Goal: Task Accomplishment & Management: Manage account settings

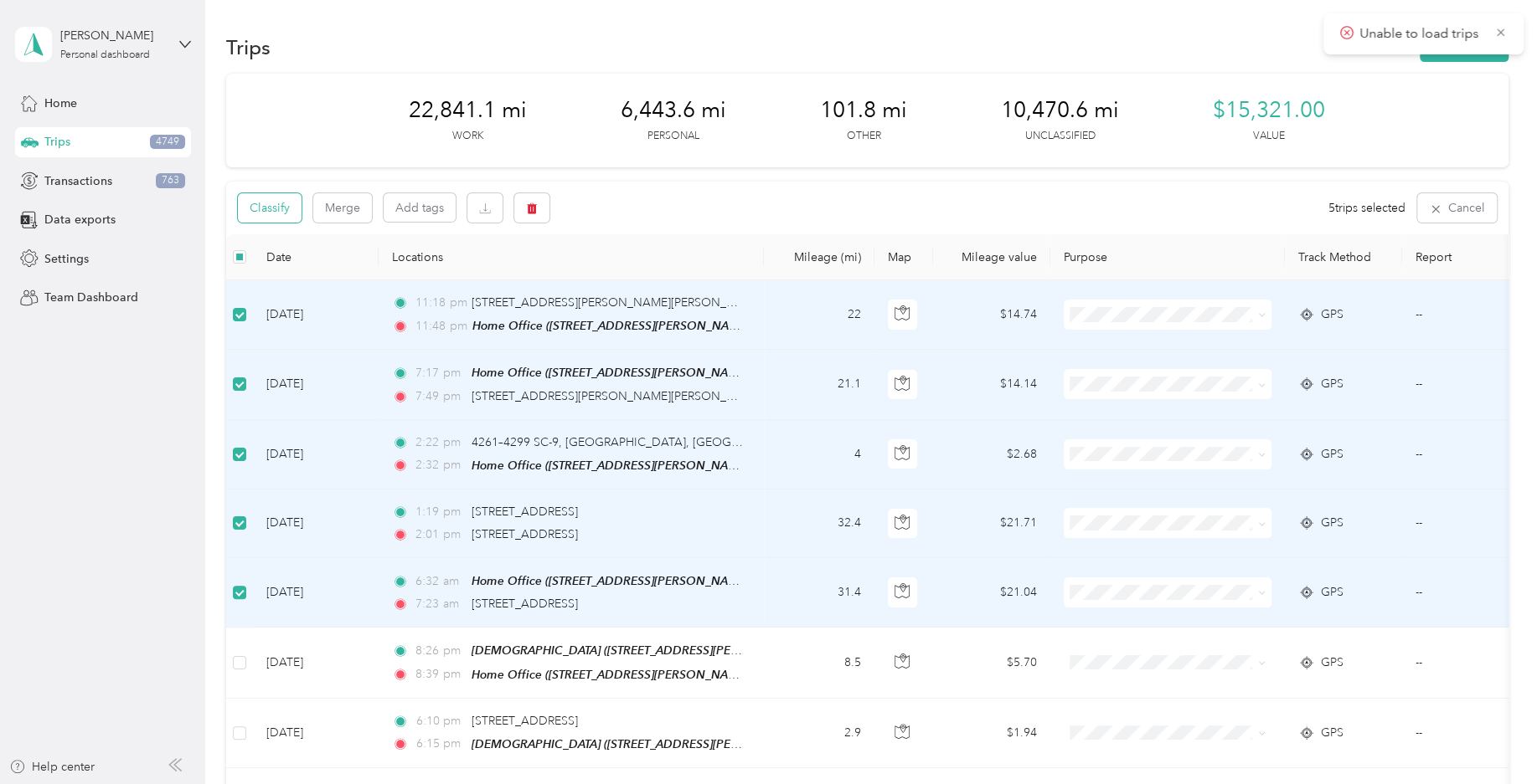
click at [291, 214] on button "Classify" at bounding box center [269, 208] width 64 height 29
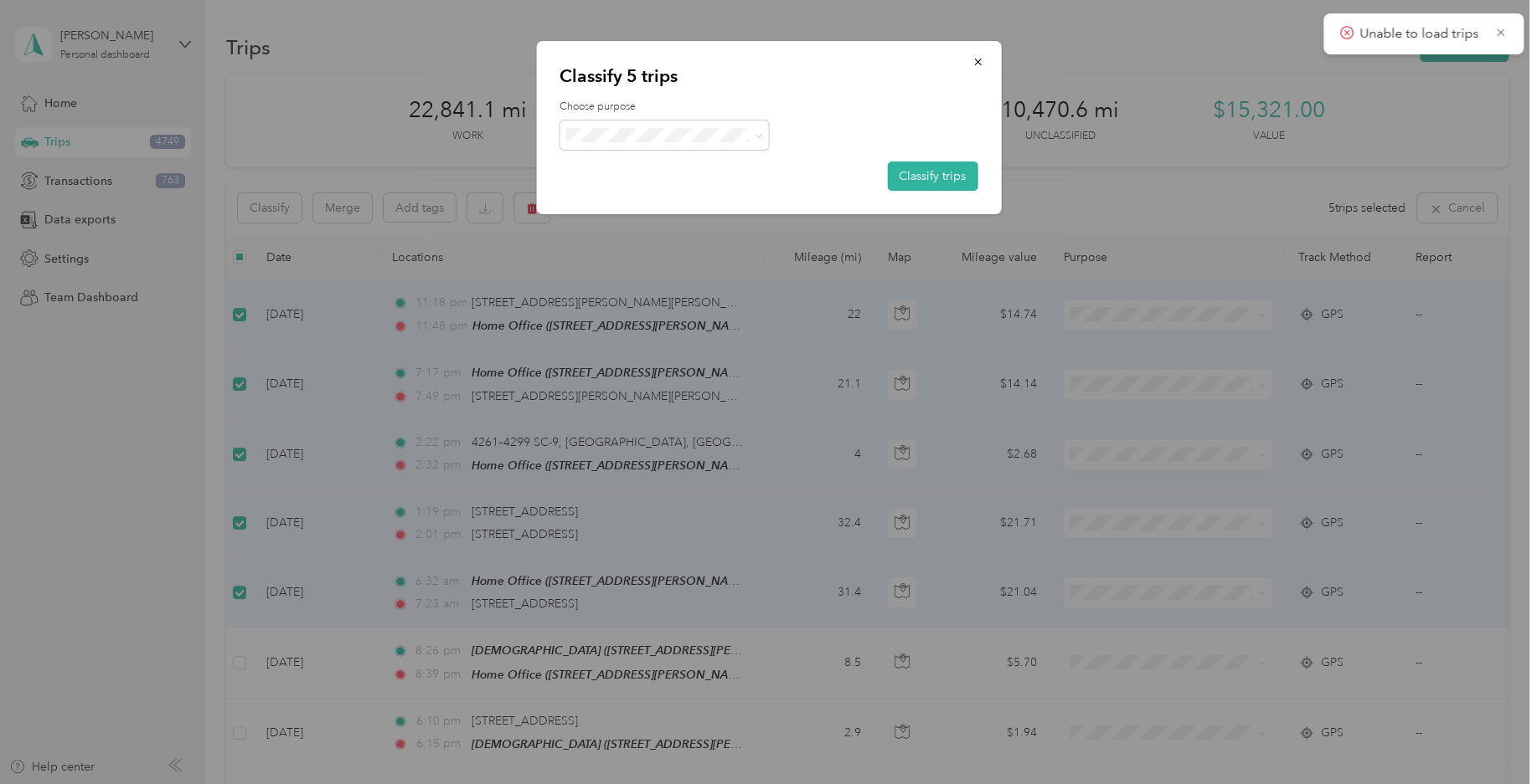
click at [687, 323] on li "Field Nation" at bounding box center [664, 312] width 210 height 33
click at [903, 171] on button "Classify trips" at bounding box center [932, 176] width 91 height 29
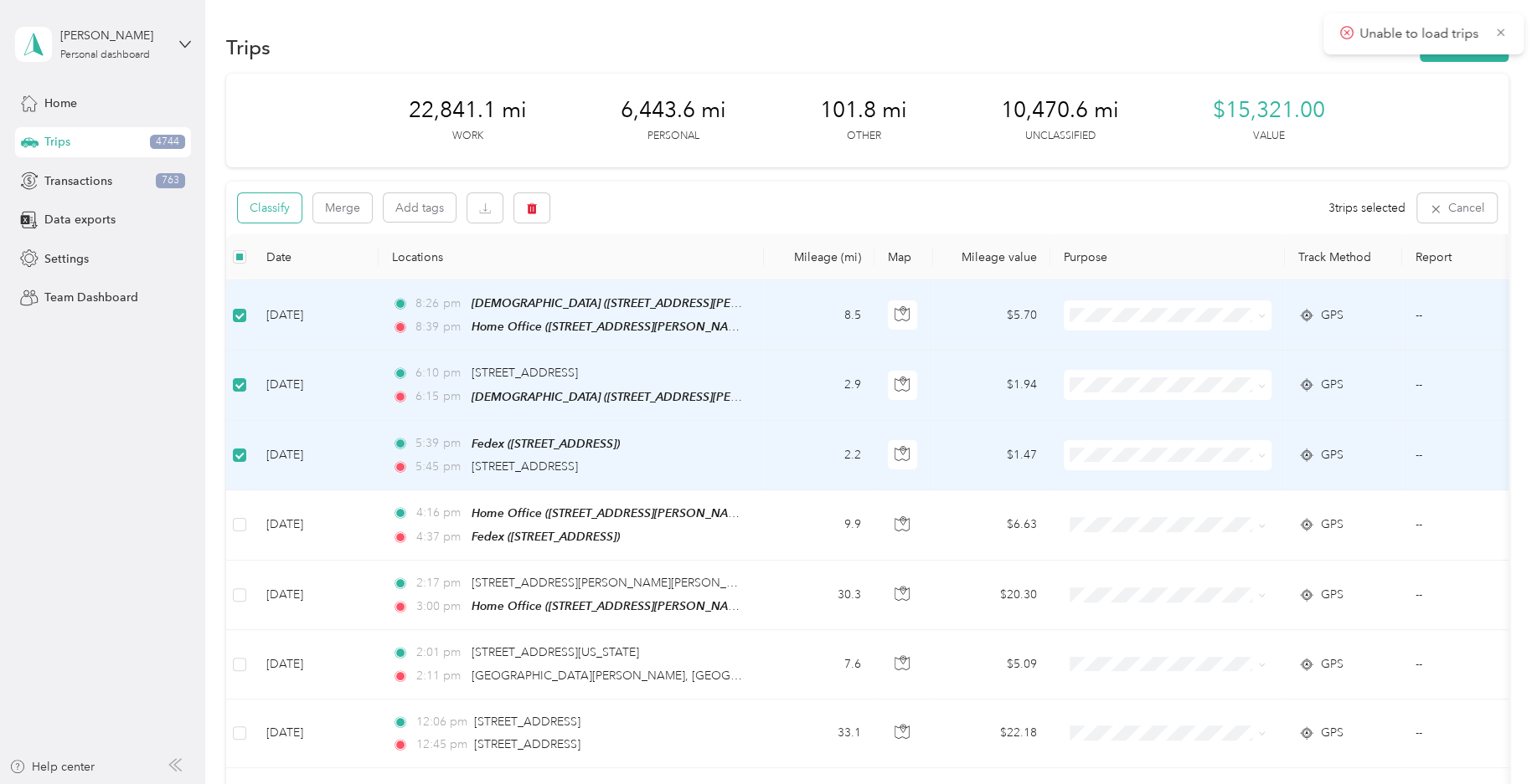
click at [257, 204] on button "Classify" at bounding box center [269, 208] width 64 height 29
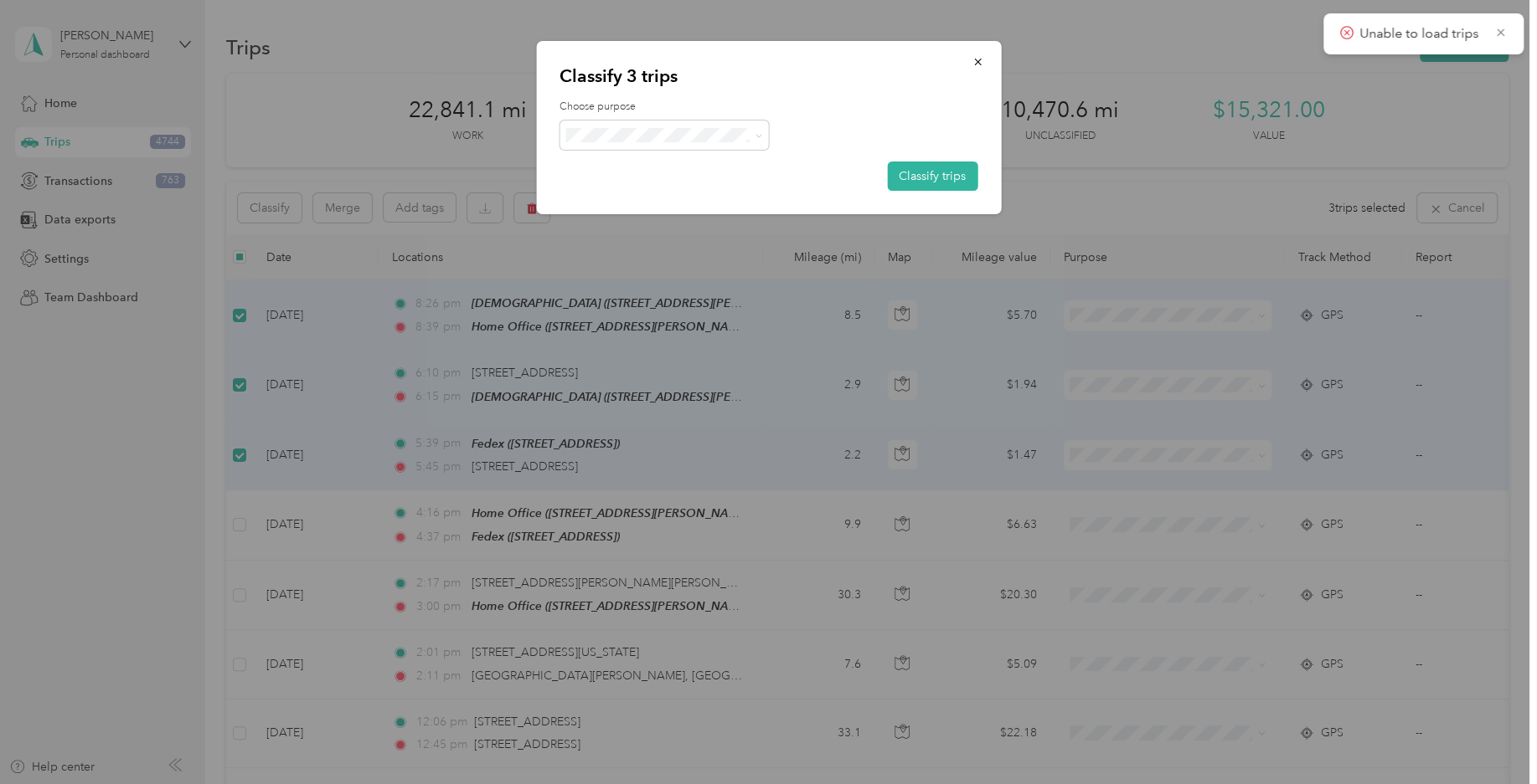
click at [680, 201] on span "Personal" at bounding box center [679, 197] width 156 height 18
click at [948, 173] on button "Classify trips" at bounding box center [932, 176] width 91 height 29
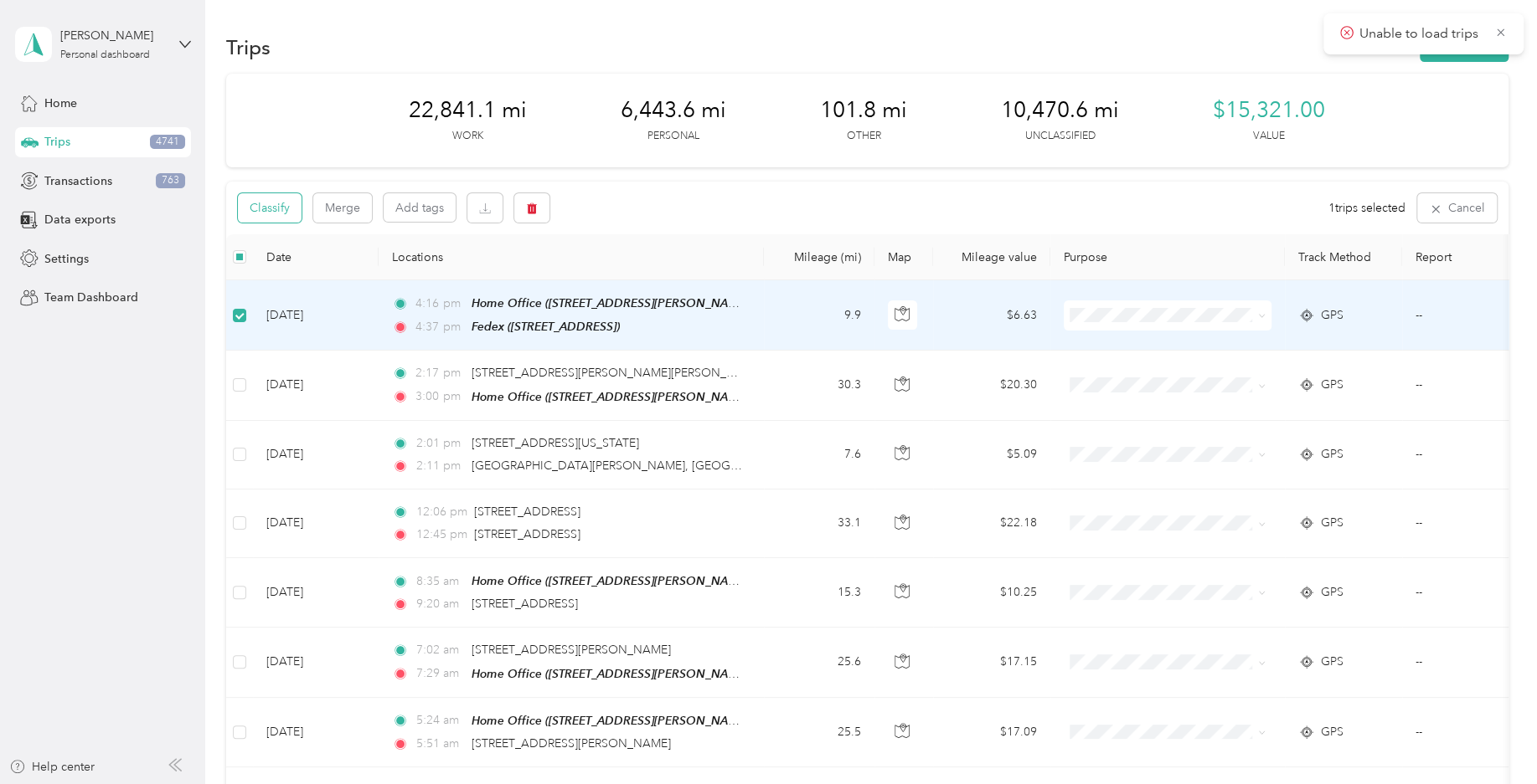
click at [286, 219] on button "Classify" at bounding box center [269, 208] width 64 height 29
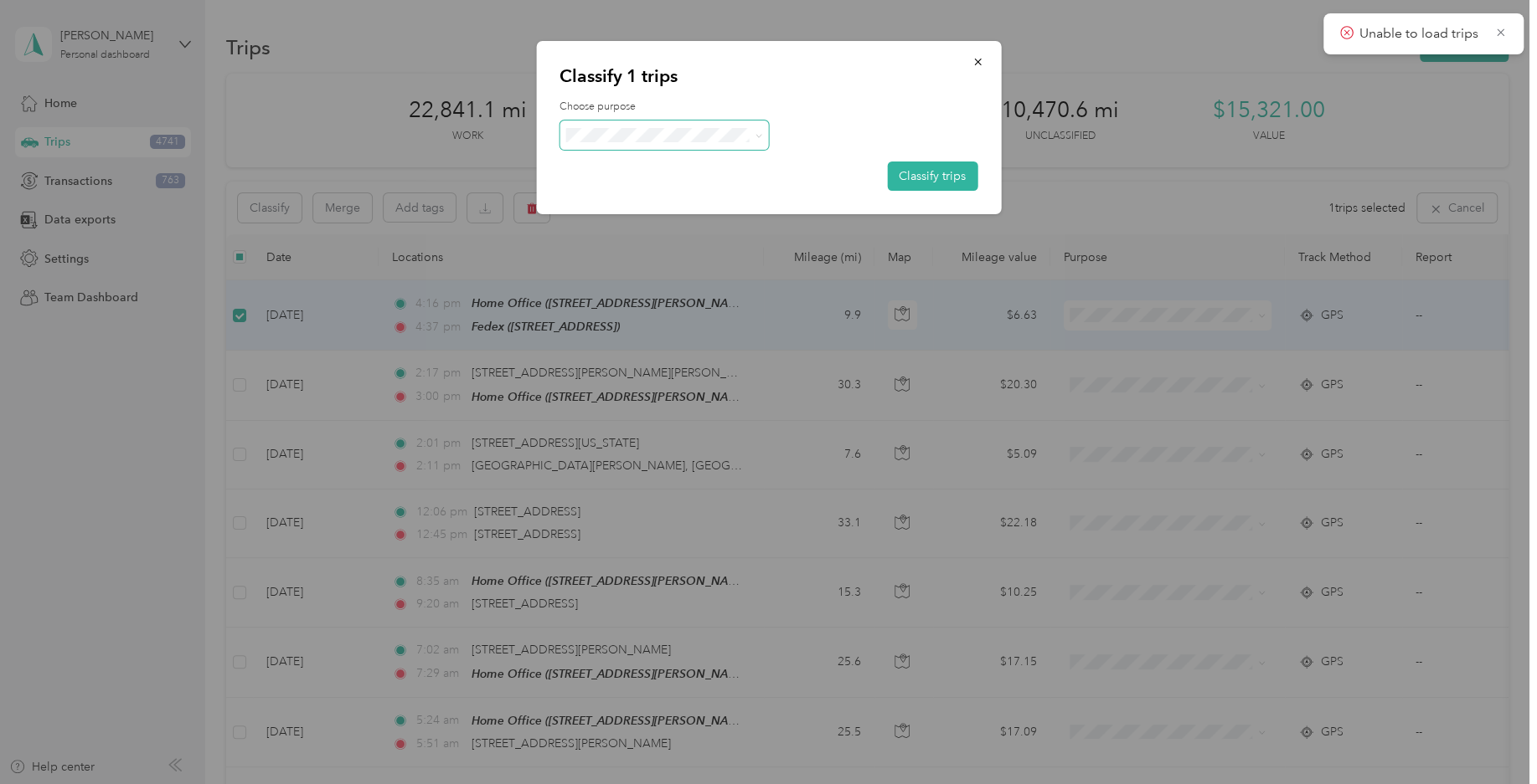
click at [720, 125] on span at bounding box center [664, 135] width 210 height 29
click at [656, 312] on span "Field Nation" at bounding box center [679, 319] width 156 height 18
click at [931, 169] on button "Classify trips" at bounding box center [932, 176] width 91 height 29
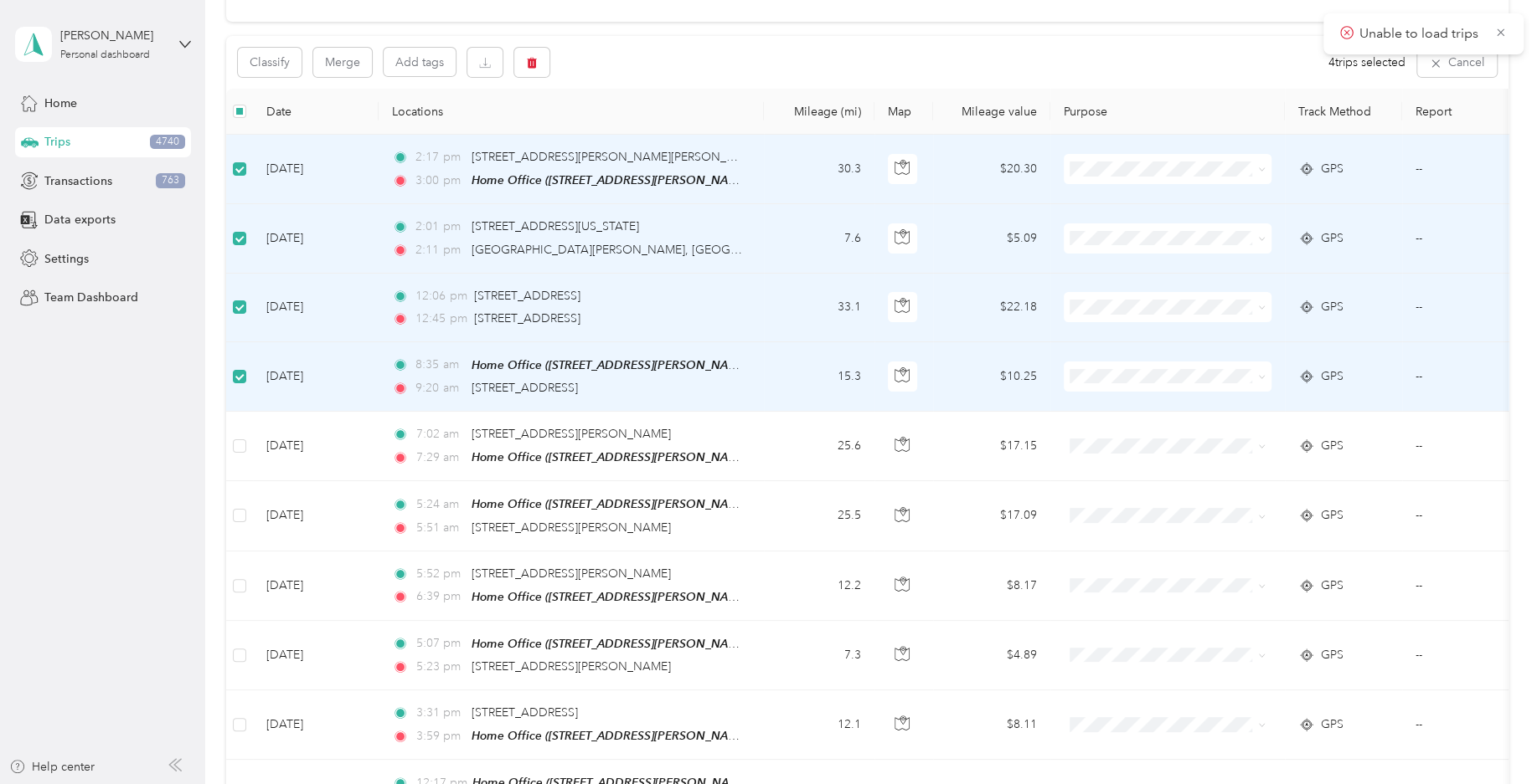
scroll to position [165, 0]
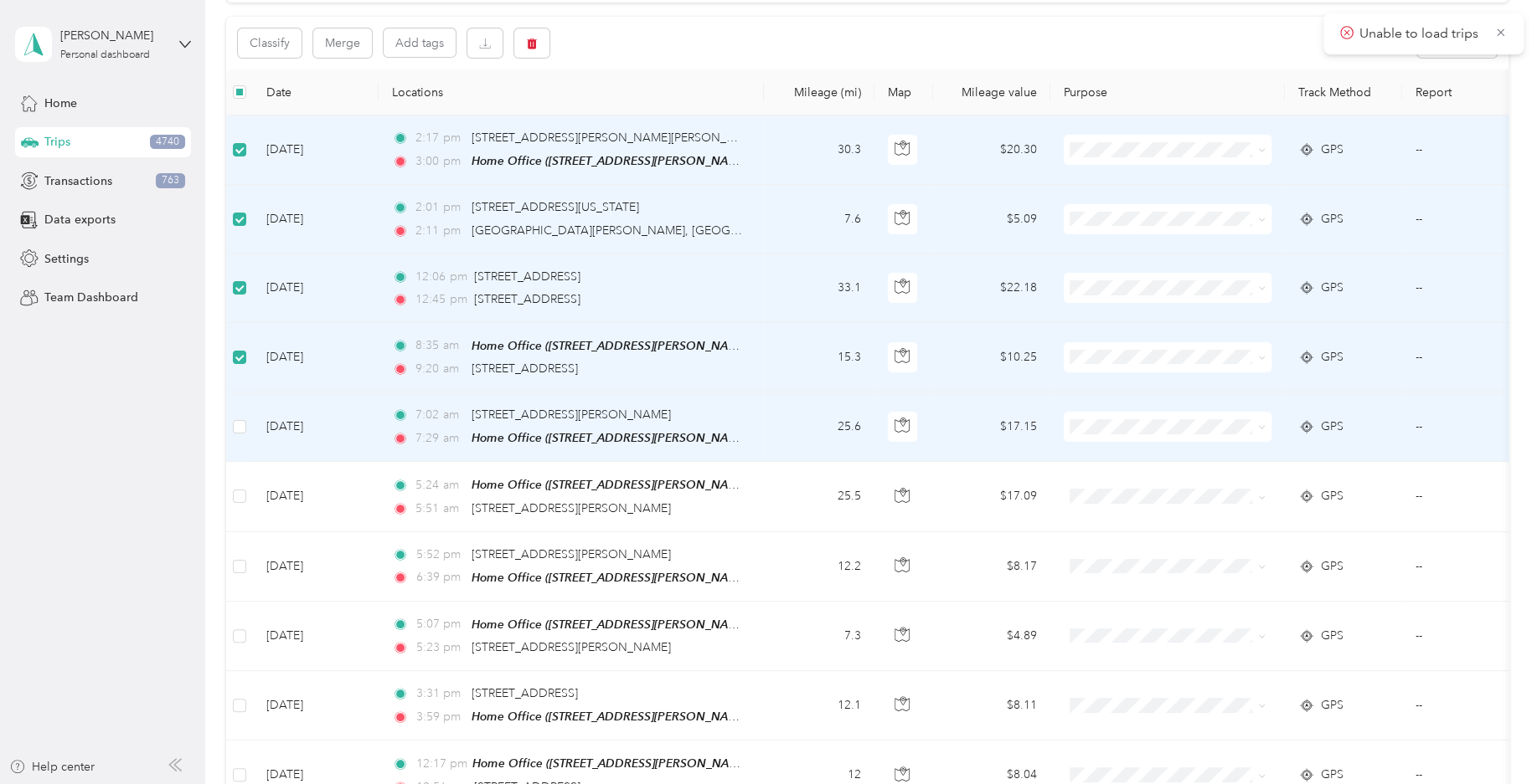
click at [232, 430] on td at bounding box center [239, 427] width 27 height 70
click at [238, 431] on label at bounding box center [239, 427] width 13 height 18
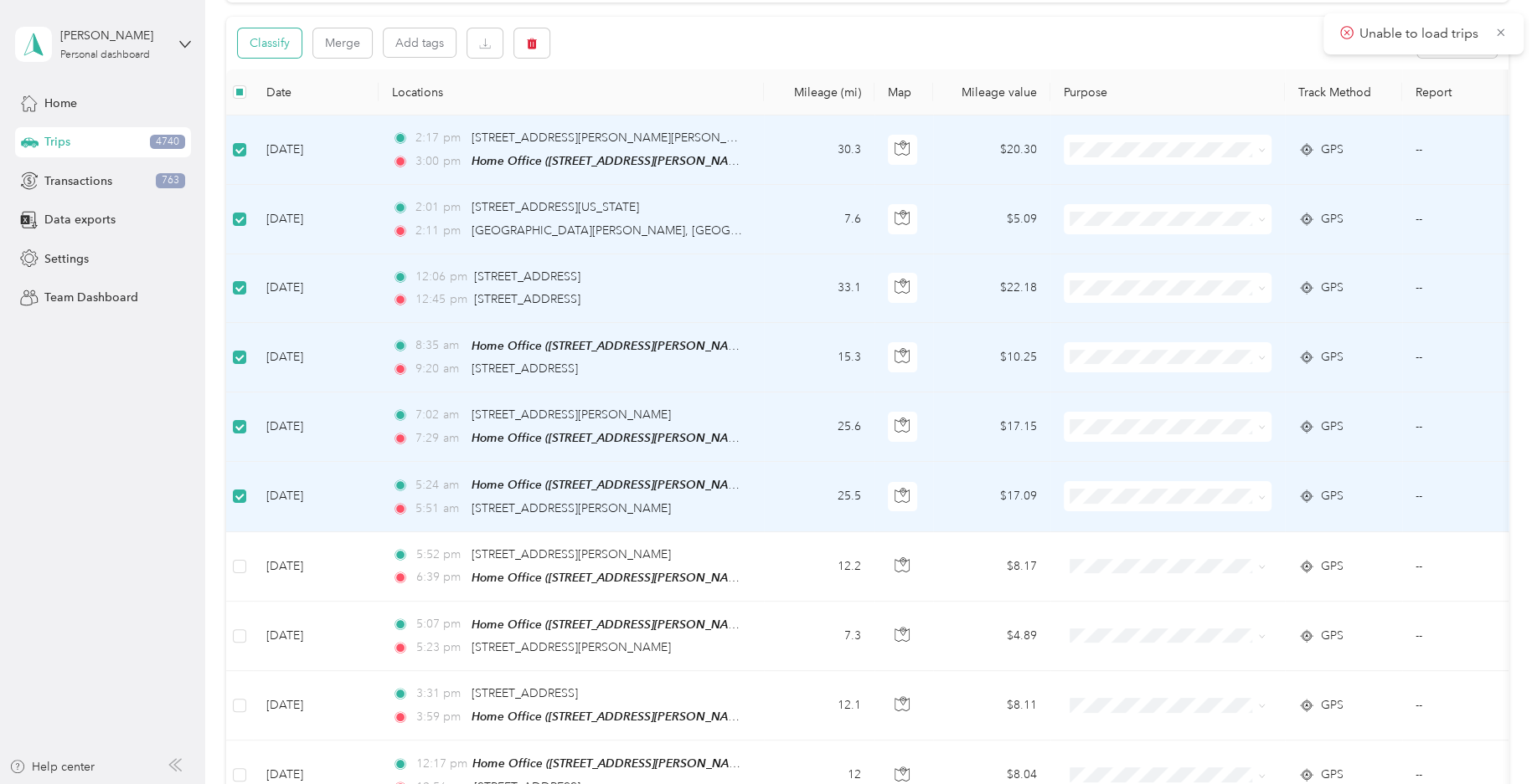
click at [295, 49] on button "Classify" at bounding box center [269, 43] width 64 height 29
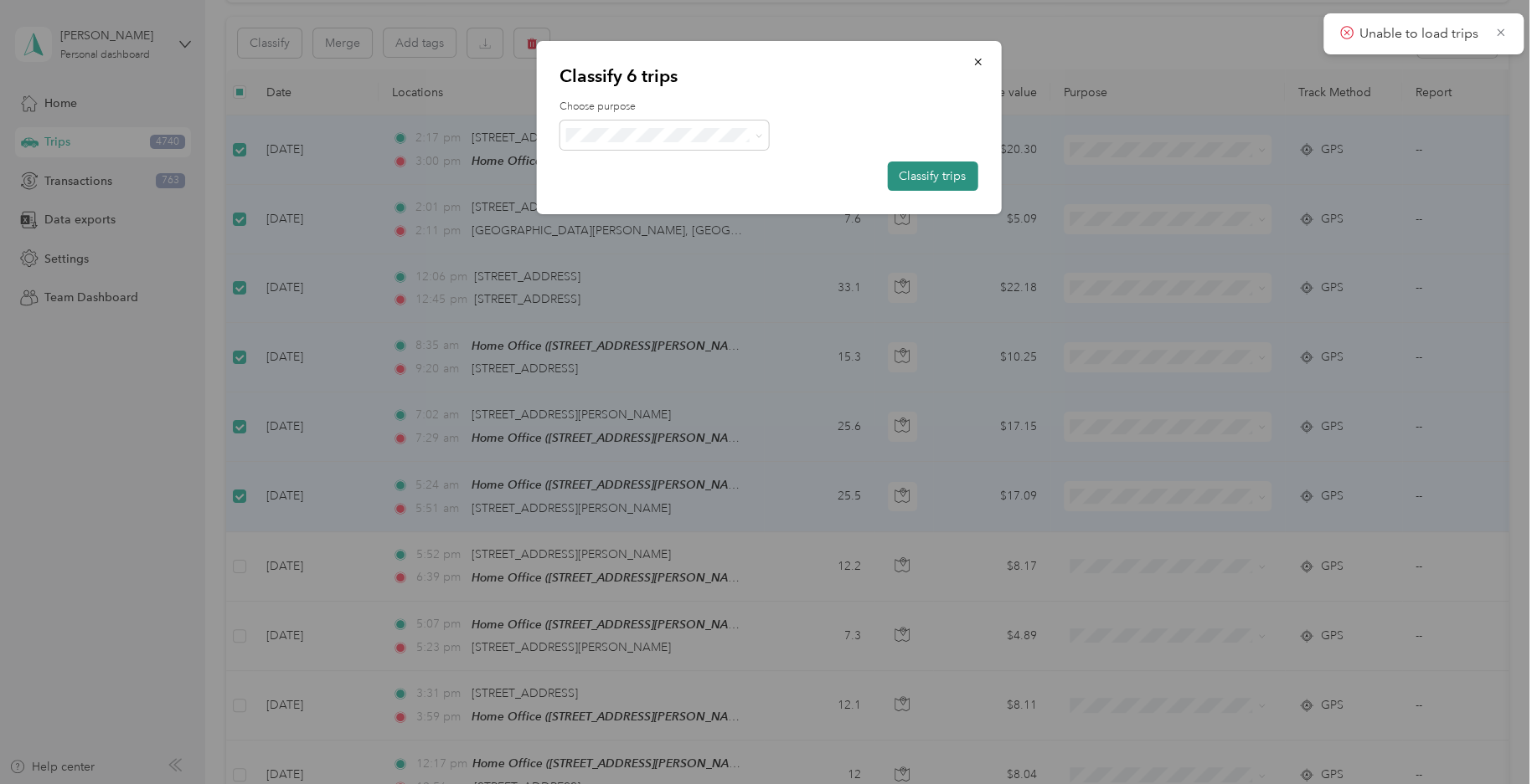
click at [925, 173] on button "Classify trips" at bounding box center [932, 176] width 91 height 29
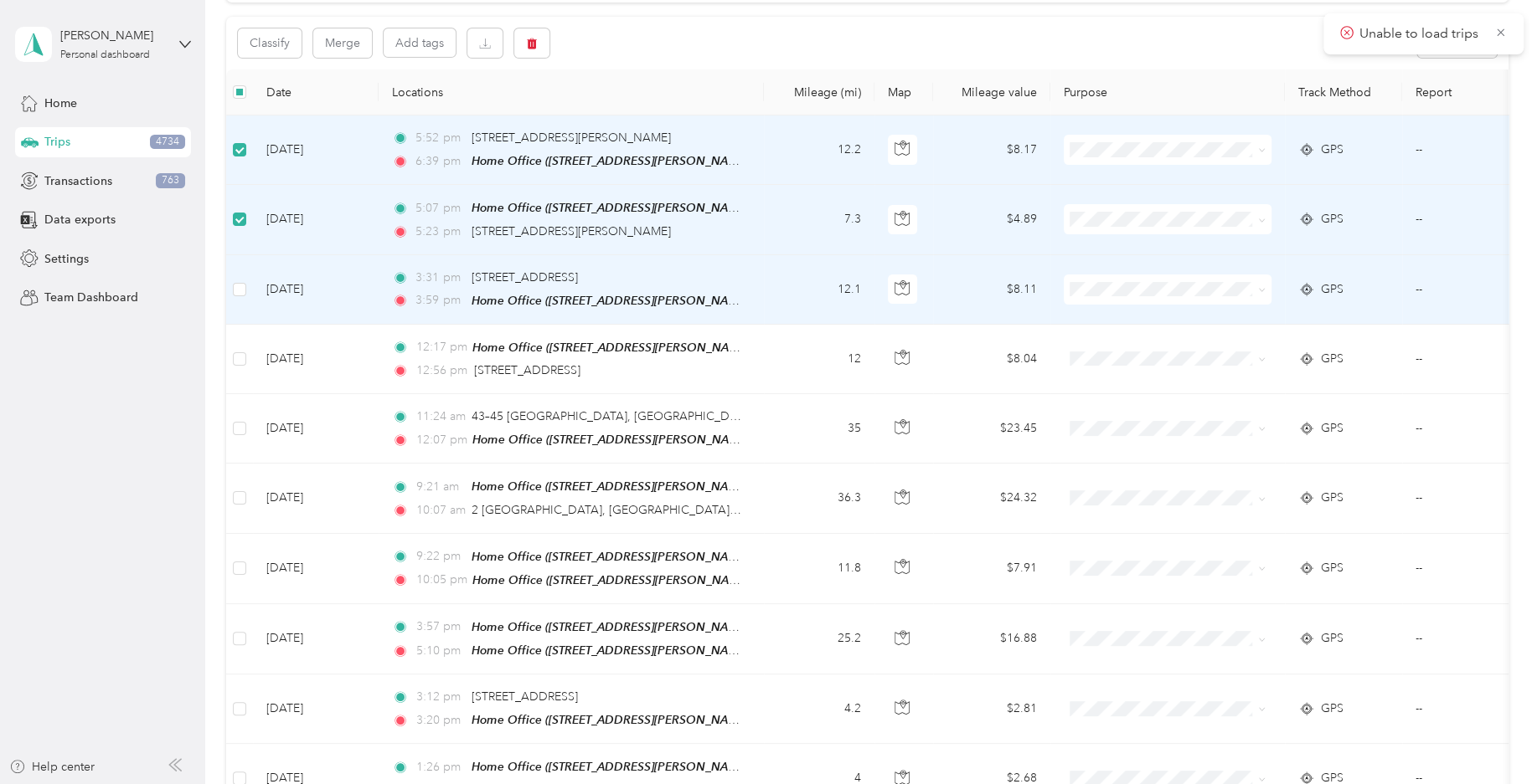
drag, startPoint x: 469, startPoint y: 274, endPoint x: 712, endPoint y: 276, distance: 243.0
click at [712, 276] on div "3:31 pm 1855 E Main St, Hillcrest, Spartanburg, SC" at bounding box center [567, 278] width 352 height 18
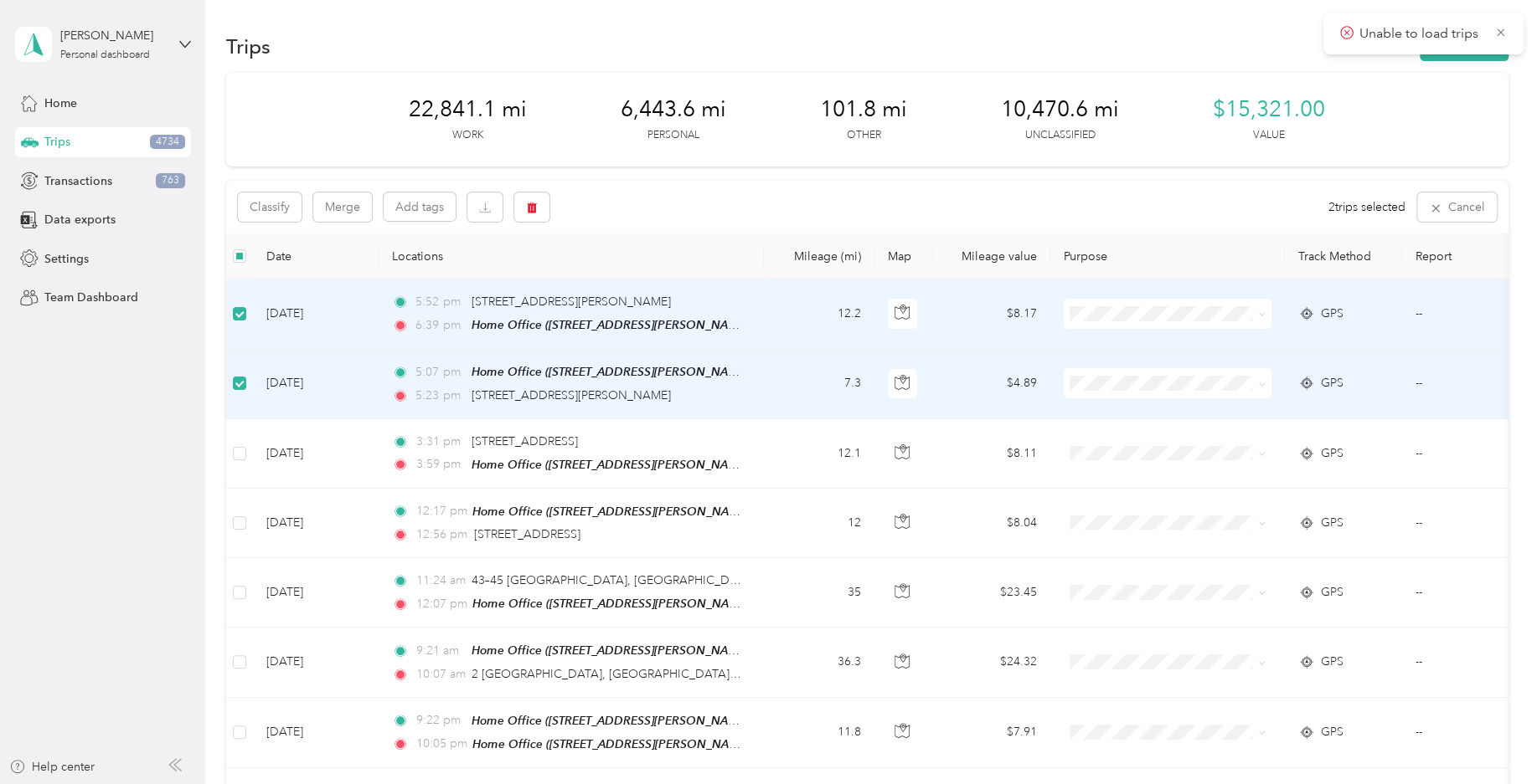
scroll to position [0, 0]
click at [293, 215] on button "Classify" at bounding box center [269, 208] width 64 height 29
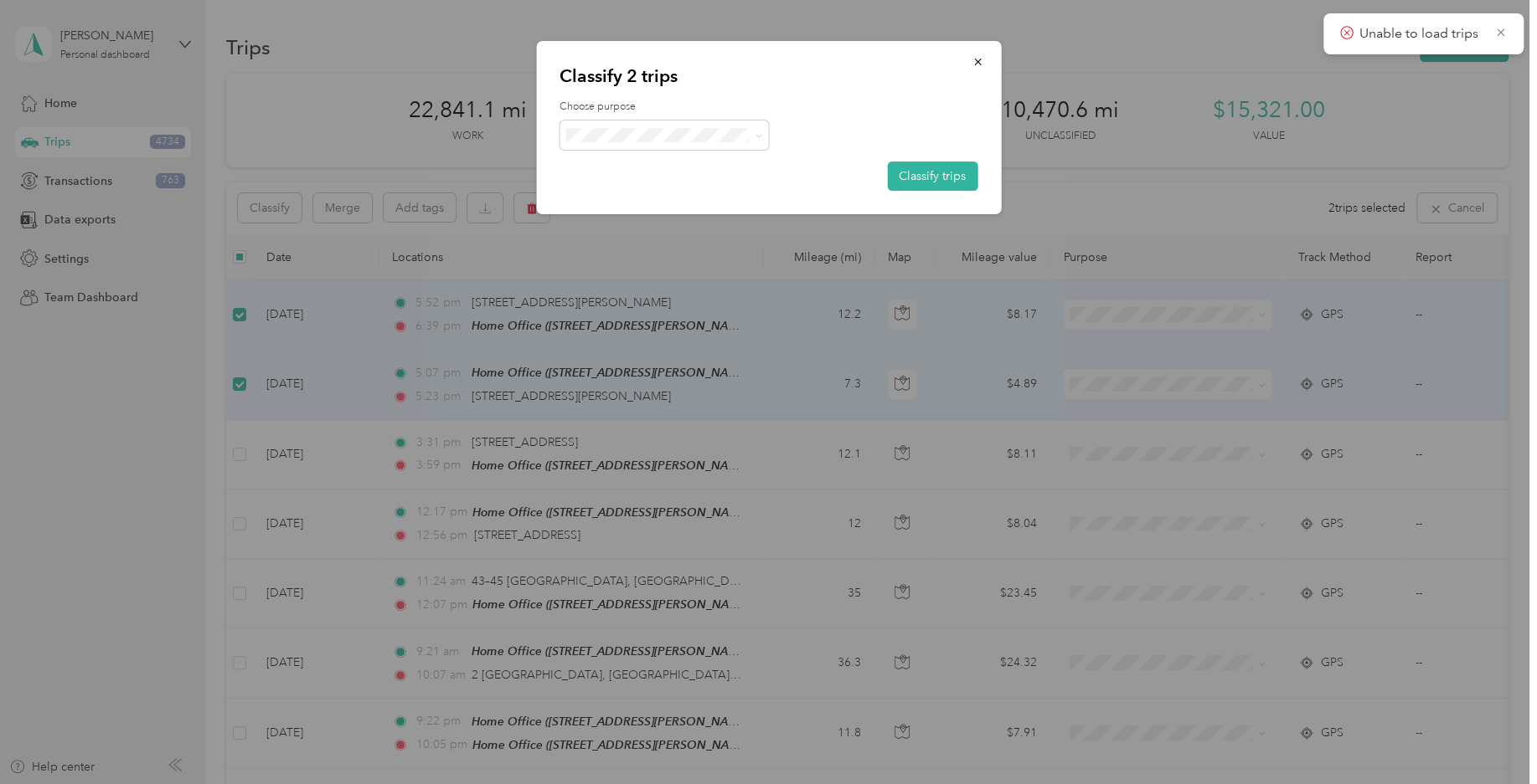
click at [649, 199] on span "Personal" at bounding box center [679, 200] width 156 height 18
click at [944, 173] on button "Classify trips" at bounding box center [932, 176] width 91 height 29
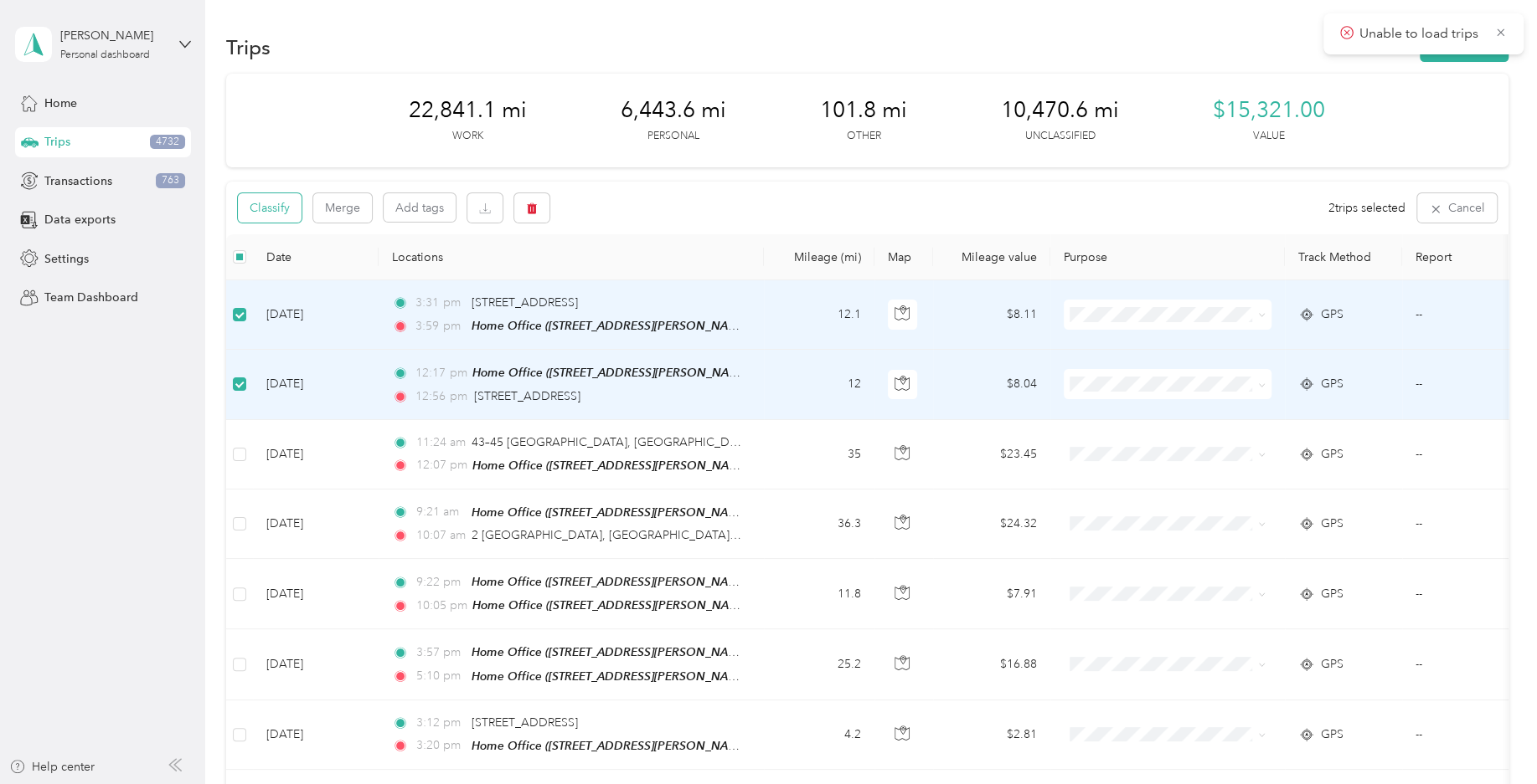
click at [284, 220] on button "Classify" at bounding box center [269, 208] width 64 height 29
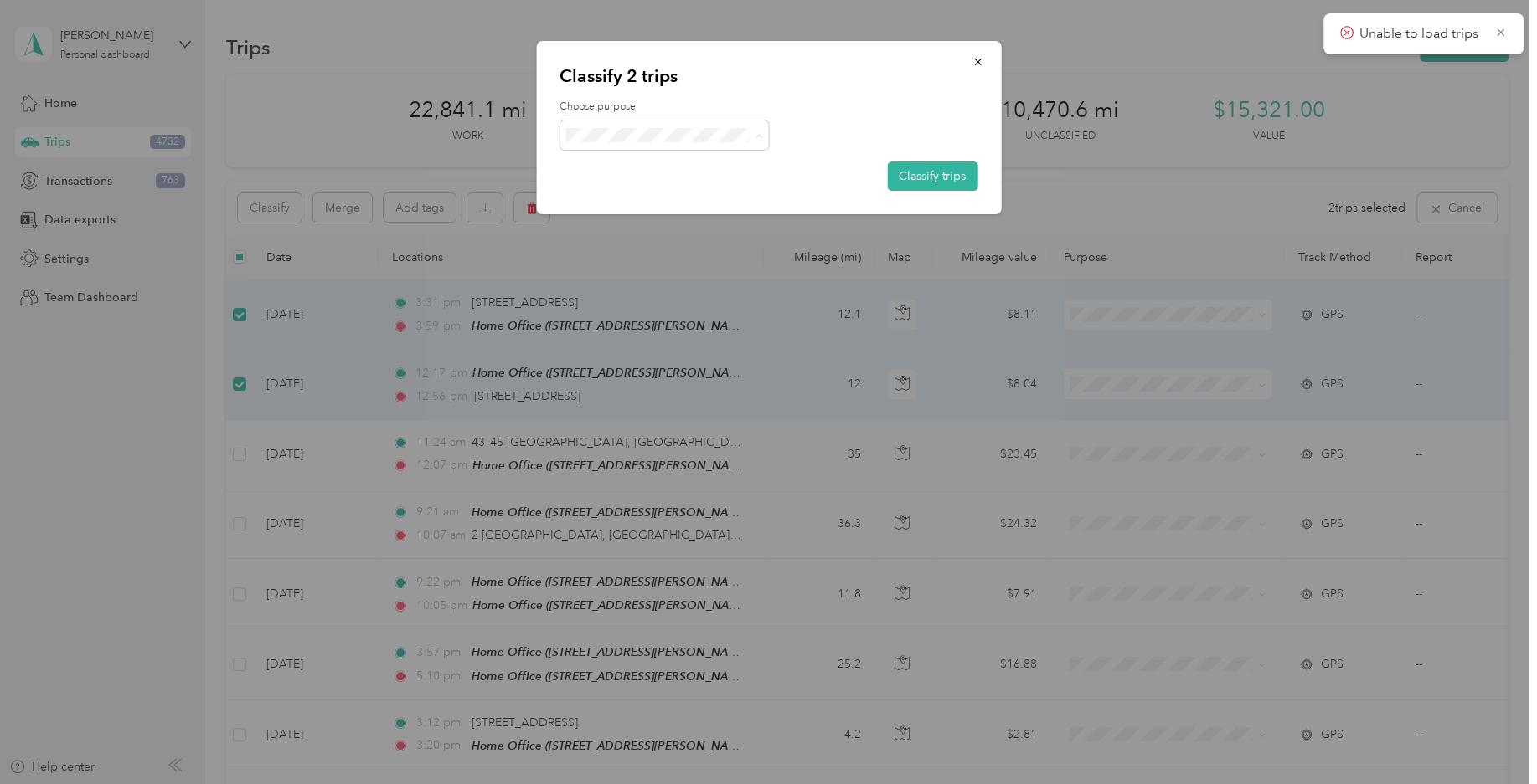
click at [682, 235] on span "Workmarket" at bounding box center [679, 232] width 156 height 18
click at [920, 188] on button "Classify trips" at bounding box center [932, 176] width 91 height 29
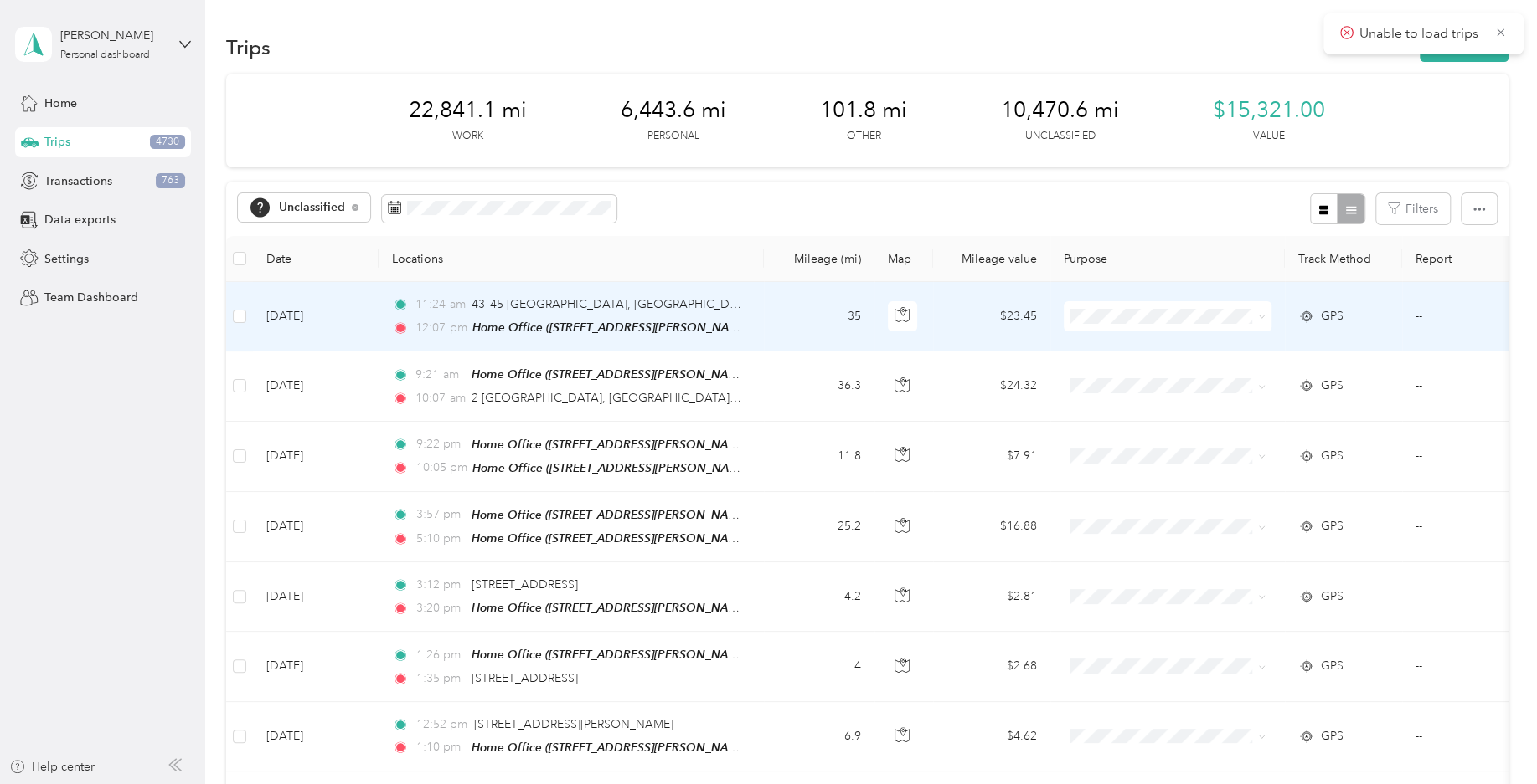
click at [247, 316] on td at bounding box center [239, 316] width 27 height 70
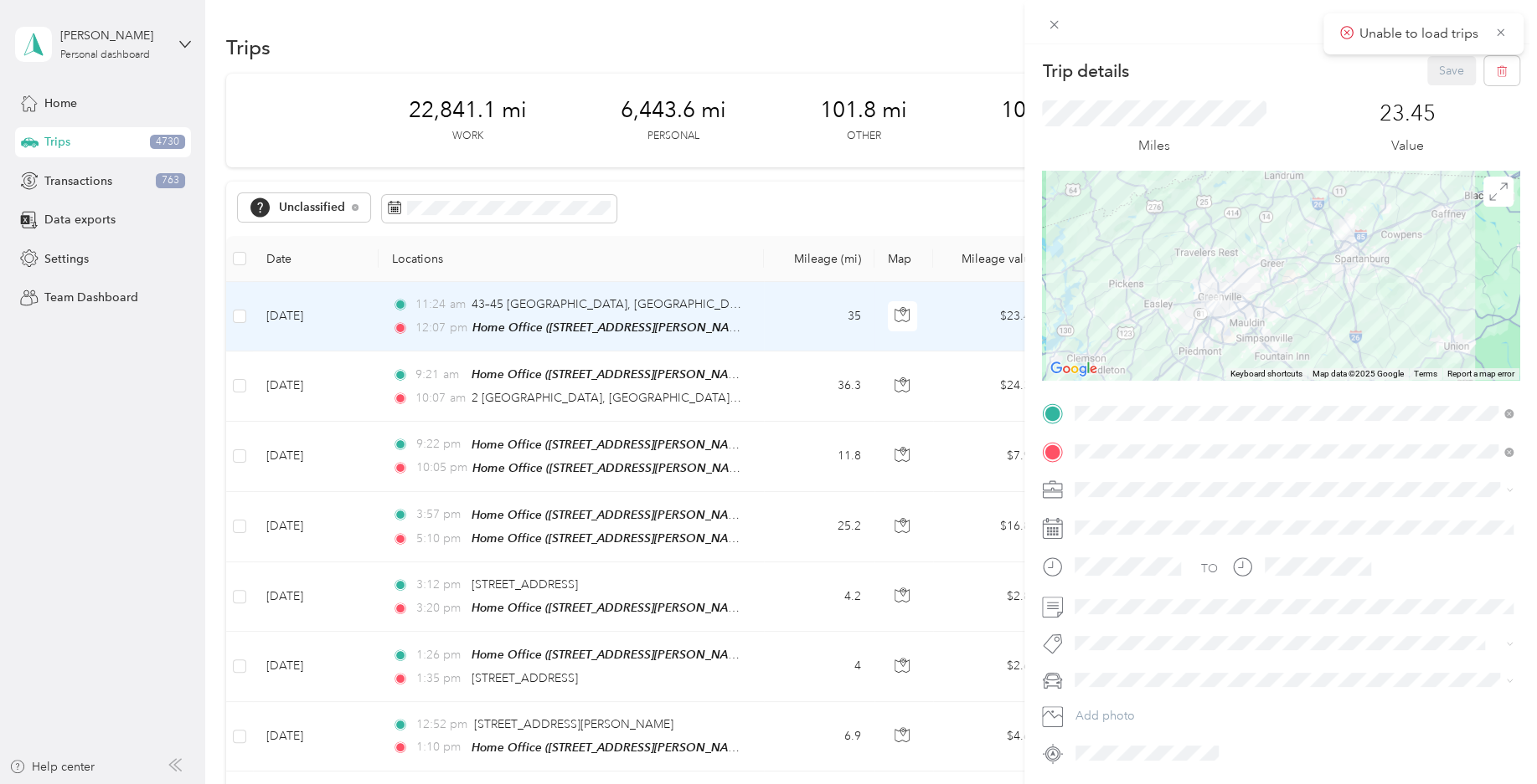
click at [232, 317] on div "Trip details Save This trip cannot be edited because it is either under review,…" at bounding box center [768, 392] width 1537 height 784
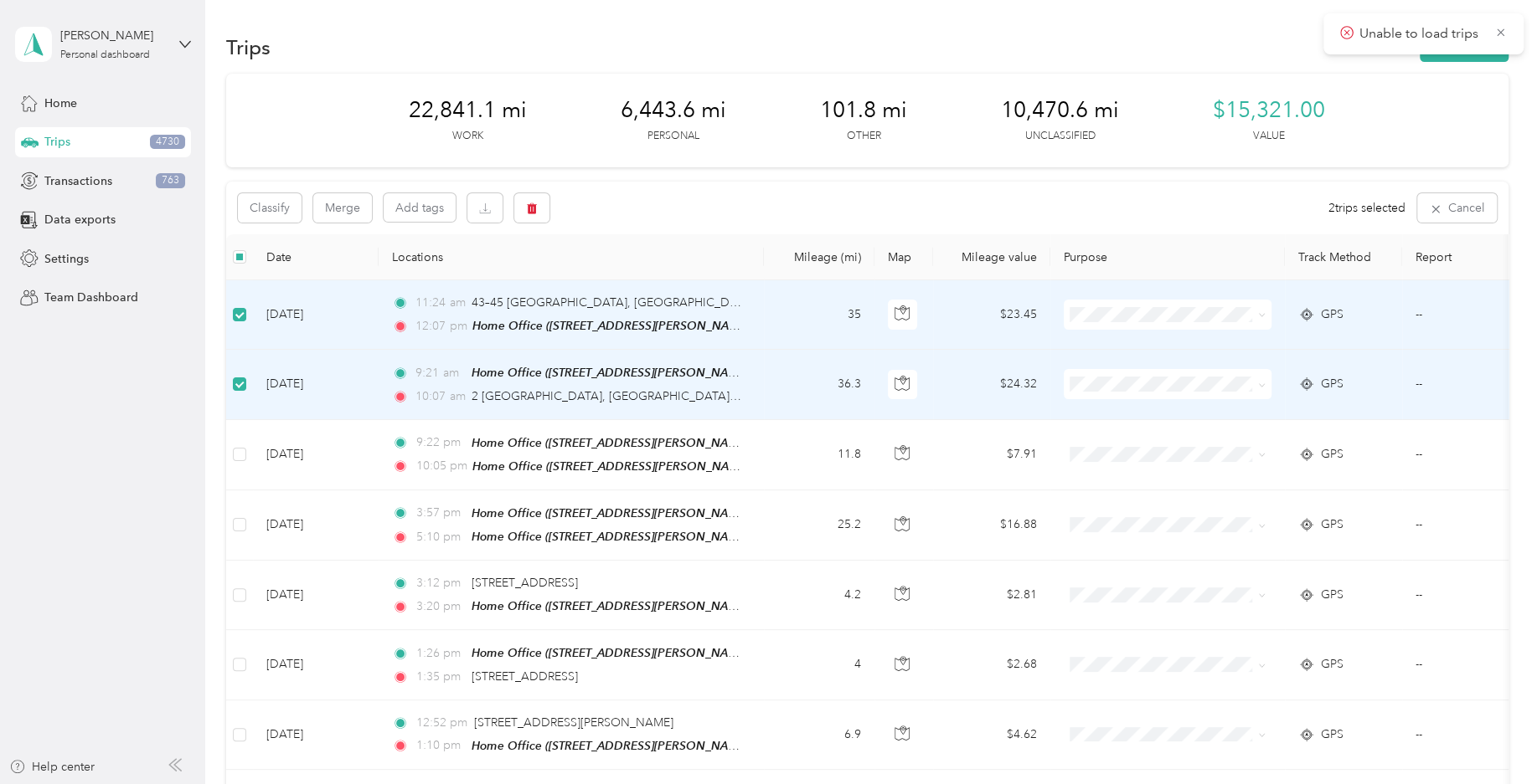
click at [274, 224] on div "Classify Merge Add tags 2 trips selected Cancel" at bounding box center [867, 208] width 1282 height 53
click at [282, 211] on button "Classify" at bounding box center [269, 208] width 64 height 29
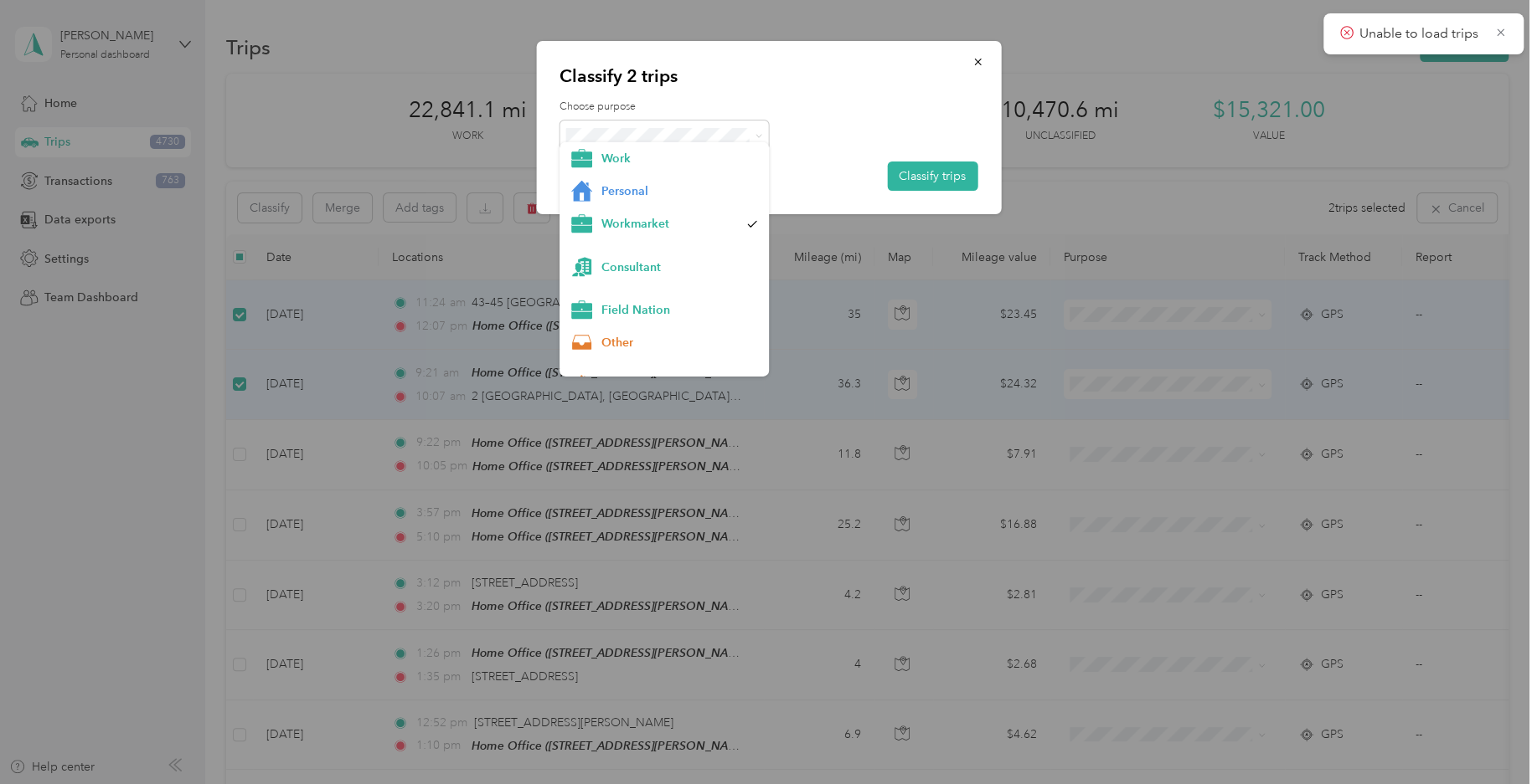
drag, startPoint x: 635, startPoint y: 199, endPoint x: 628, endPoint y: 164, distance: 35.7
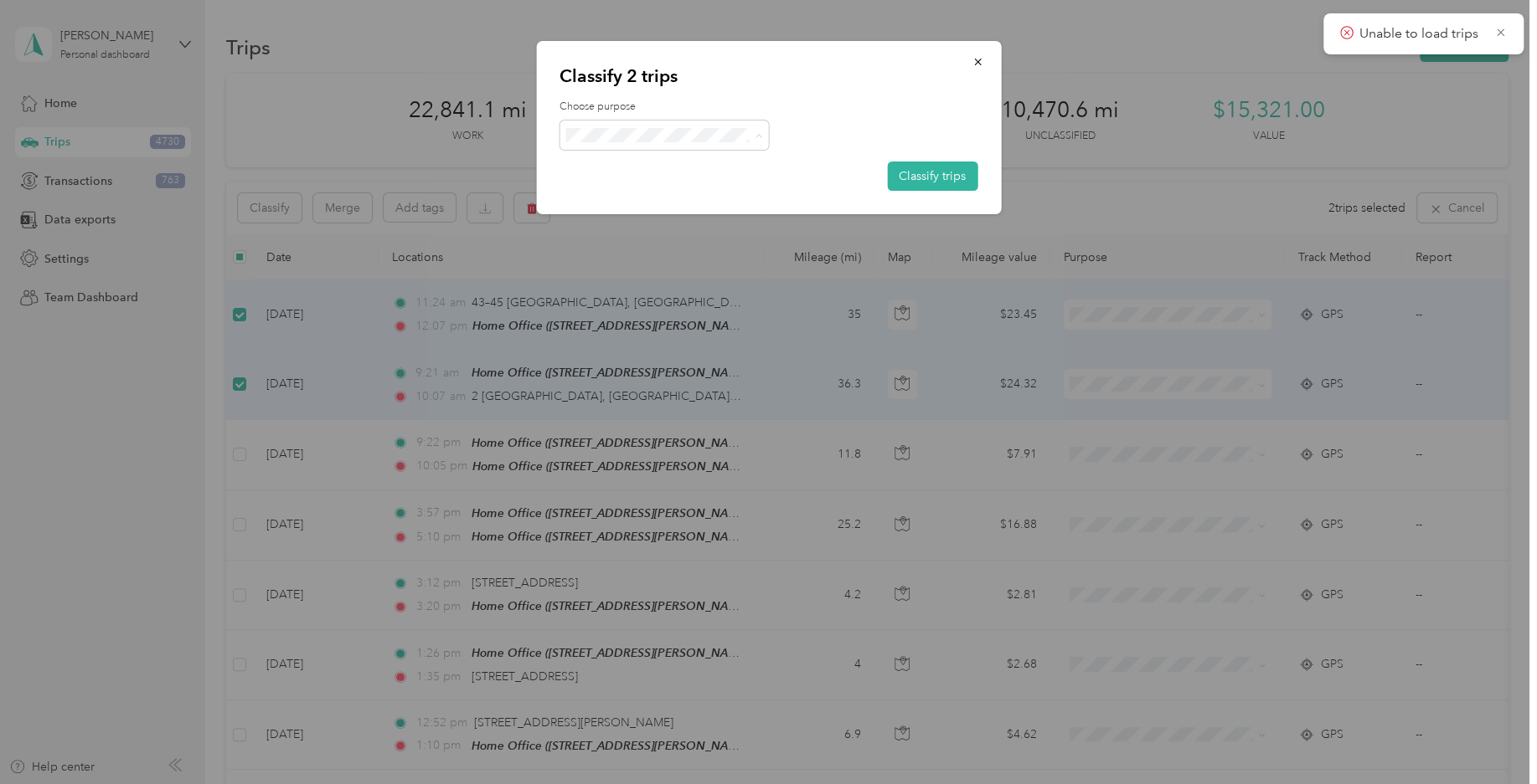
click at [654, 311] on span "Field Nation" at bounding box center [679, 319] width 156 height 18
click at [909, 170] on button "Classify trips" at bounding box center [932, 176] width 91 height 29
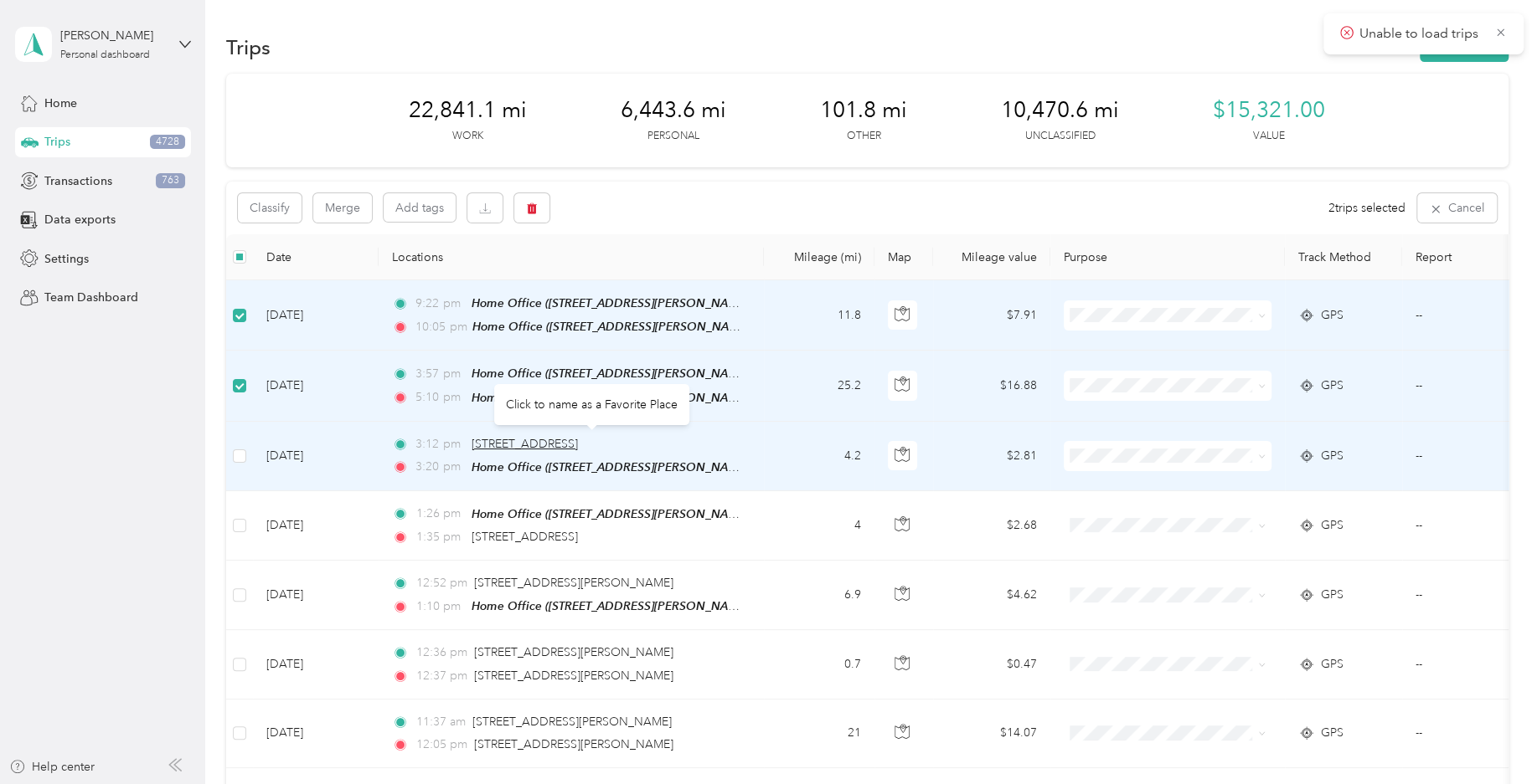
drag, startPoint x: 465, startPoint y: 441, endPoint x: 599, endPoint y: 444, distance: 134.0
click at [599, 444] on div "3:12 pm 9140–9234 Asheville Hwy, Boiling Springs, SC" at bounding box center [567, 444] width 352 height 18
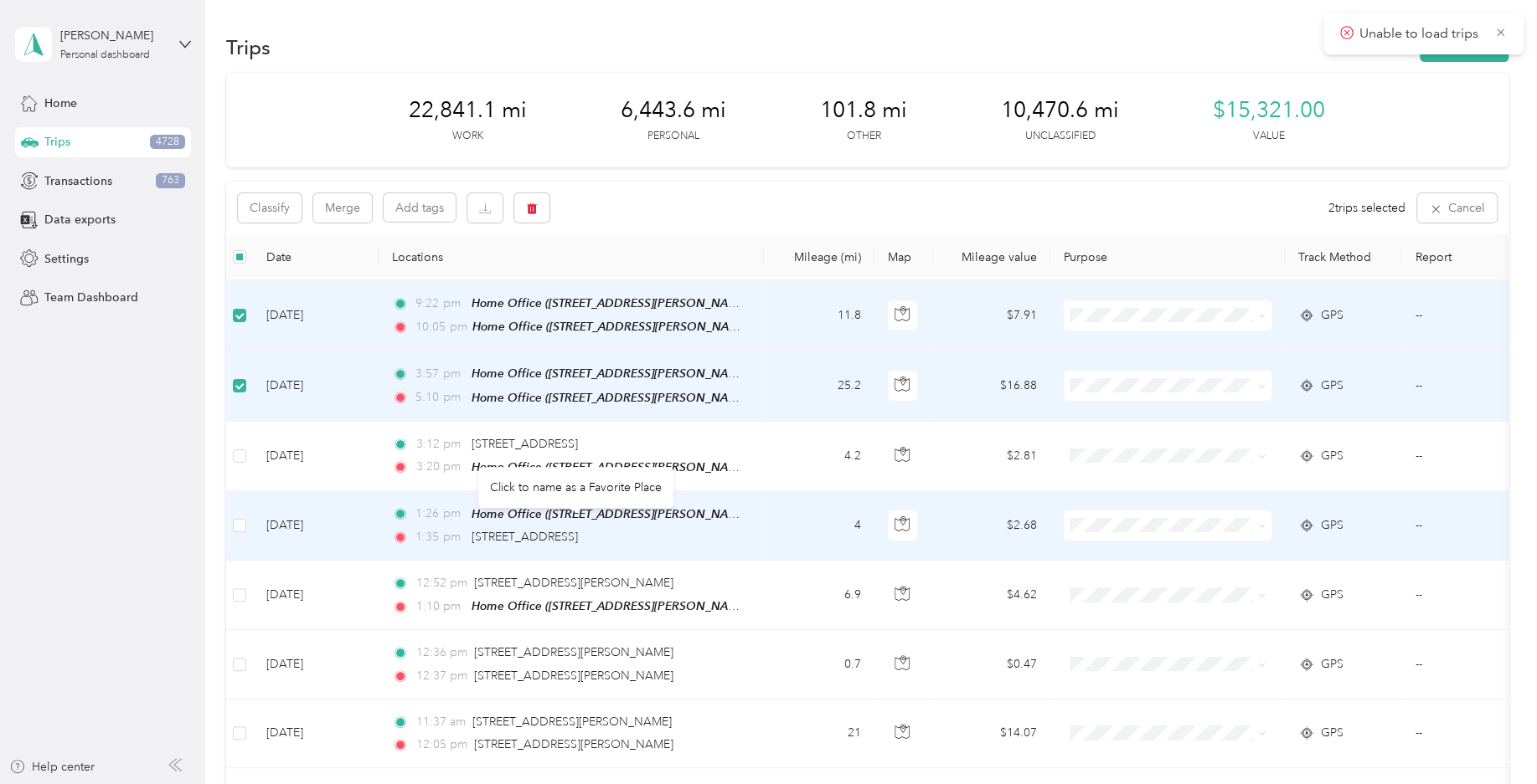
drag, startPoint x: 463, startPoint y: 532, endPoint x: 654, endPoint y: 532, distance: 191.0
click at [698, 533] on div "1:35 pm 9210 Asheville Hwy, Boiling Springs, SC" at bounding box center [567, 537] width 352 height 18
click at [795, 513] on td "4" at bounding box center [819, 526] width 111 height 70
drag, startPoint x: 748, startPoint y: 535, endPoint x: 468, endPoint y: 529, distance: 280.1
click at [468, 529] on td "1:26 pm Home Office (838 Vandenburg Dr, Boiling Springs, SC) 1:35 pm 9210 Ashev…" at bounding box center [571, 526] width 385 height 70
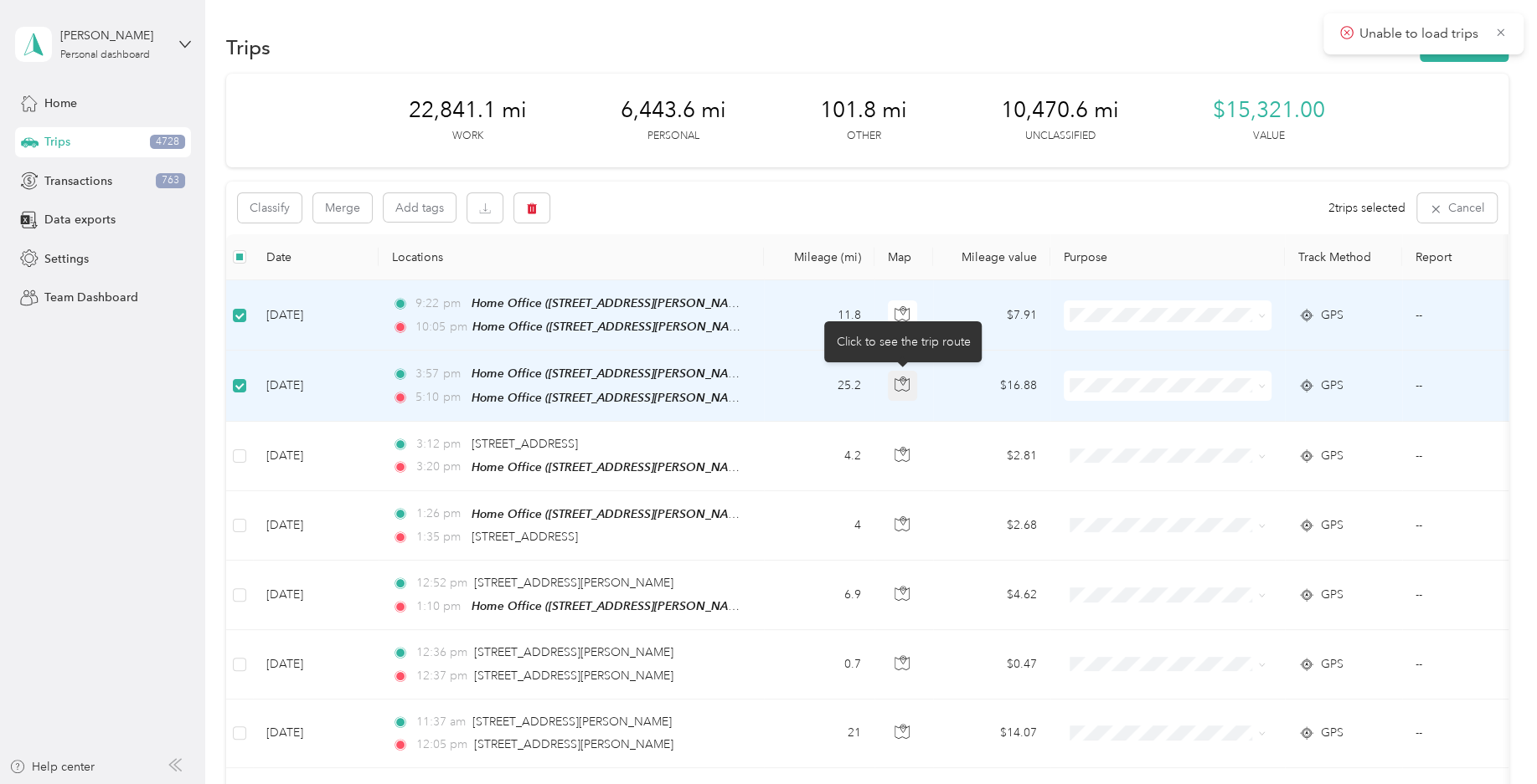
click at [901, 379] on icon "button" at bounding box center [902, 384] width 15 height 15
click at [660, 191] on div "Classify Merge Add tags 2 trips selected Cancel" at bounding box center [867, 208] width 1282 height 53
click at [290, 210] on button "Classify" at bounding box center [269, 208] width 64 height 29
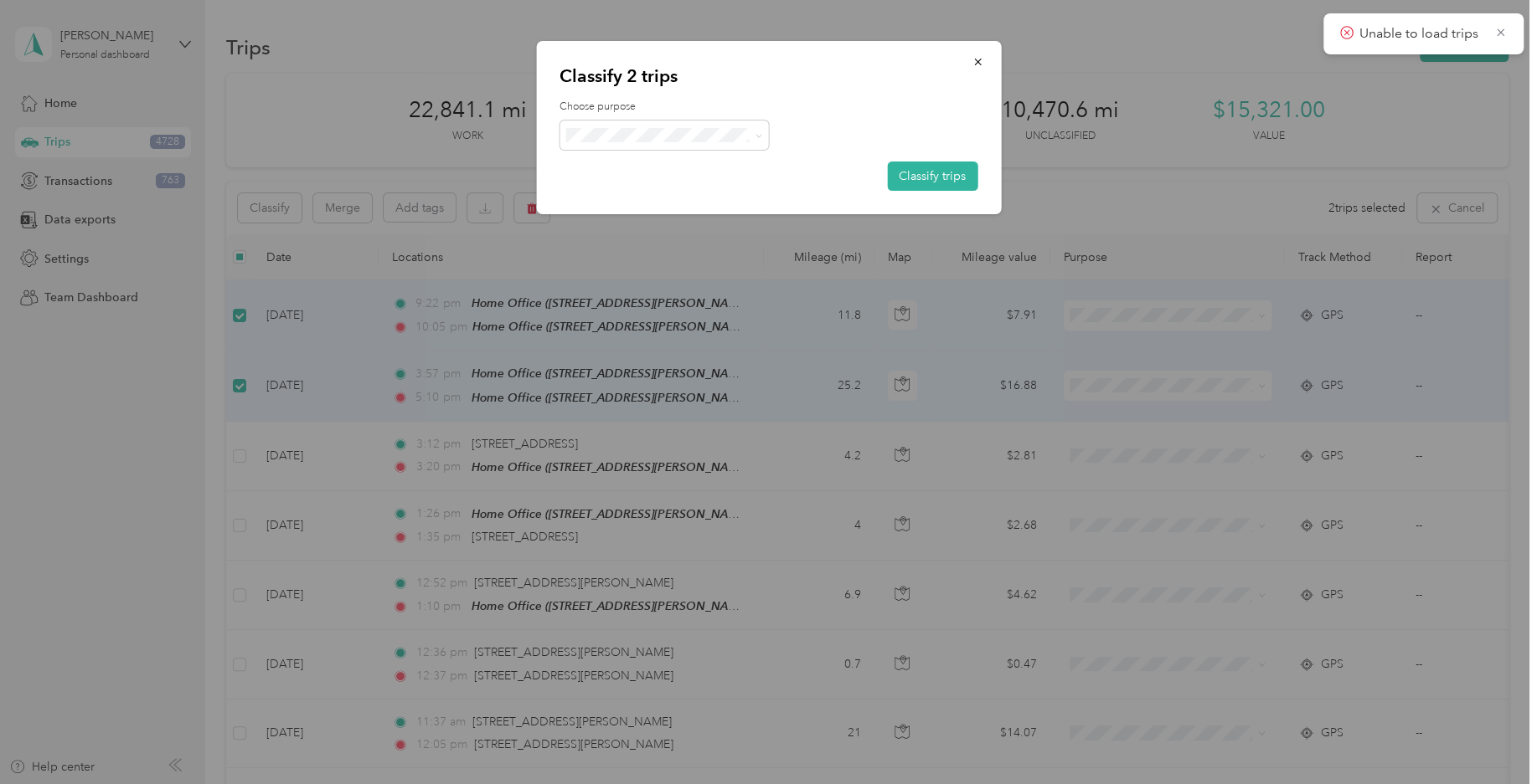
click at [654, 199] on span "Personal" at bounding box center [679, 200] width 156 height 18
click at [924, 169] on button "Classify trips" at bounding box center [932, 176] width 91 height 29
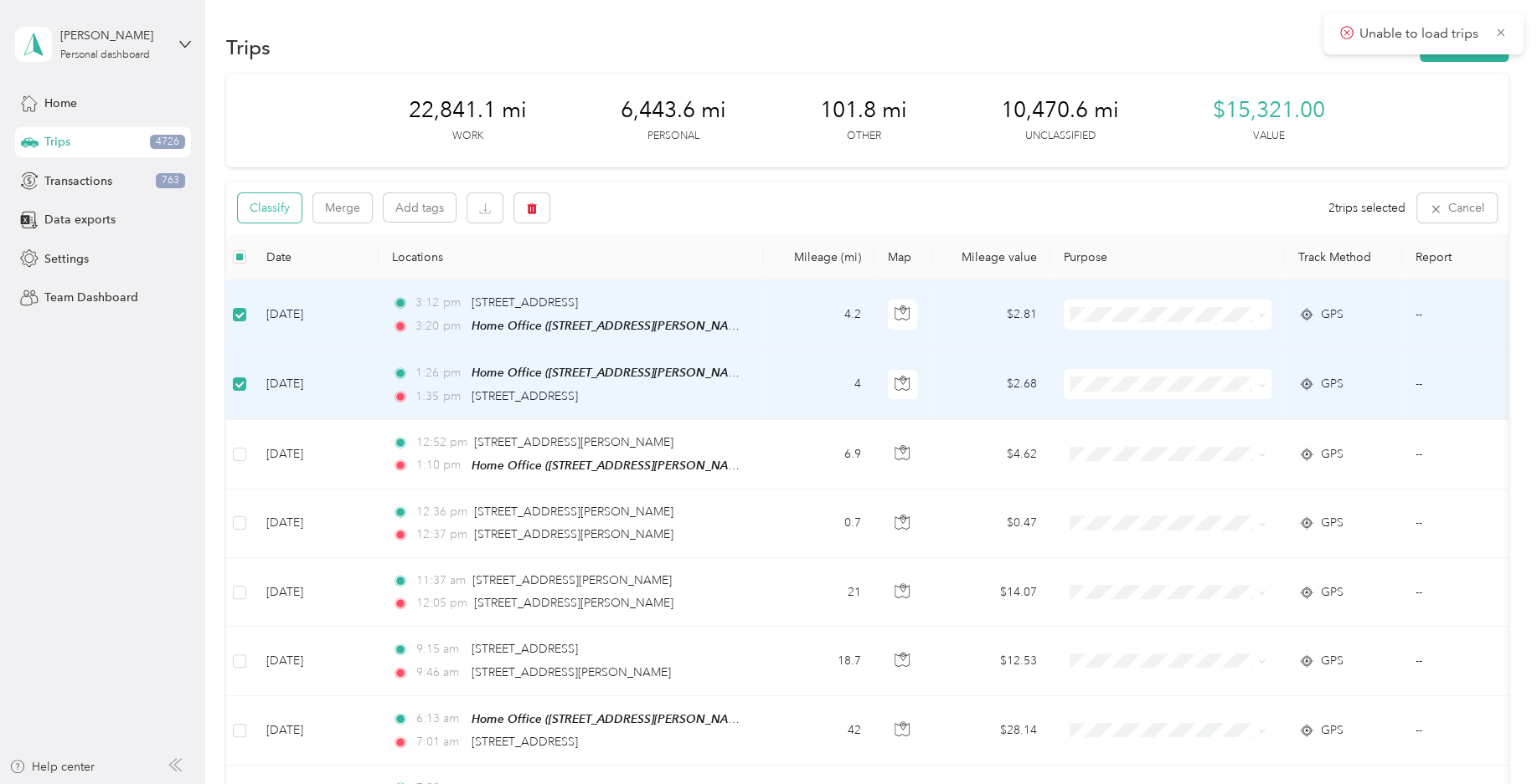
click at [285, 214] on button "Classify" at bounding box center [269, 208] width 64 height 29
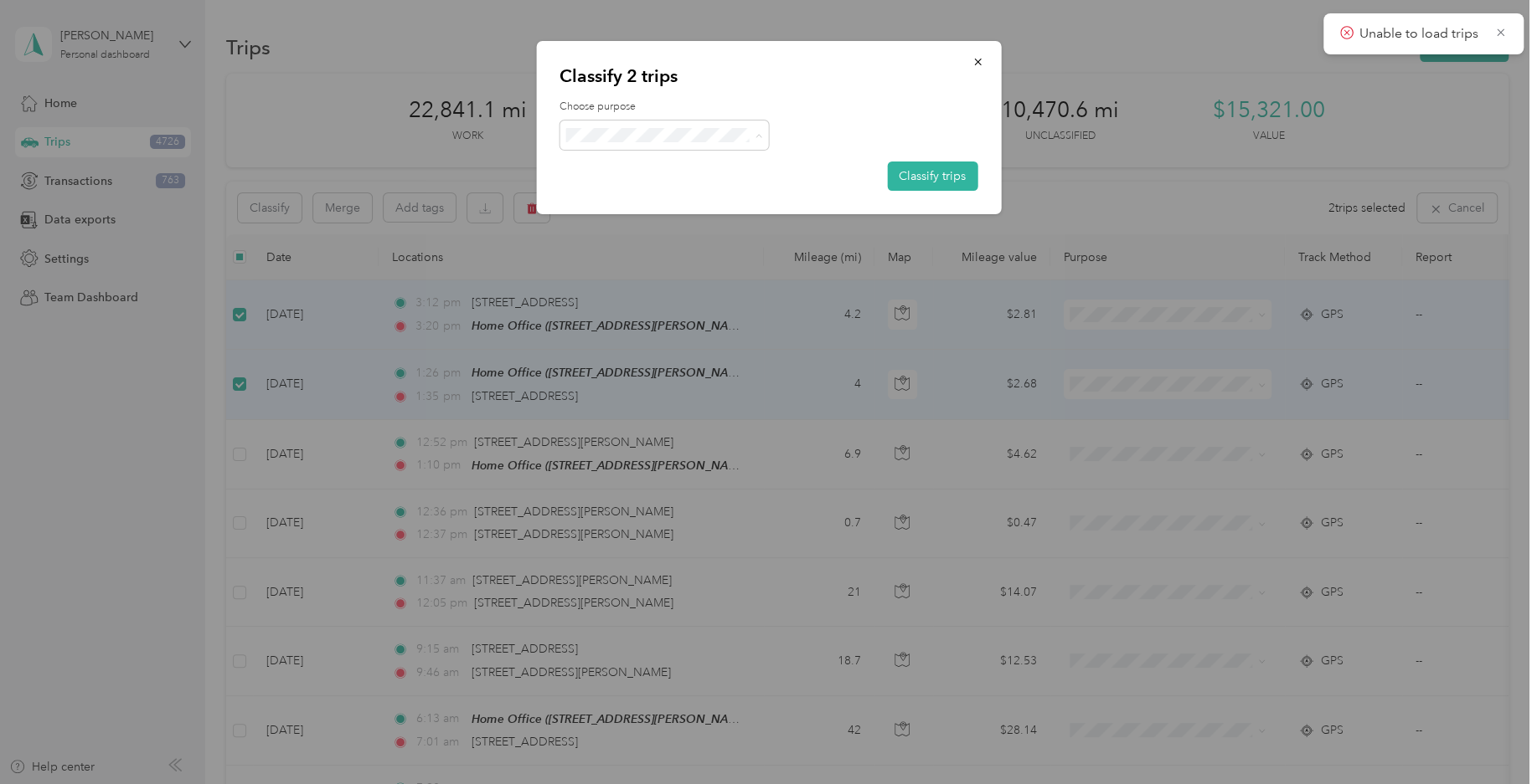
click at [659, 272] on span "Consultant" at bounding box center [679, 275] width 156 height 18
click at [939, 175] on button "Classify trips" at bounding box center [932, 176] width 91 height 29
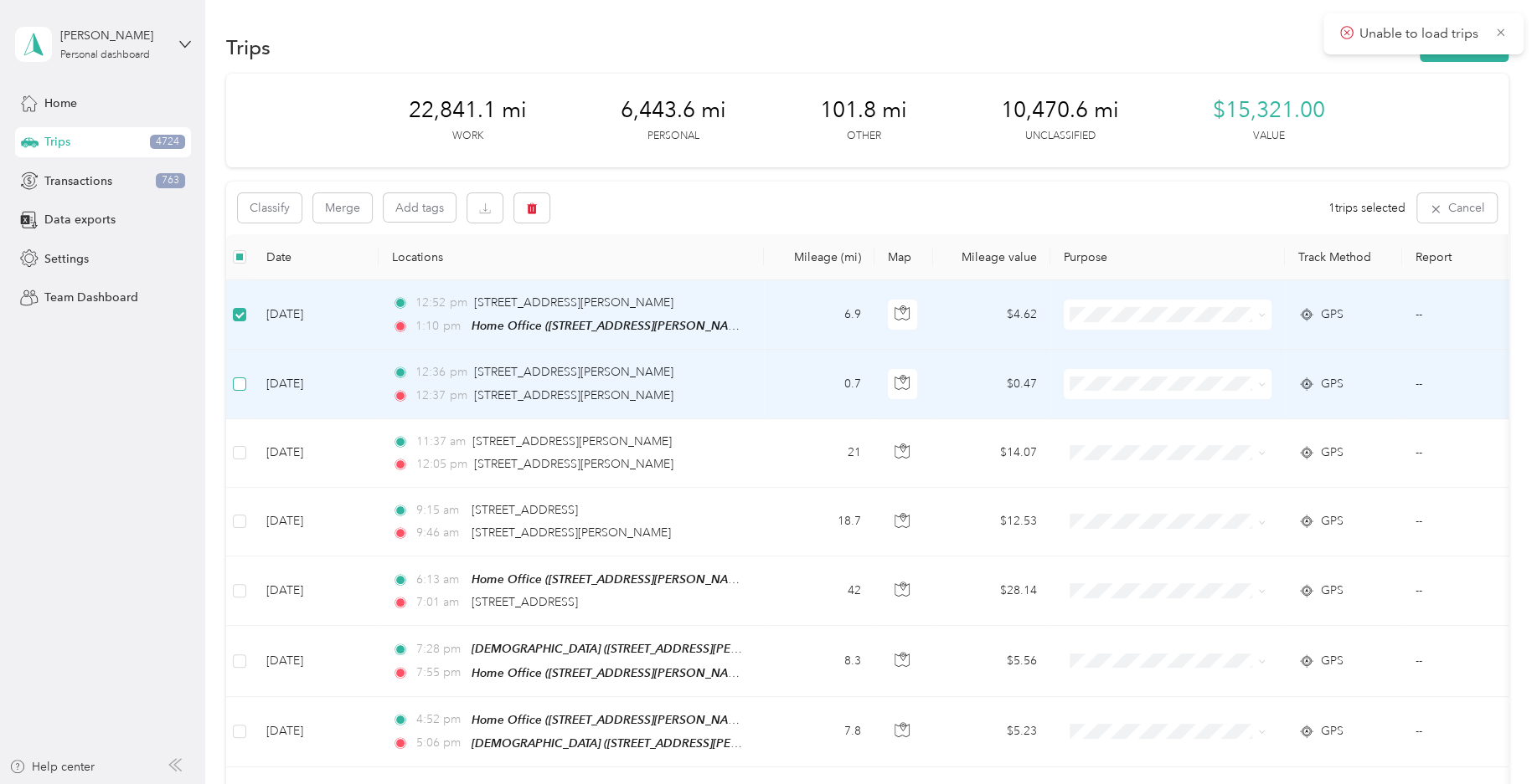
click at [240, 391] on label at bounding box center [239, 384] width 13 height 18
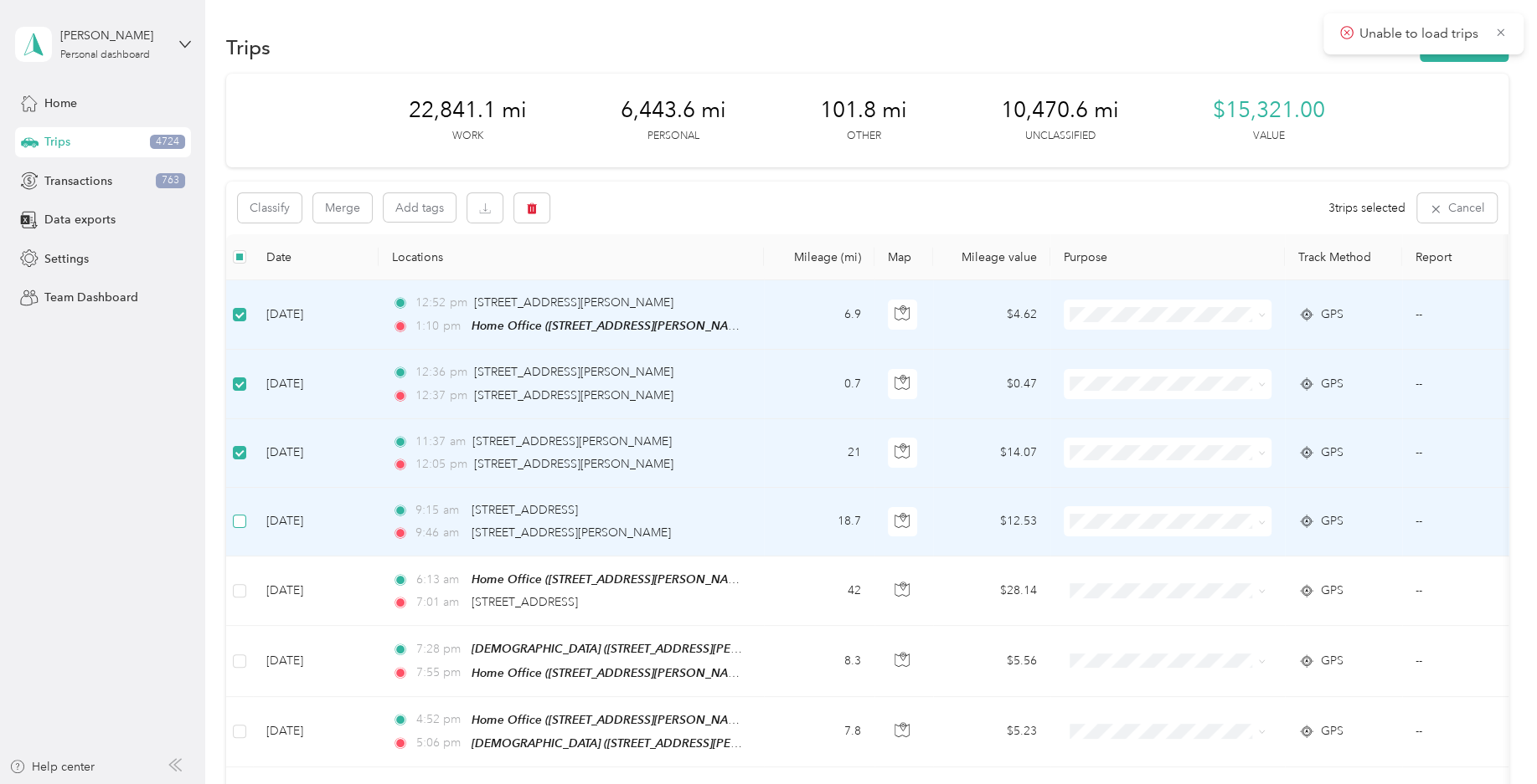
click at [243, 528] on label at bounding box center [239, 522] width 13 height 18
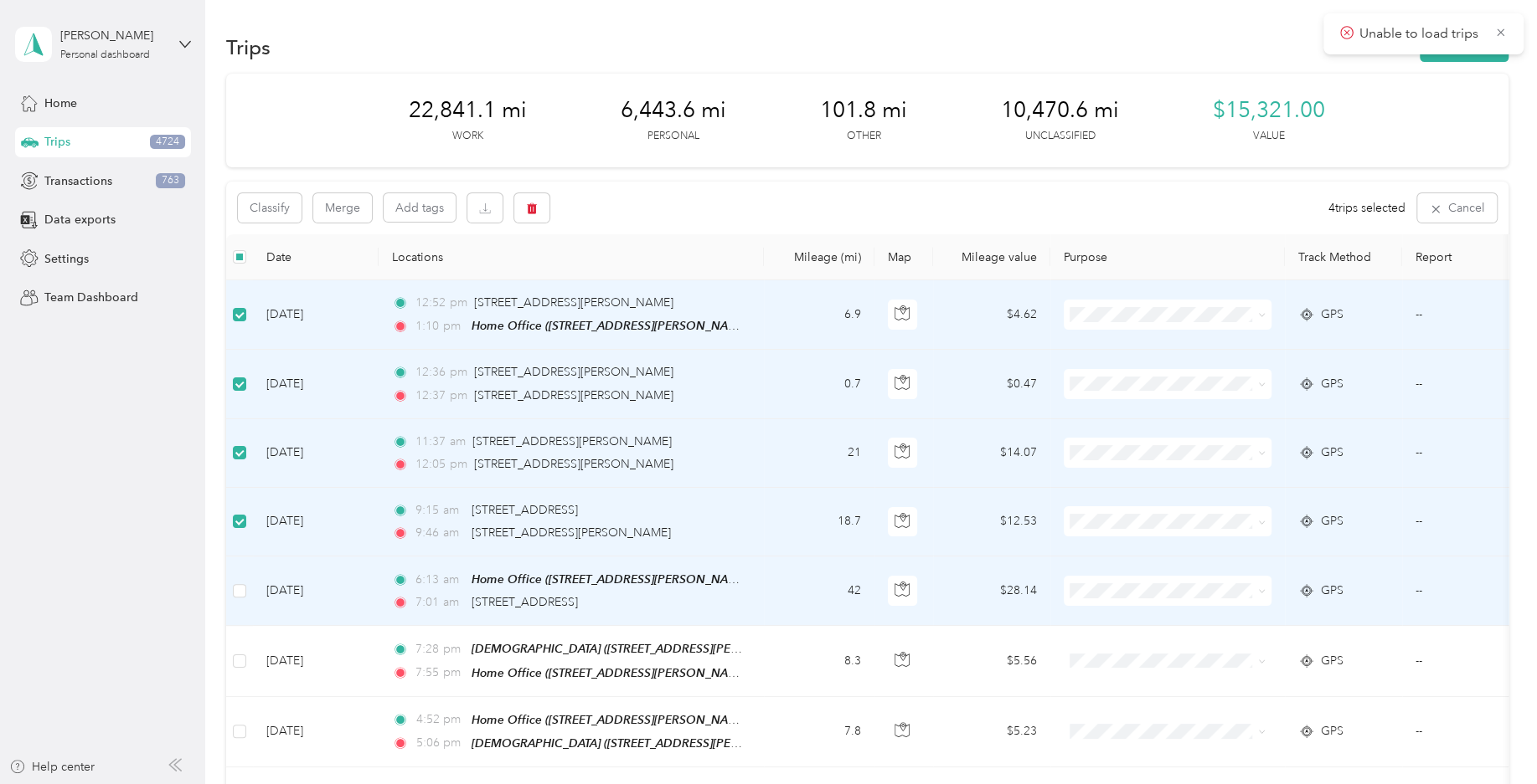
click at [249, 594] on td at bounding box center [239, 591] width 27 height 70
click at [289, 209] on button "Classify" at bounding box center [269, 208] width 64 height 29
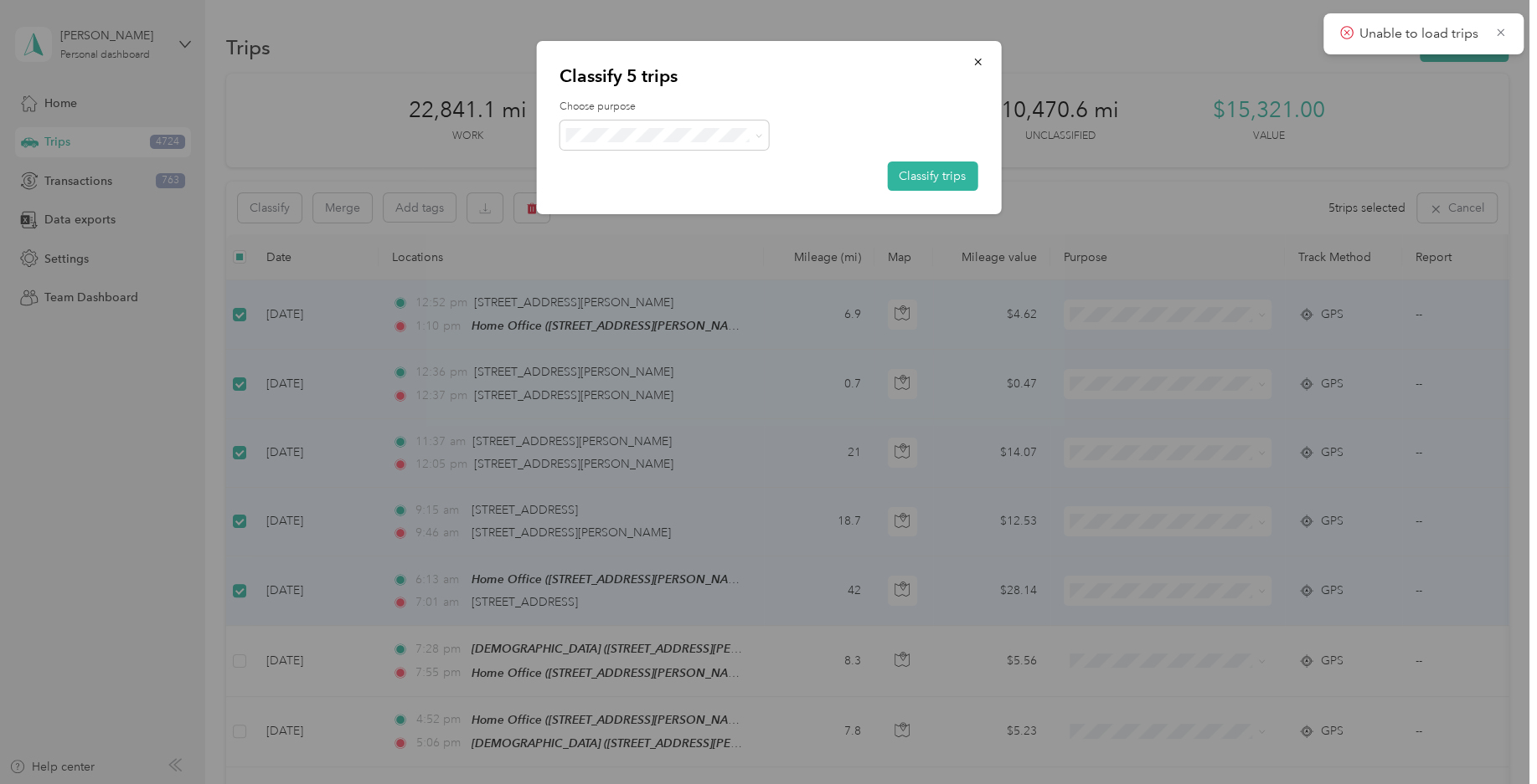
click at [691, 312] on span "Field Nation" at bounding box center [679, 317] width 156 height 18
click at [920, 177] on button "Classify trips" at bounding box center [932, 176] width 91 height 29
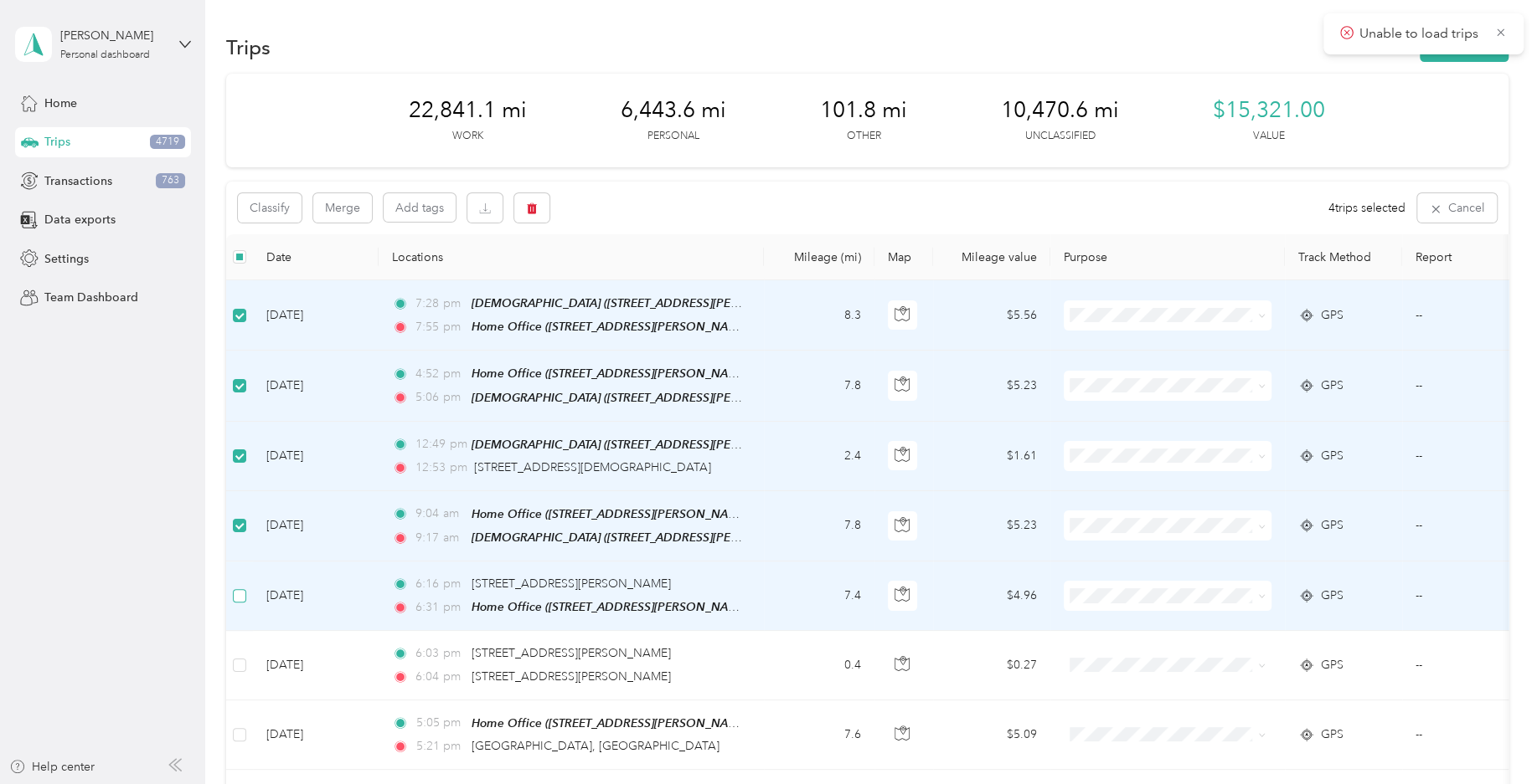
click at [236, 600] on label at bounding box center [239, 596] width 13 height 18
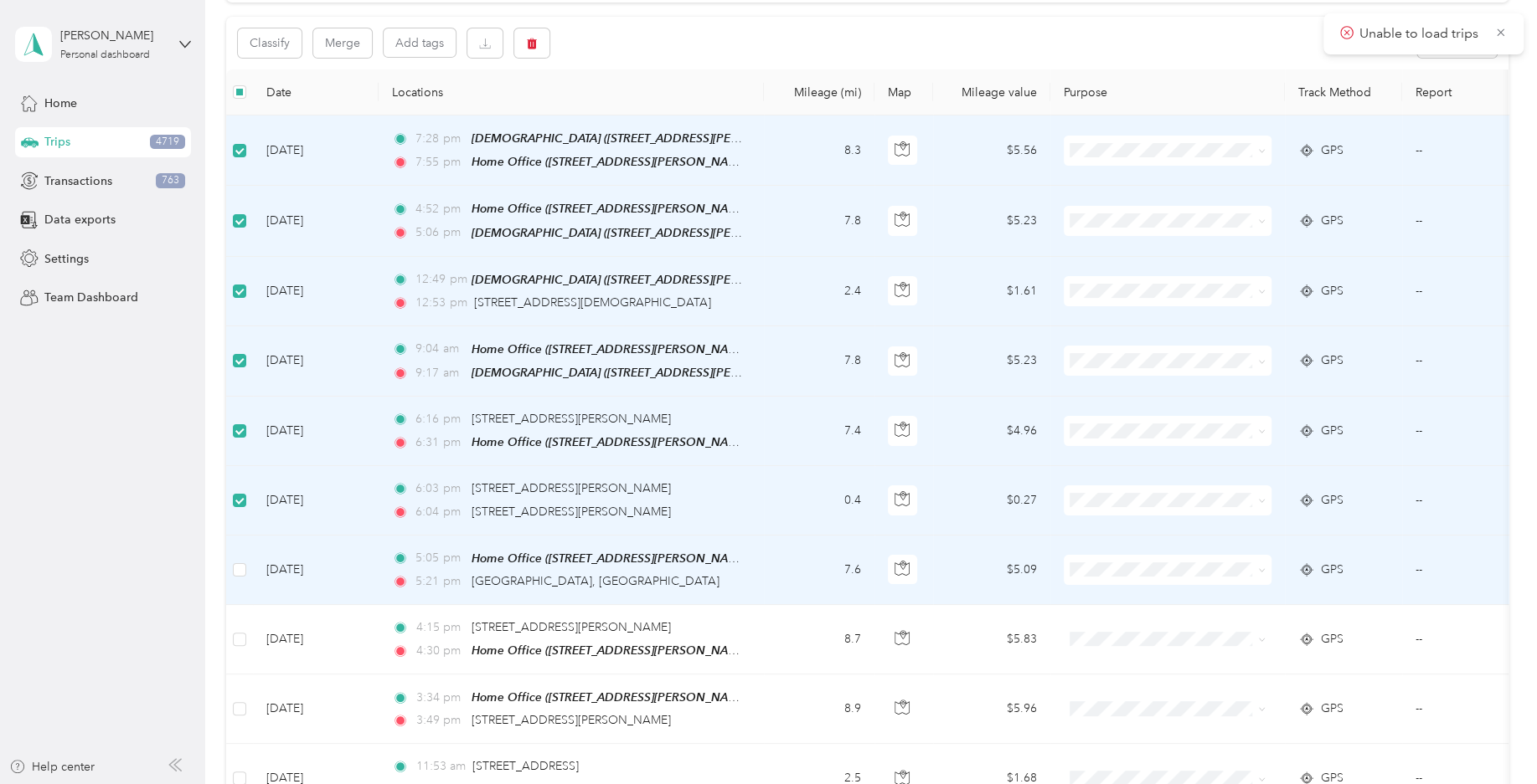
click at [247, 564] on td at bounding box center [239, 570] width 27 height 70
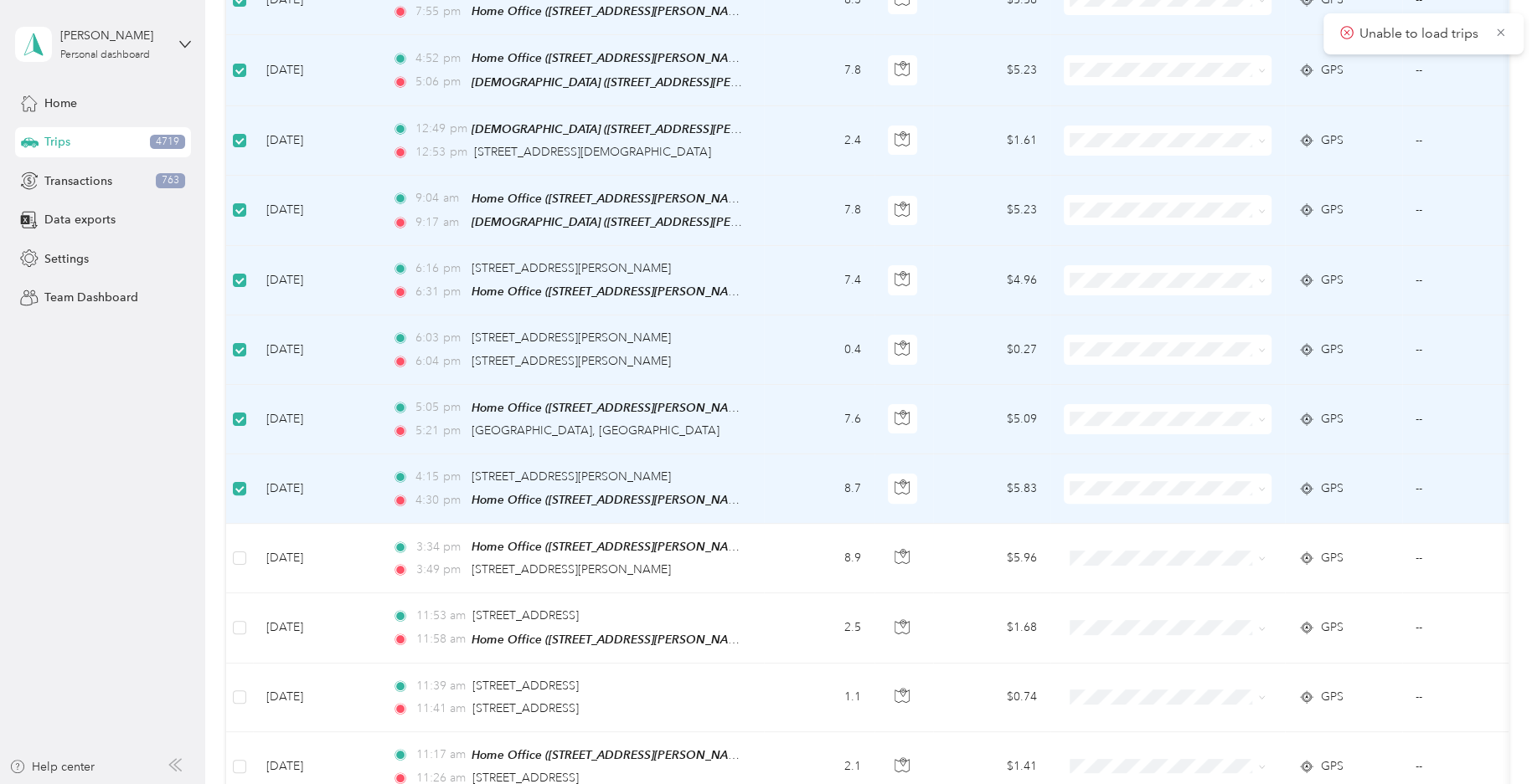
scroll to position [330, 0]
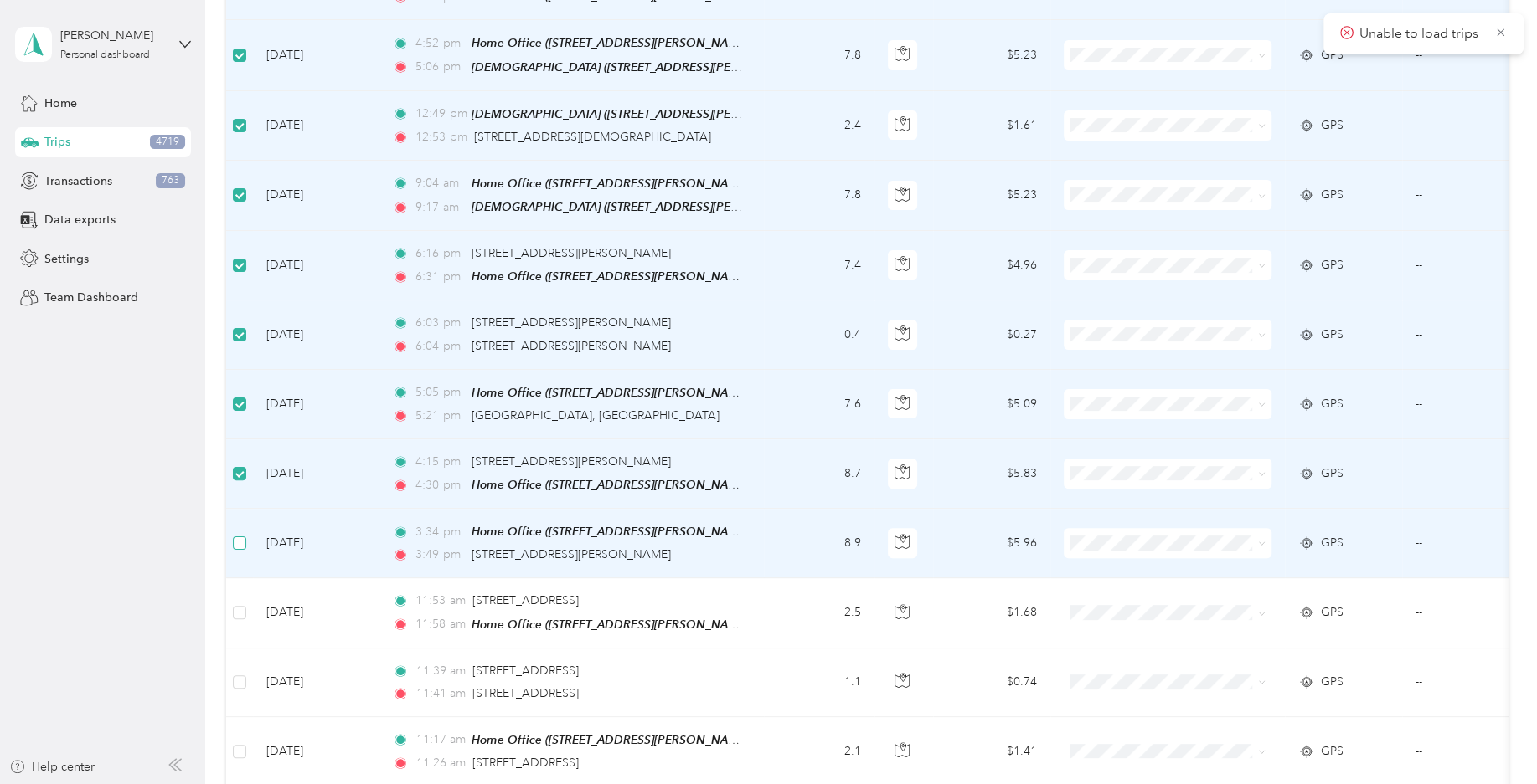
click at [240, 543] on label at bounding box center [239, 543] width 13 height 18
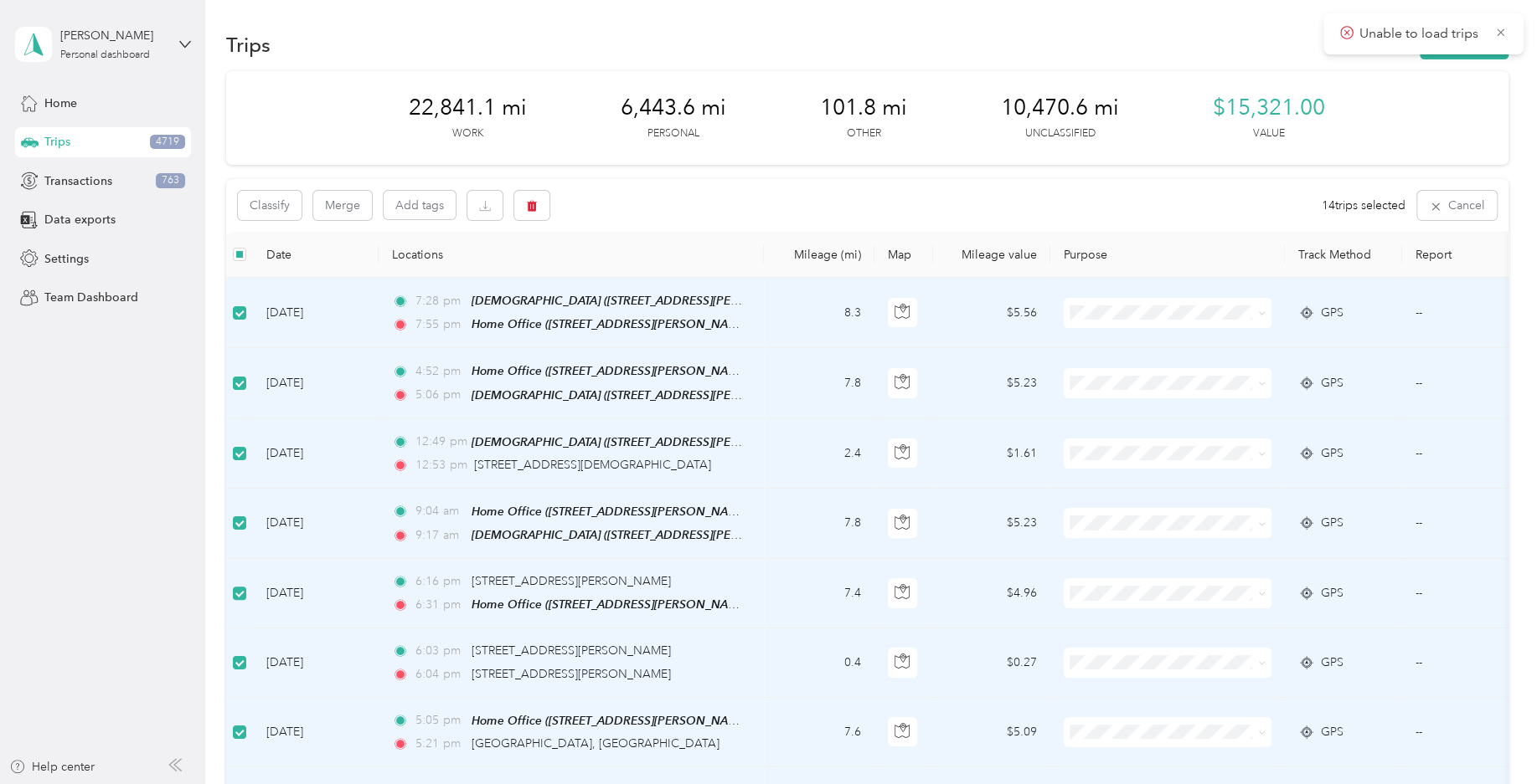
scroll to position [0, 0]
click at [289, 205] on button "Classify" at bounding box center [269, 208] width 64 height 29
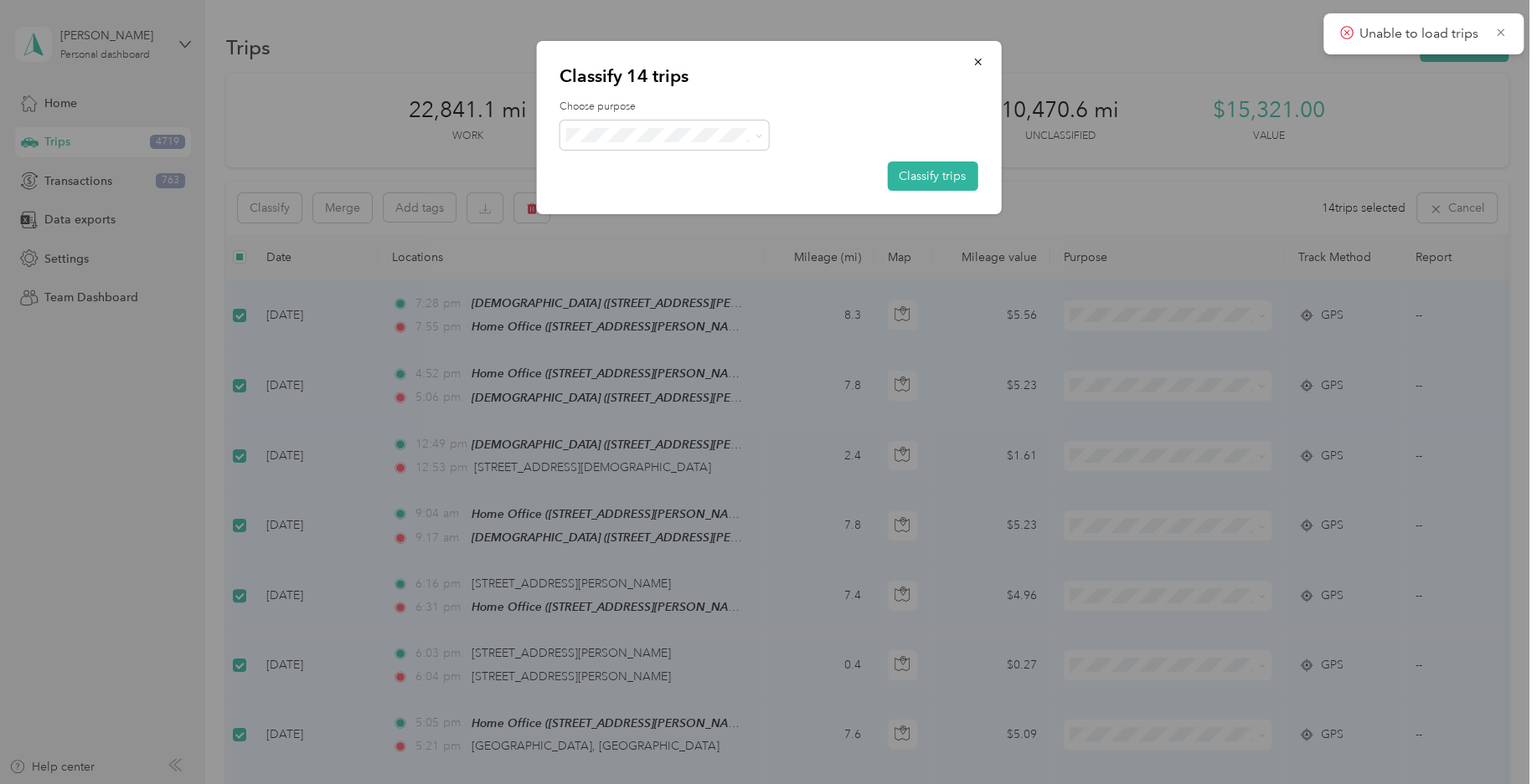
click at [666, 194] on span "Personal" at bounding box center [679, 198] width 156 height 18
click at [948, 171] on button "Classify trips" at bounding box center [932, 176] width 91 height 29
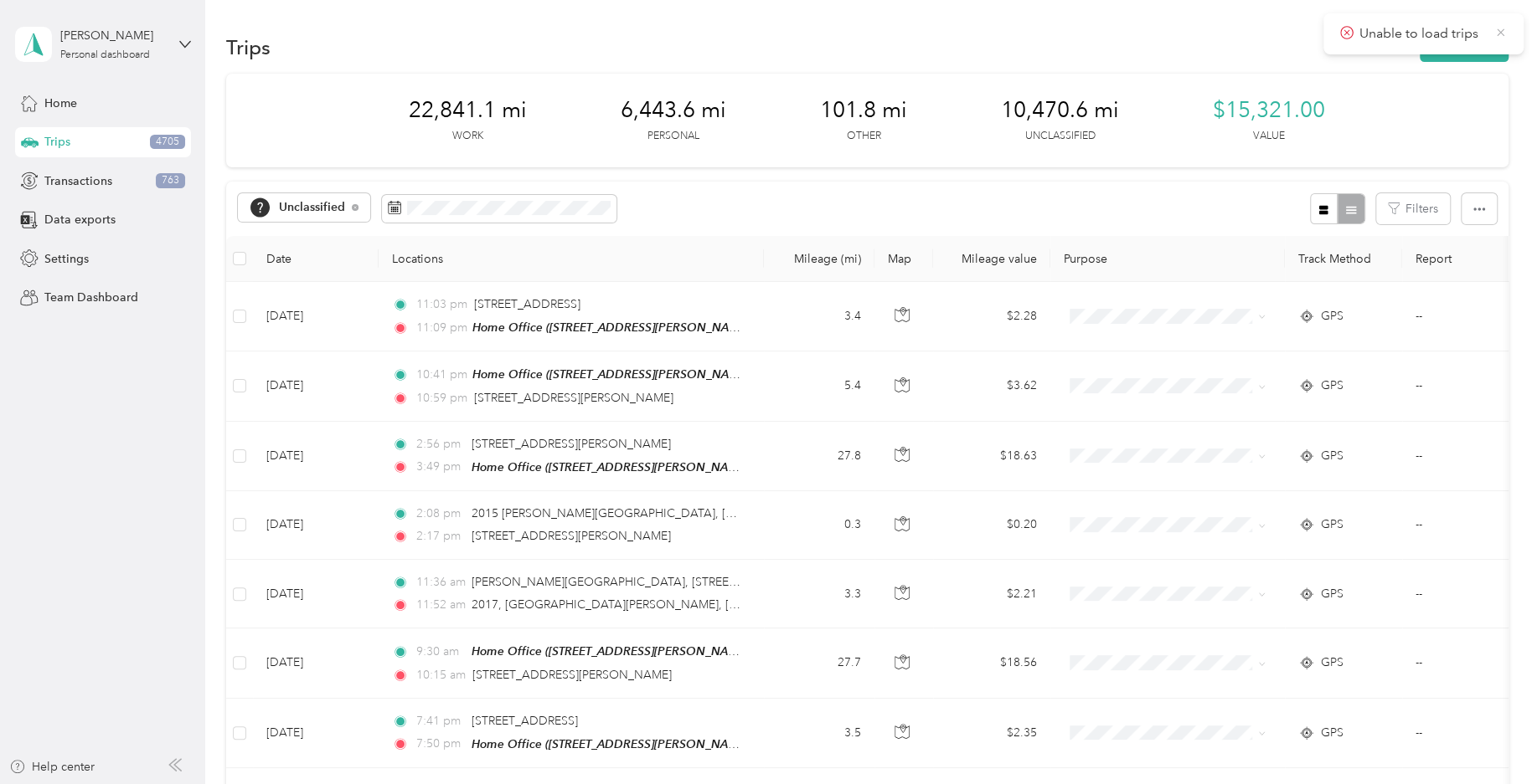
click at [1501, 33] on icon at bounding box center [1500, 32] width 8 height 8
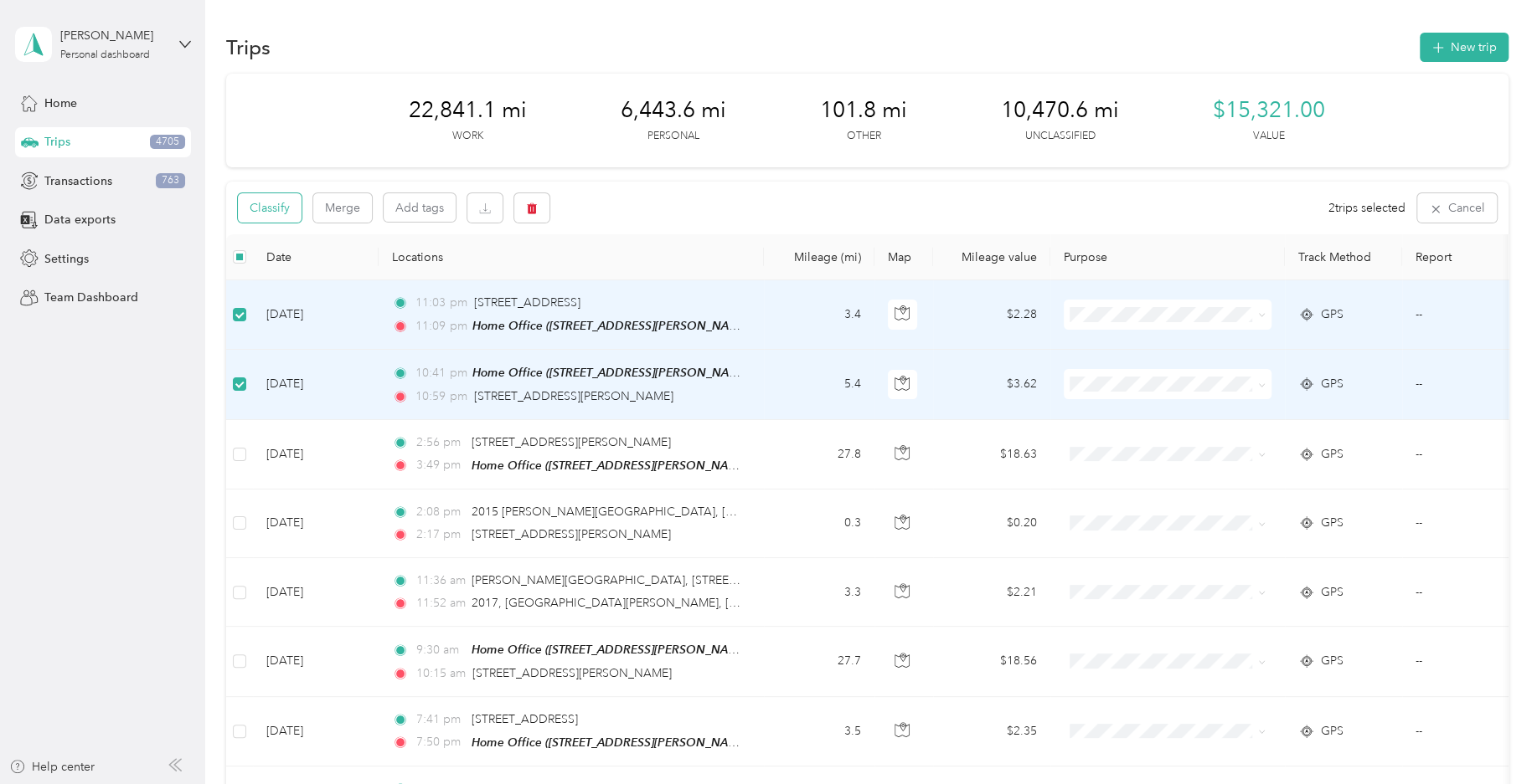
click at [289, 215] on button "Classify" at bounding box center [269, 208] width 64 height 29
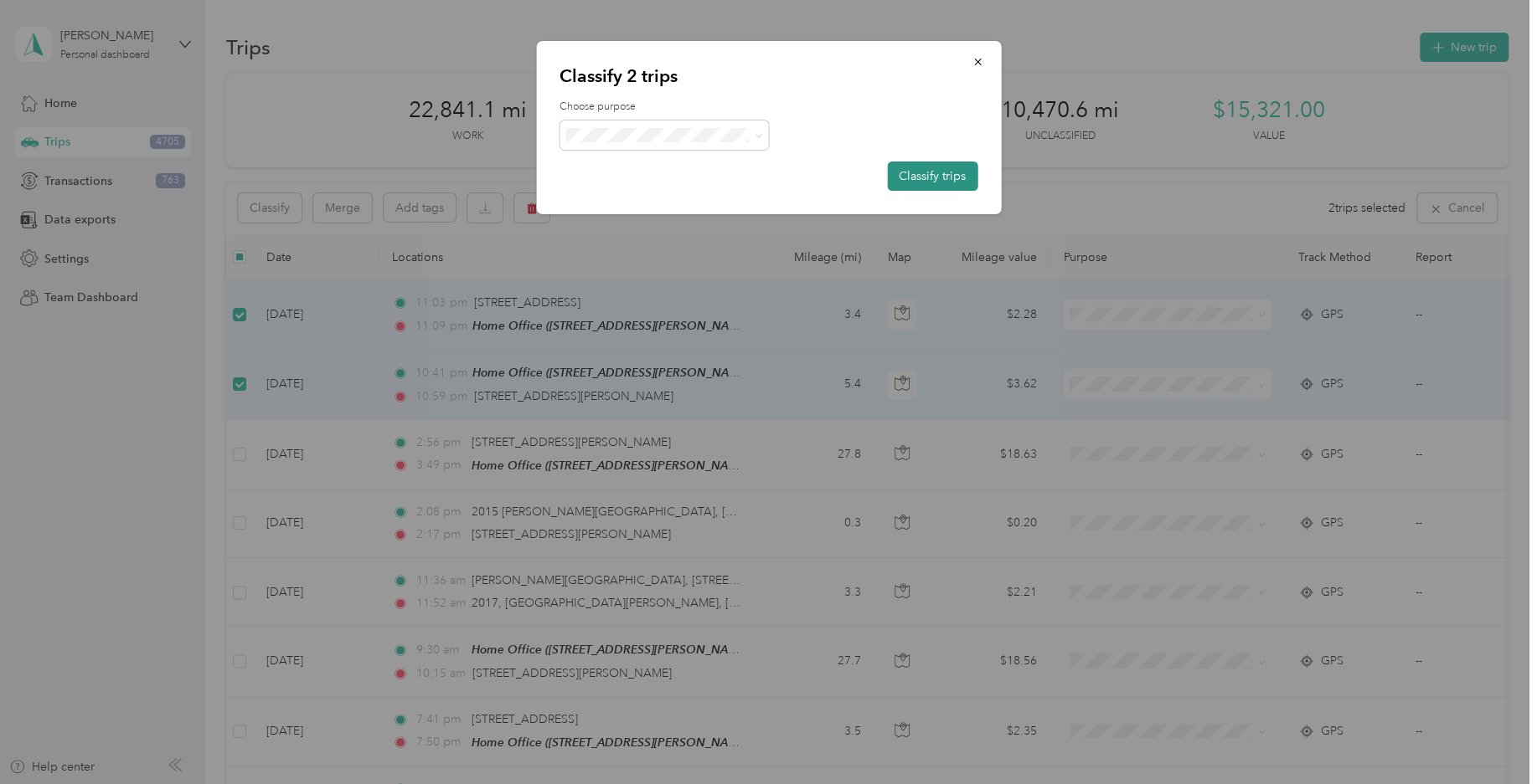
click at [925, 180] on button "Classify trips" at bounding box center [932, 176] width 91 height 29
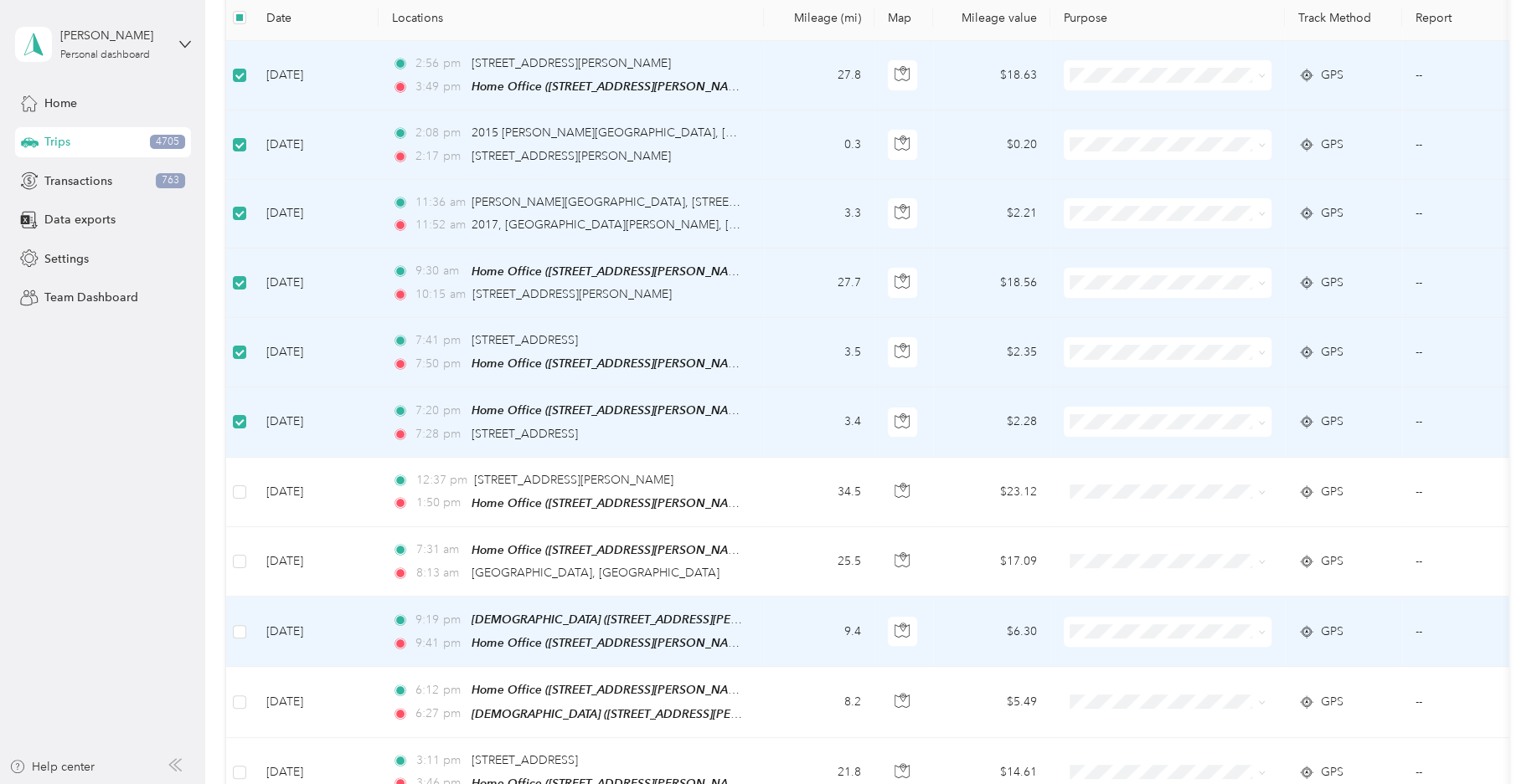
scroll to position [247, 0]
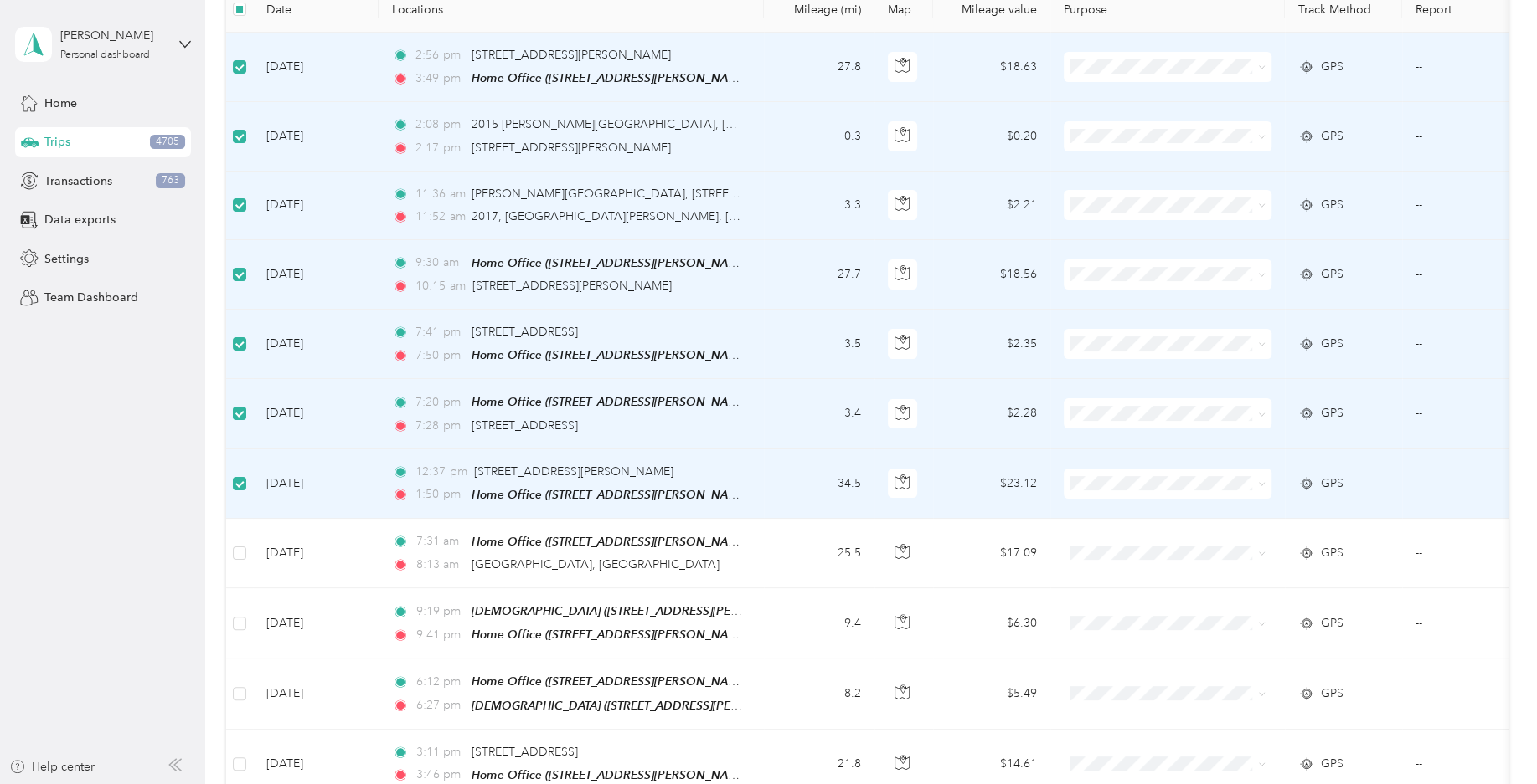
click at [247, 345] on td at bounding box center [239, 344] width 27 height 70
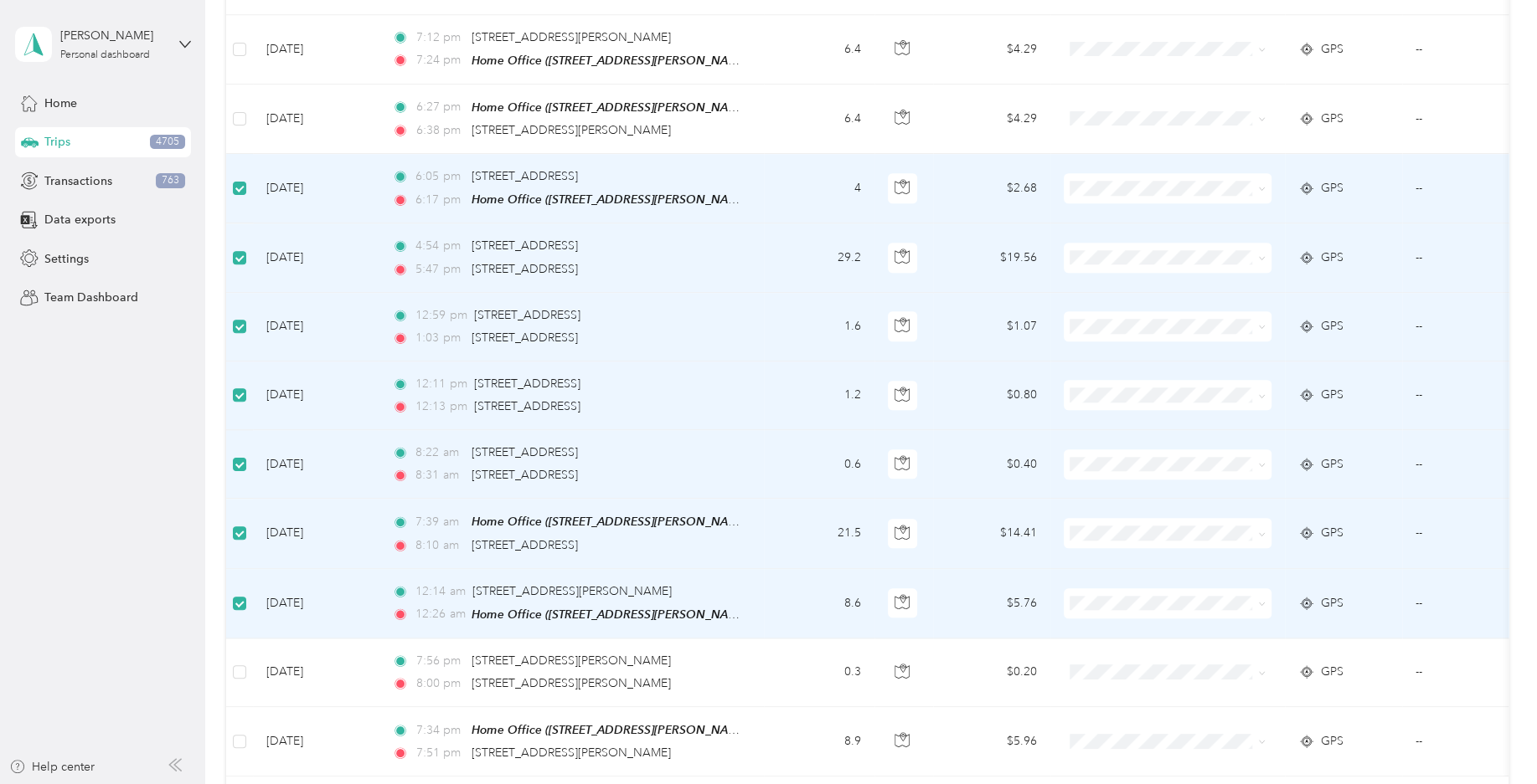
scroll to position [1324, 0]
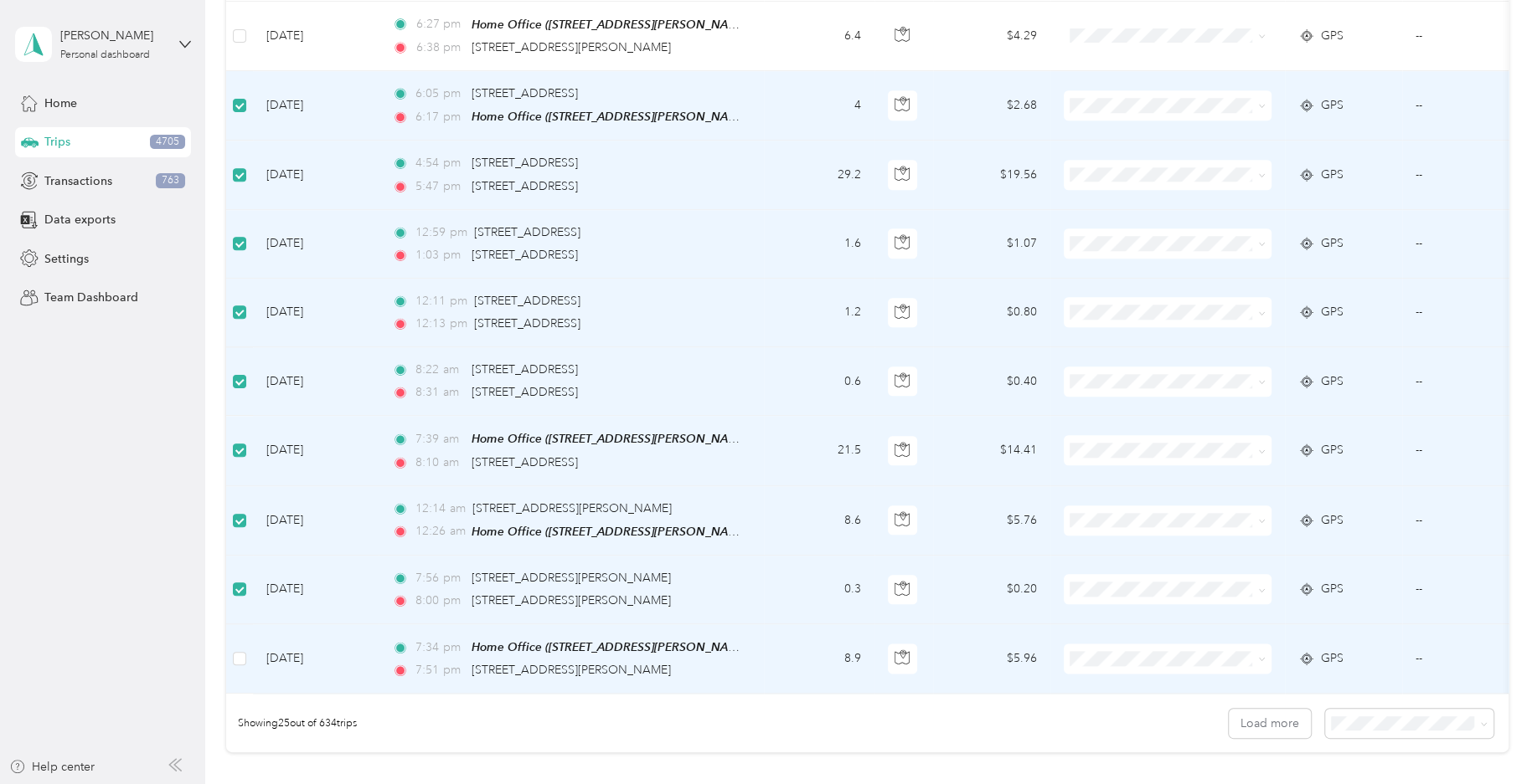
click at [247, 643] on td at bounding box center [239, 659] width 27 height 70
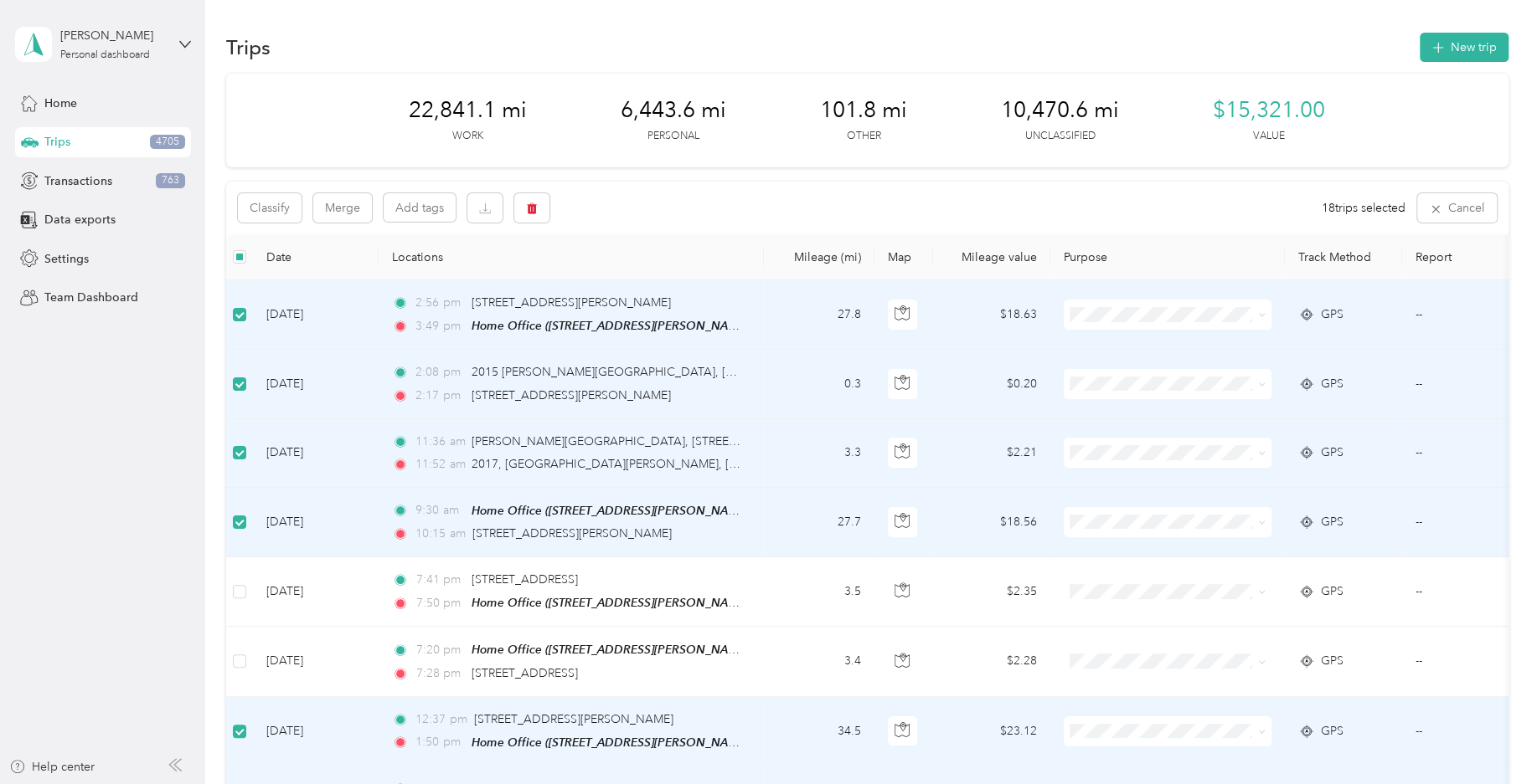
scroll to position [0, 0]
click at [284, 217] on button "Classify" at bounding box center [269, 208] width 64 height 29
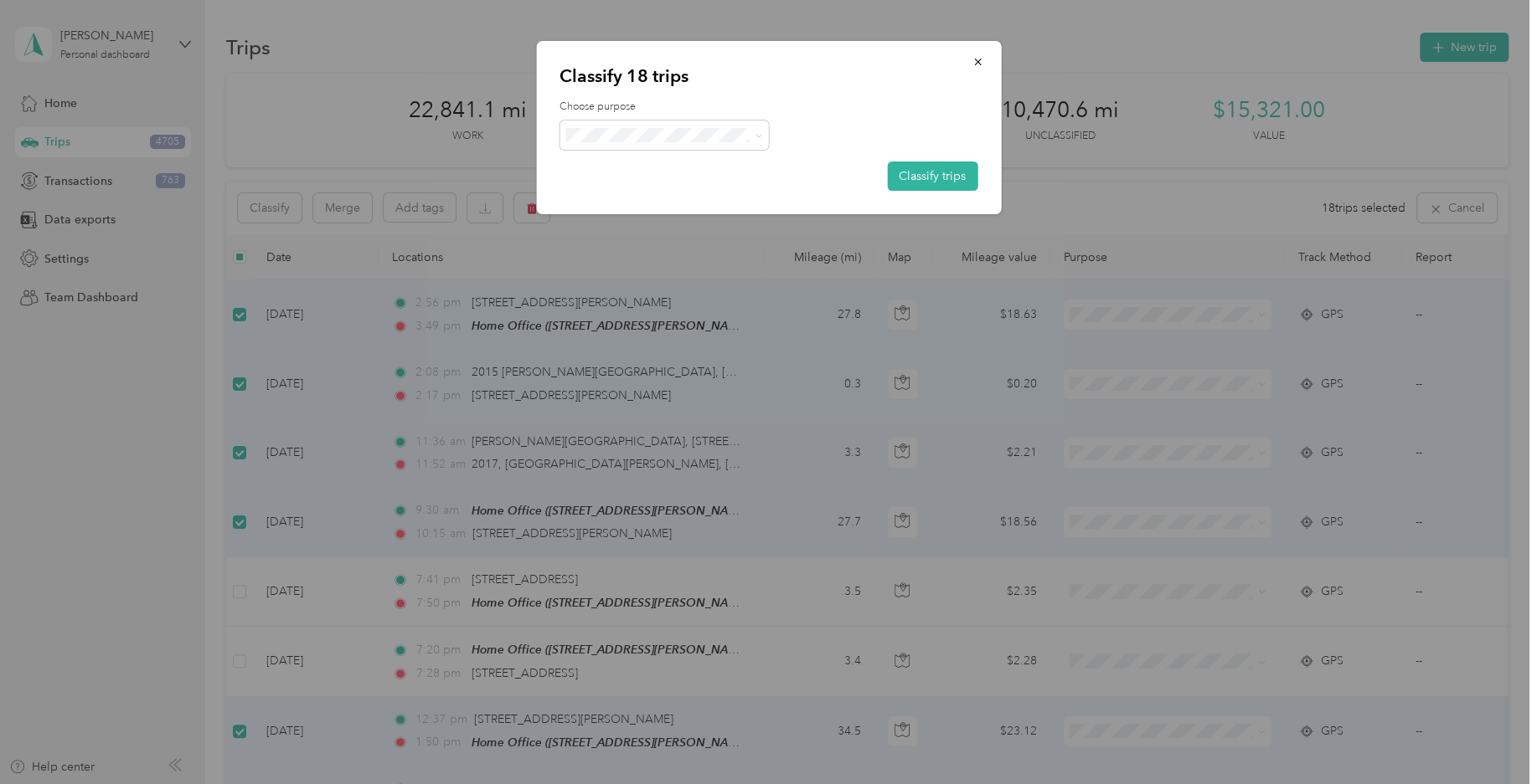
click at [595, 158] on div "Choose purpose Classify trips" at bounding box center [768, 145] width 418 height 91
click at [647, 325] on li "Field Nation" at bounding box center [664, 319] width 210 height 33
click at [916, 179] on button "Classify trips" at bounding box center [932, 176] width 91 height 29
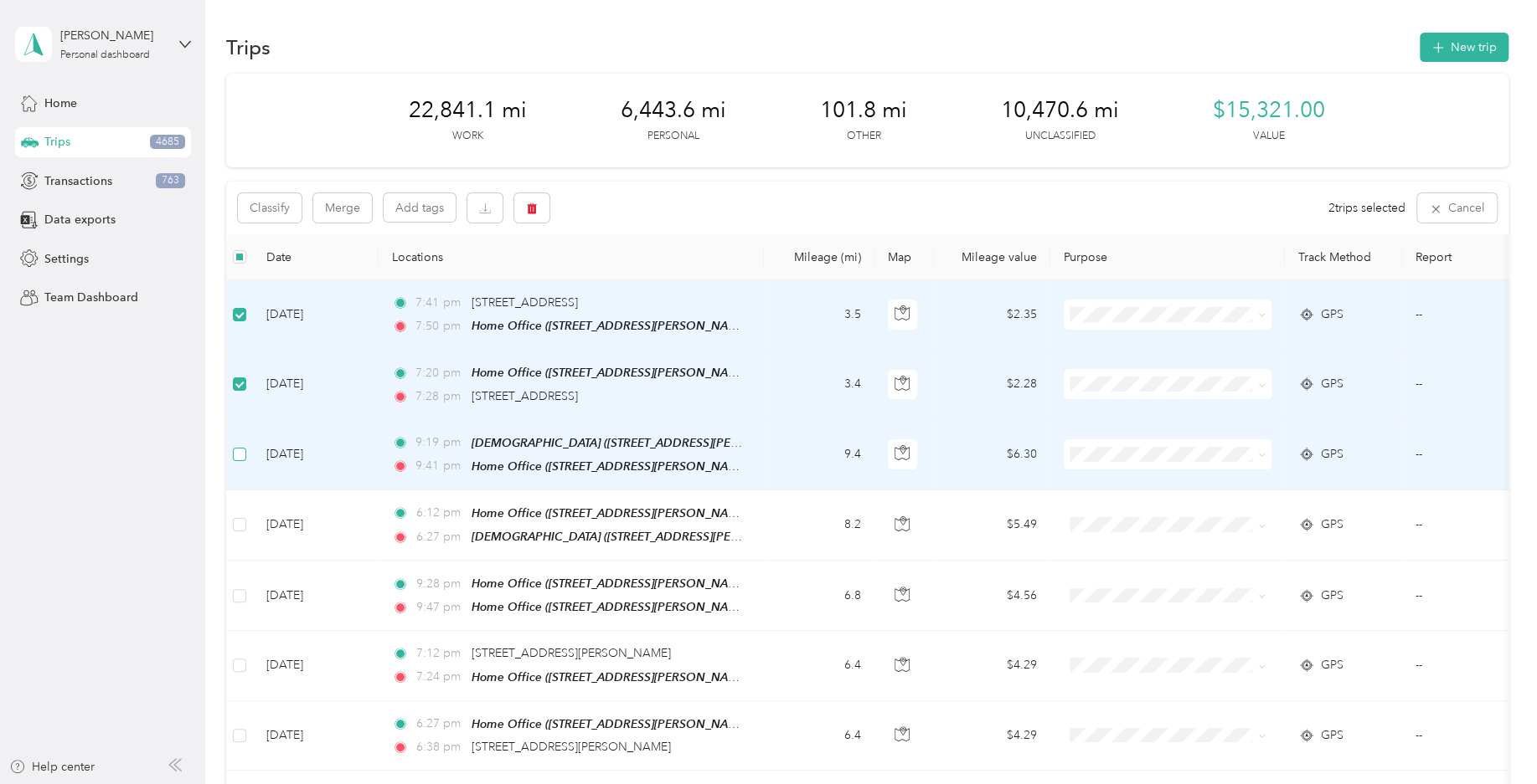
click at [238, 459] on label at bounding box center [239, 454] width 13 height 18
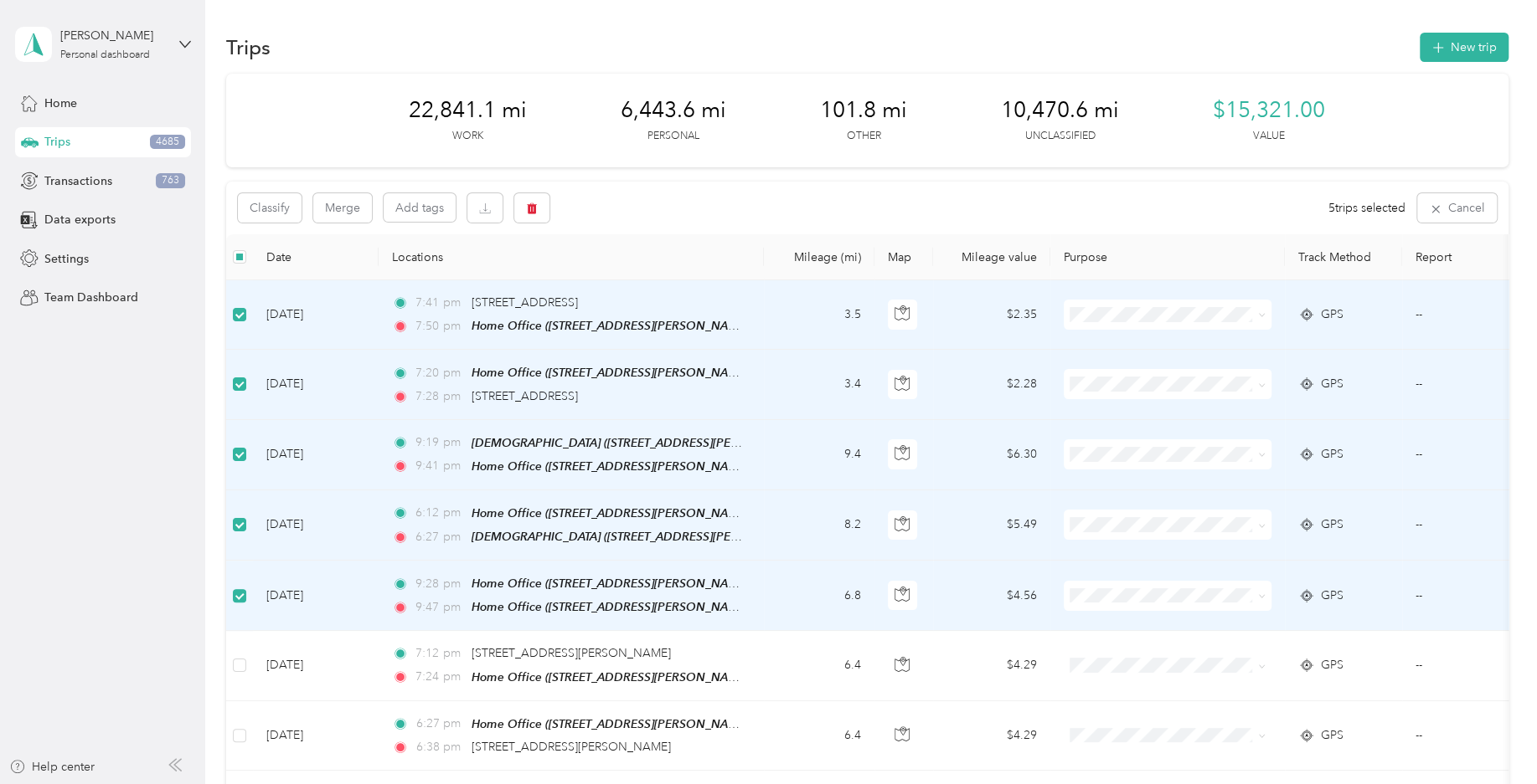
scroll to position [82, 0]
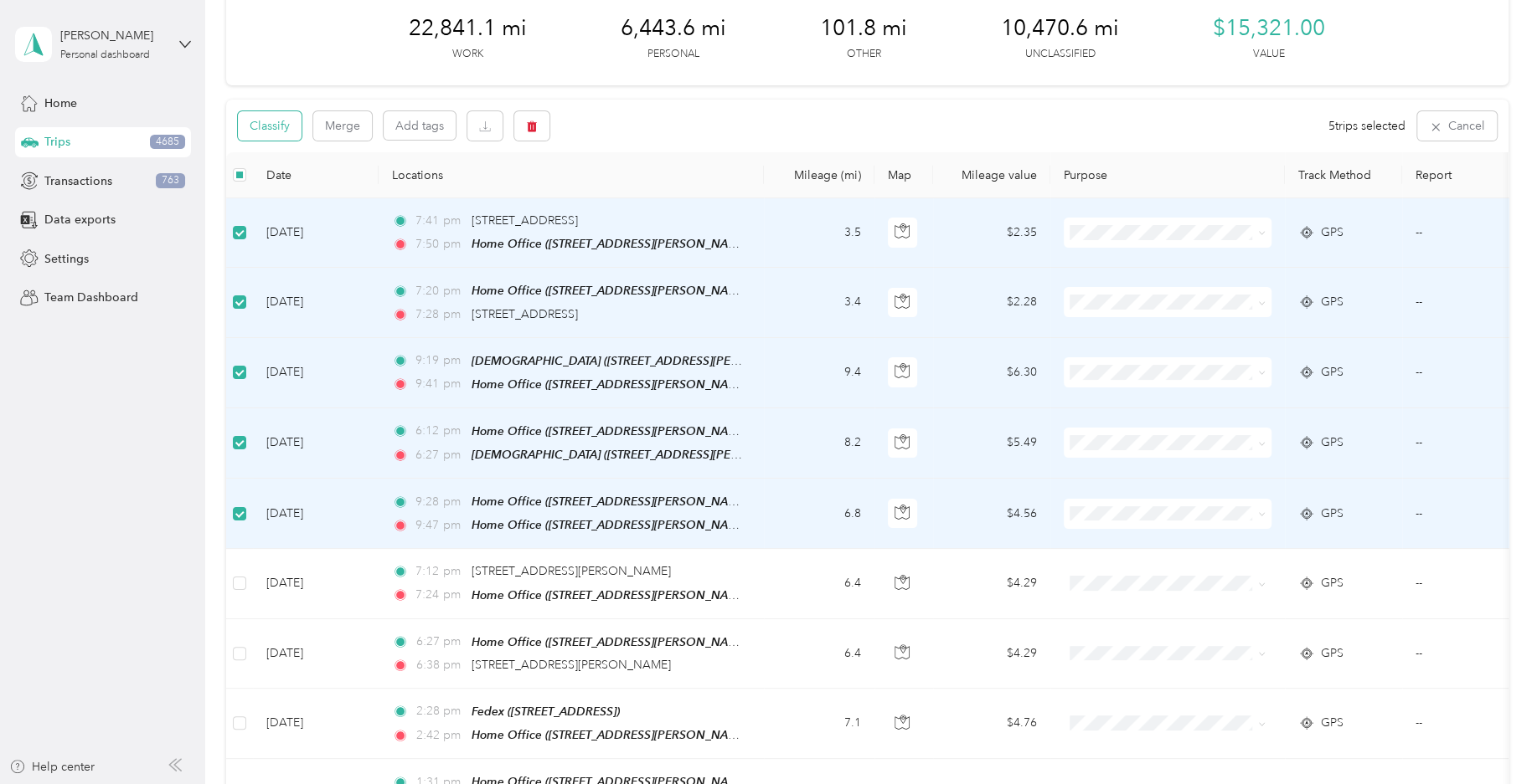
click at [291, 136] on button "Classify" at bounding box center [269, 126] width 64 height 29
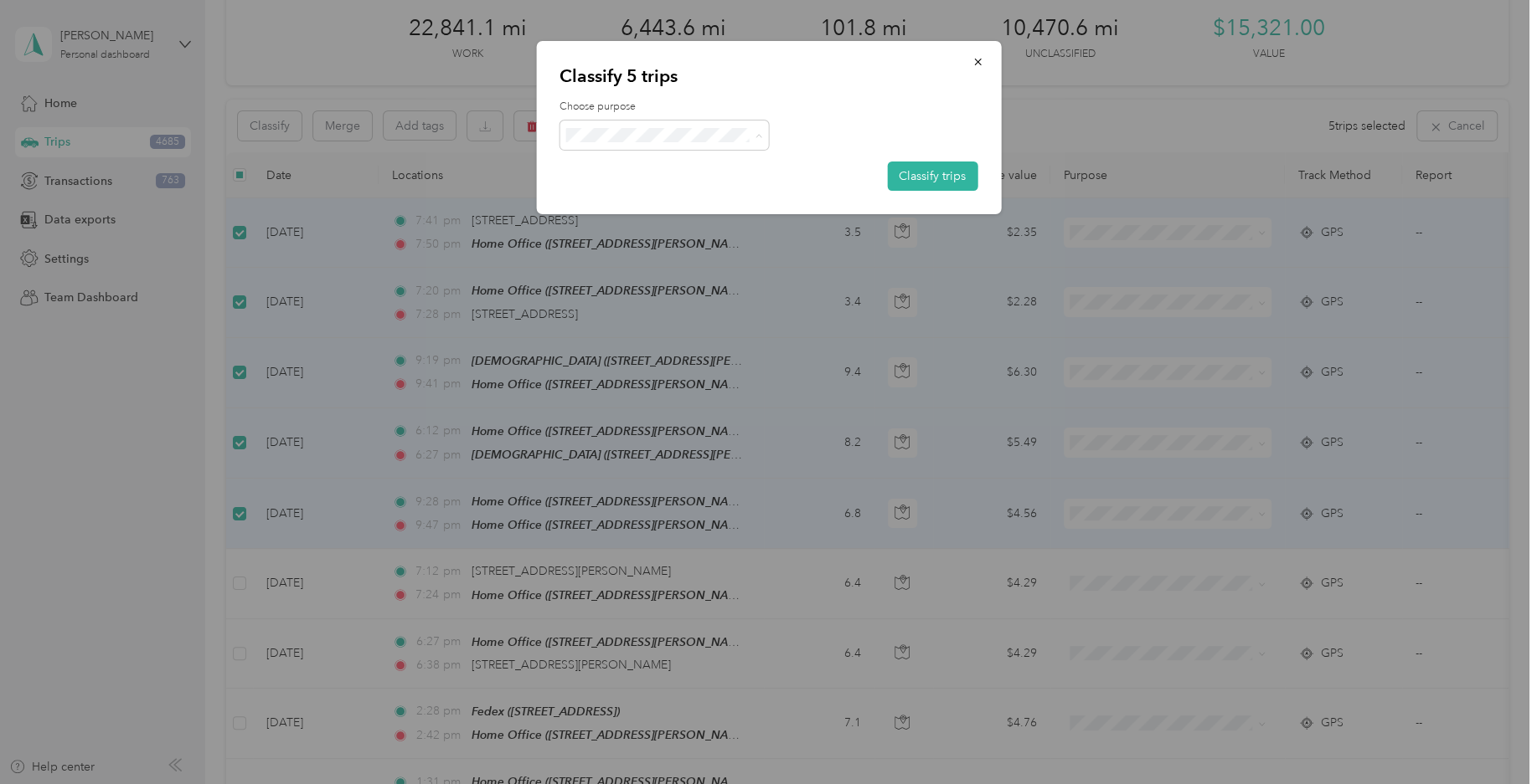
click at [632, 195] on span "Personal" at bounding box center [679, 200] width 156 height 18
click at [907, 171] on button "Classify trips" at bounding box center [932, 176] width 91 height 29
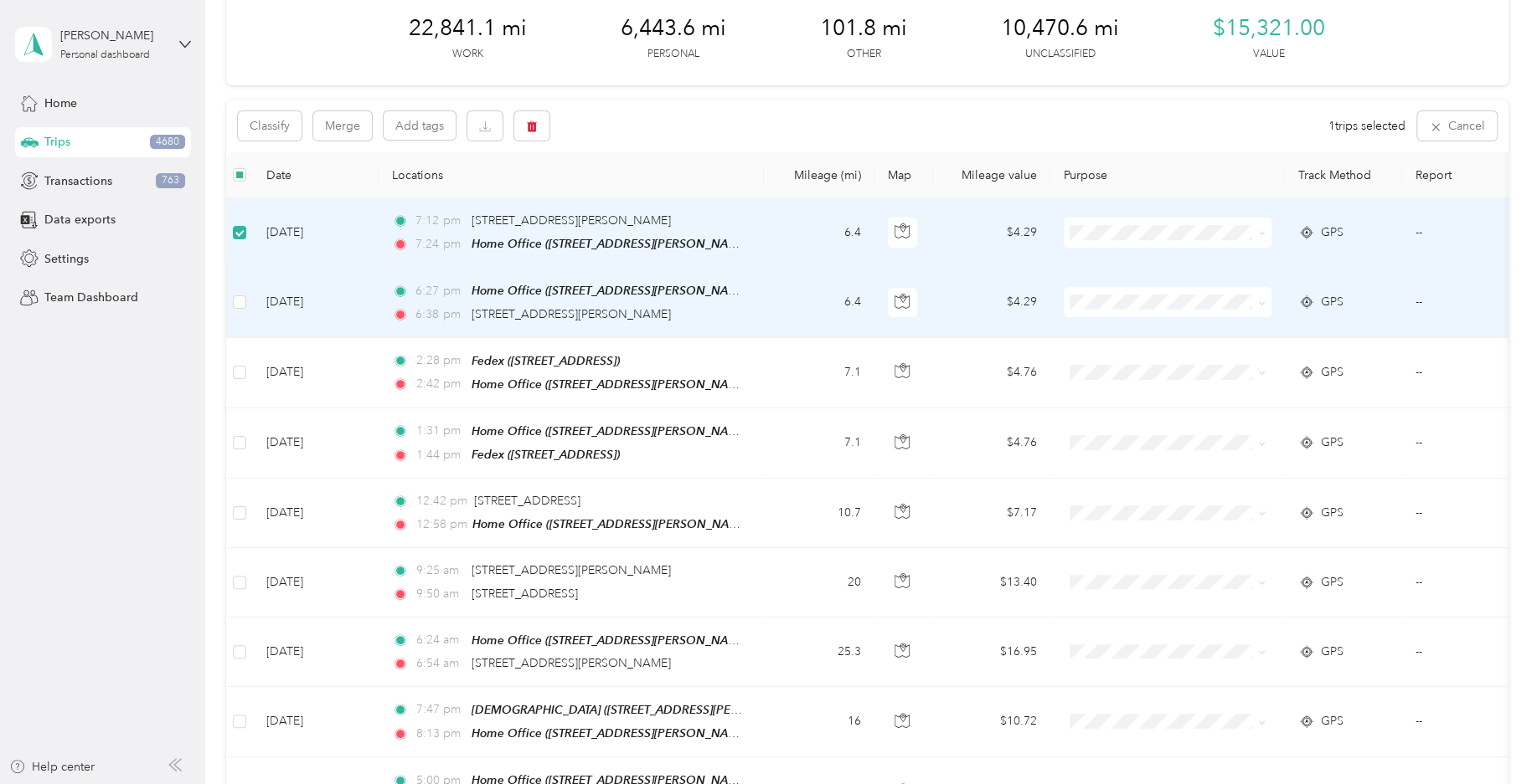
click at [229, 297] on td at bounding box center [239, 302] width 27 height 70
click at [282, 130] on button "Classify" at bounding box center [269, 126] width 64 height 29
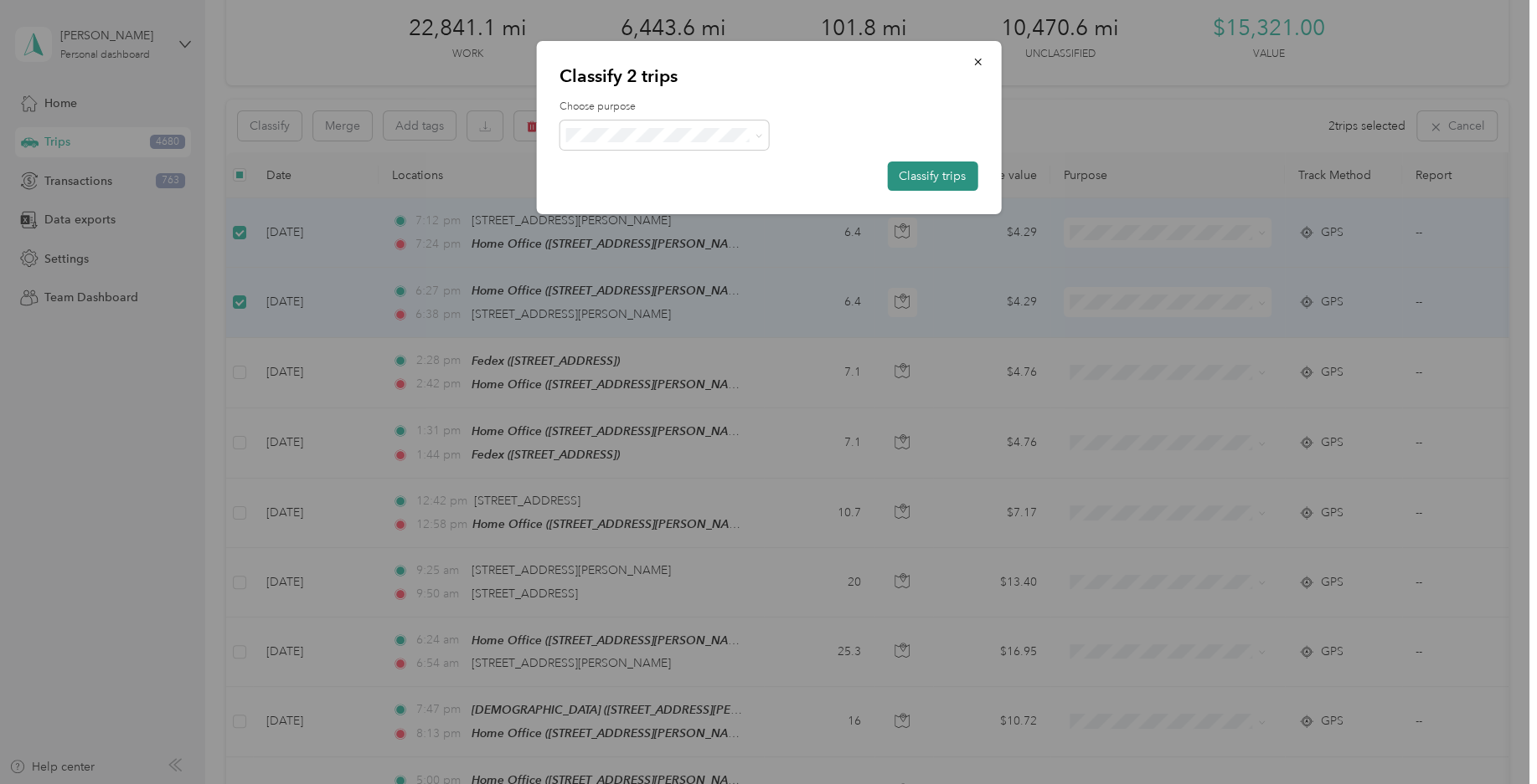
click at [909, 164] on button "Classify trips" at bounding box center [932, 176] width 91 height 29
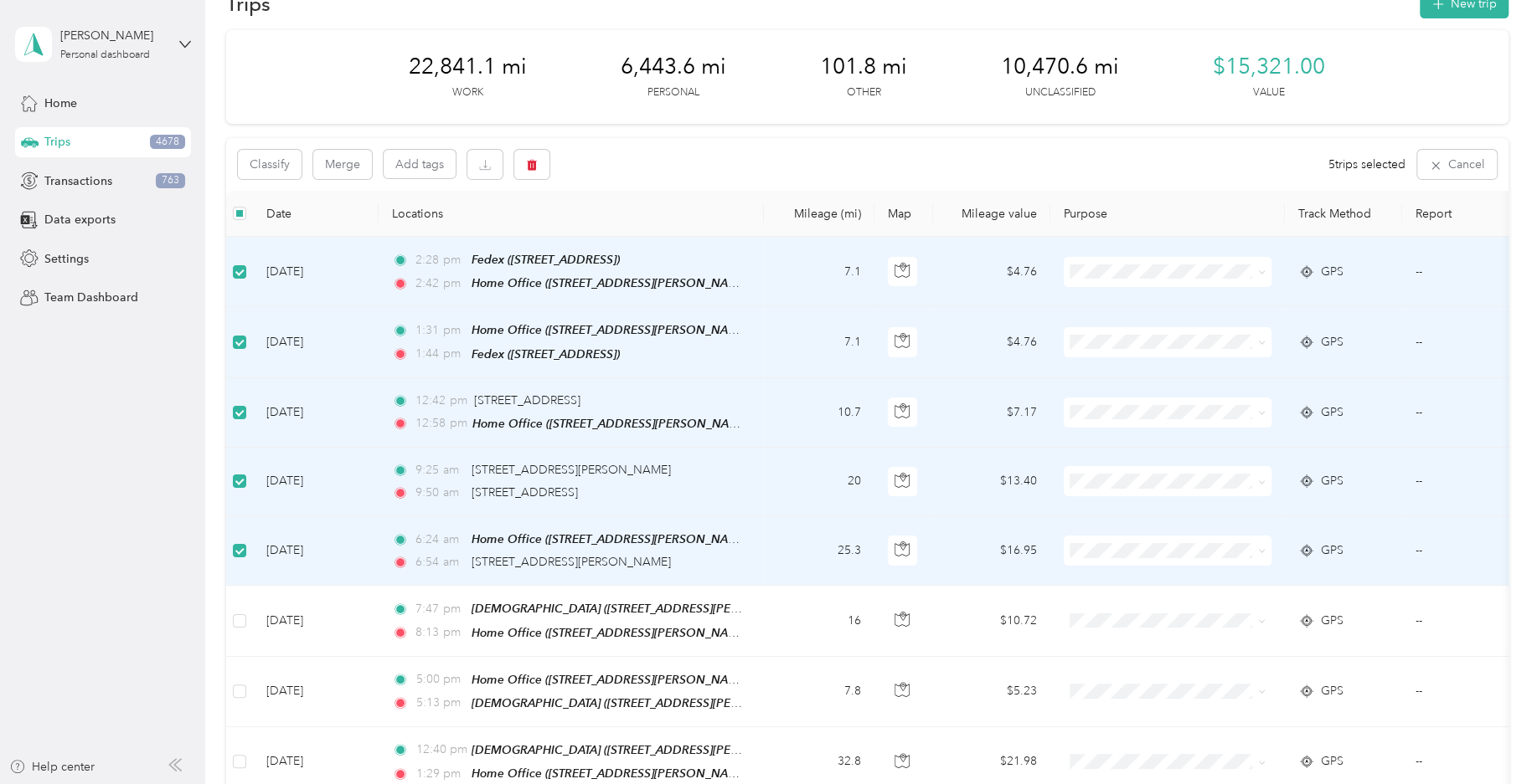
scroll to position [0, 0]
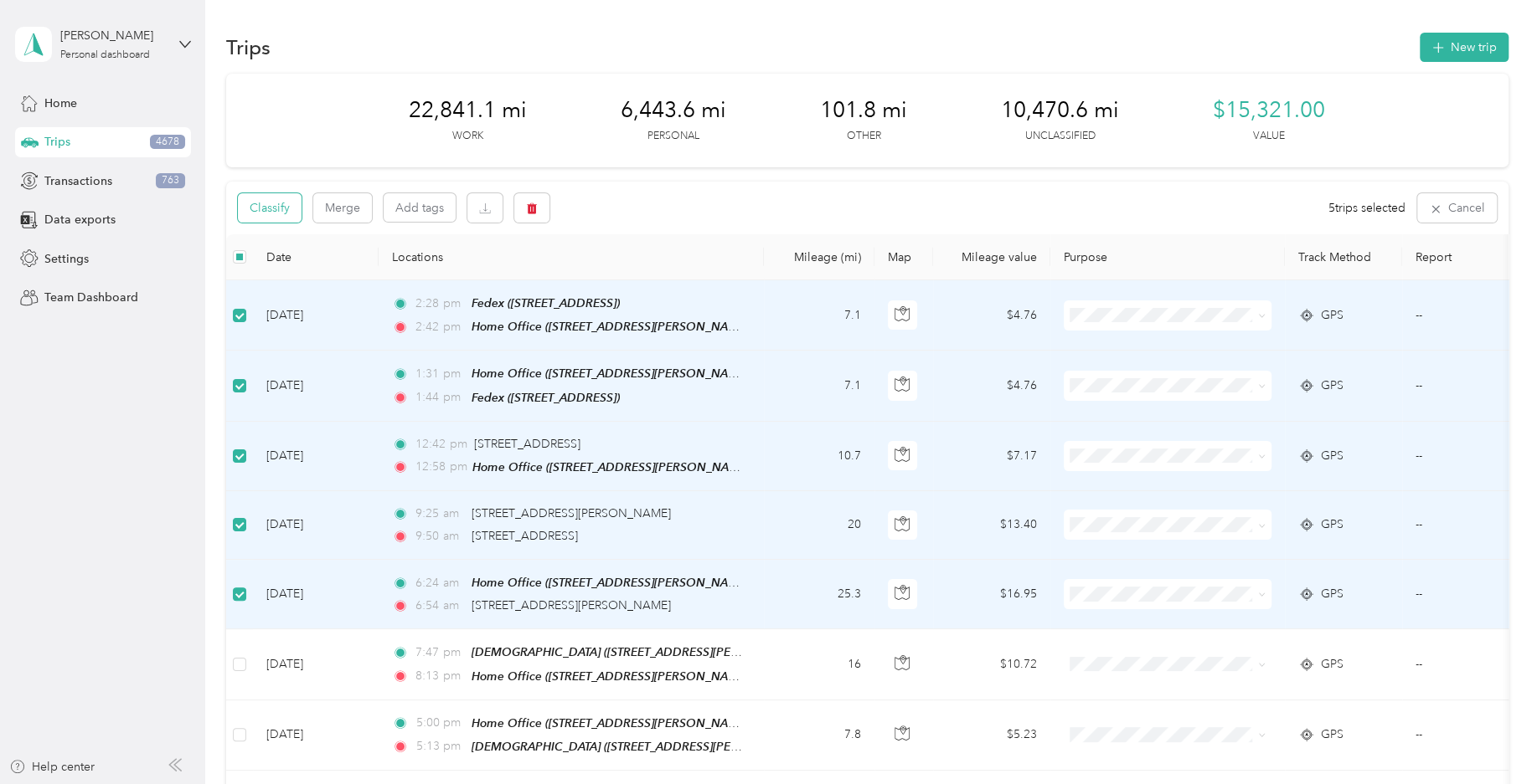
click at [290, 211] on button "Classify" at bounding box center [269, 208] width 64 height 29
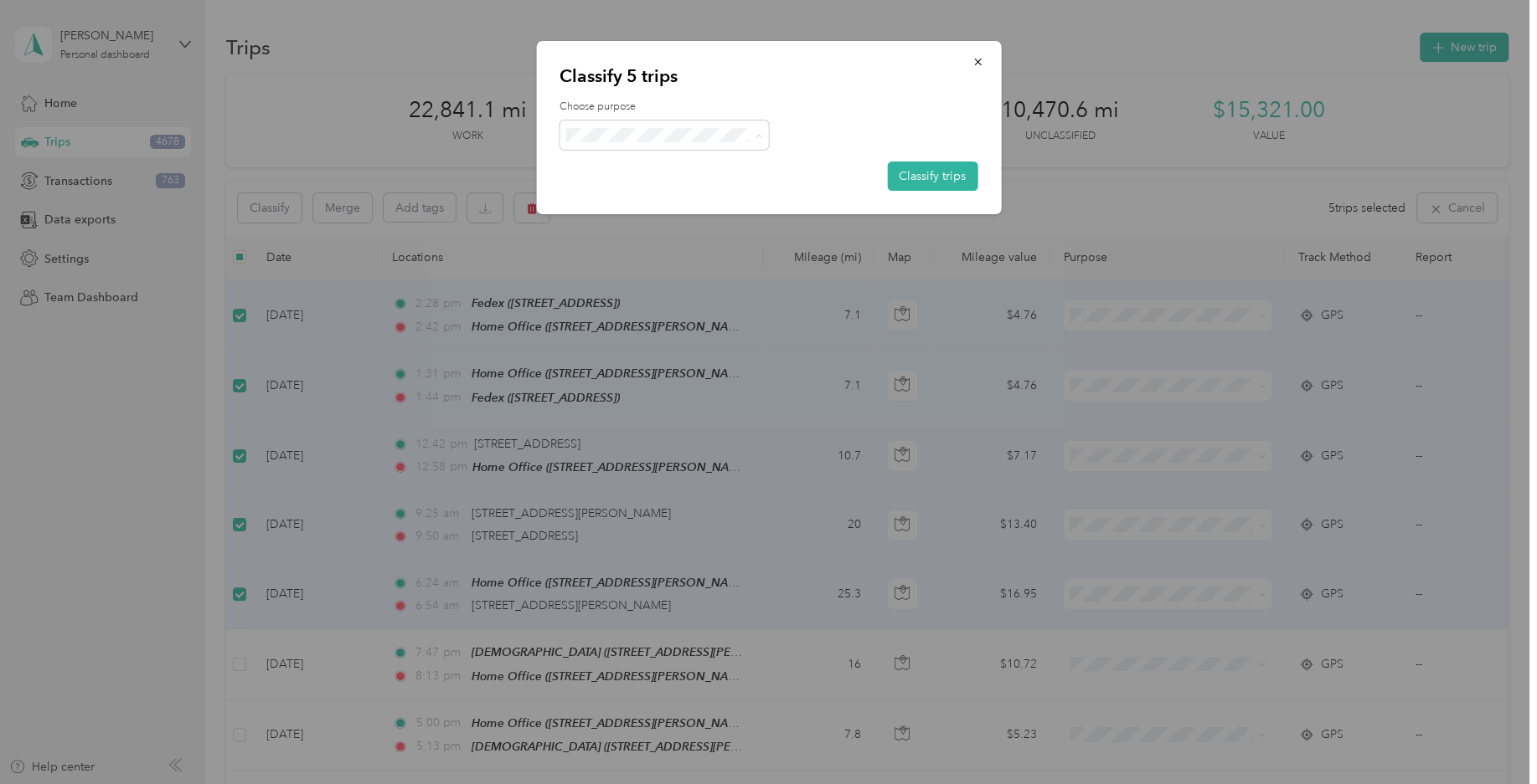
drag, startPoint x: 664, startPoint y: 319, endPoint x: 688, endPoint y: 299, distance: 31.2
click at [664, 319] on span "Field Nation" at bounding box center [679, 319] width 156 height 18
click at [915, 184] on button "Classify trips" at bounding box center [932, 176] width 91 height 29
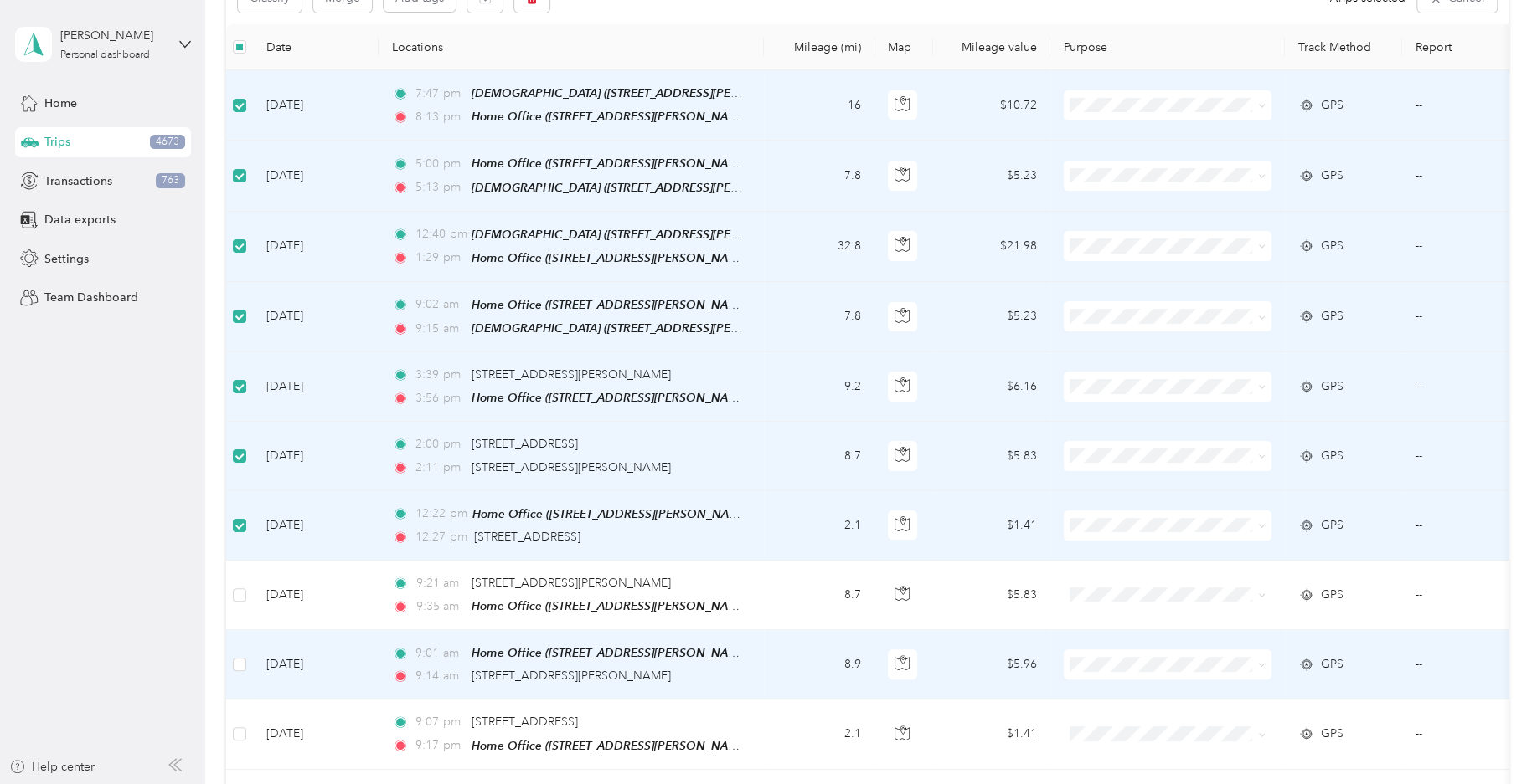
scroll to position [247, 0]
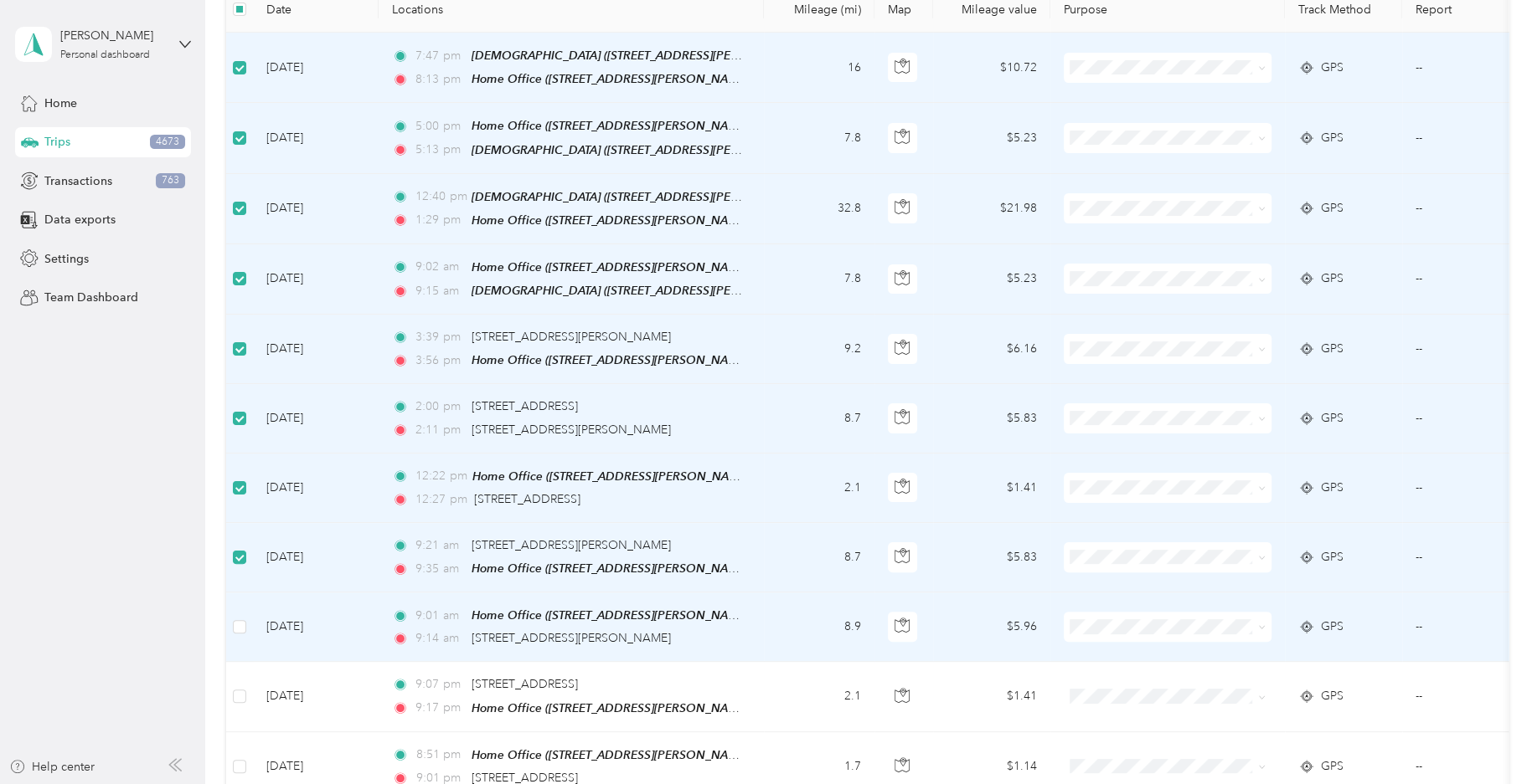
click at [248, 620] on td at bounding box center [239, 627] width 27 height 70
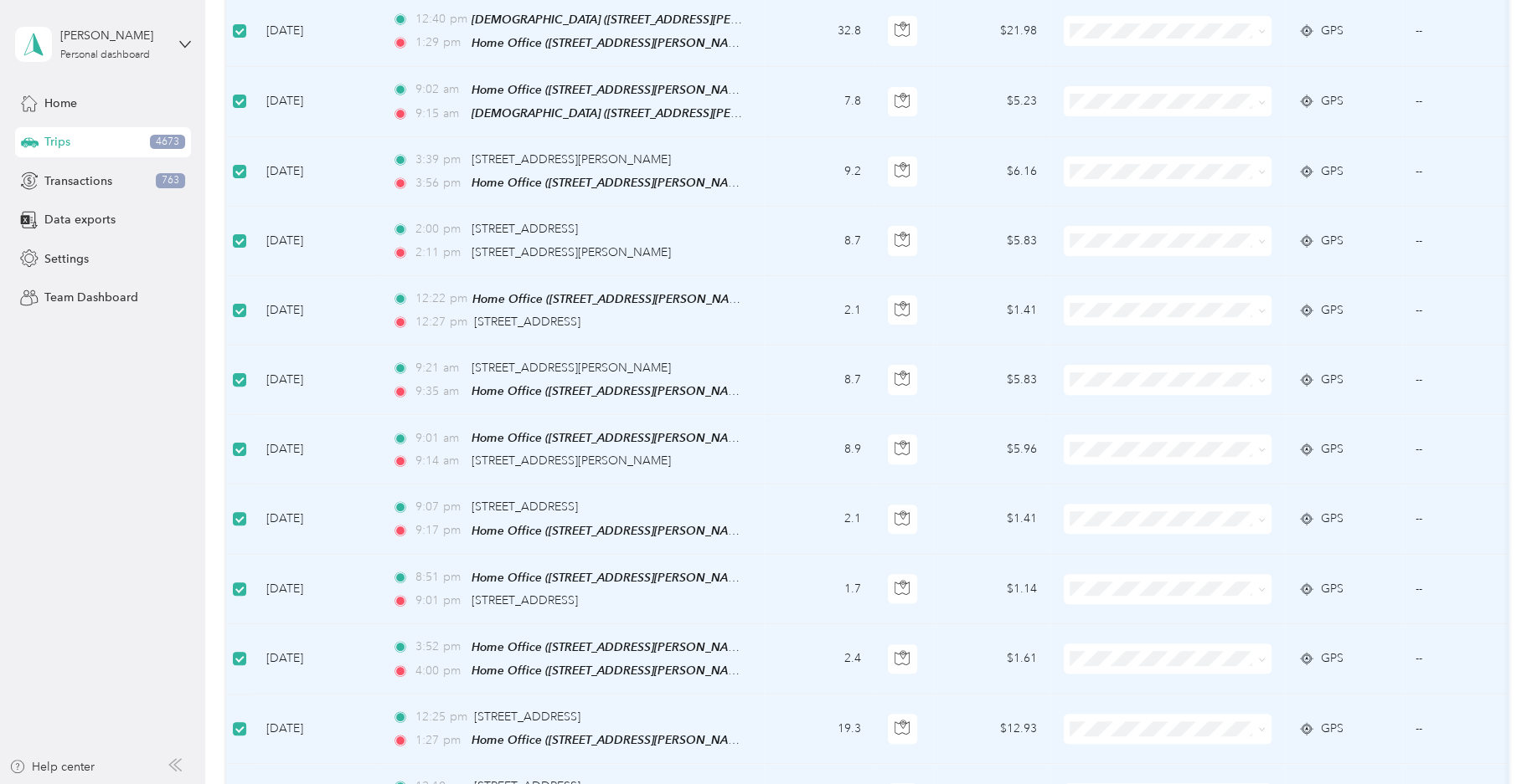
scroll to position [0, 0]
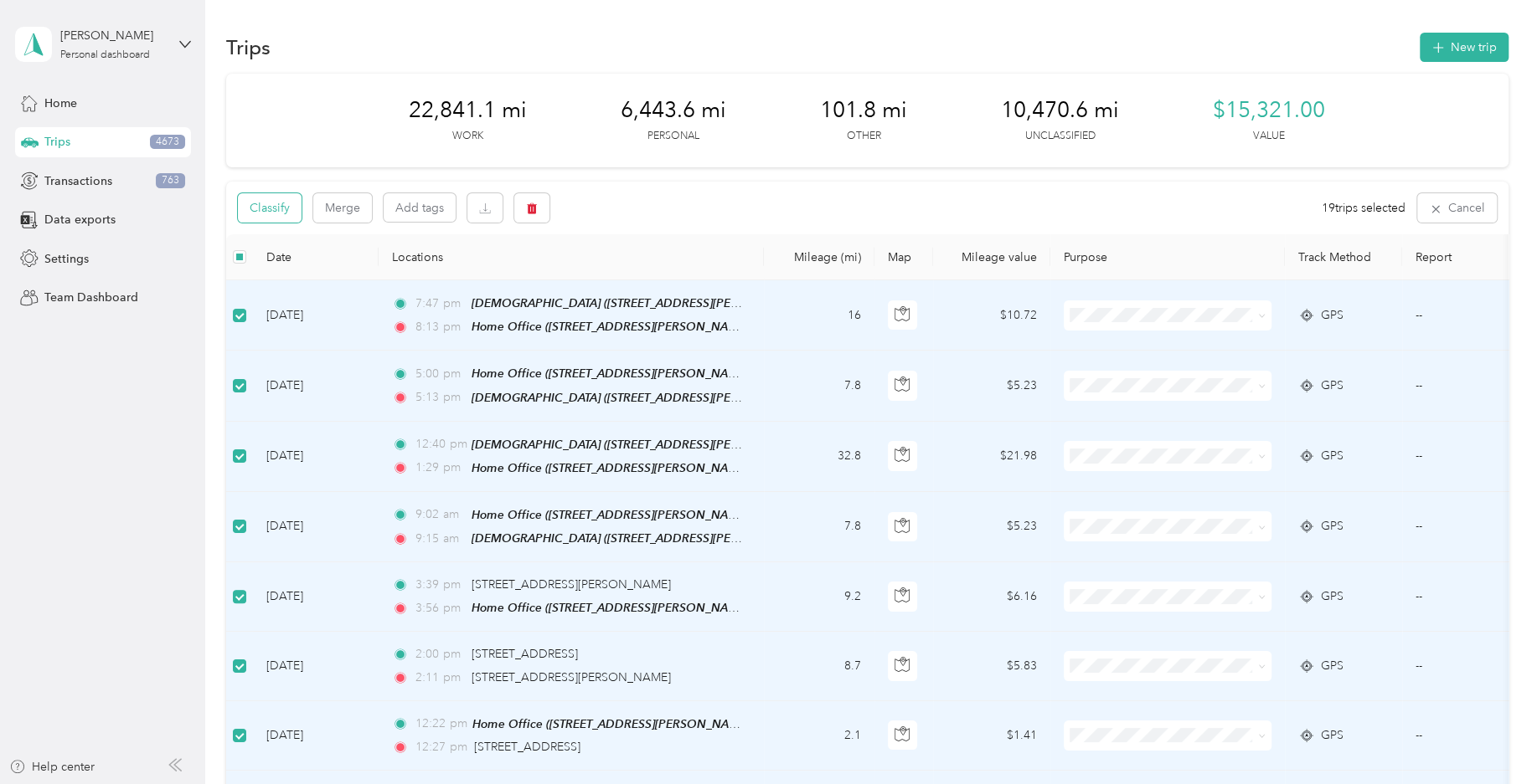
click at [289, 210] on button "Classify" at bounding box center [269, 208] width 64 height 29
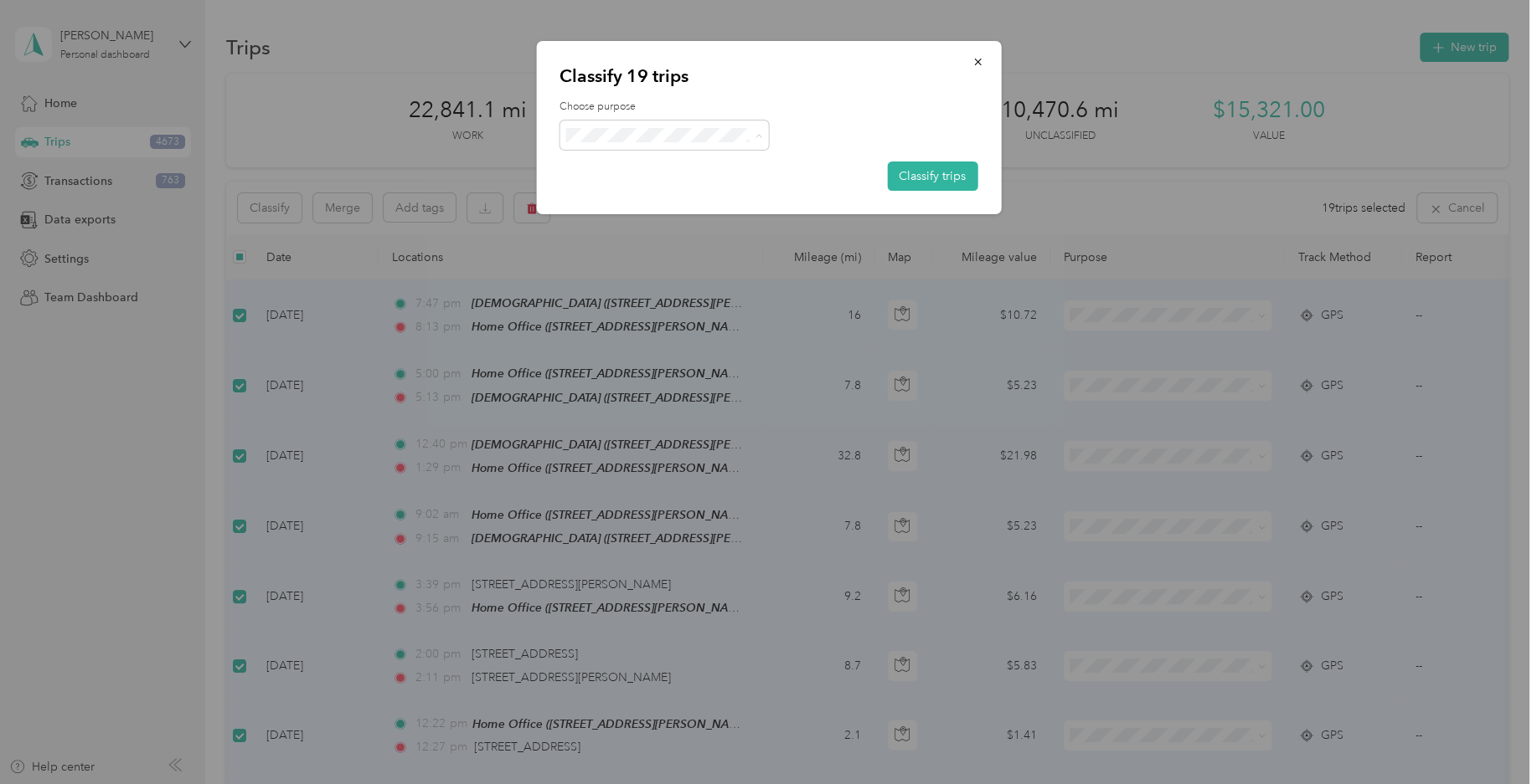
click at [654, 209] on li "Personal" at bounding box center [664, 200] width 210 height 33
click at [933, 174] on button "Classify trips" at bounding box center [932, 176] width 91 height 29
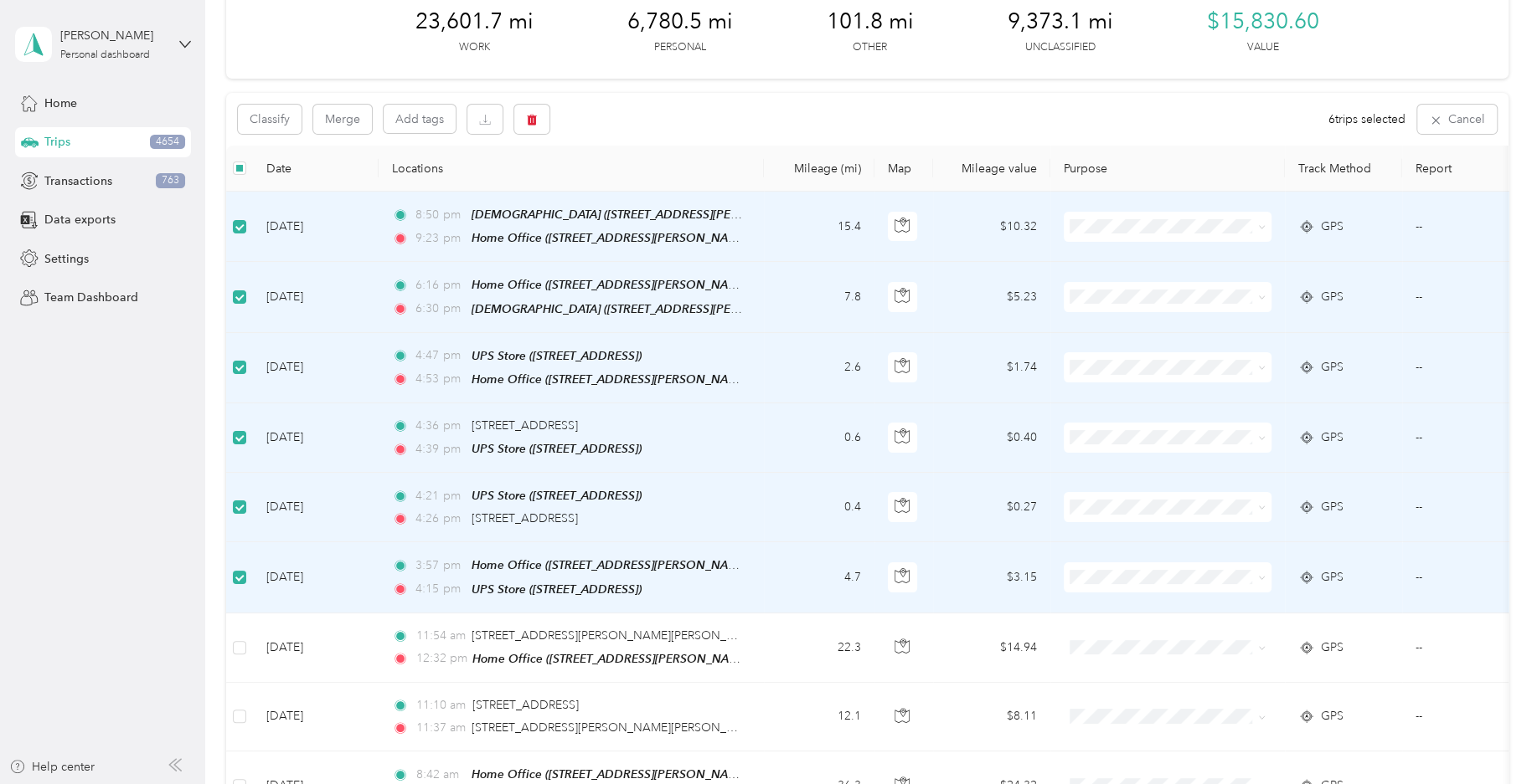
scroll to position [165, 0]
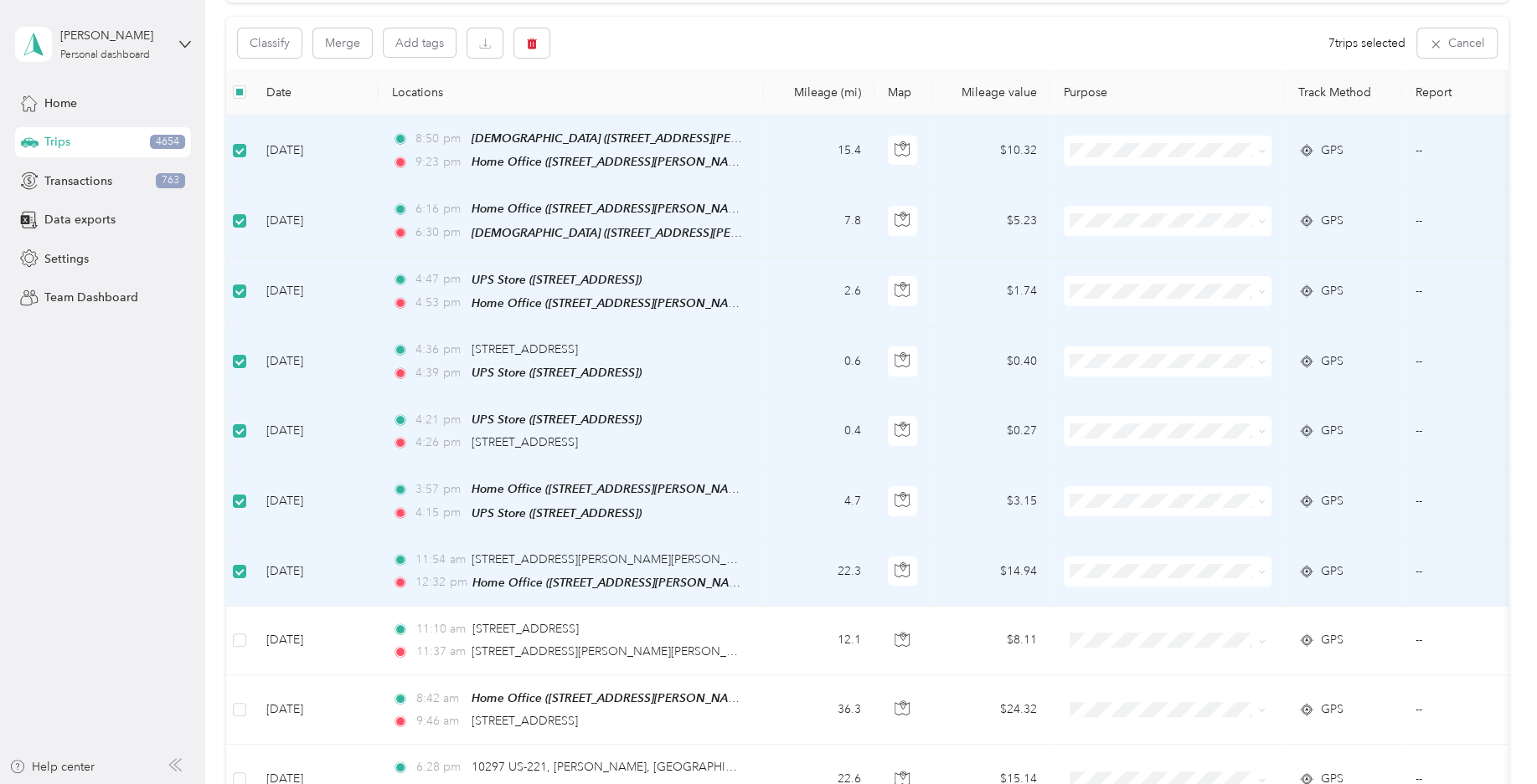
click at [237, 574] on td at bounding box center [239, 572] width 27 height 70
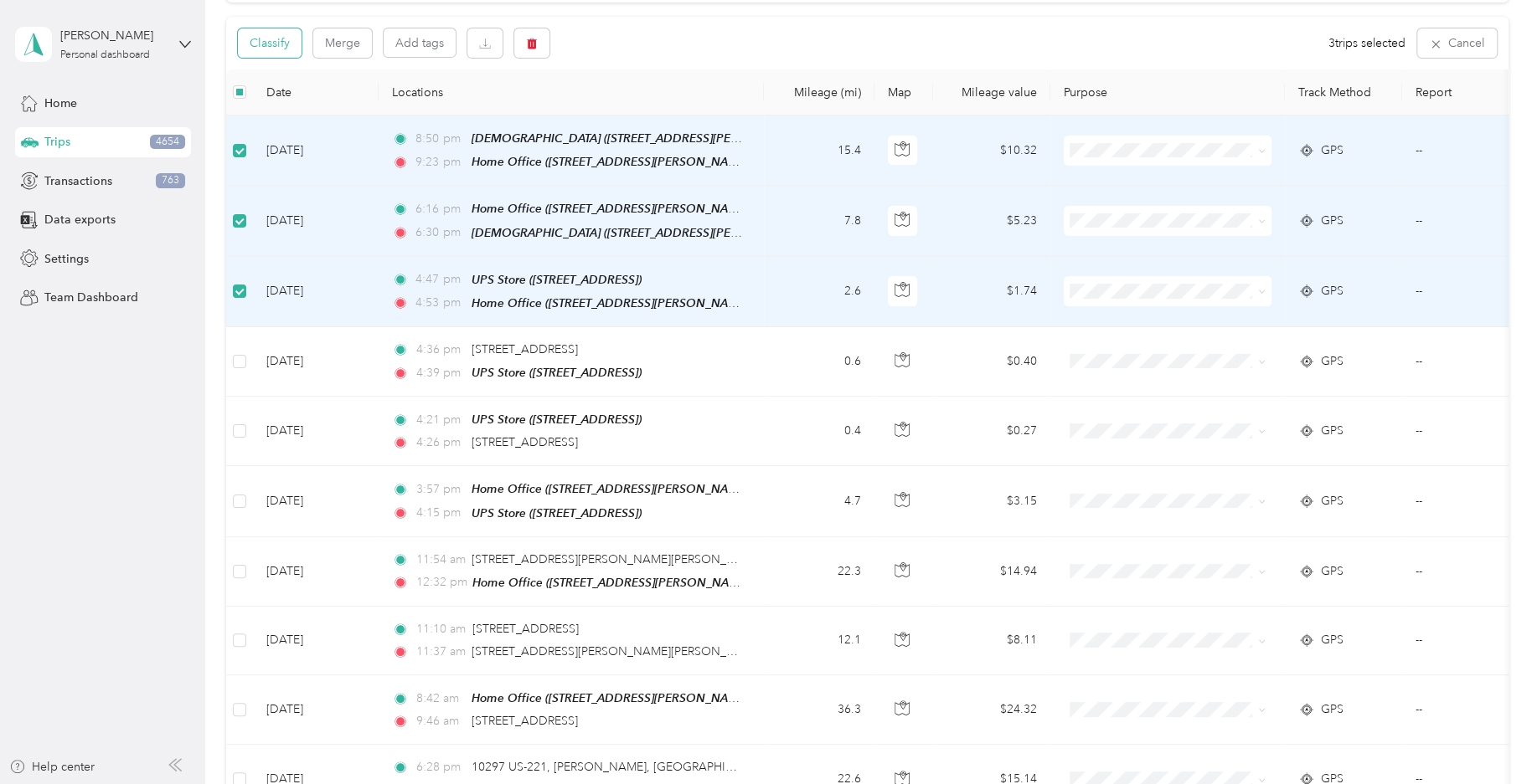
click at [272, 42] on button "Classify" at bounding box center [269, 43] width 64 height 29
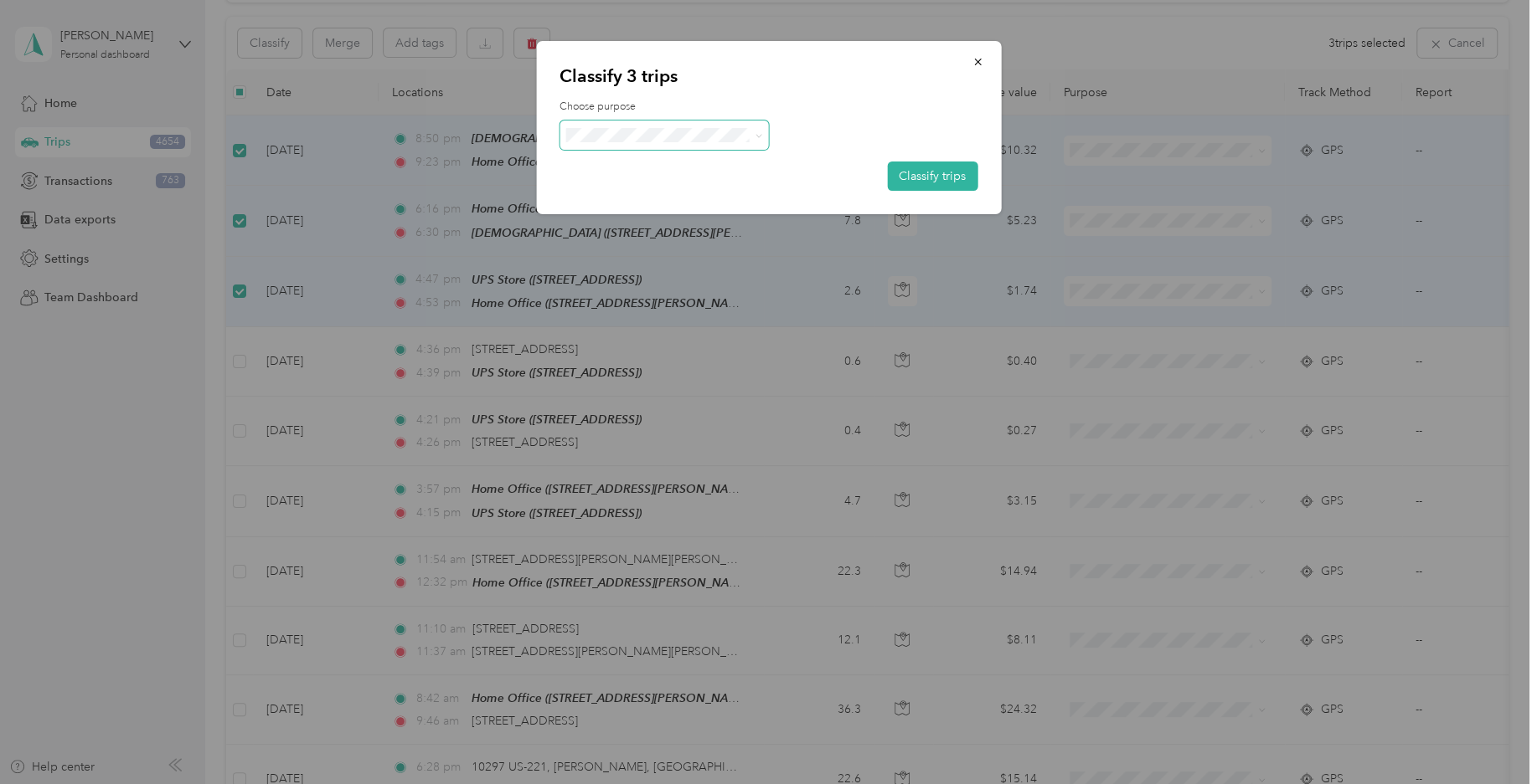
click at [726, 127] on span at bounding box center [664, 135] width 210 height 29
click at [719, 145] on span at bounding box center [664, 135] width 210 height 29
click at [689, 209] on ol "Work Personal Workmarket Consultant Field Nation Other Charity Medical Moving C…" at bounding box center [664, 267] width 210 height 234
click at [715, 199] on span "Personal" at bounding box center [679, 200] width 156 height 18
click at [920, 176] on button "Classify trips" at bounding box center [932, 176] width 91 height 29
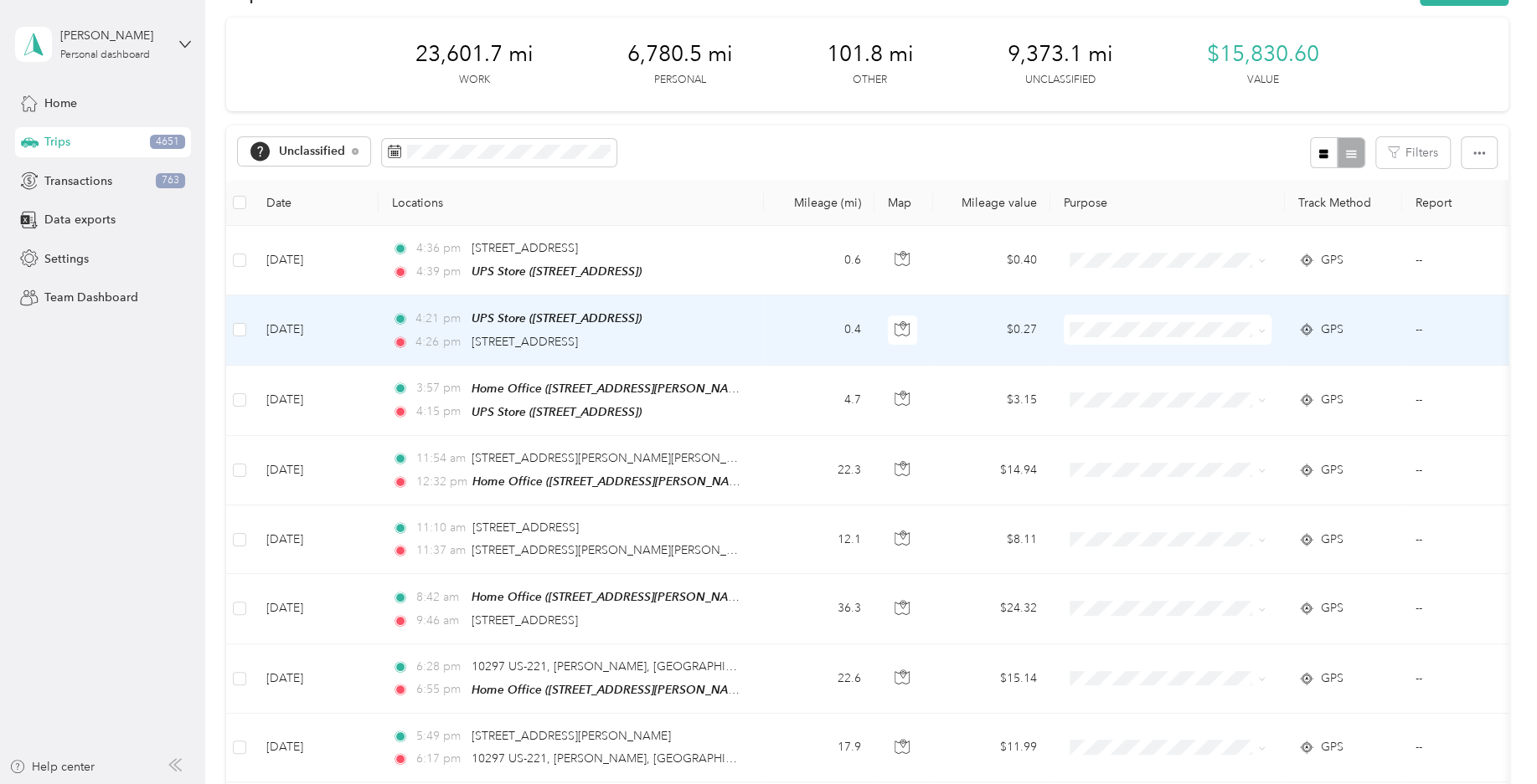
scroll to position [0, 0]
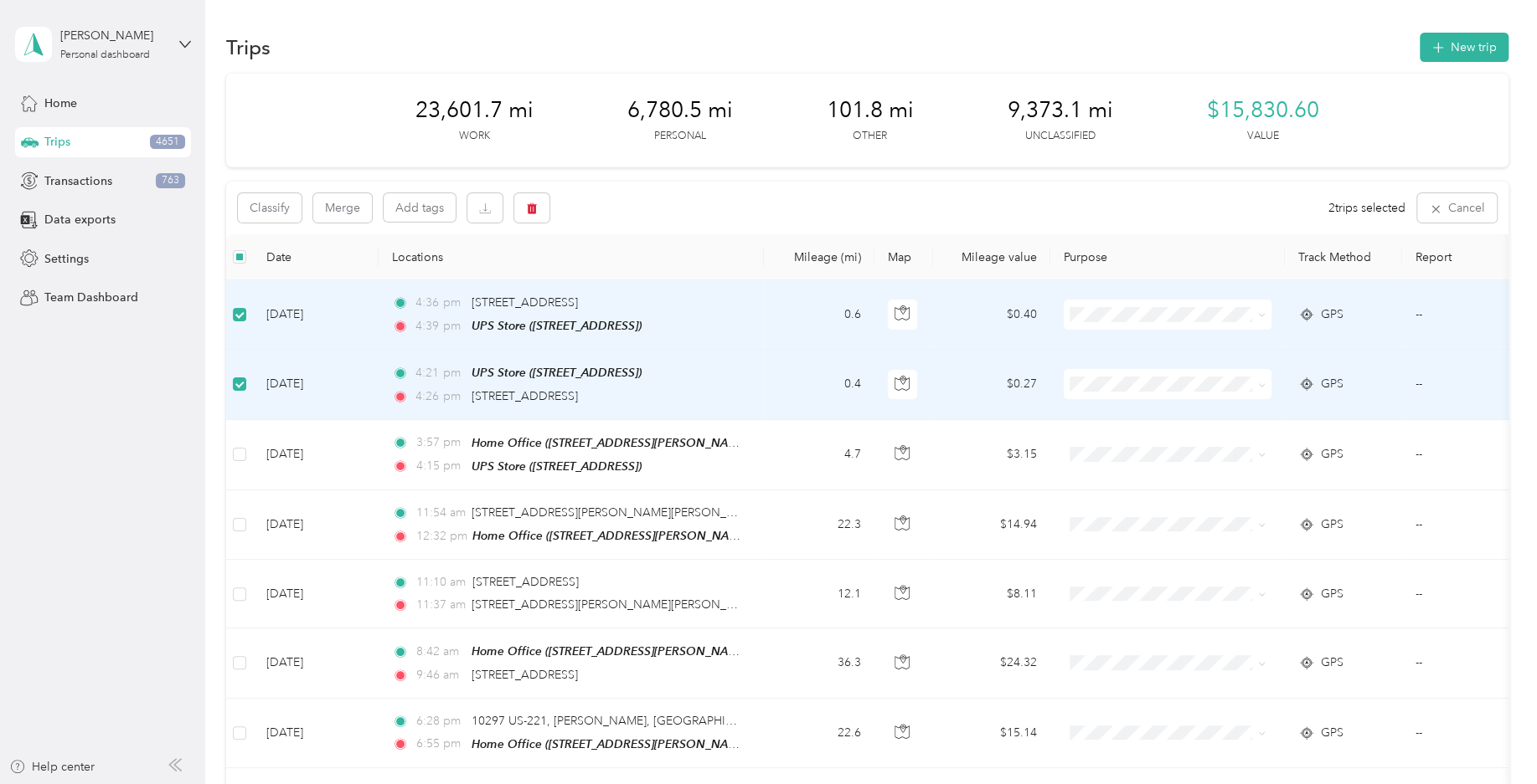
click at [243, 322] on label at bounding box center [239, 314] width 13 height 18
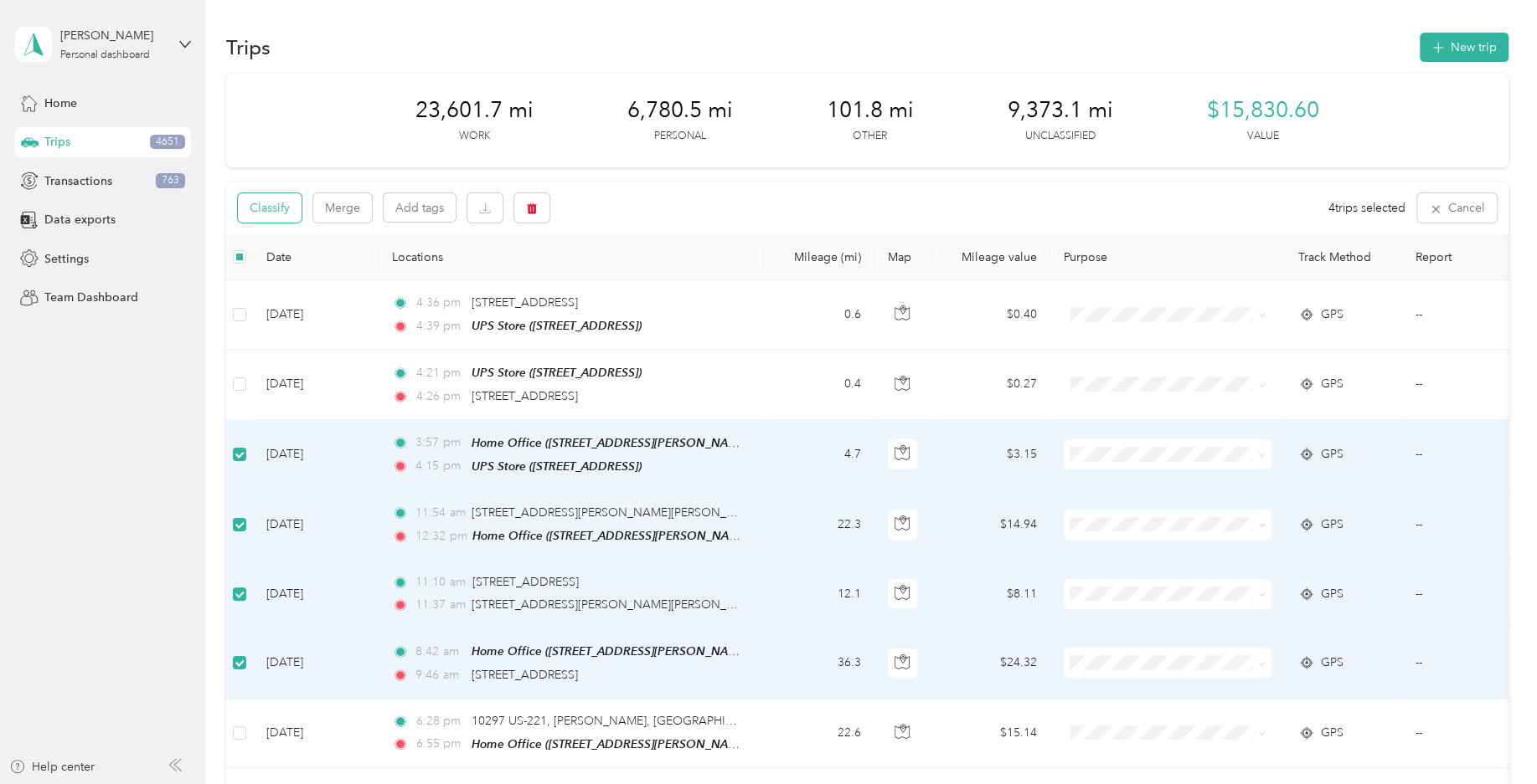
click at [287, 210] on button "Classify" at bounding box center [269, 208] width 64 height 29
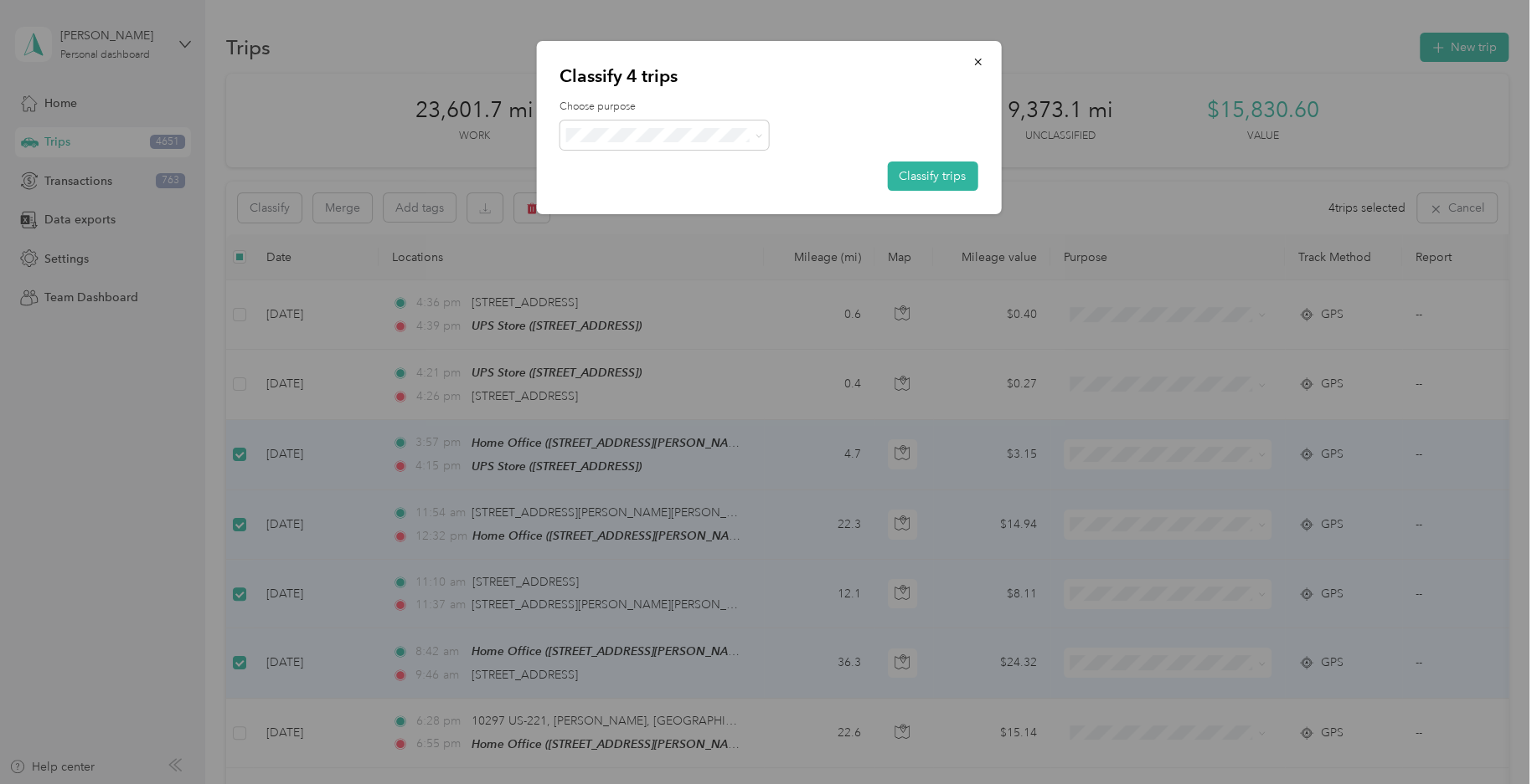
click at [669, 319] on span "Field Nation" at bounding box center [679, 318] width 156 height 18
click at [920, 180] on button "Classify trips" at bounding box center [932, 176] width 91 height 29
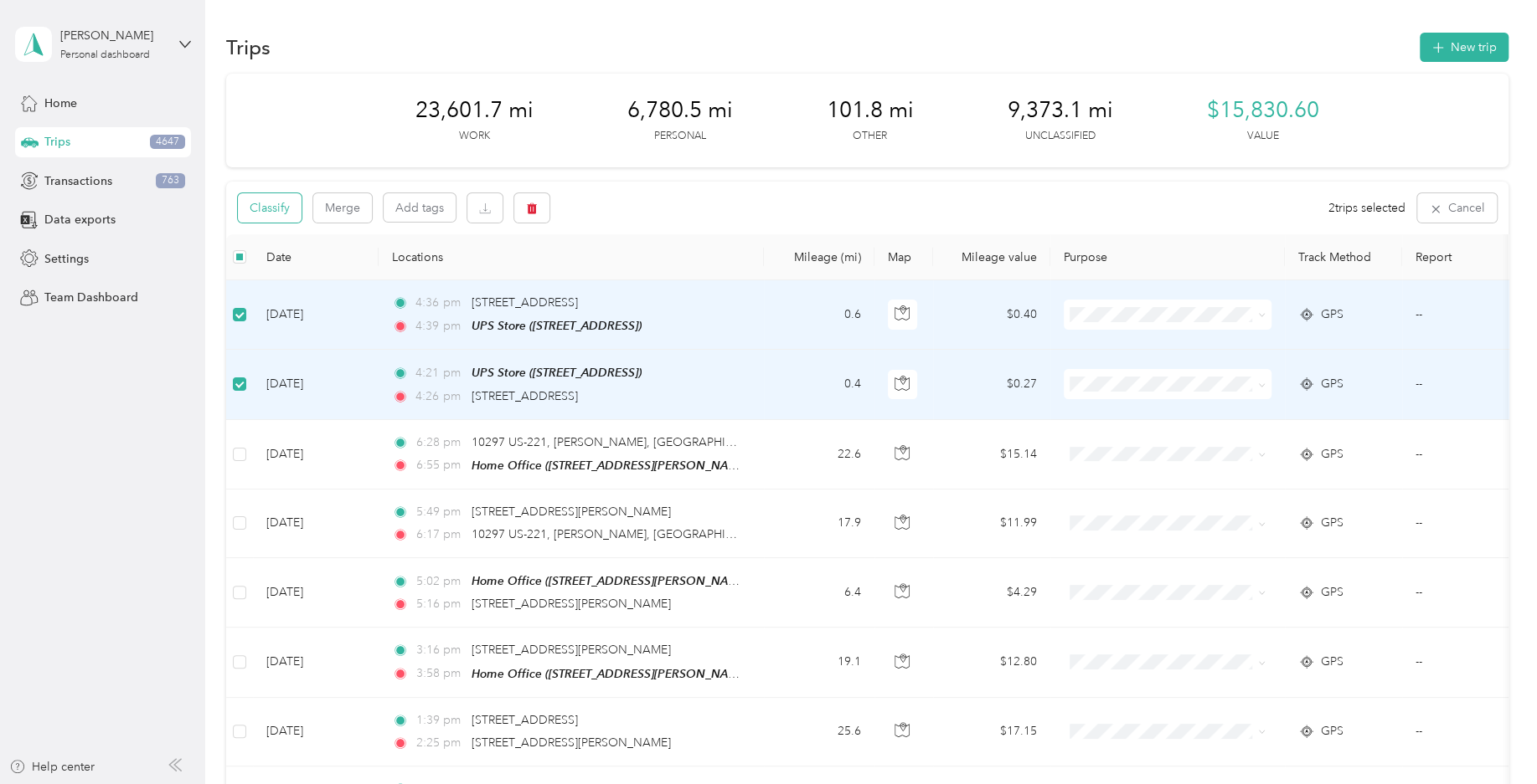
click at [275, 205] on button "Classify" at bounding box center [269, 208] width 64 height 29
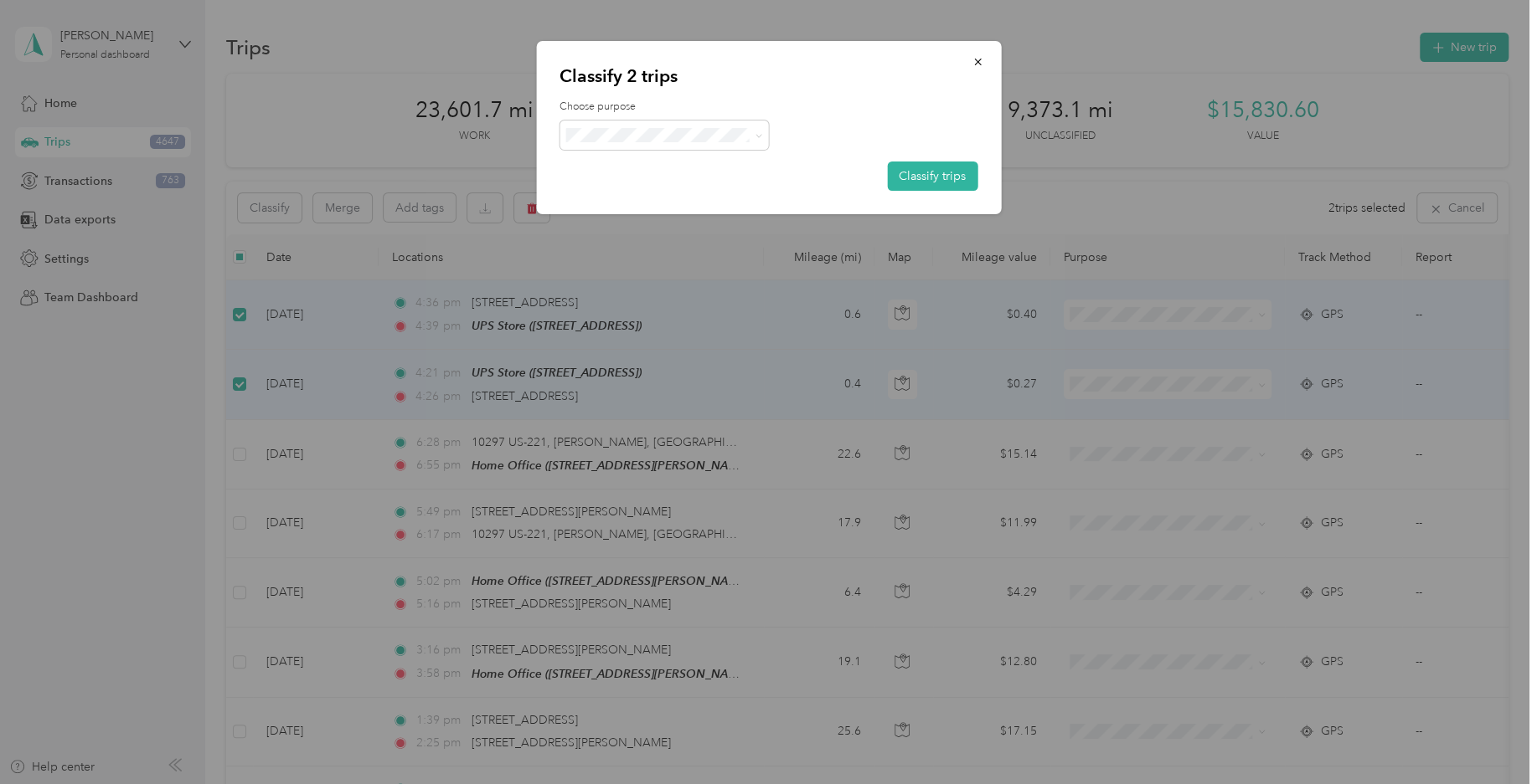
click at [706, 190] on span "Personal" at bounding box center [664, 194] width 186 height 21
click at [943, 184] on button "Classify trips" at bounding box center [932, 176] width 91 height 29
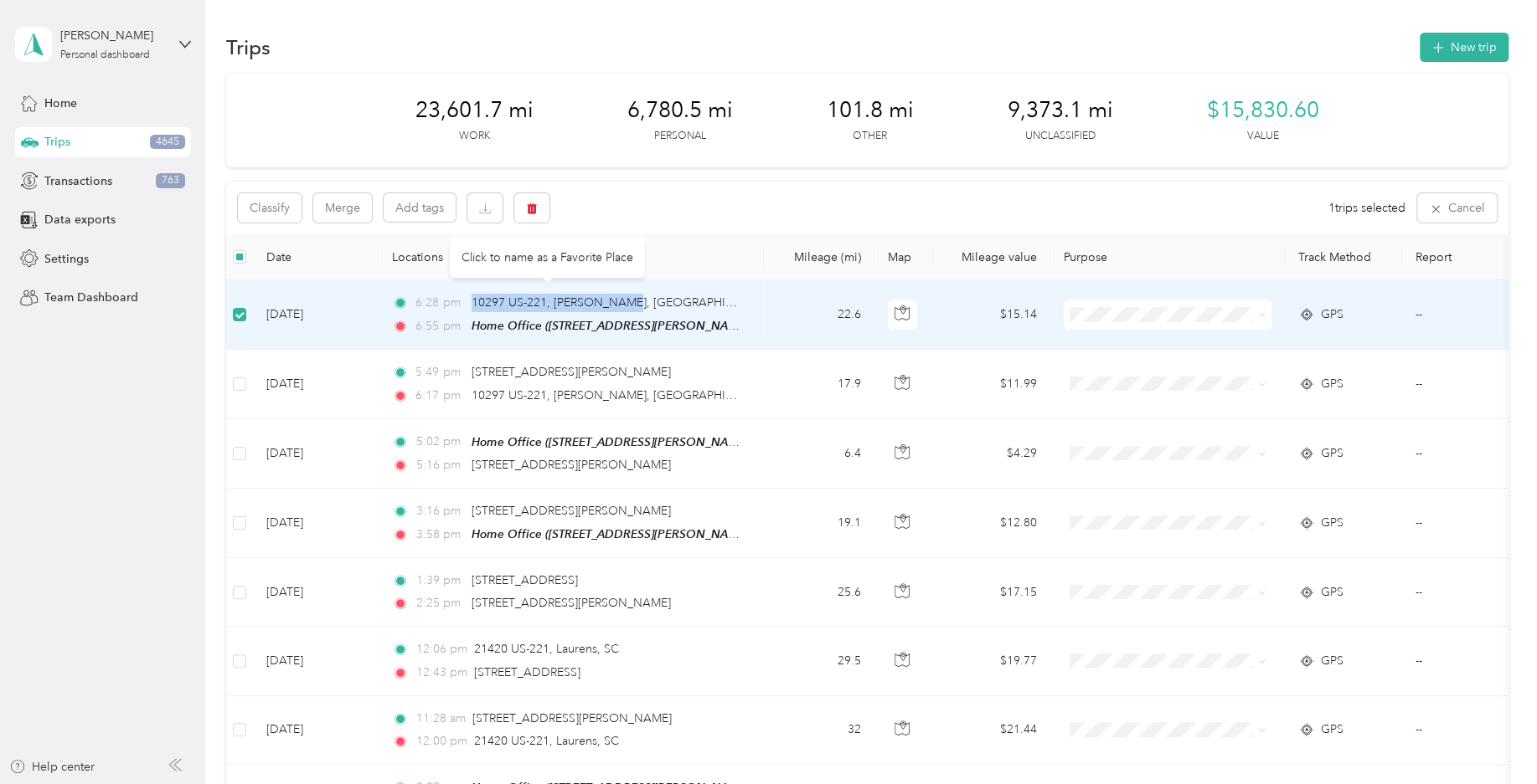
drag, startPoint x: 470, startPoint y: 299, endPoint x: 626, endPoint y: 299, distance: 156.0
click at [626, 299] on div "6:28 pm 10297 US-221, [PERSON_NAME], [GEOGRAPHIC_DATA]" at bounding box center [567, 303] width 352 height 18
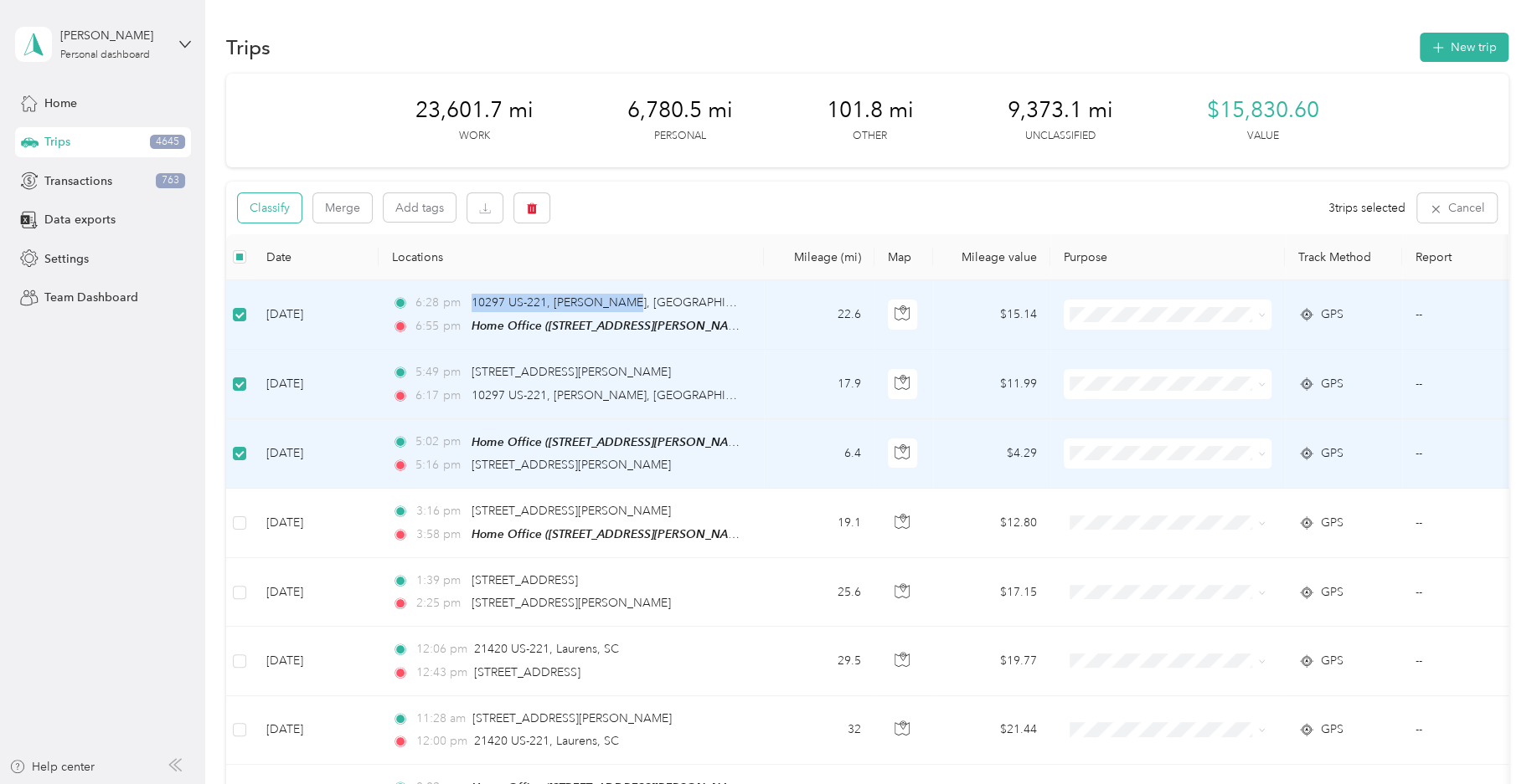
click at [279, 217] on button "Classify" at bounding box center [269, 208] width 64 height 29
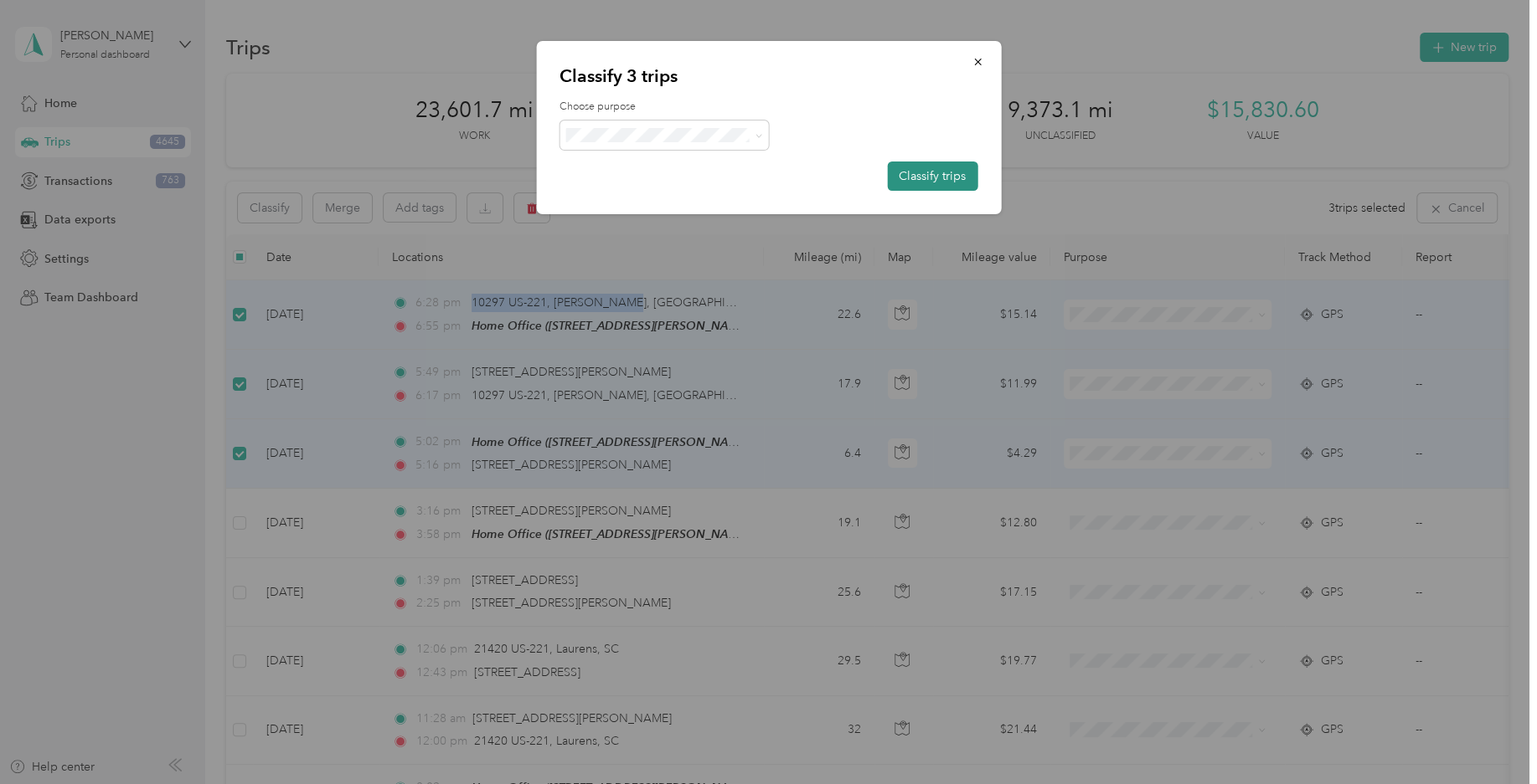
click at [925, 179] on button "Classify trips" at bounding box center [932, 176] width 91 height 29
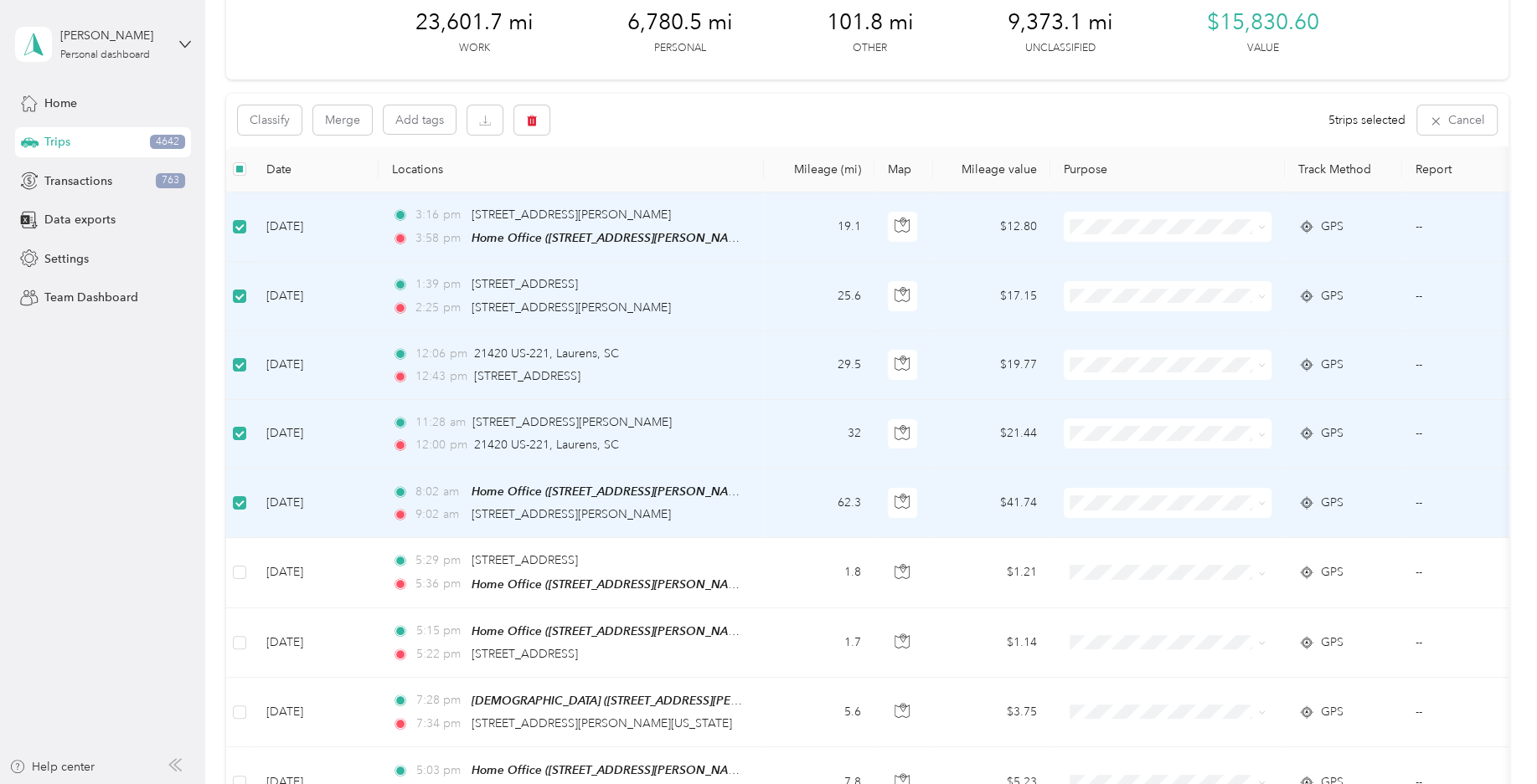
scroll to position [165, 0]
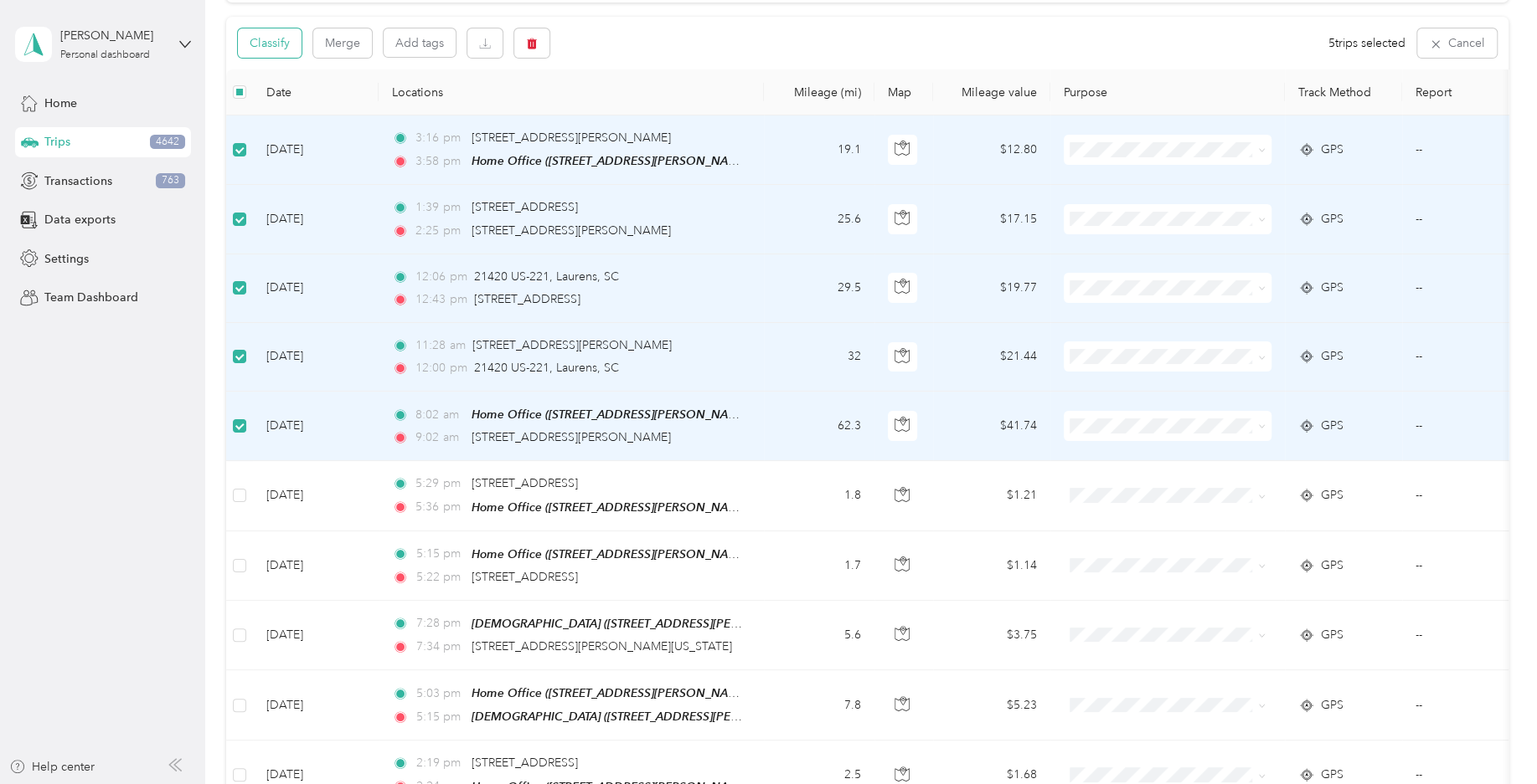
click at [293, 55] on button "Classify" at bounding box center [269, 43] width 64 height 29
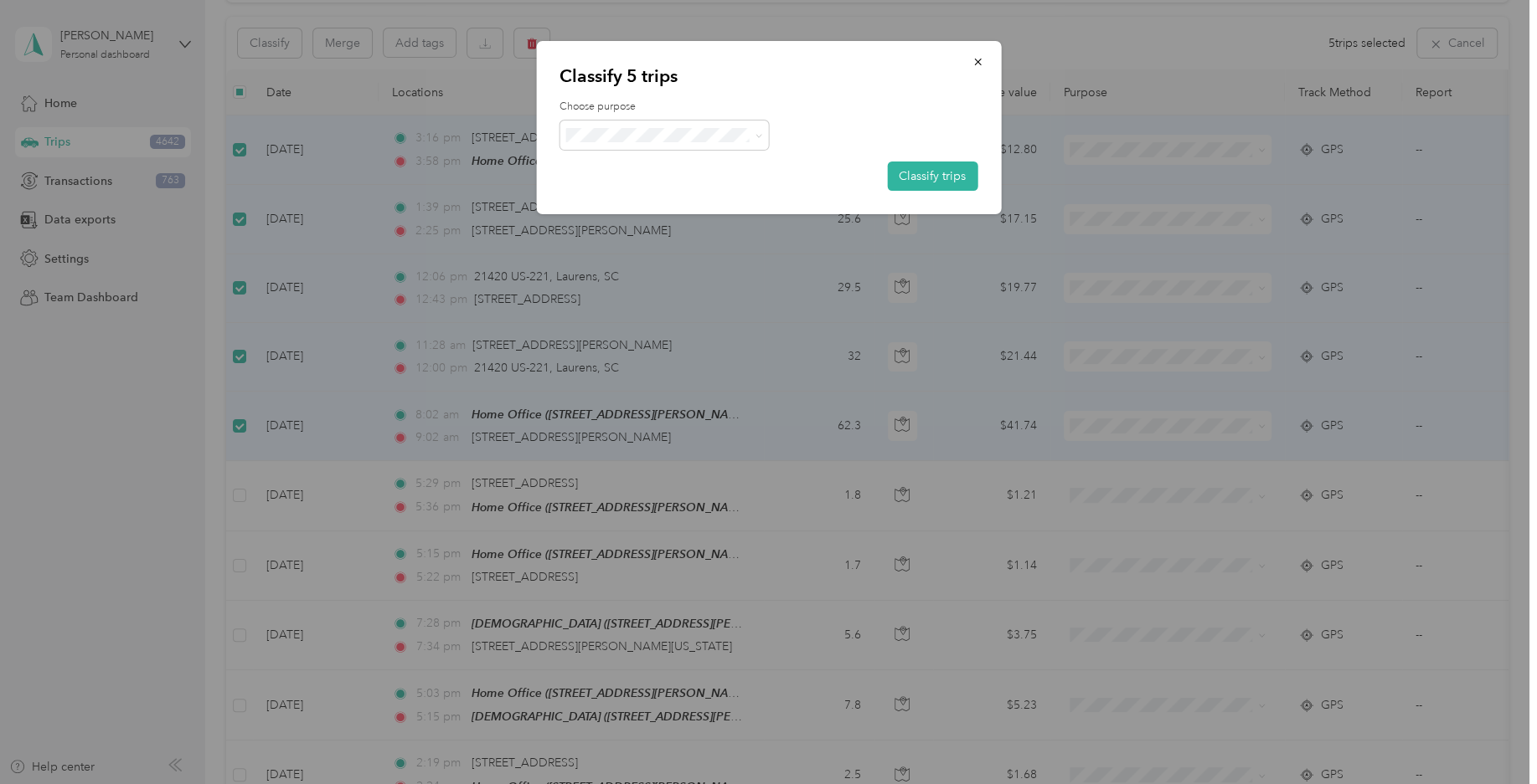
click at [655, 327] on li "Field Nation" at bounding box center [664, 314] width 210 height 33
click at [924, 179] on button "Classify trips" at bounding box center [932, 176] width 91 height 29
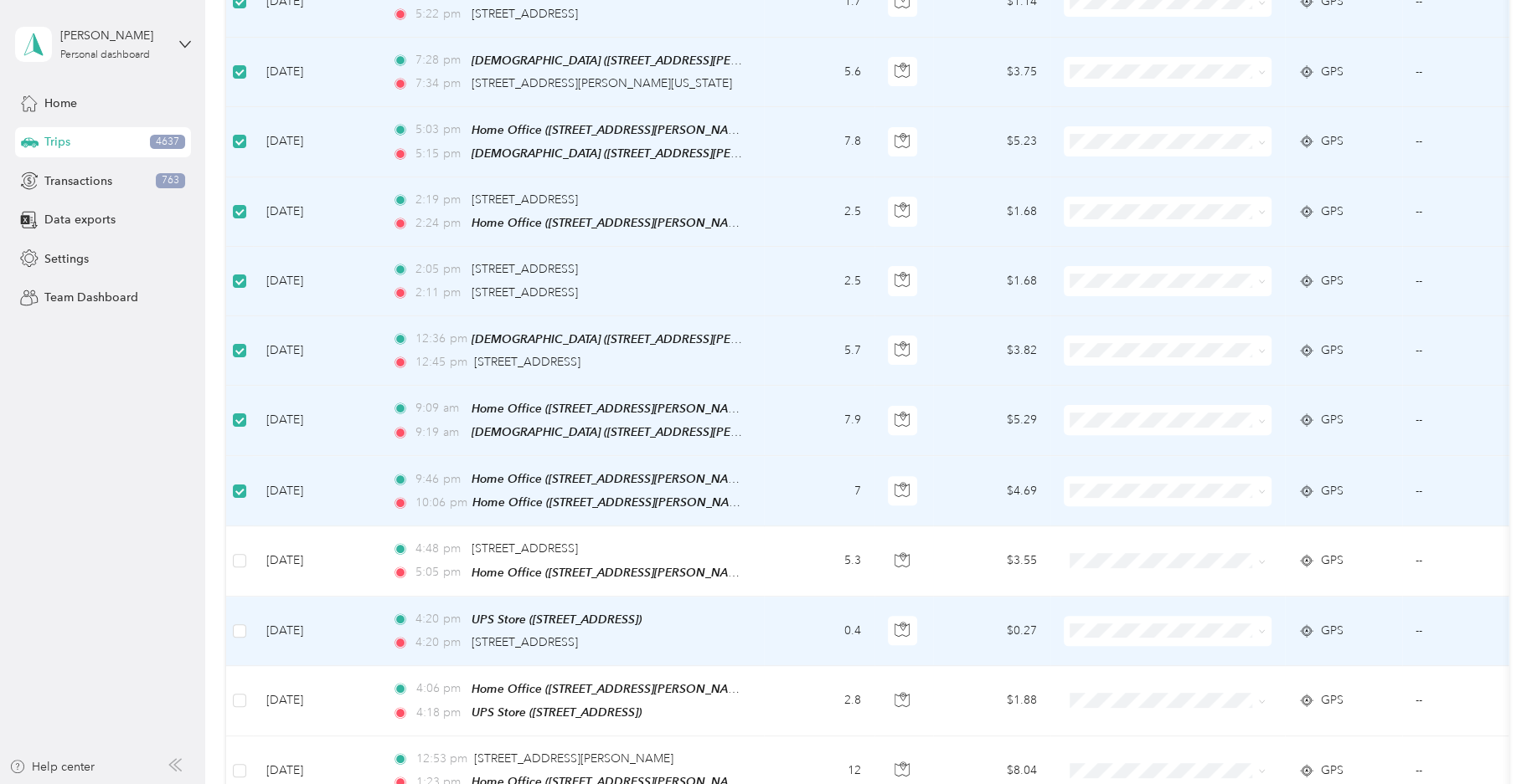
scroll to position [413, 0]
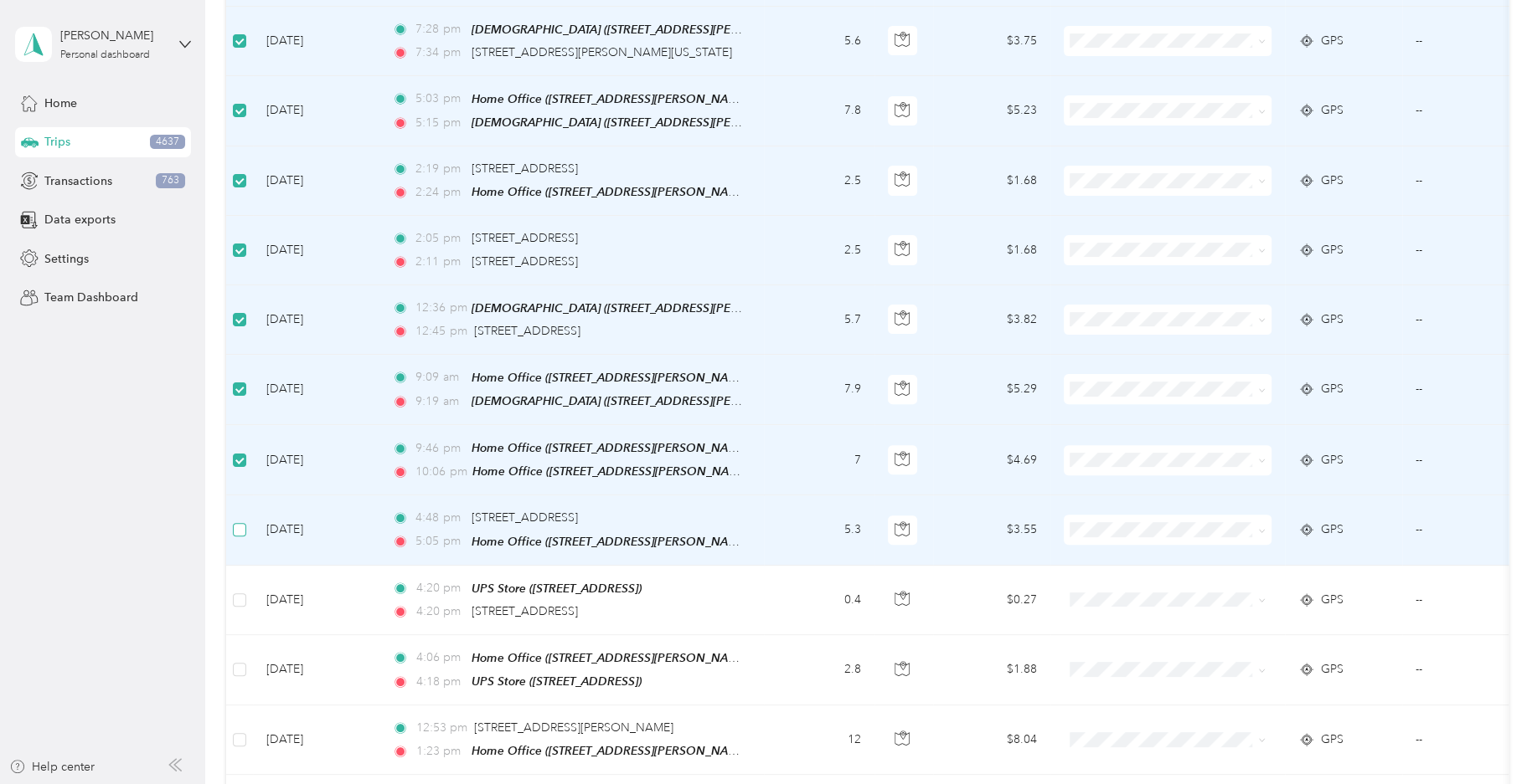
click at [242, 529] on label at bounding box center [239, 530] width 13 height 18
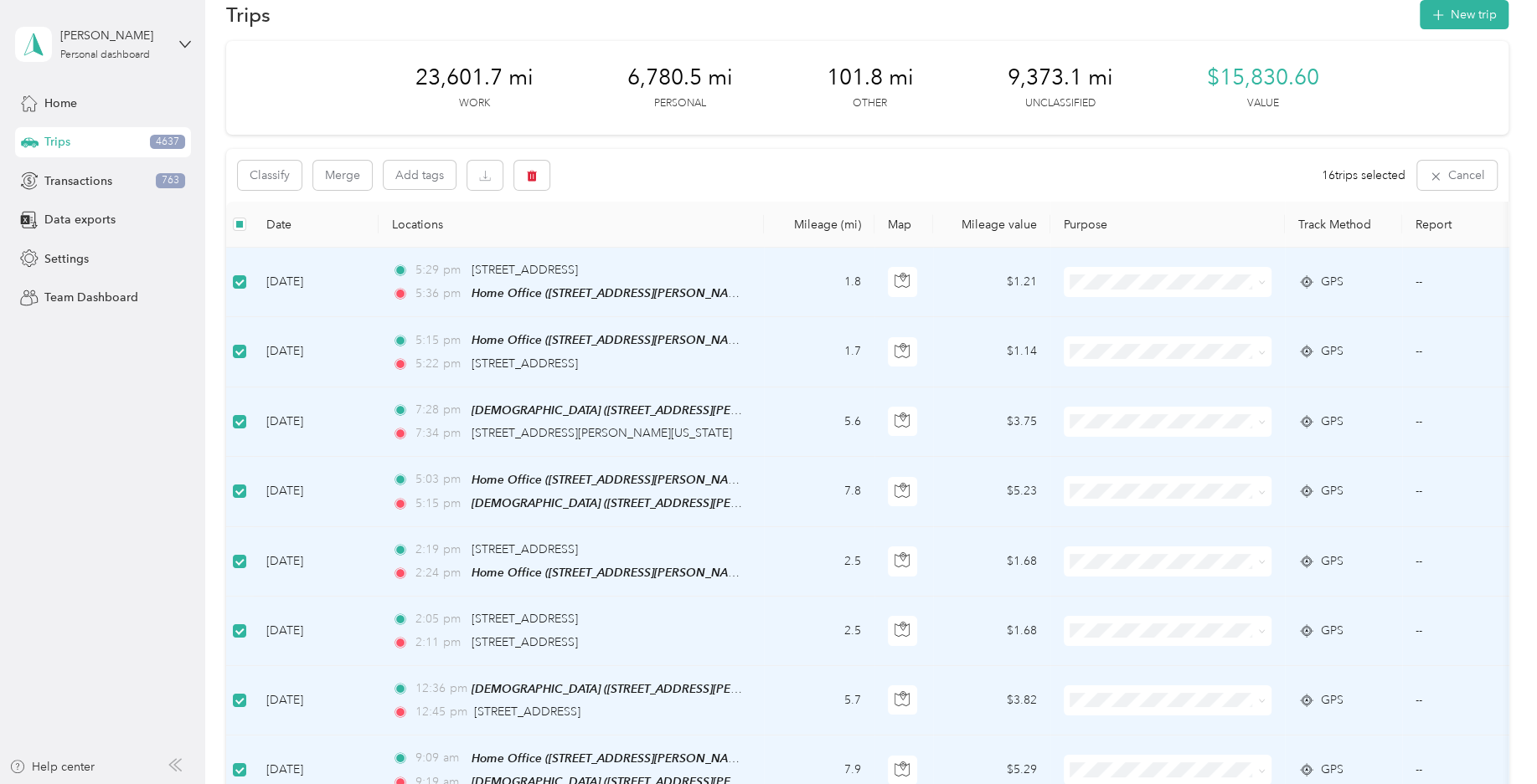
scroll to position [0, 0]
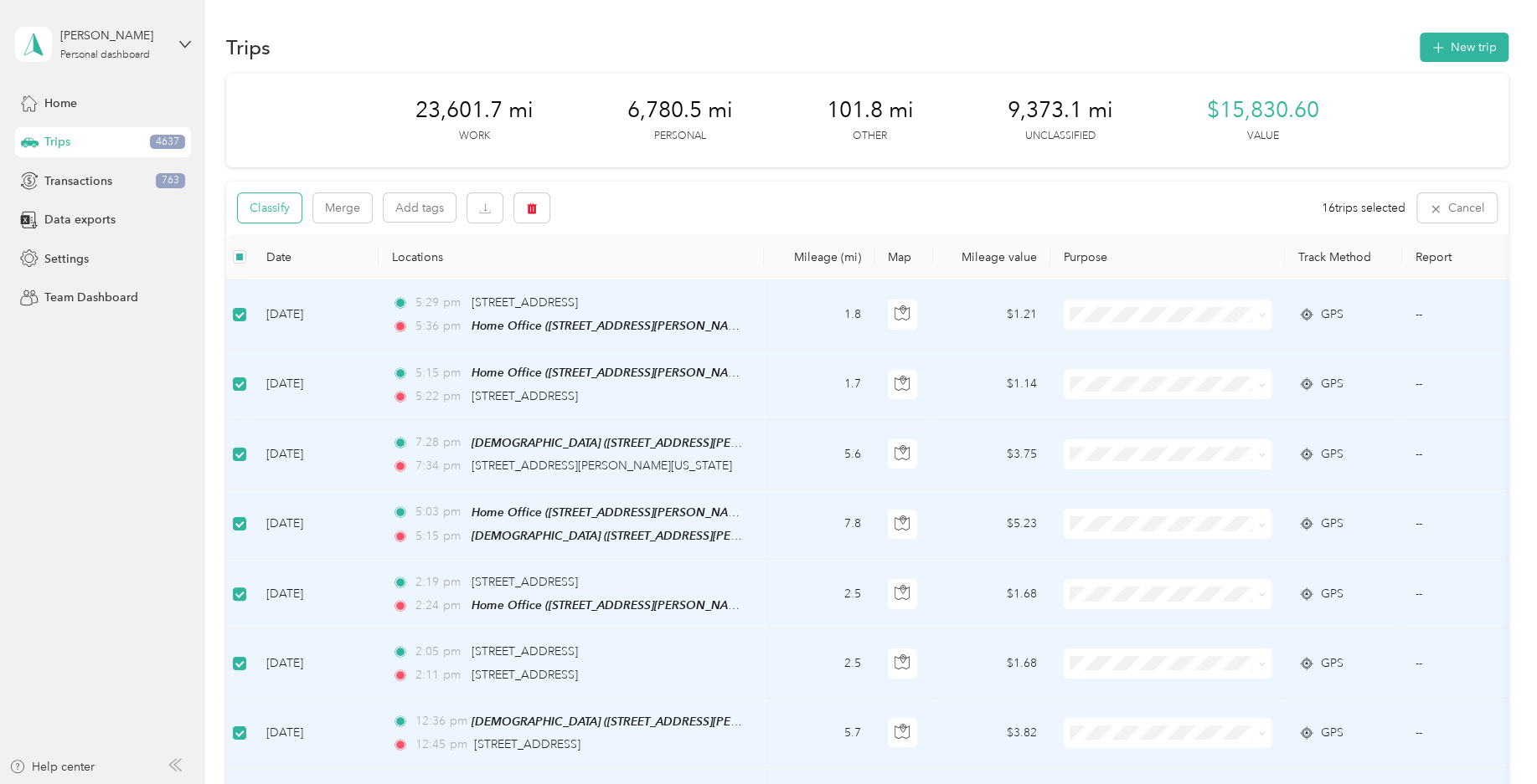
click at [287, 209] on button "Classify" at bounding box center [269, 208] width 64 height 29
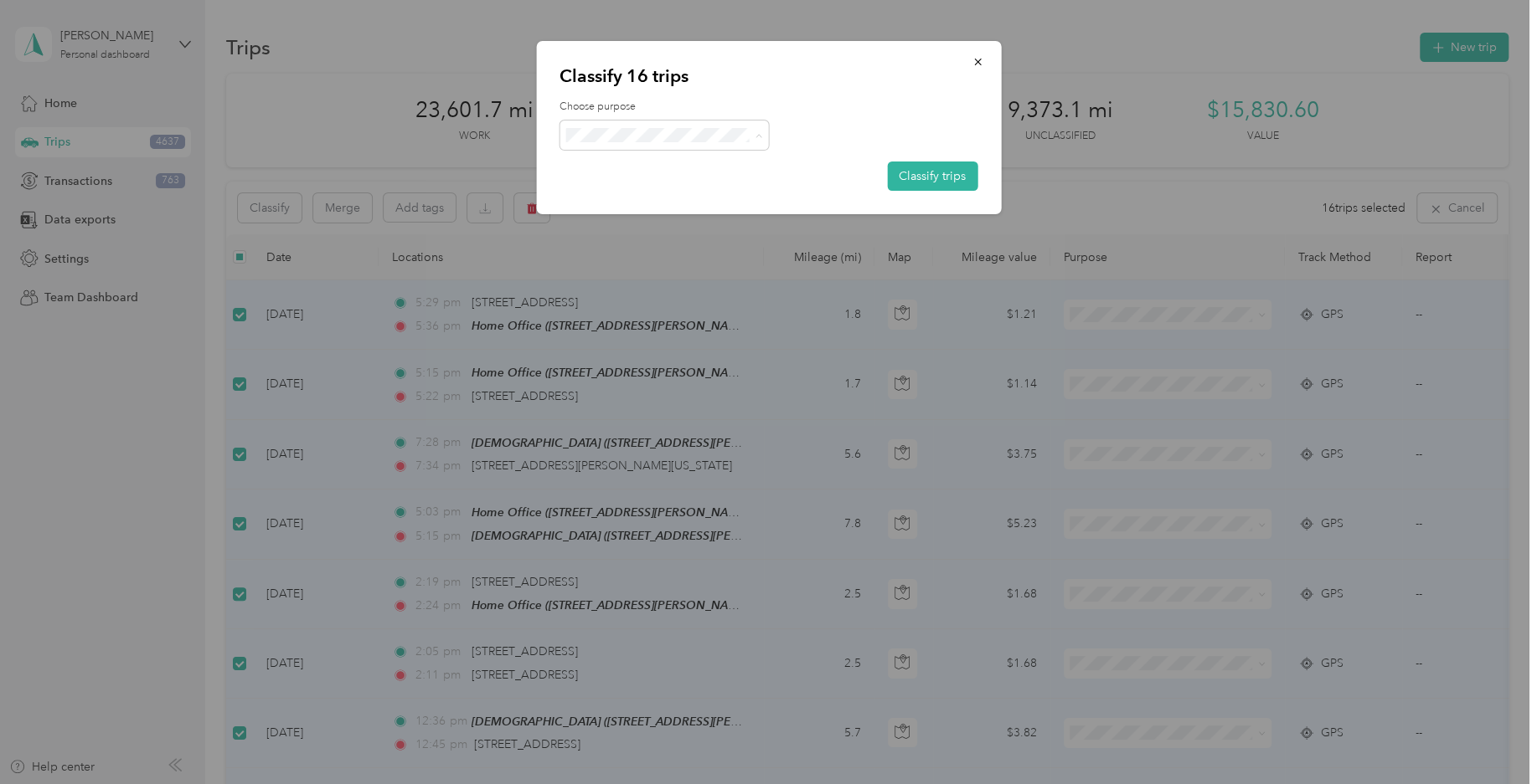
click at [663, 209] on li "Personal" at bounding box center [664, 200] width 210 height 33
click at [945, 175] on button "Classify trips" at bounding box center [932, 176] width 91 height 29
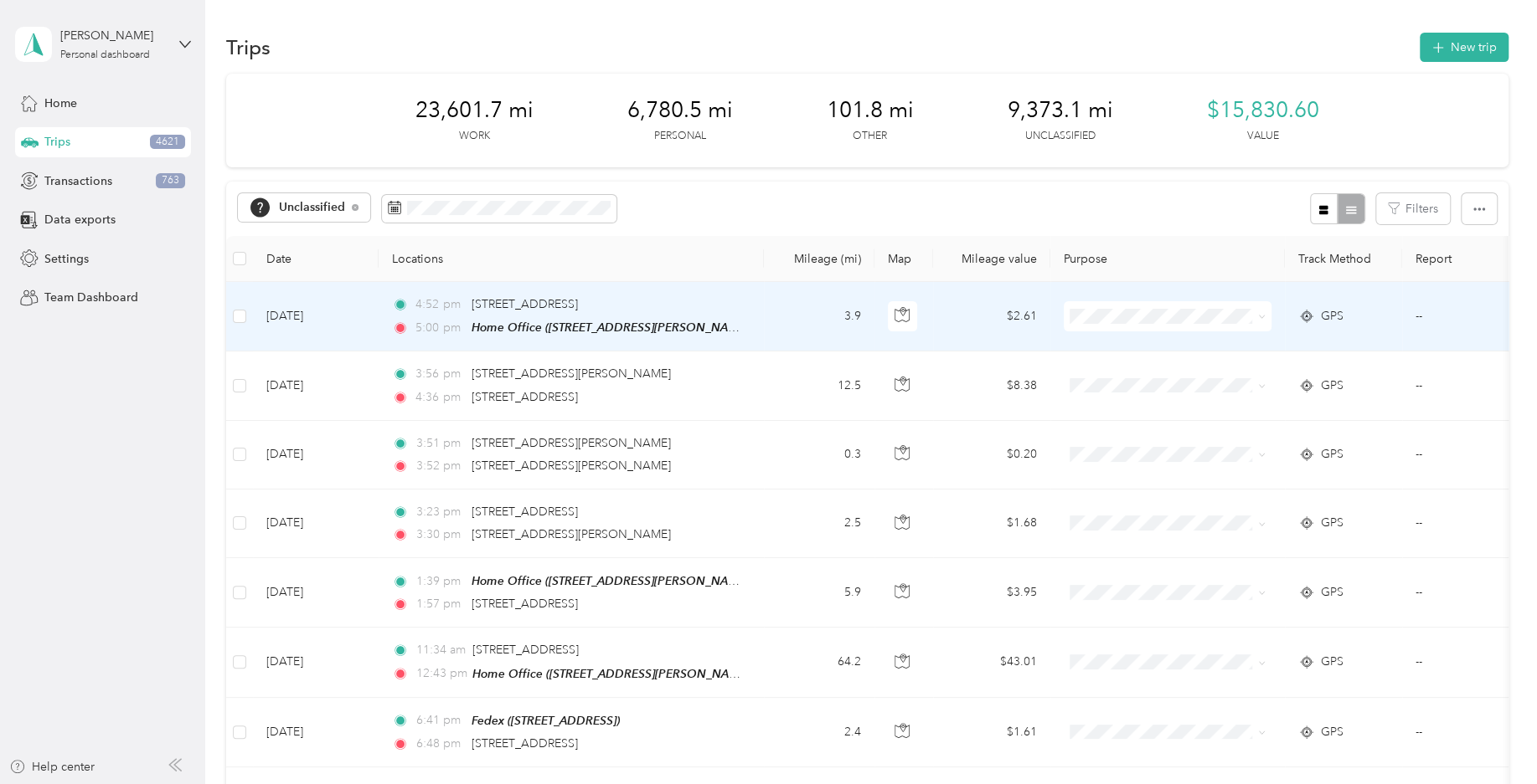
click at [247, 320] on td at bounding box center [239, 316] width 27 height 70
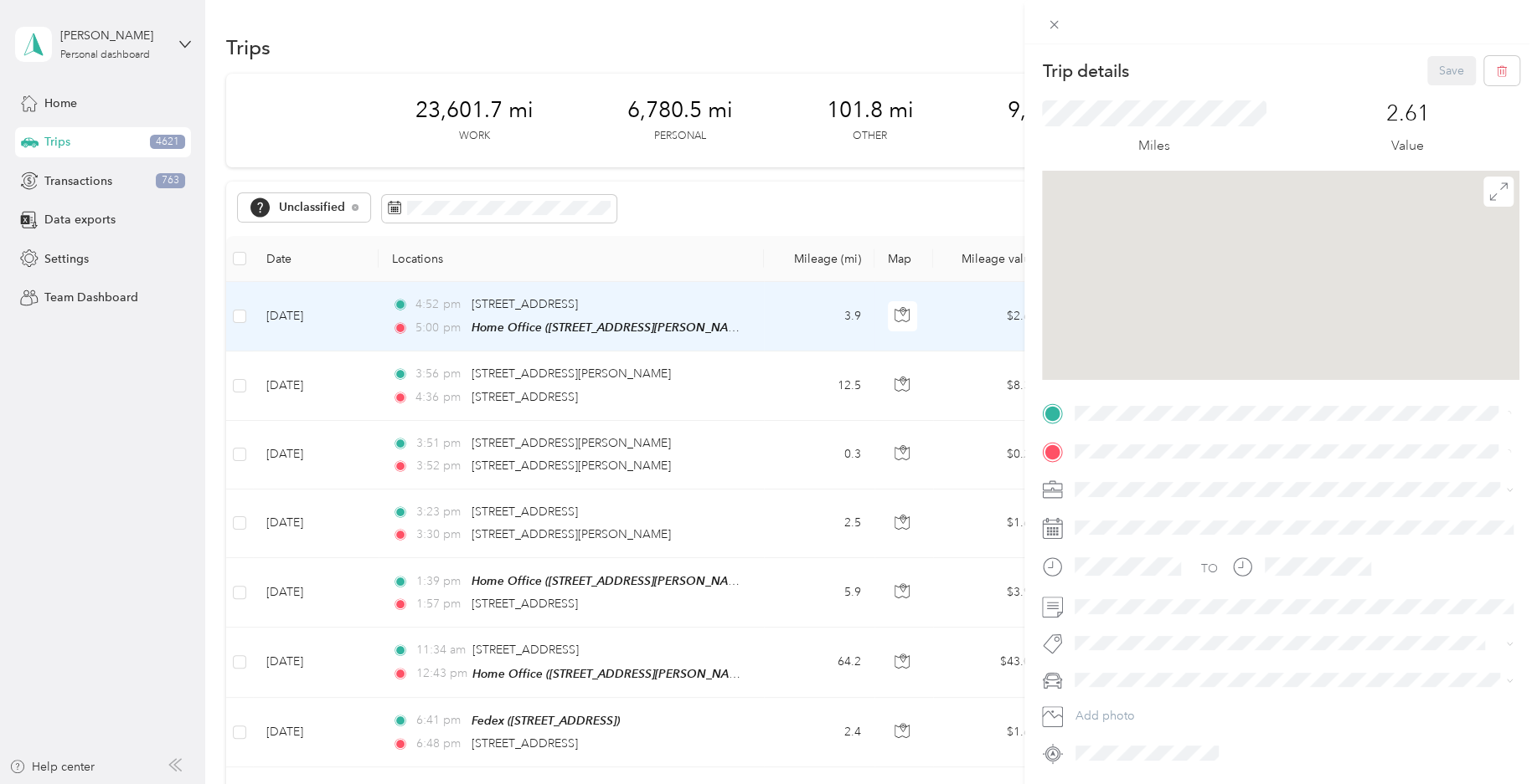
click at [240, 323] on div "Trip details Save This trip cannot be edited because it is either under review,…" at bounding box center [768, 392] width 1537 height 784
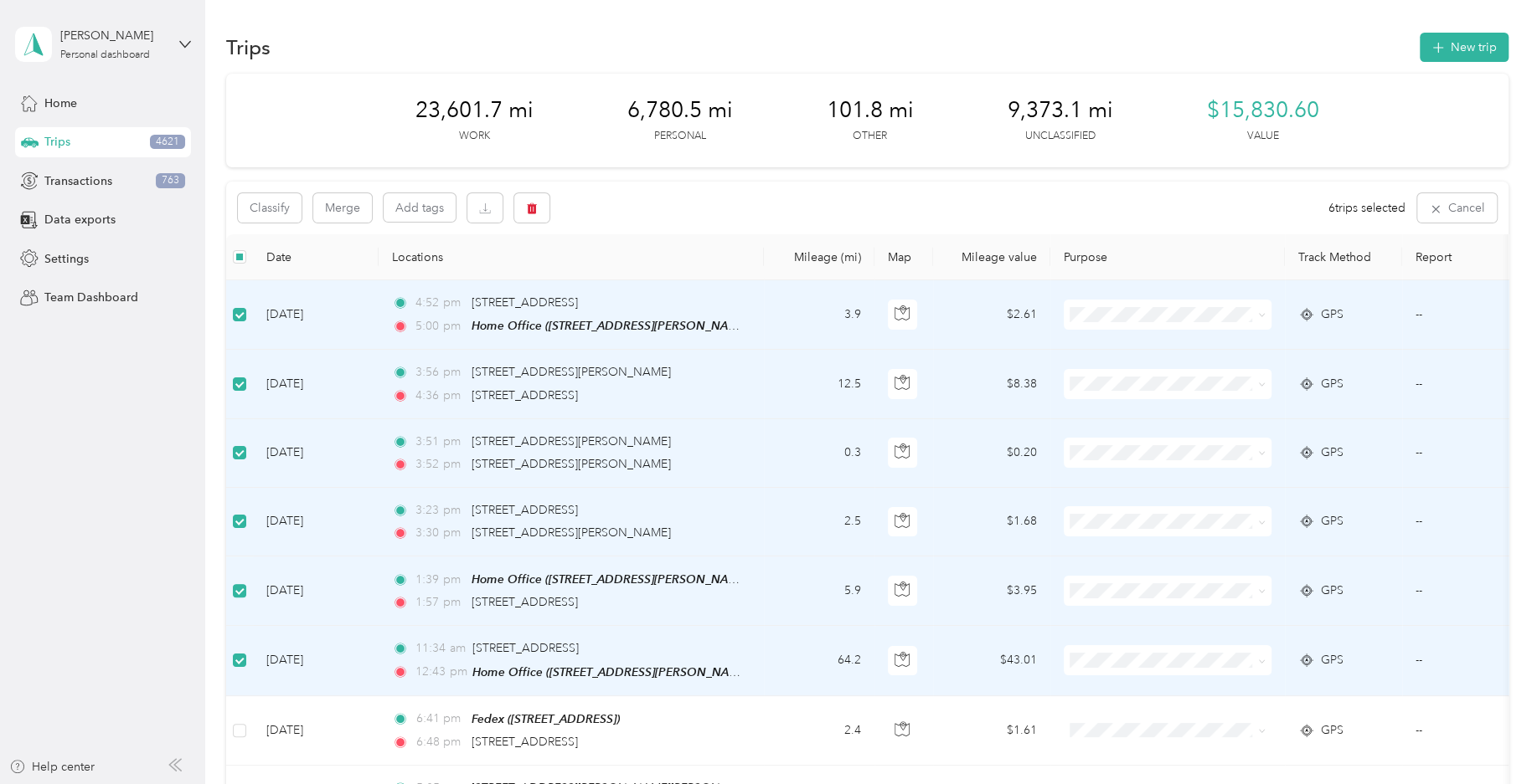
click at [298, 658] on td "[DATE]" at bounding box center [315, 661] width 126 height 70
click at [1477, 207] on button "Cancel" at bounding box center [1456, 208] width 80 height 29
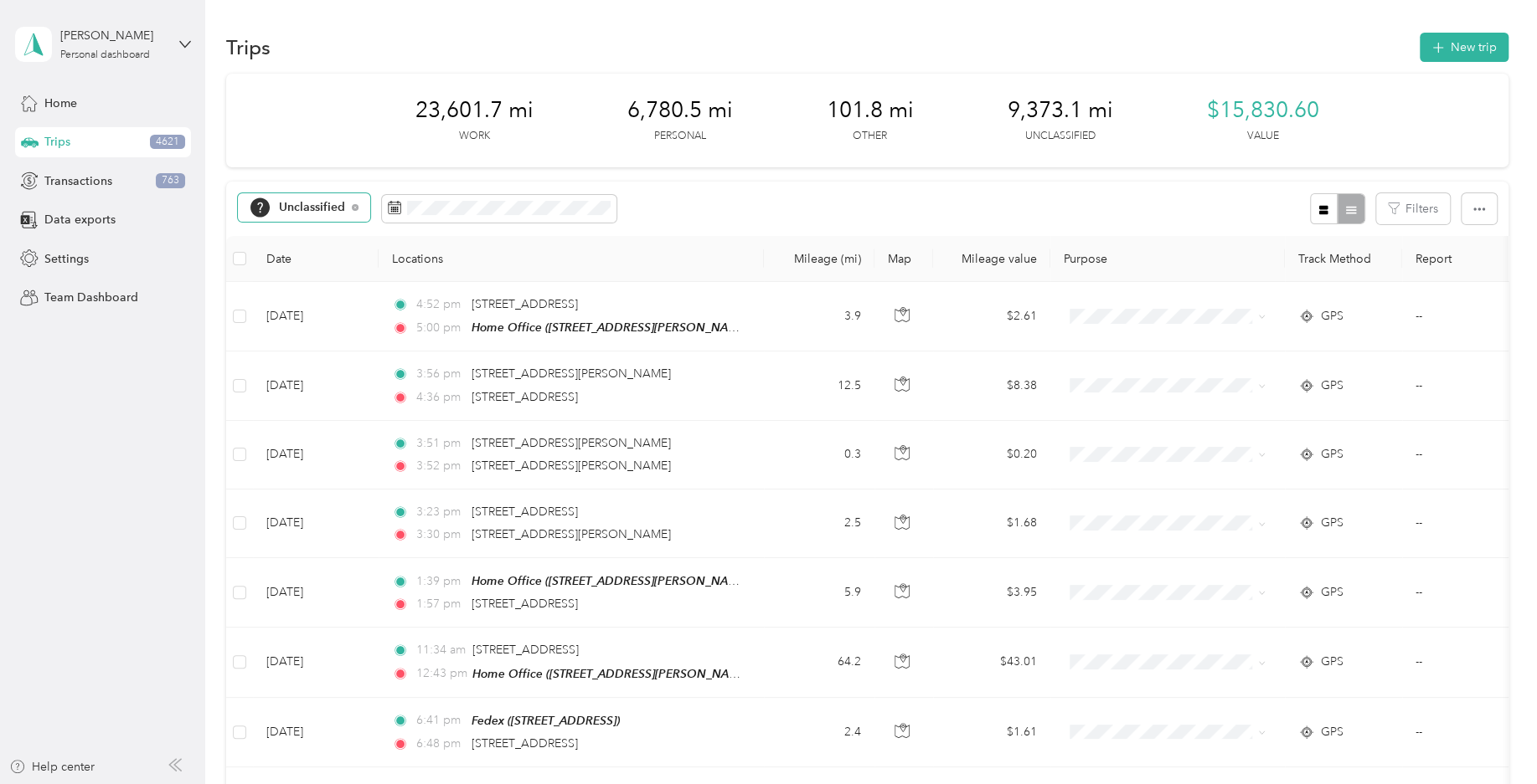
click at [326, 209] on span "Unclassified" at bounding box center [312, 208] width 67 height 12
click at [330, 320] on ol "All purposes Unclassified Work Personal Workmarket Consultant Field Nation Othe…" at bounding box center [307, 340] width 140 height 234
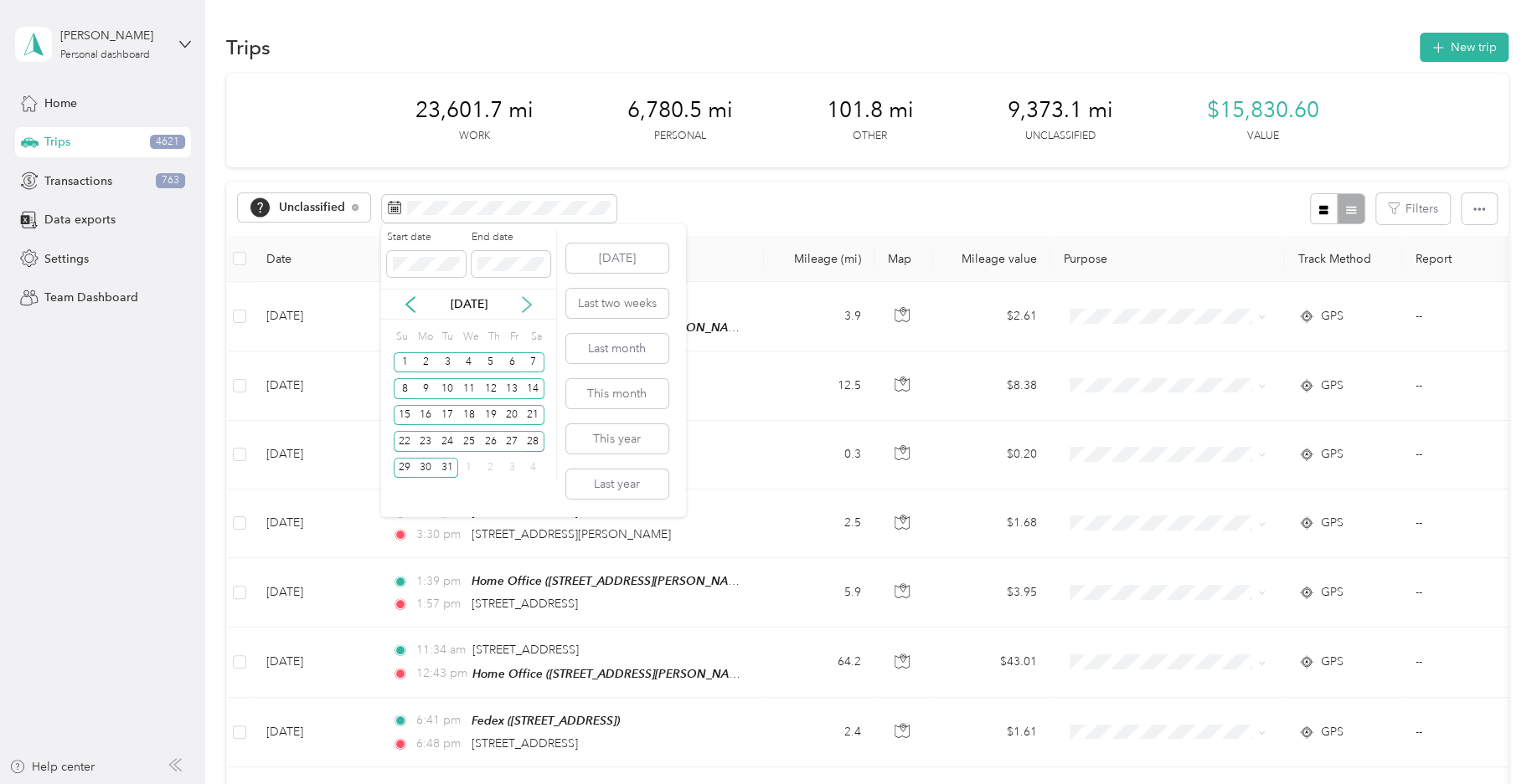
click at [520, 304] on icon at bounding box center [527, 304] width 17 height 17
click at [520, 304] on icon at bounding box center [527, 304] width 17 height 17
click at [519, 303] on icon at bounding box center [527, 304] width 17 height 17
click at [518, 300] on div "[DATE]" at bounding box center [468, 304] width 175 height 18
click at [523, 302] on icon at bounding box center [527, 304] width 17 height 17
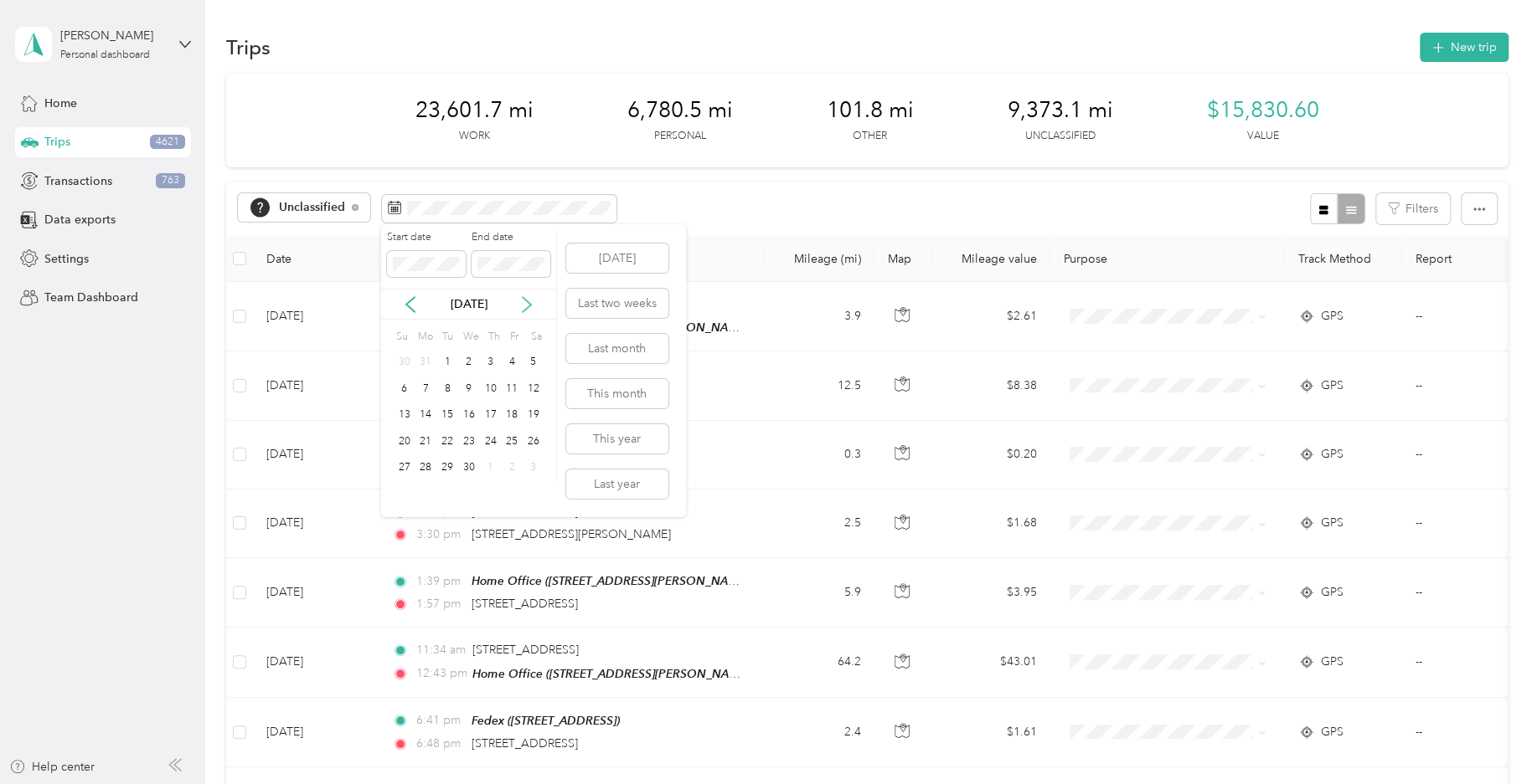
click at [523, 302] on icon at bounding box center [527, 304] width 17 height 17
click at [470, 442] on div "25" at bounding box center [469, 441] width 22 height 21
click at [537, 255] on span at bounding box center [511, 264] width 79 height 27
click at [417, 305] on icon at bounding box center [410, 304] width 17 height 17
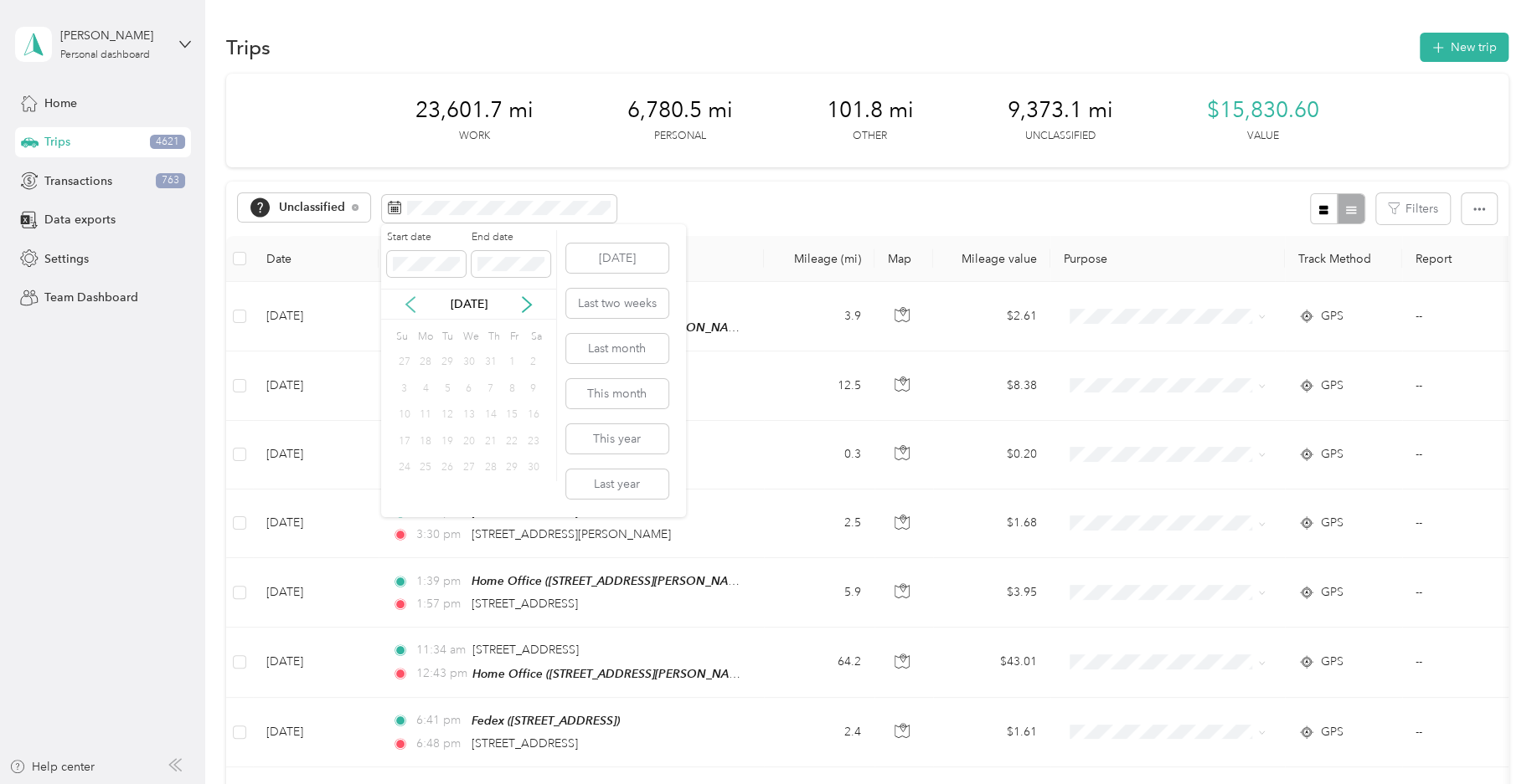
click at [417, 305] on icon at bounding box center [410, 304] width 17 height 17
click at [408, 306] on icon at bounding box center [410, 304] width 8 height 15
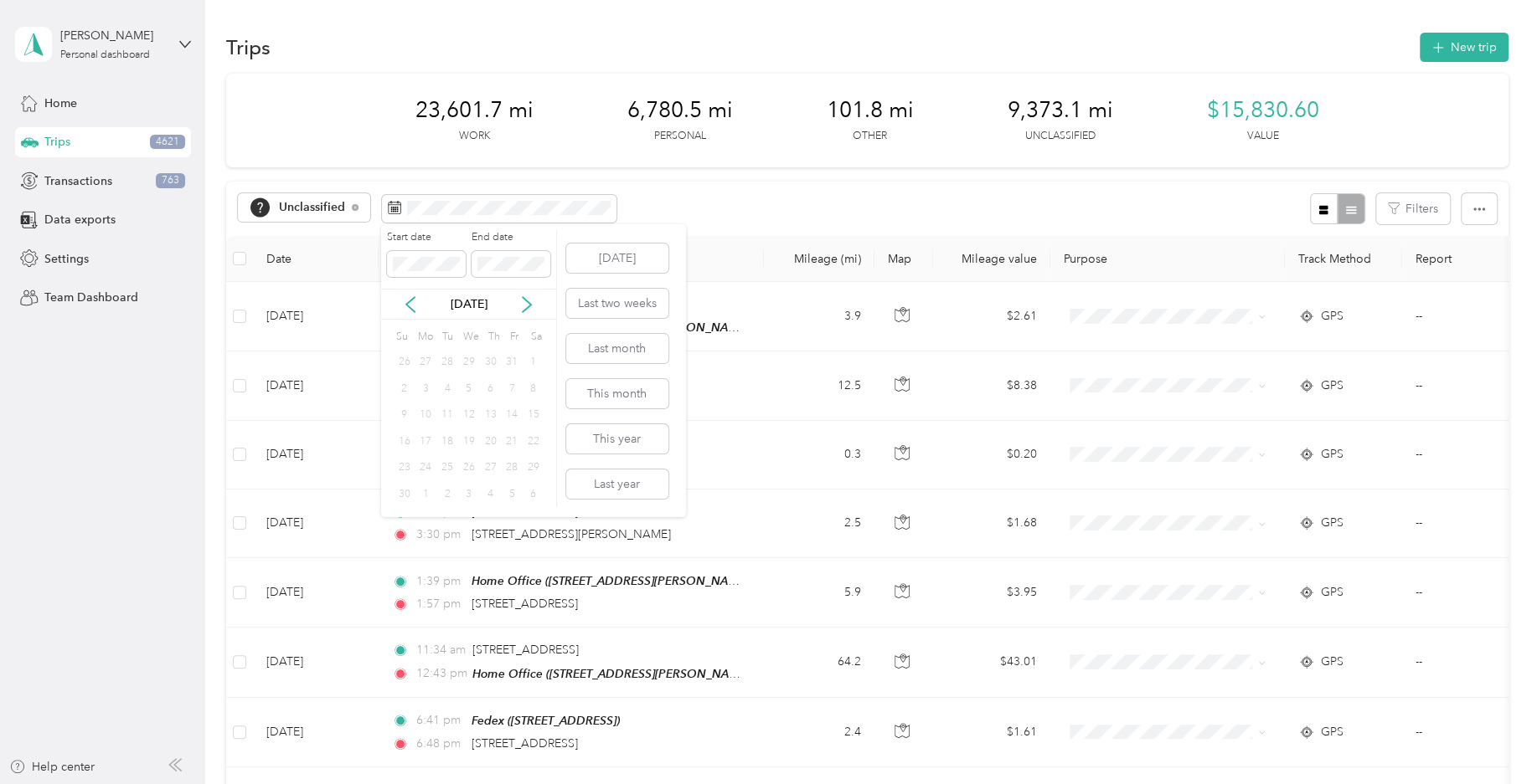
click at [491, 443] on div "20" at bounding box center [491, 441] width 22 height 21
click at [509, 376] on div "7" at bounding box center [512, 389] width 22 height 27
drag, startPoint x: 509, startPoint y: 376, endPoint x: 509, endPoint y: 348, distance: 28.0
click at [509, 374] on div "Su Mo Tu We Th Fr Sa 26 27 28 29 30 31 1 2 3 4 5 6 7 8 9 10 11 12 13 14 15 16 1…" at bounding box center [469, 416] width 151 height 182
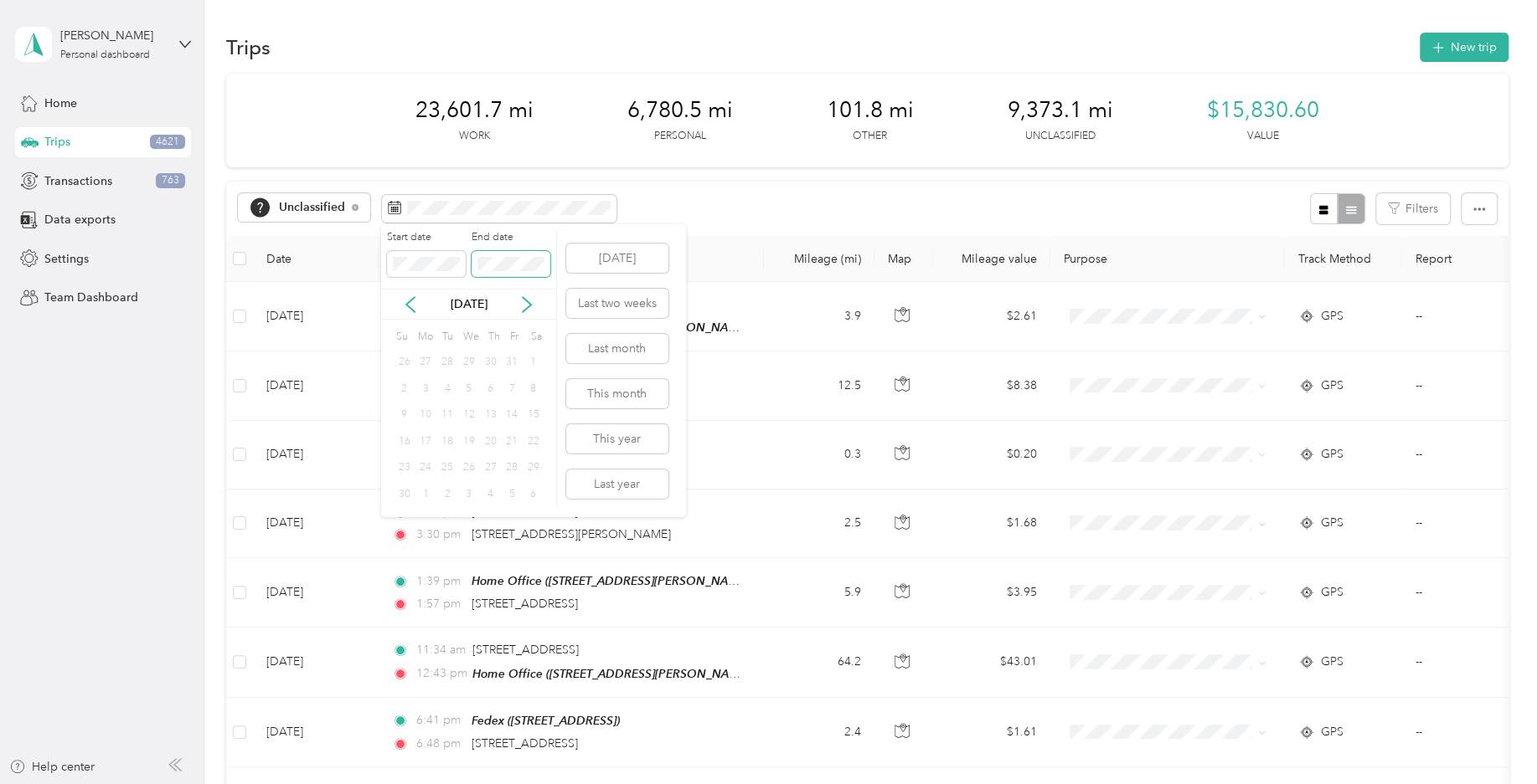
click at [518, 273] on span at bounding box center [511, 264] width 79 height 27
click at [416, 352] on div "27" at bounding box center [425, 362] width 22 height 27
click at [411, 299] on icon at bounding box center [410, 304] width 8 height 15
click at [423, 272] on span at bounding box center [426, 264] width 79 height 27
click at [535, 473] on div "29" at bounding box center [534, 468] width 22 height 21
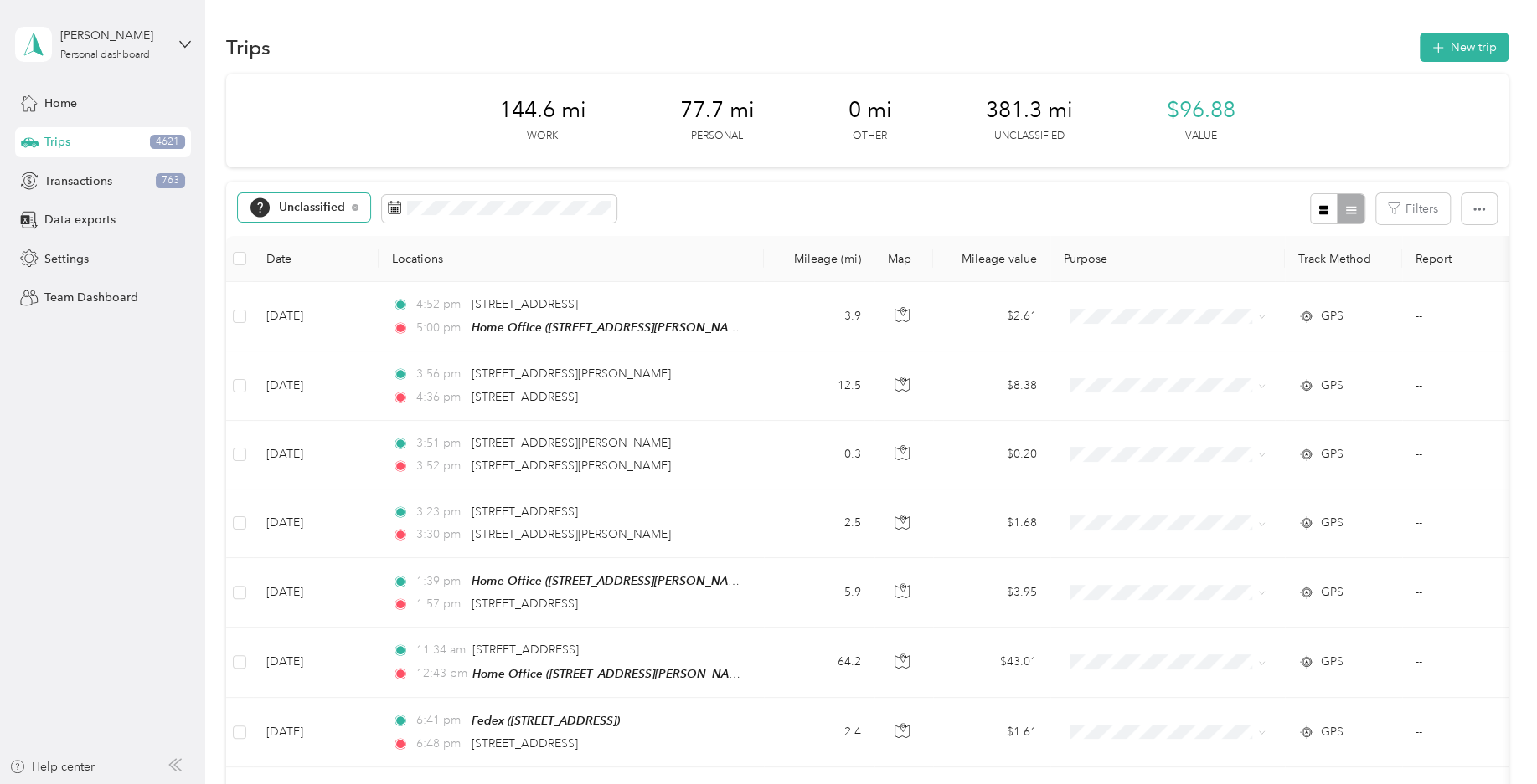
click at [338, 210] on span "Unclassified" at bounding box center [312, 208] width 67 height 12
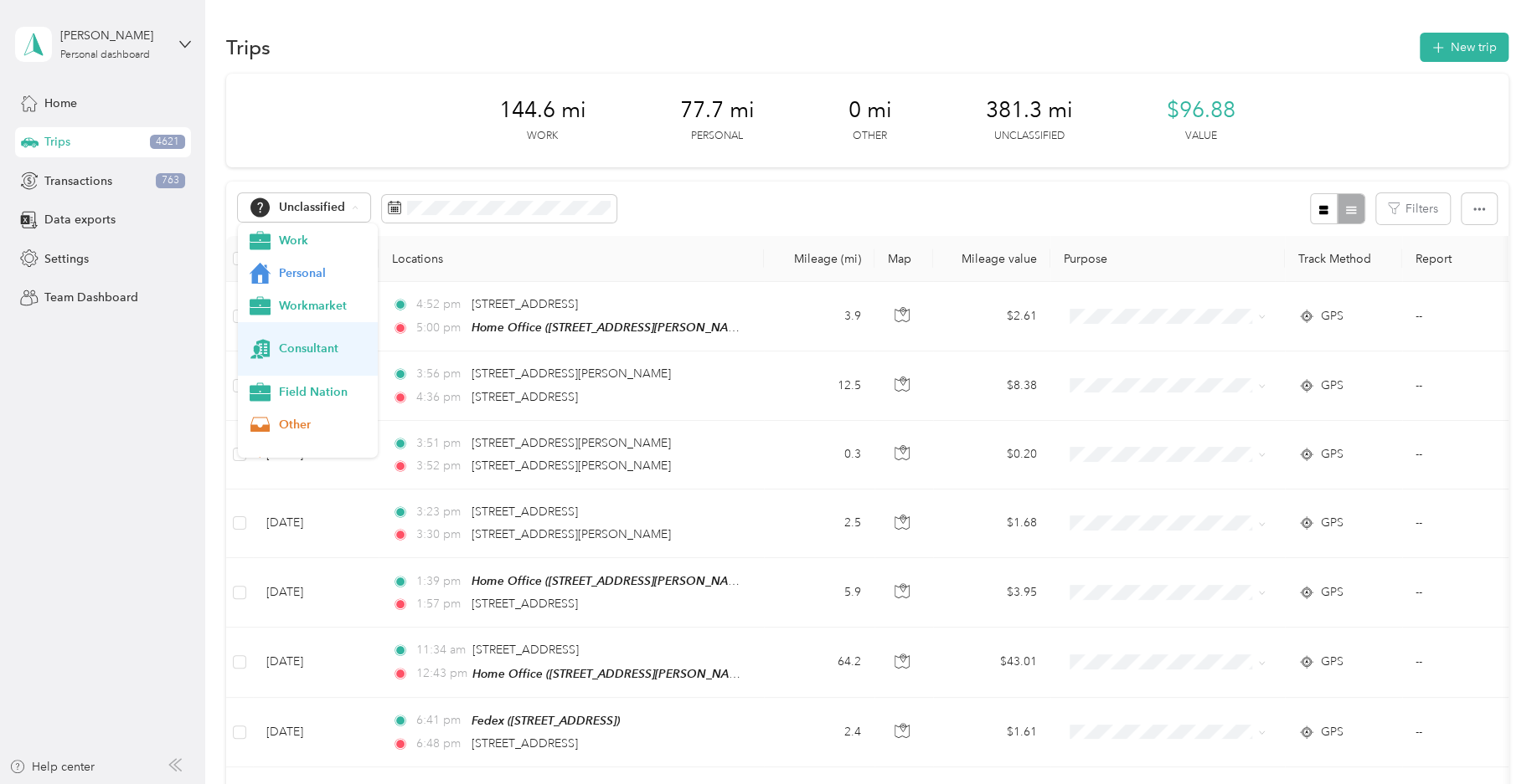
scroll to position [165, 0]
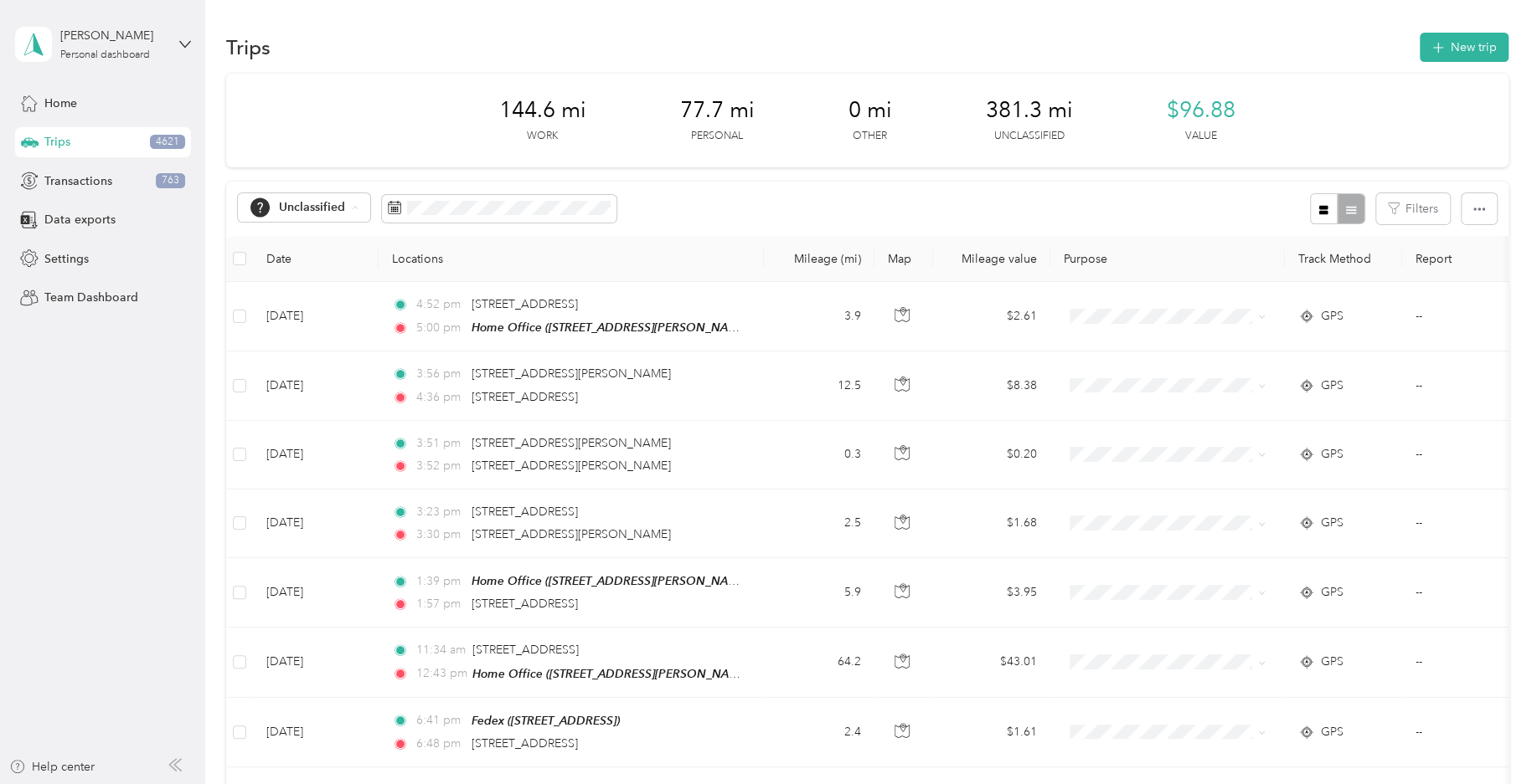
click at [326, 314] on li "Field Nation" at bounding box center [307, 309] width 140 height 33
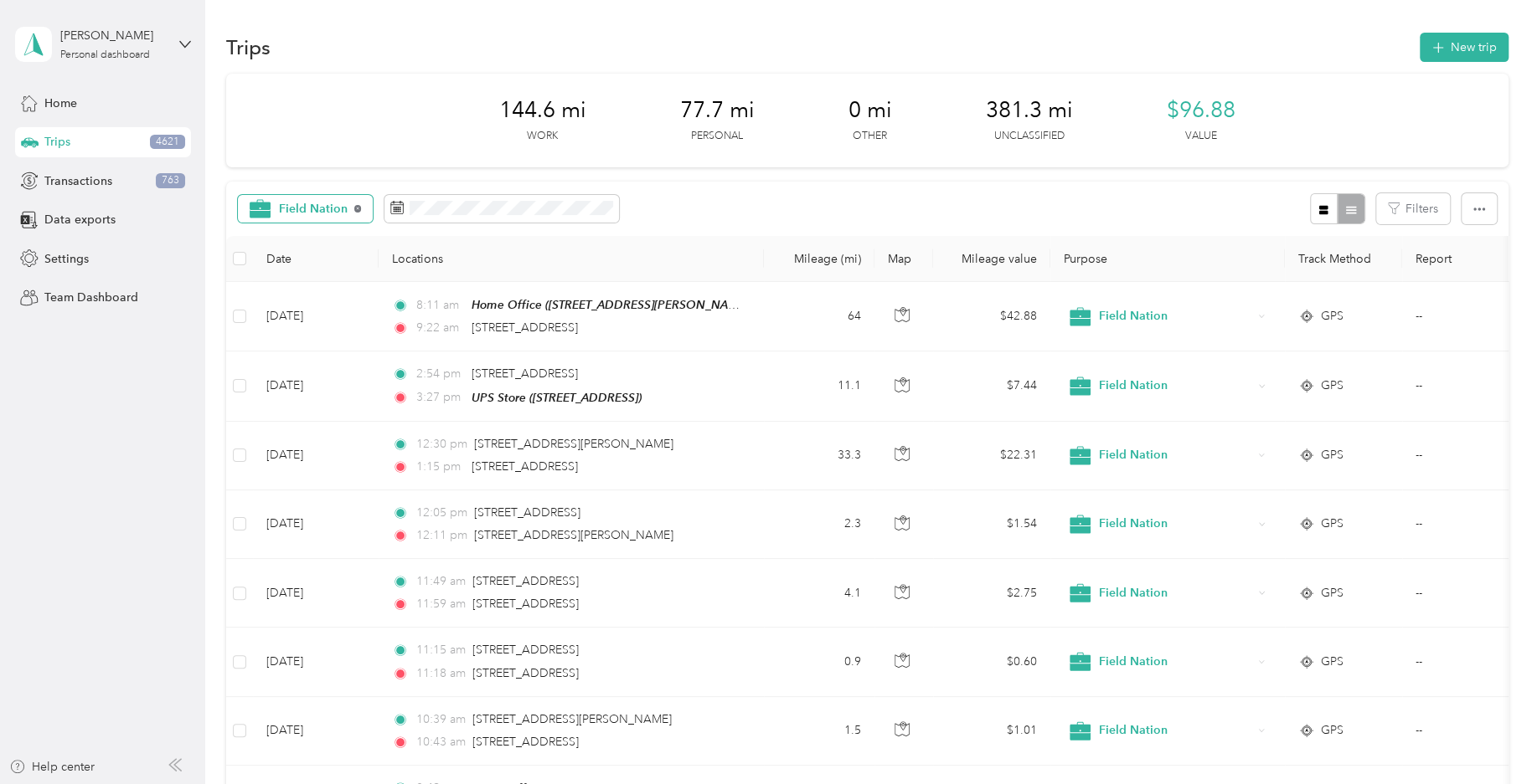
click at [355, 209] on icon at bounding box center [357, 209] width 7 height 7
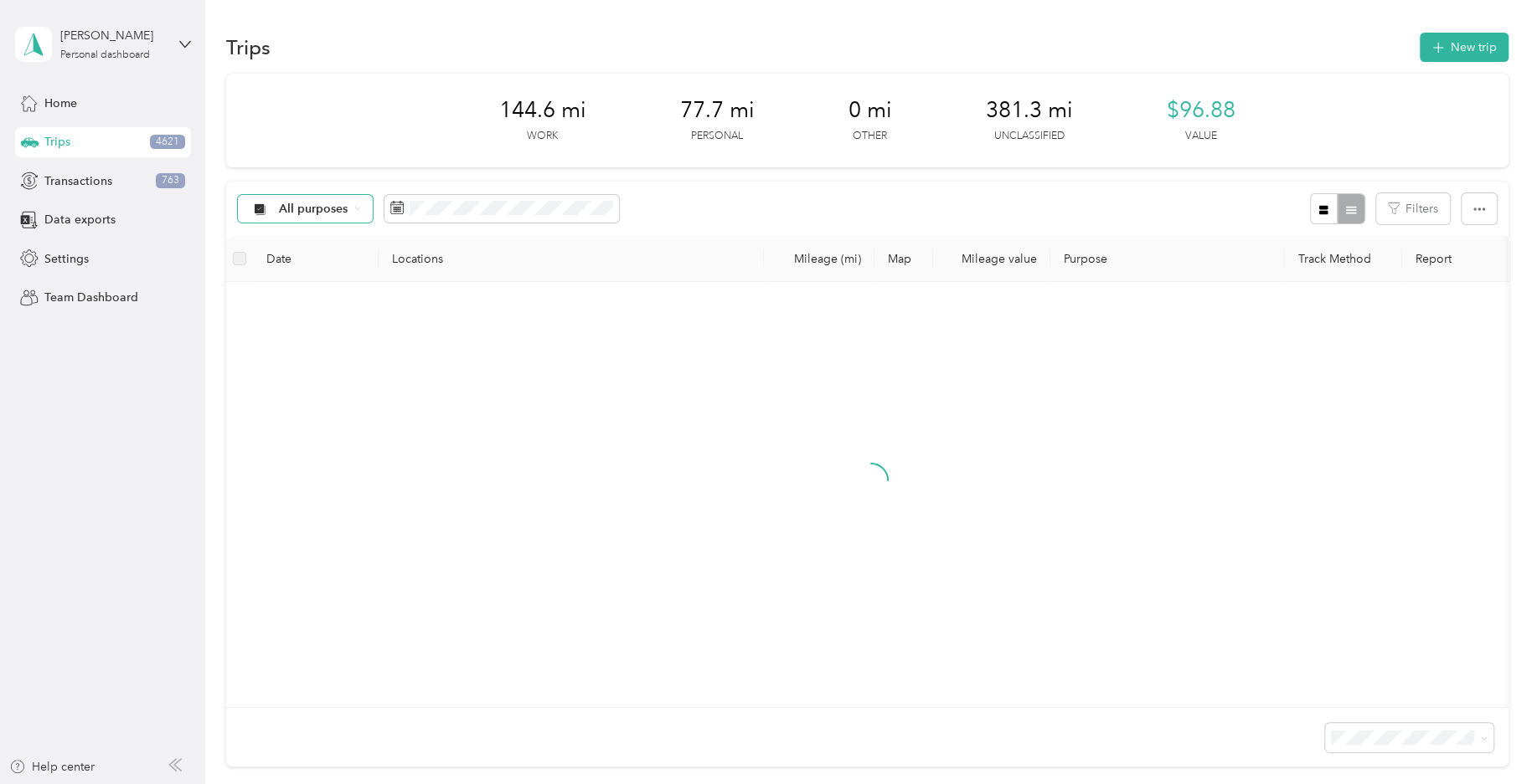
click at [352, 209] on div "All purposes" at bounding box center [305, 210] width 136 height 29
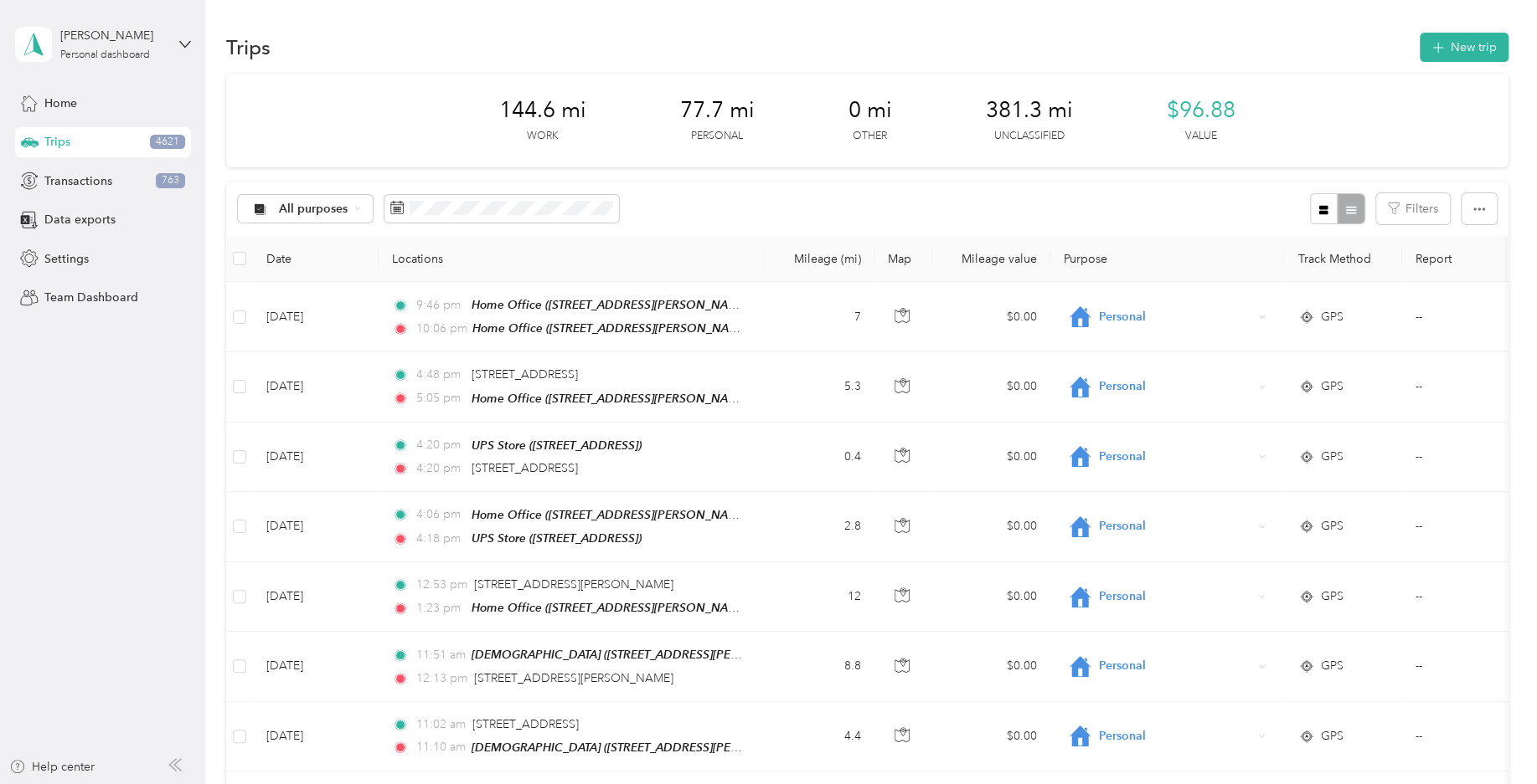
click at [333, 291] on span "Unclassified" at bounding box center [305, 274] width 111 height 42
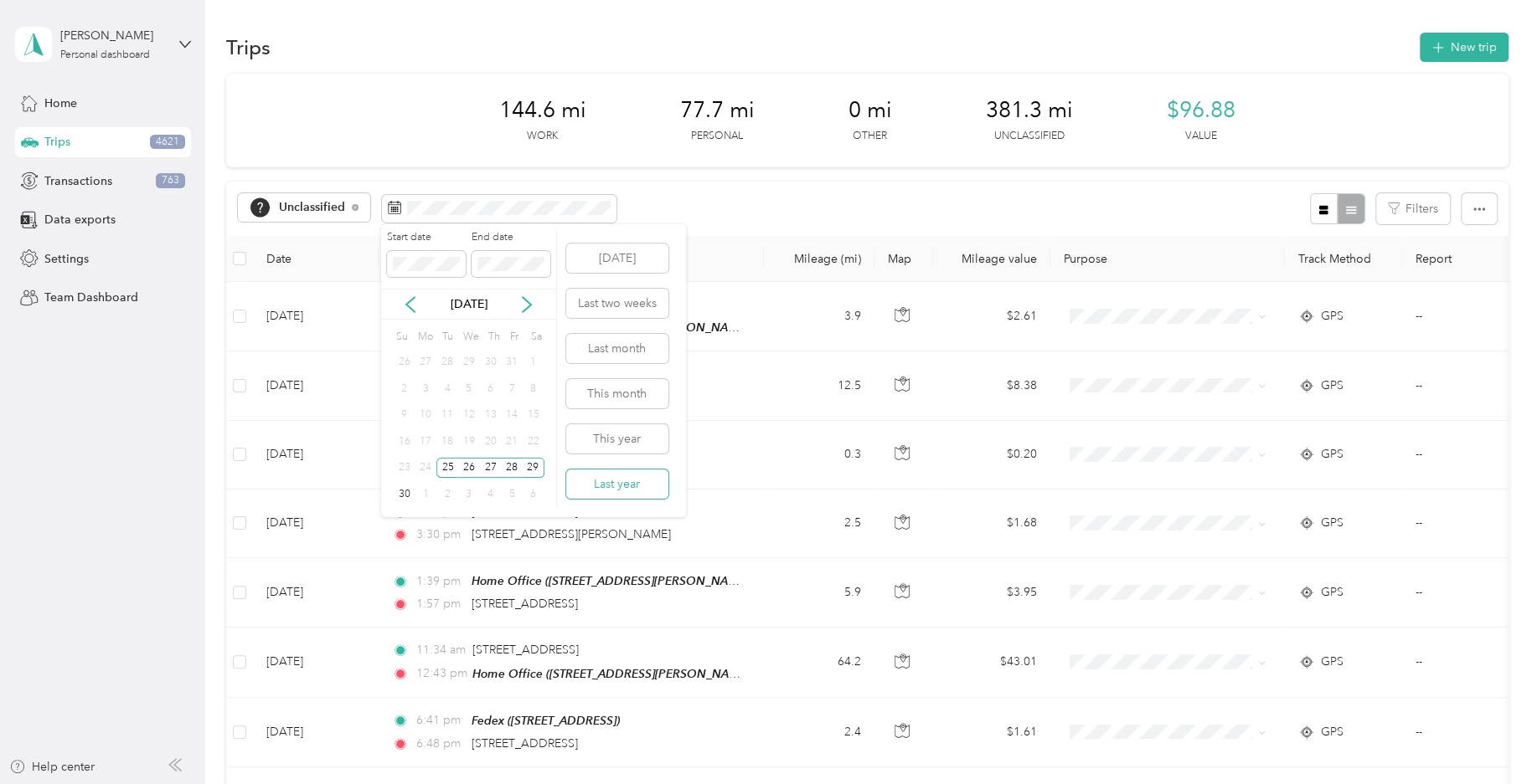
click at [625, 492] on button "Last year" at bounding box center [617, 484] width 102 height 29
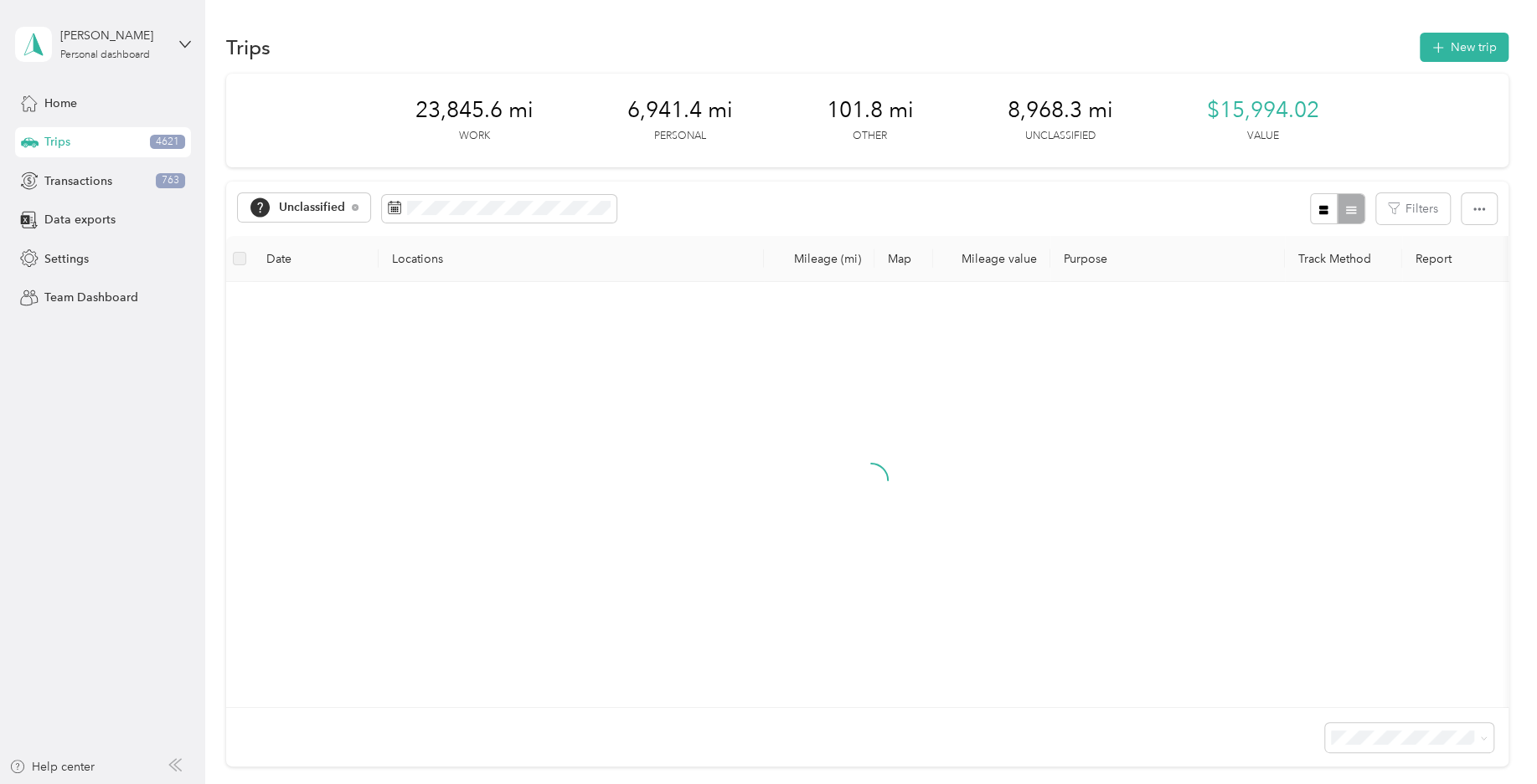
click at [675, 217] on div "Unclassified Filters" at bounding box center [867, 209] width 1282 height 55
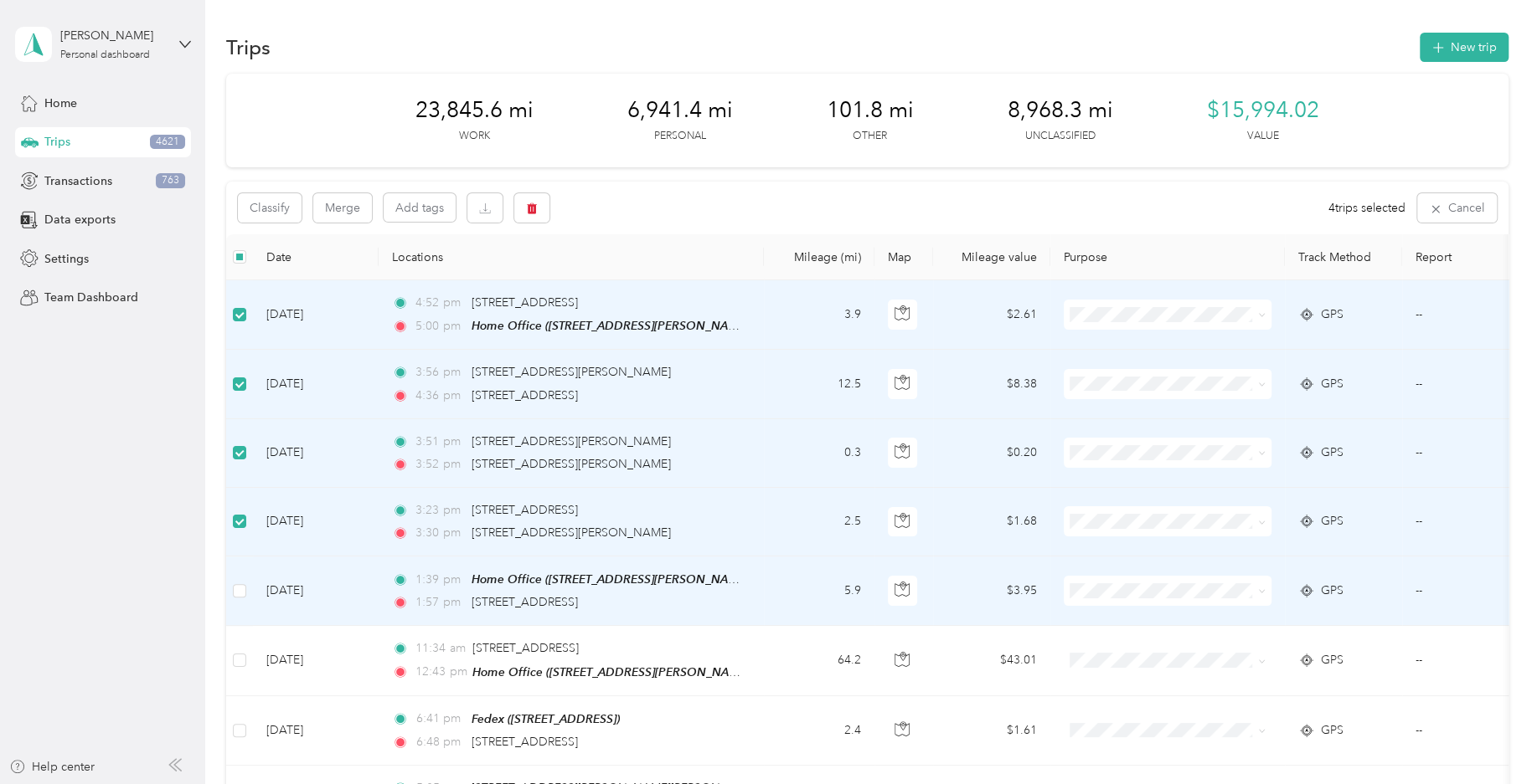
click at [229, 589] on td at bounding box center [239, 591] width 27 height 70
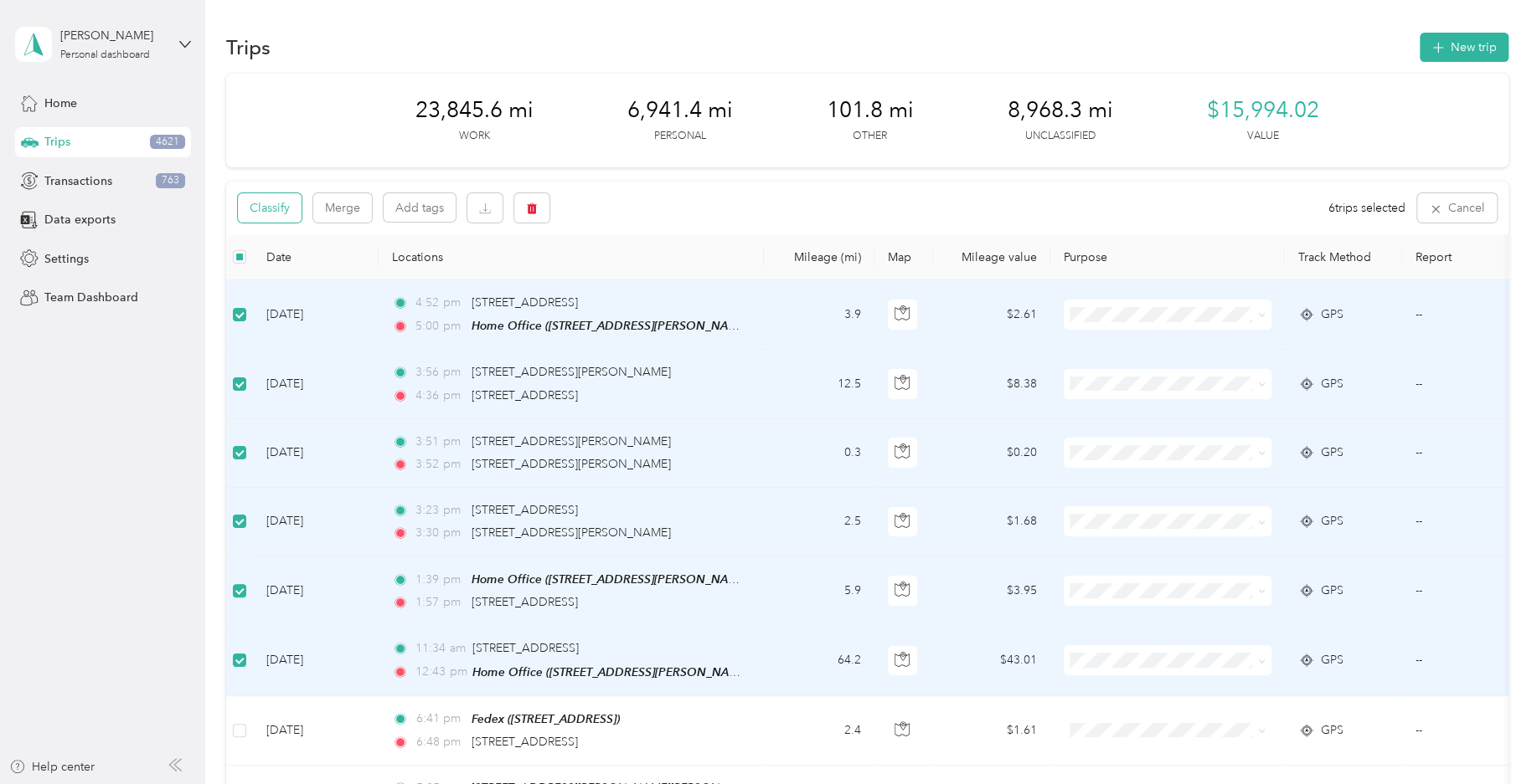
click at [294, 208] on button "Classify" at bounding box center [269, 208] width 64 height 29
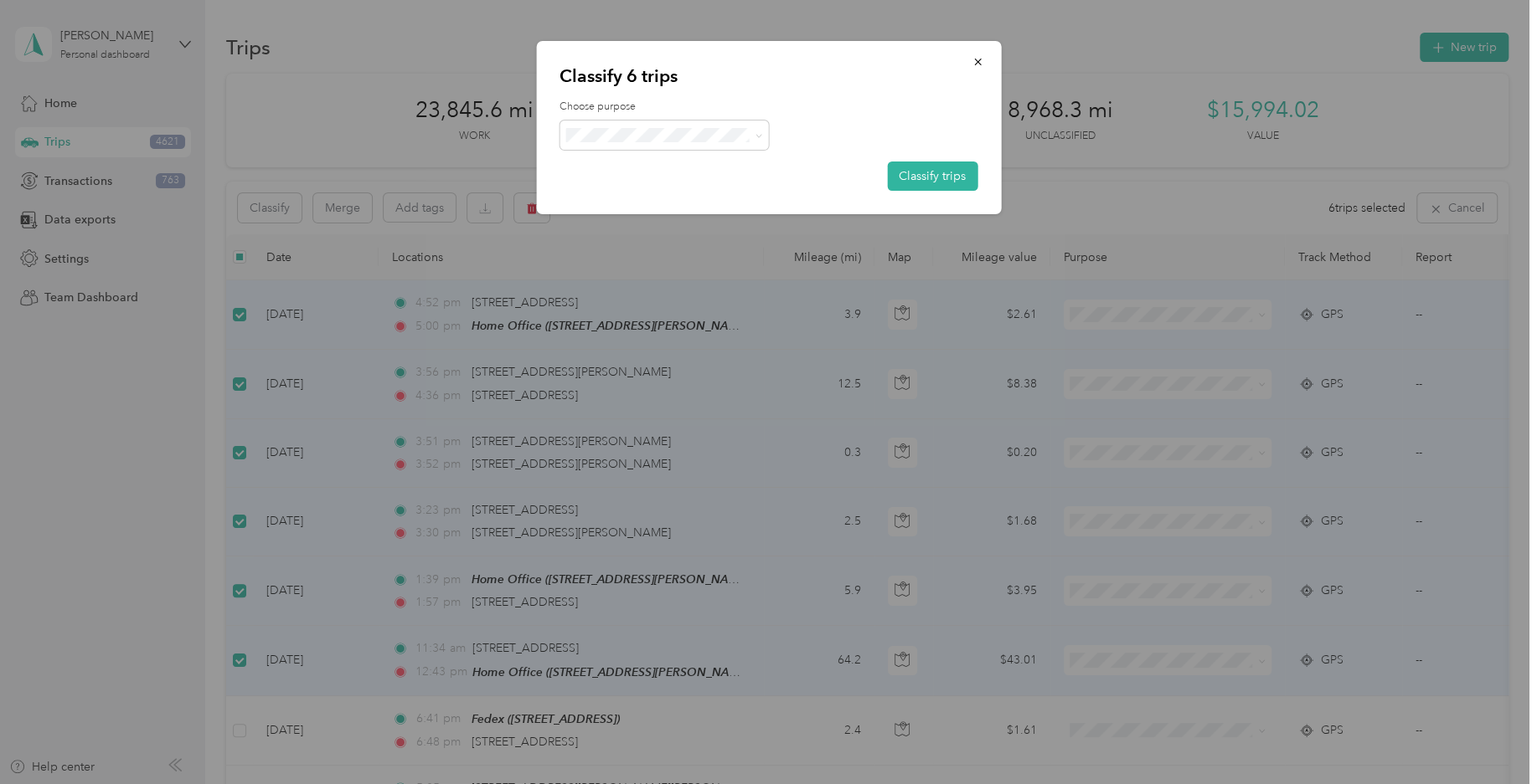
click at [648, 315] on span "Field Nation" at bounding box center [679, 315] width 156 height 18
click at [918, 165] on button "Classify trips" at bounding box center [932, 176] width 91 height 29
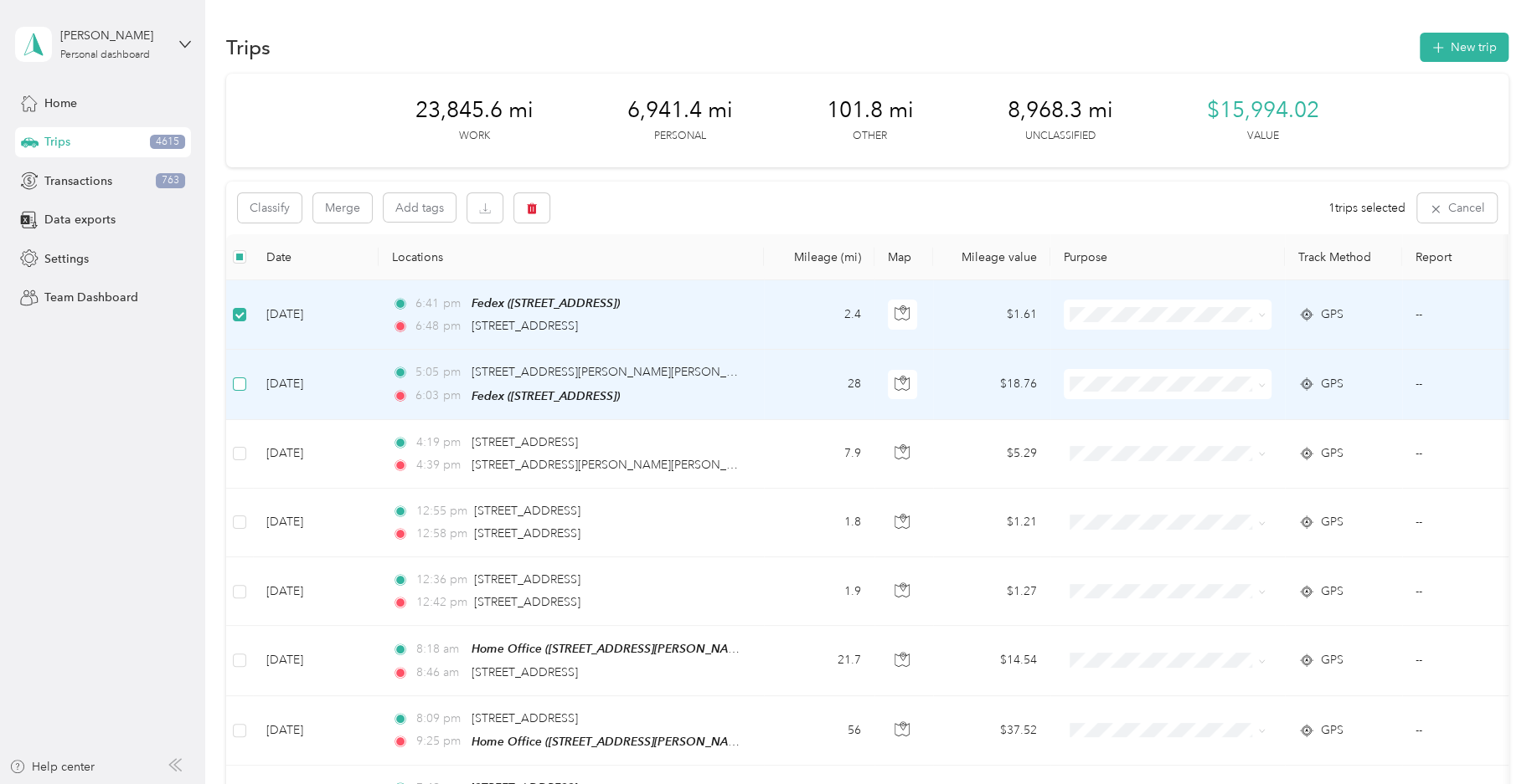
click at [240, 391] on label at bounding box center [239, 384] width 13 height 18
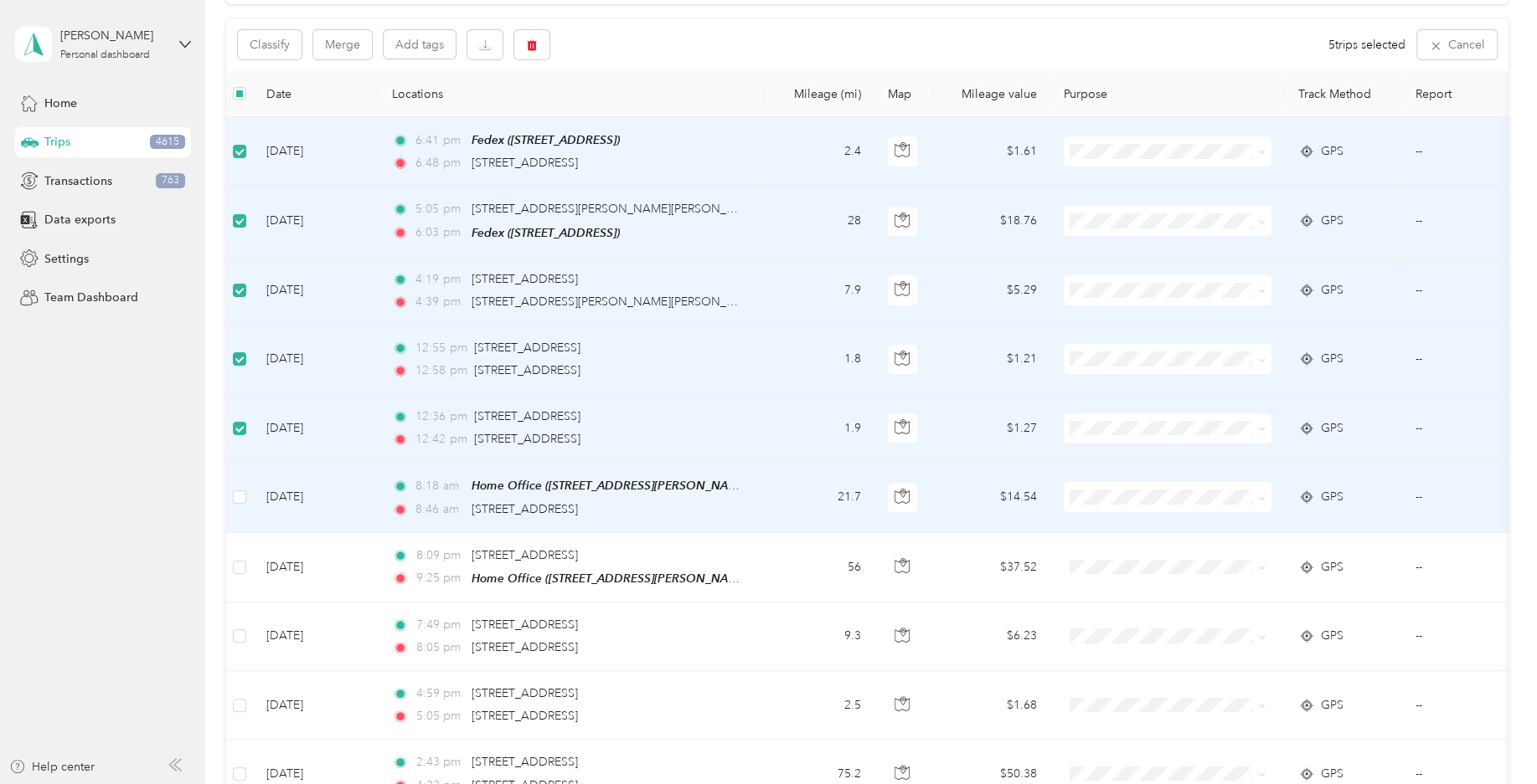
scroll to position [165, 0]
click at [289, 51] on button "Classify" at bounding box center [269, 43] width 64 height 29
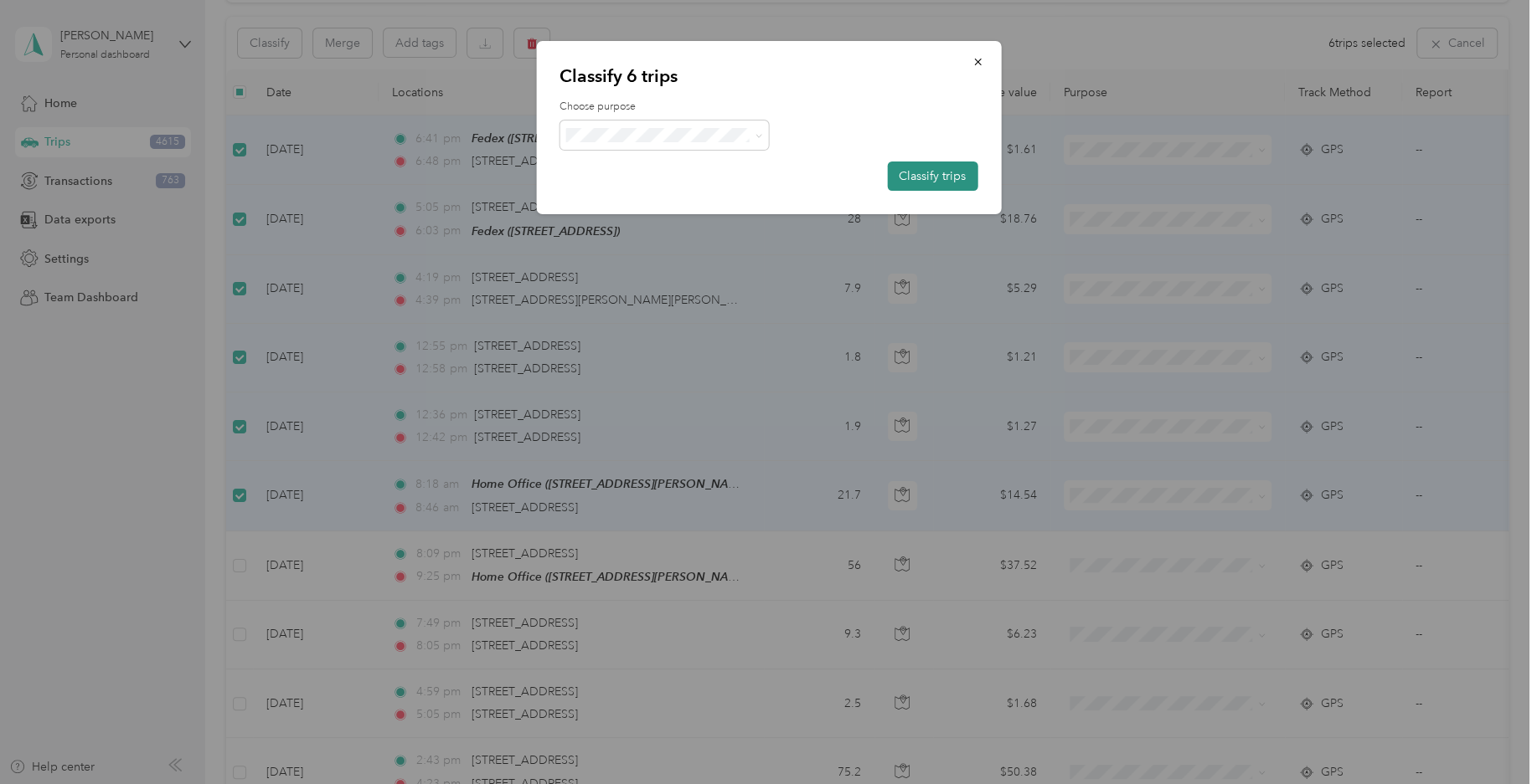
click at [944, 171] on button "Classify trips" at bounding box center [932, 176] width 91 height 29
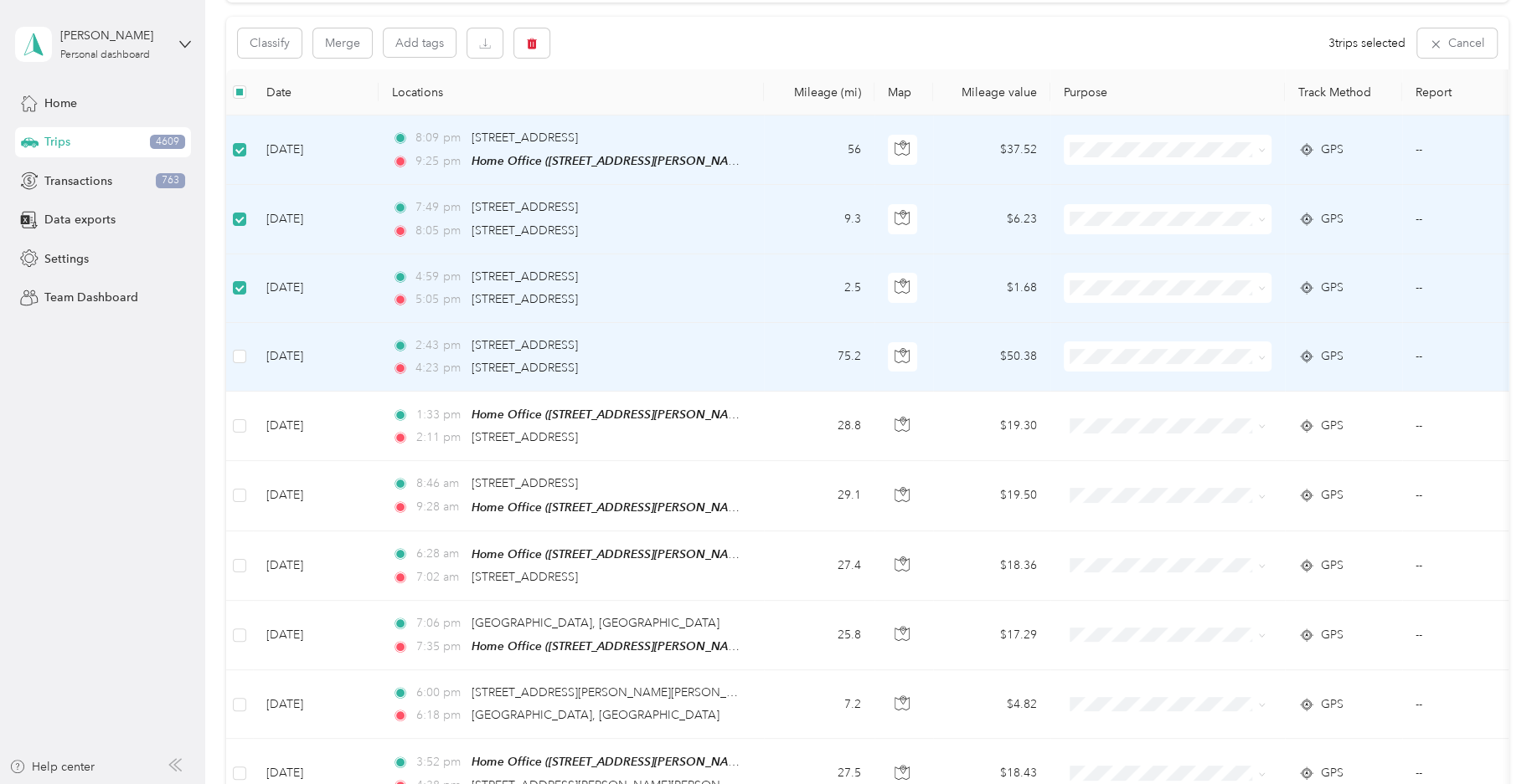
click at [237, 370] on td at bounding box center [239, 357] width 27 height 69
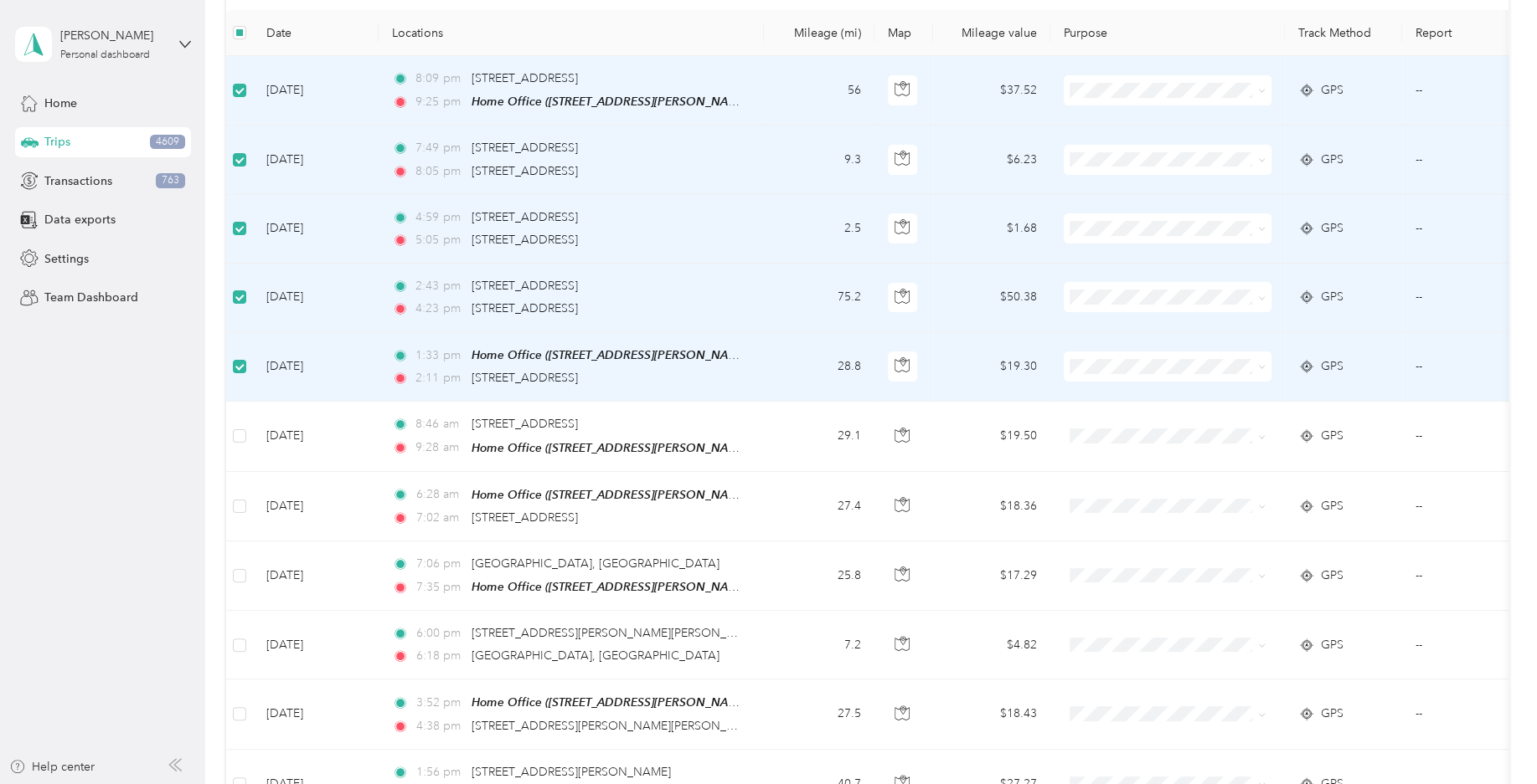
scroll to position [247, 0]
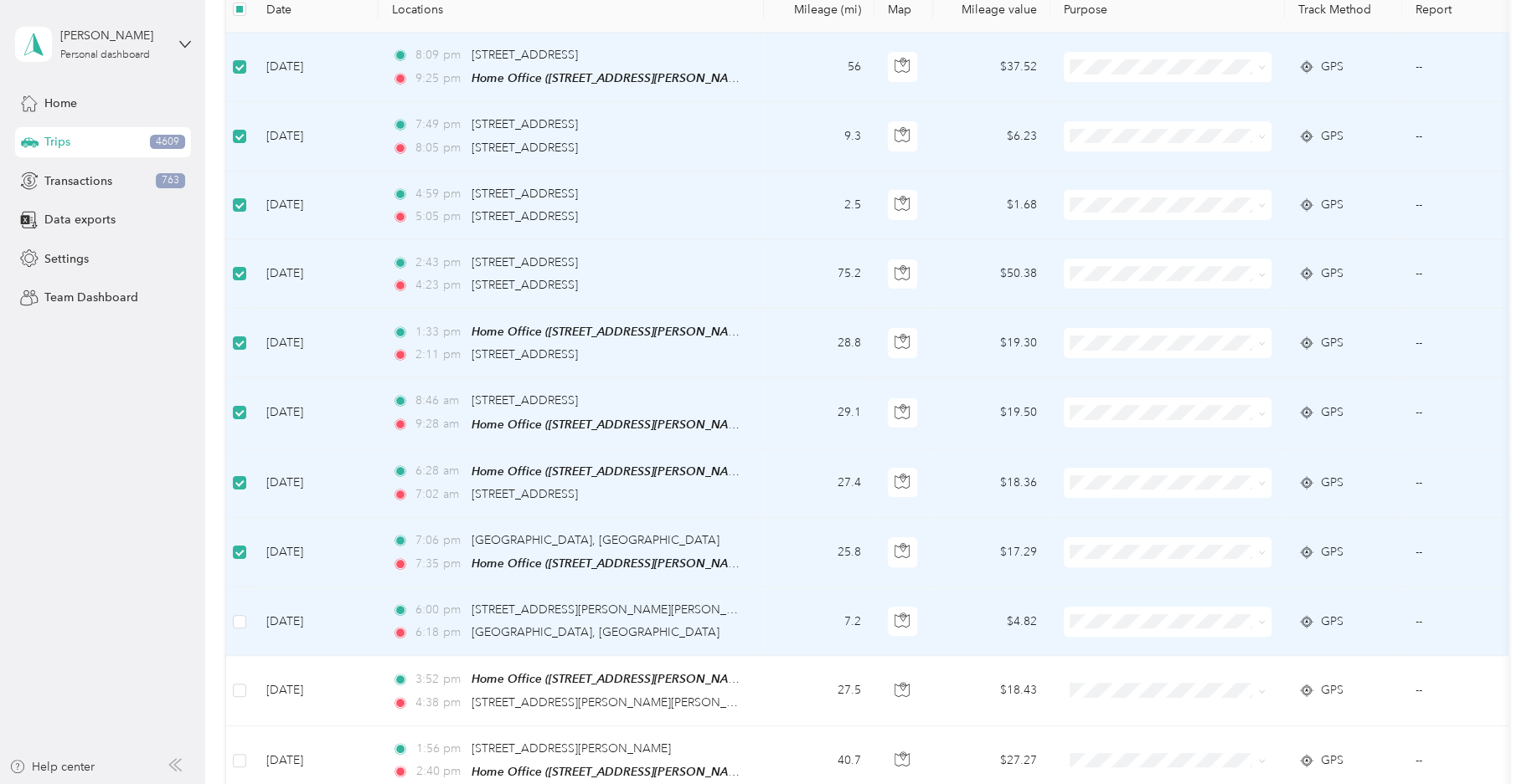
click at [247, 624] on td at bounding box center [239, 622] width 27 height 69
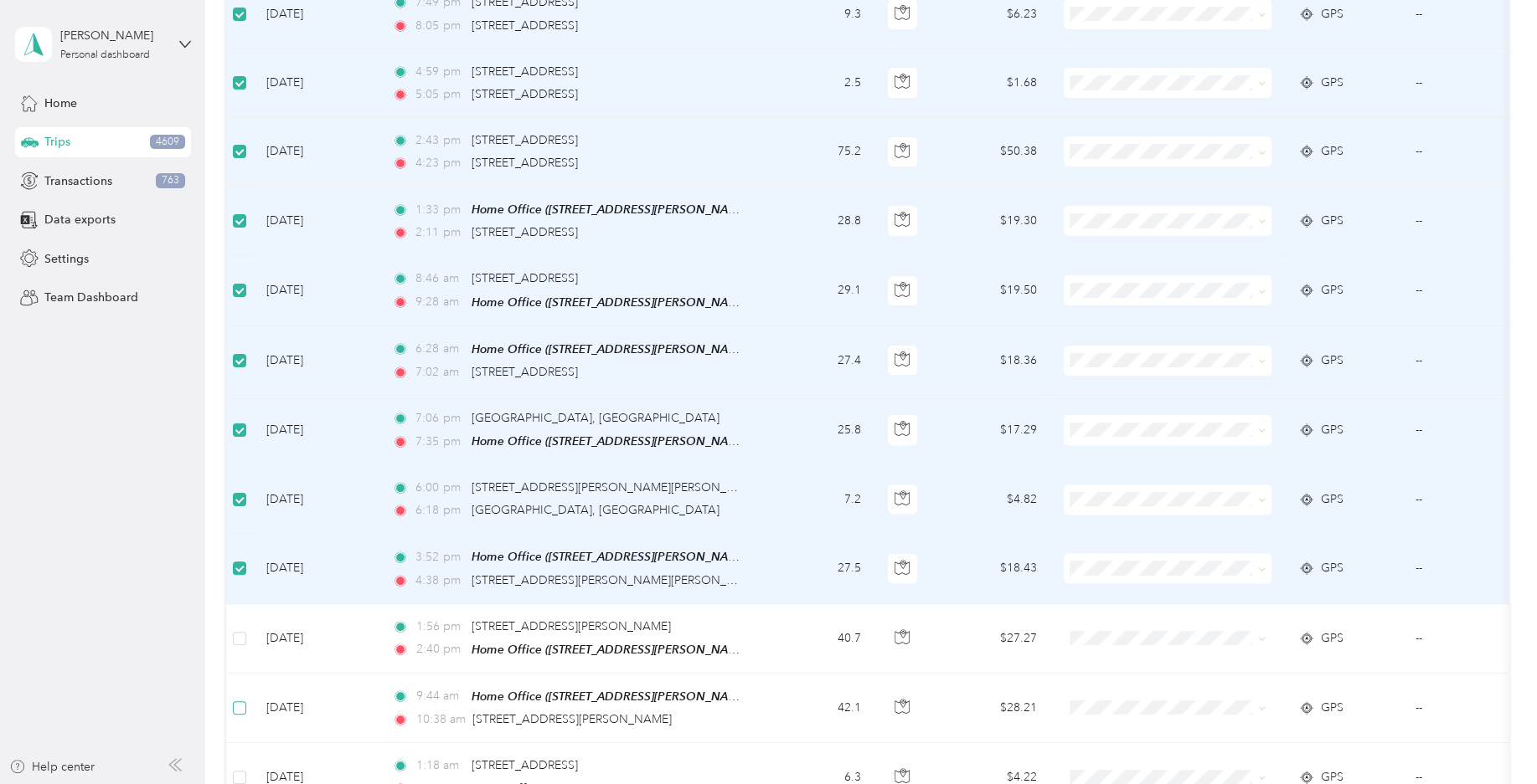
scroll to position [413, 0]
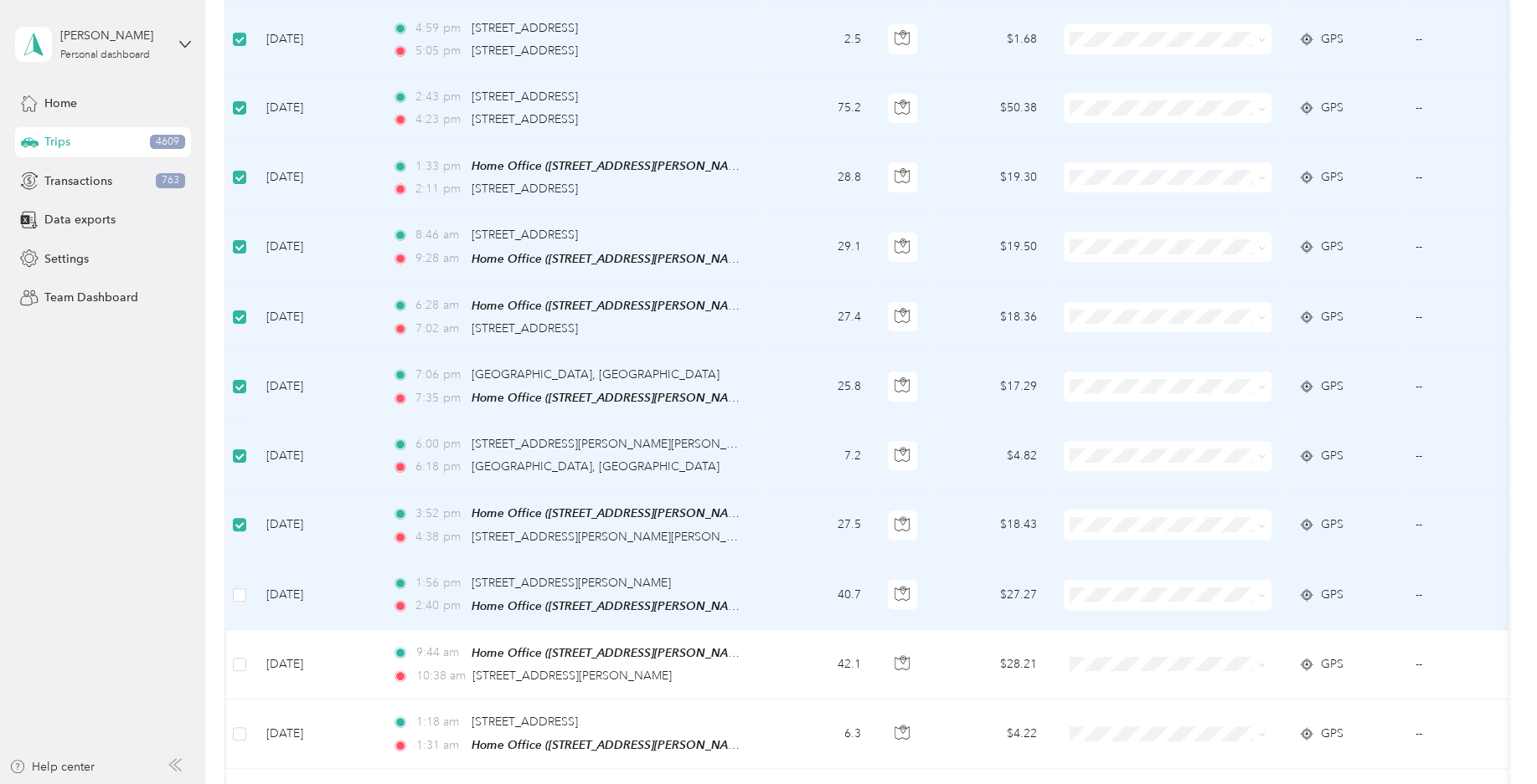
click at [247, 589] on td at bounding box center [239, 595] width 27 height 70
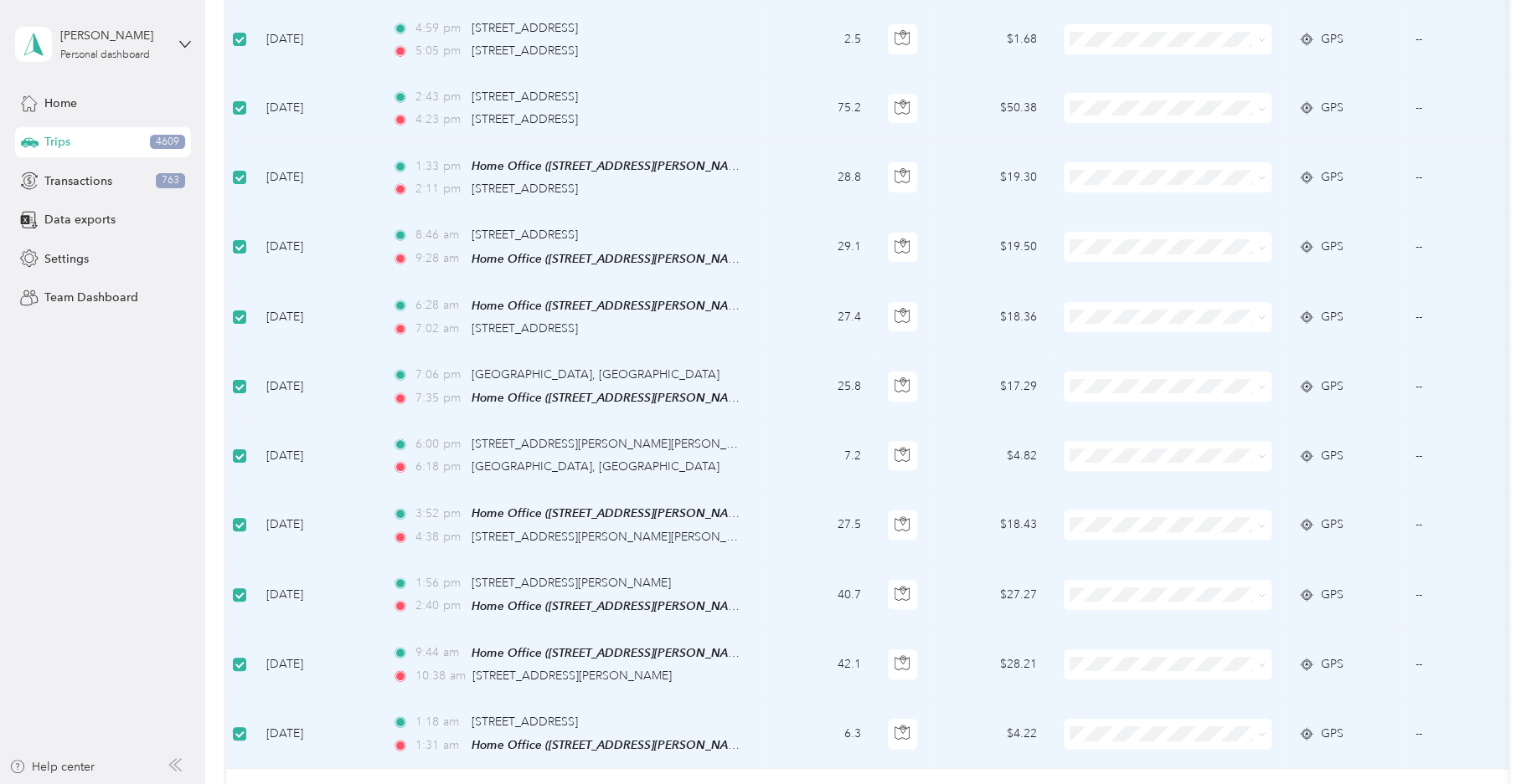
scroll to position [0, 0]
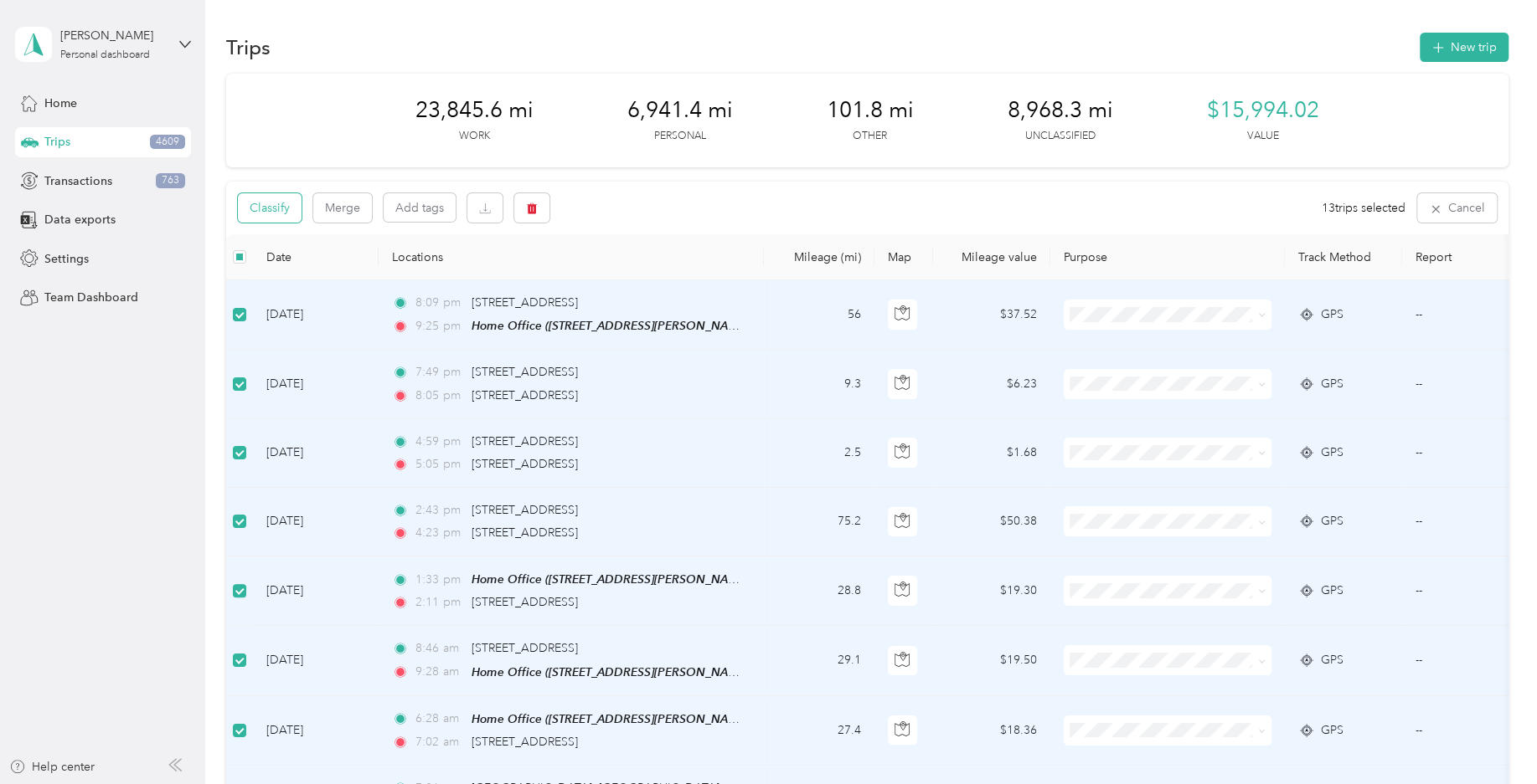
click at [293, 210] on button "Classify" at bounding box center [269, 208] width 64 height 29
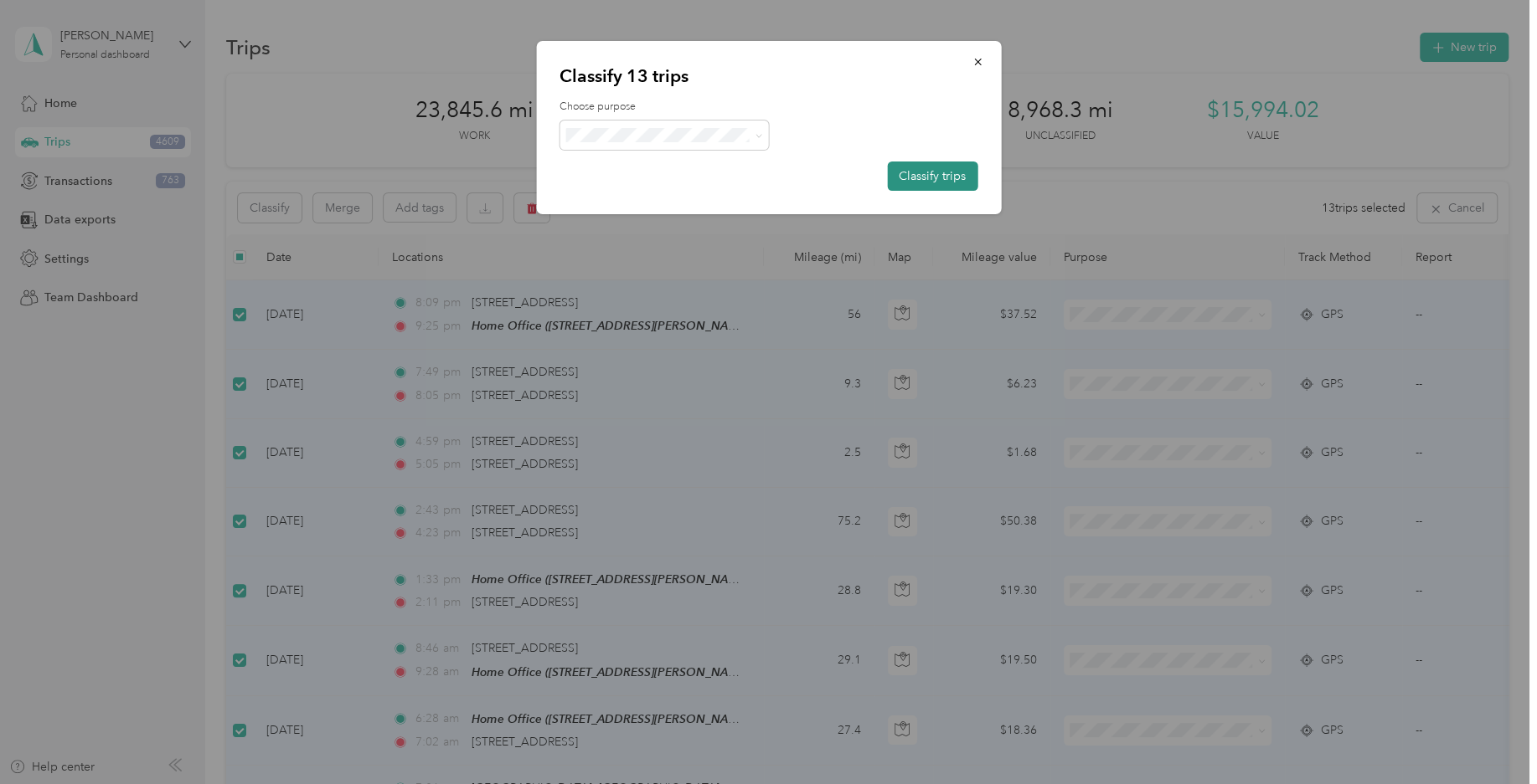
click at [914, 173] on button "Classify trips" at bounding box center [932, 176] width 91 height 29
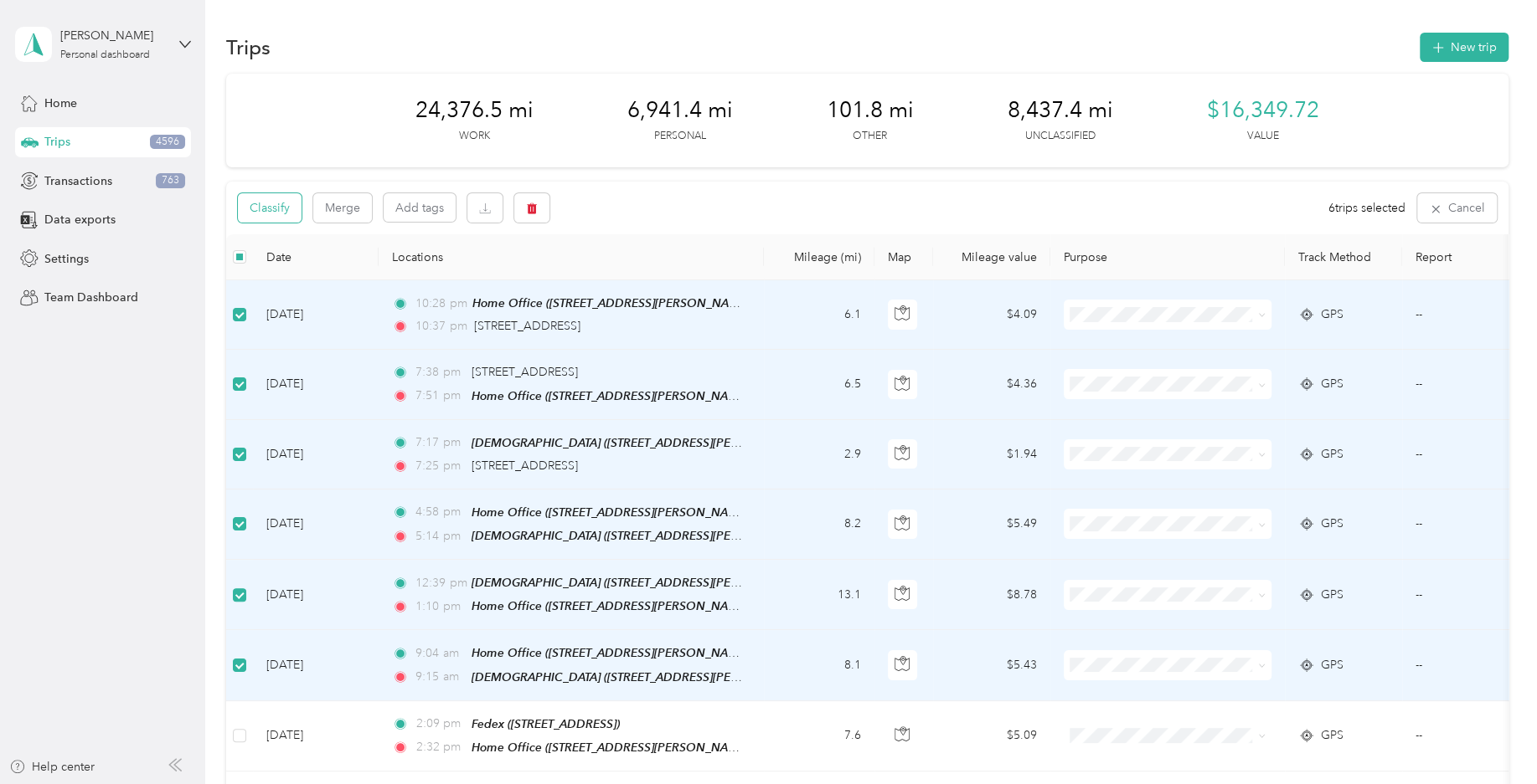
click at [280, 213] on button "Classify" at bounding box center [269, 208] width 64 height 29
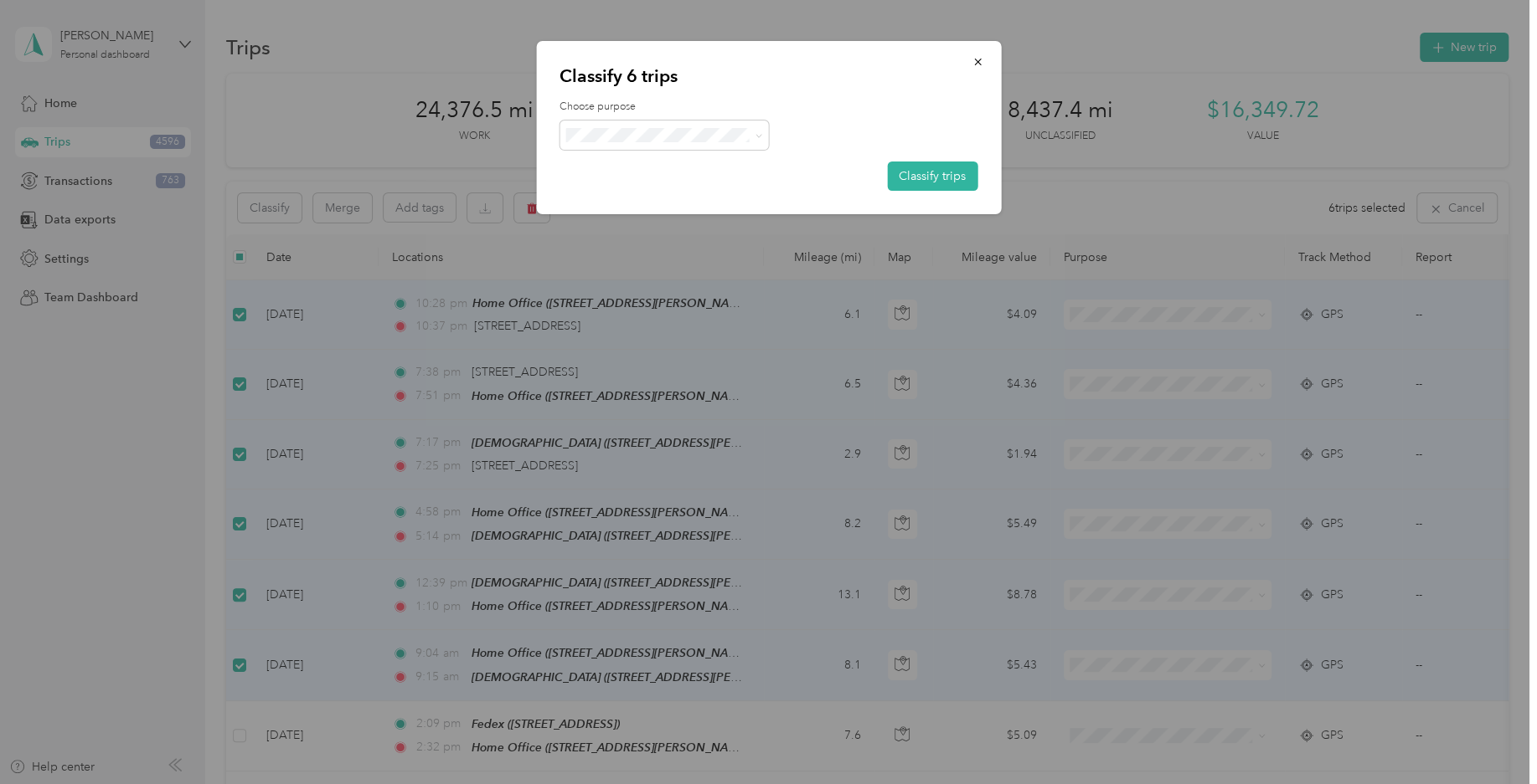
click at [701, 197] on span "Personal" at bounding box center [679, 195] width 156 height 18
click at [944, 176] on button "Classify trips" at bounding box center [932, 176] width 91 height 29
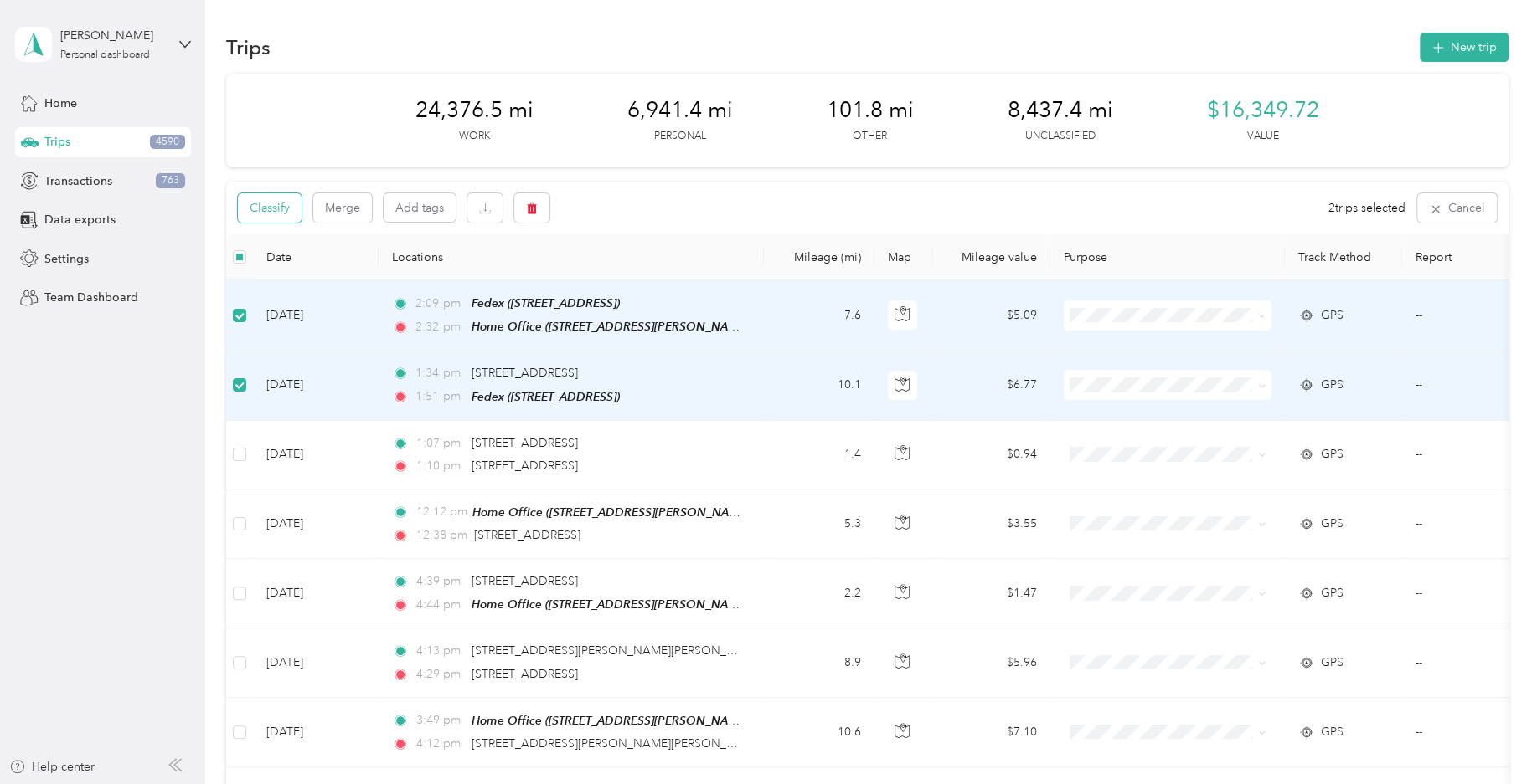
click at [286, 215] on button "Classify" at bounding box center [269, 208] width 64 height 29
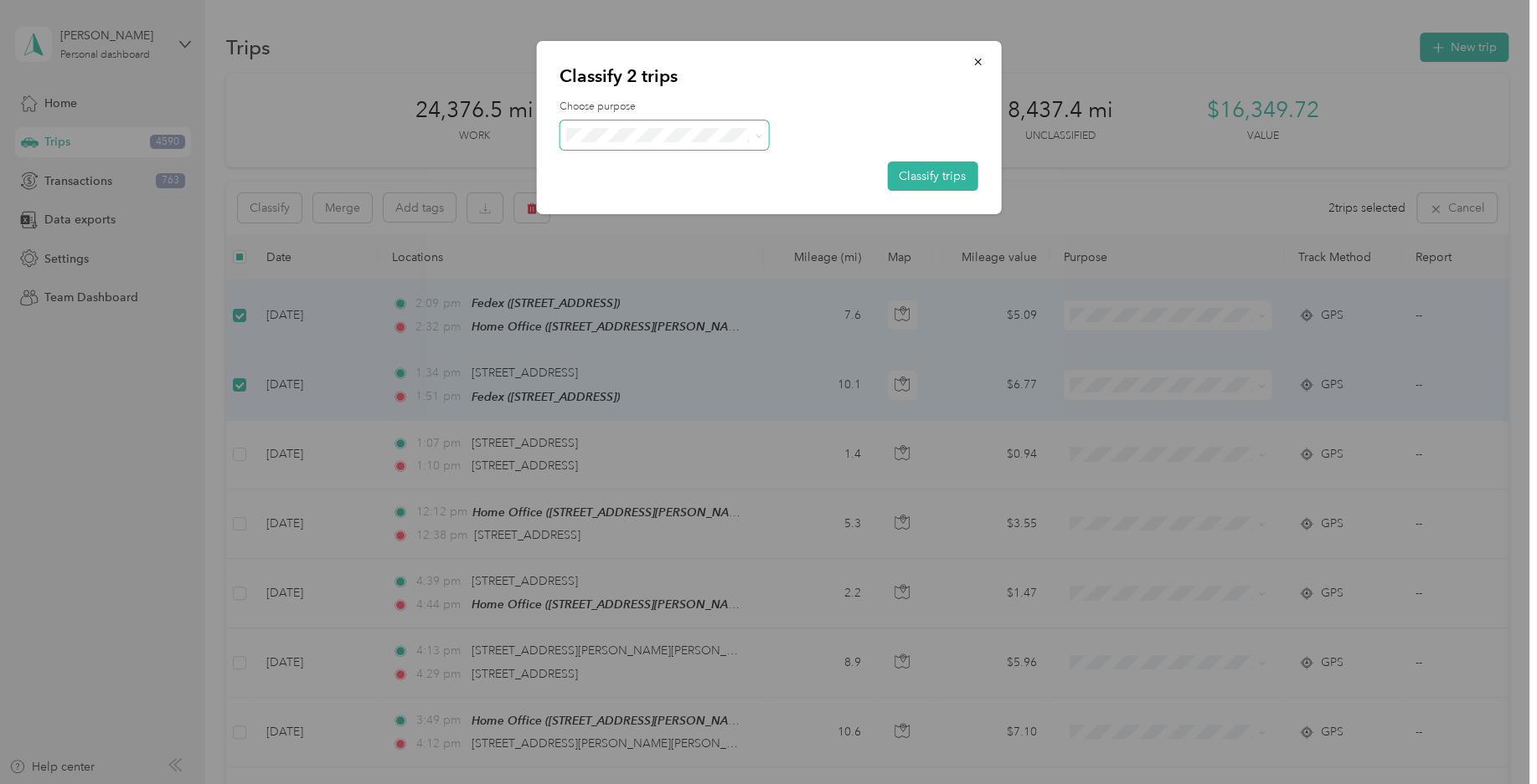
click at [729, 148] on span at bounding box center [664, 135] width 210 height 29
click at [653, 315] on span "Field Nation" at bounding box center [679, 319] width 156 height 18
click at [904, 179] on button "Classify trips" at bounding box center [932, 176] width 91 height 29
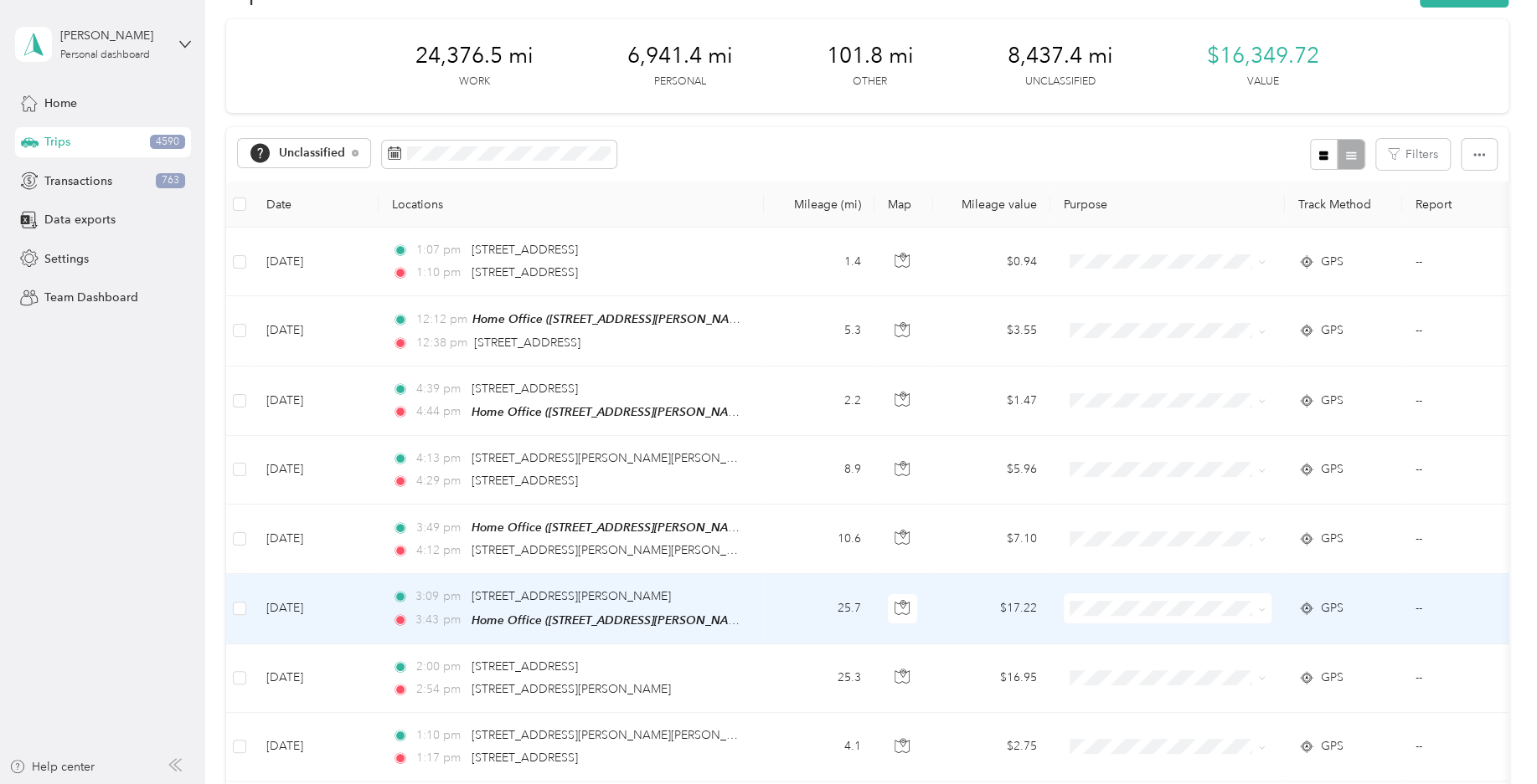
scroll to position [82, 0]
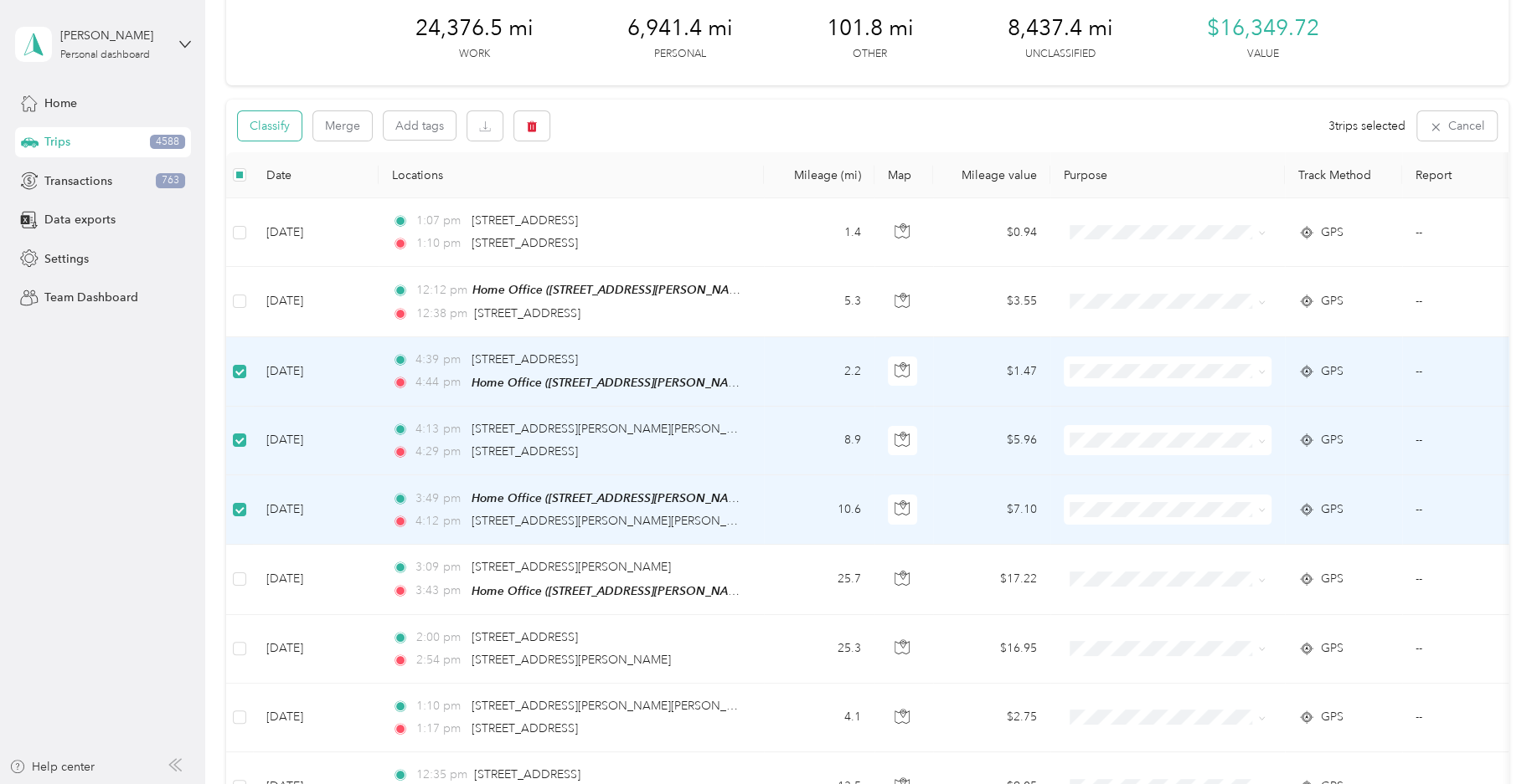
click at [284, 132] on button "Classify" at bounding box center [269, 126] width 64 height 29
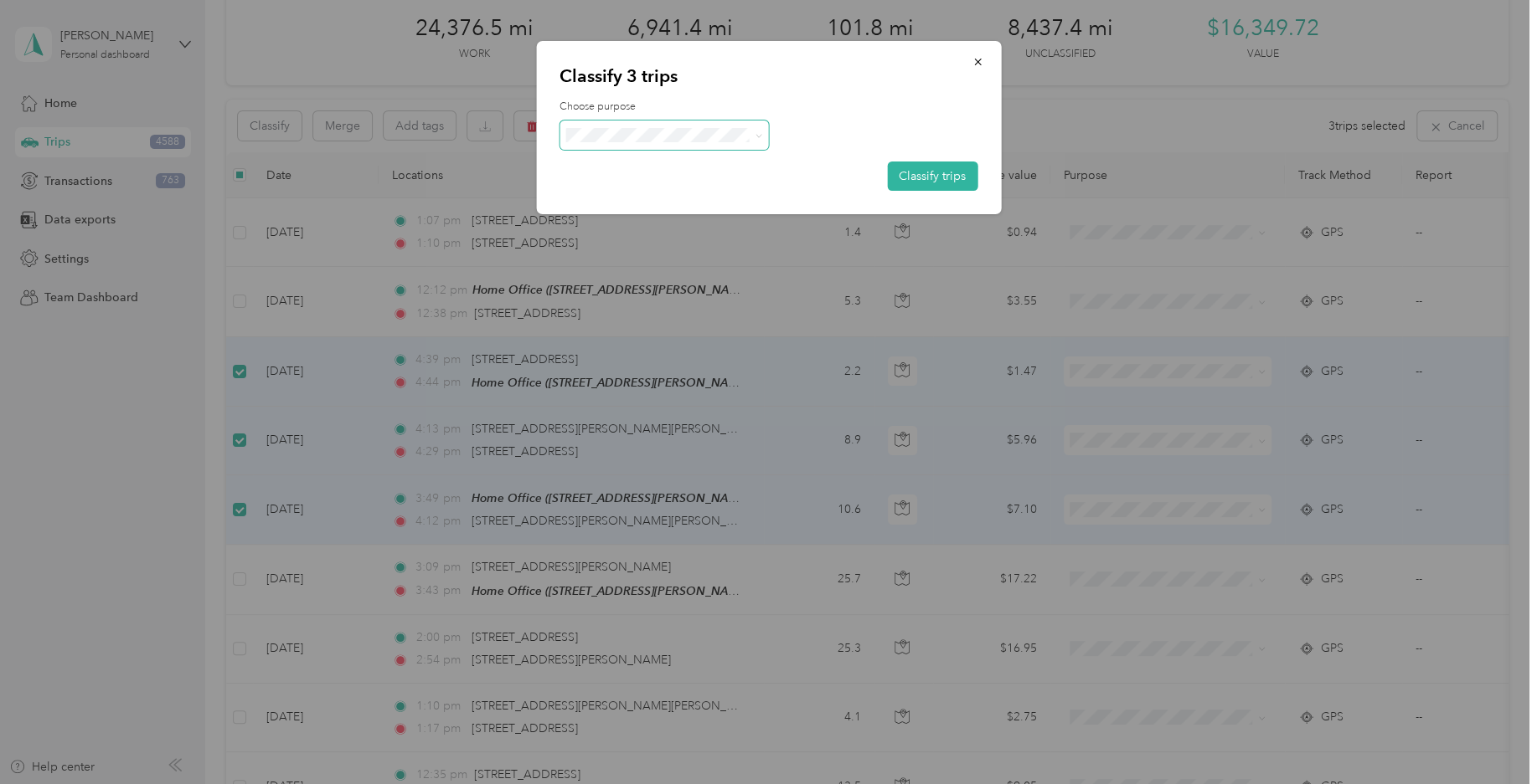
click at [628, 124] on span at bounding box center [664, 135] width 210 height 29
click at [666, 277] on span "Consultant" at bounding box center [679, 275] width 156 height 18
click at [929, 171] on button "Classify trips" at bounding box center [932, 176] width 91 height 29
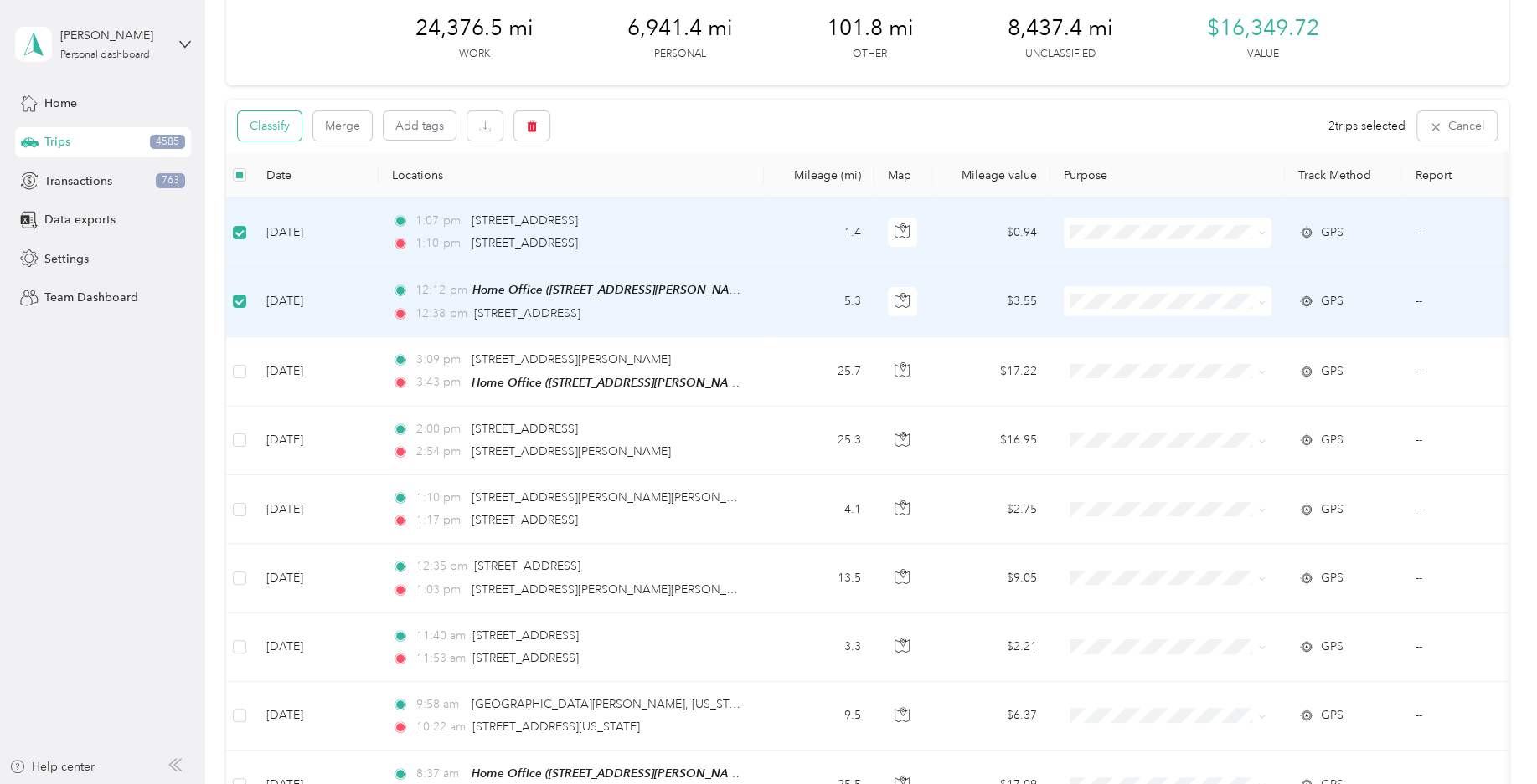
click at [276, 135] on button "Classify" at bounding box center [269, 126] width 64 height 29
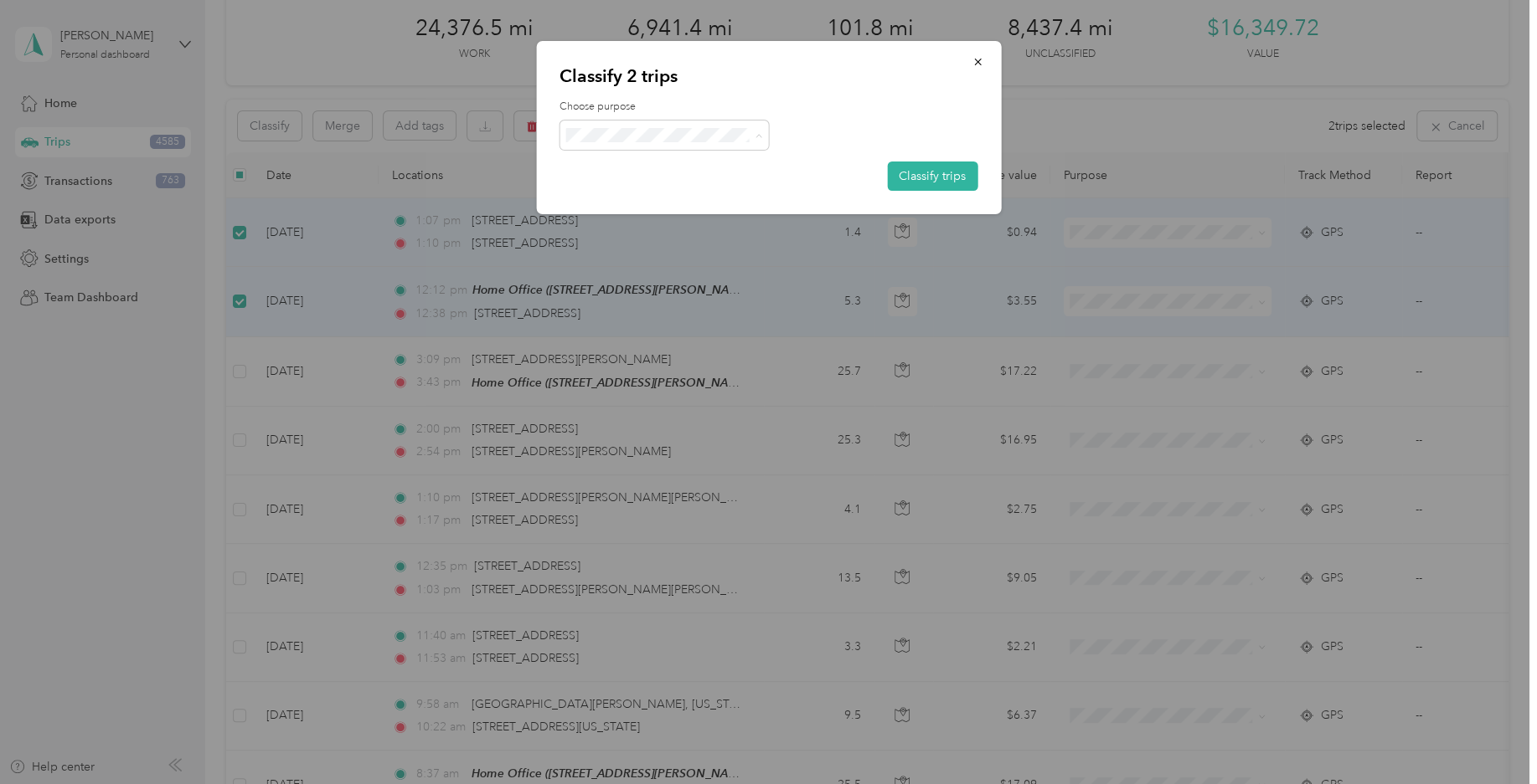
click at [641, 200] on span "Personal" at bounding box center [679, 200] width 156 height 18
click at [909, 164] on button "Classify trips" at bounding box center [932, 176] width 91 height 29
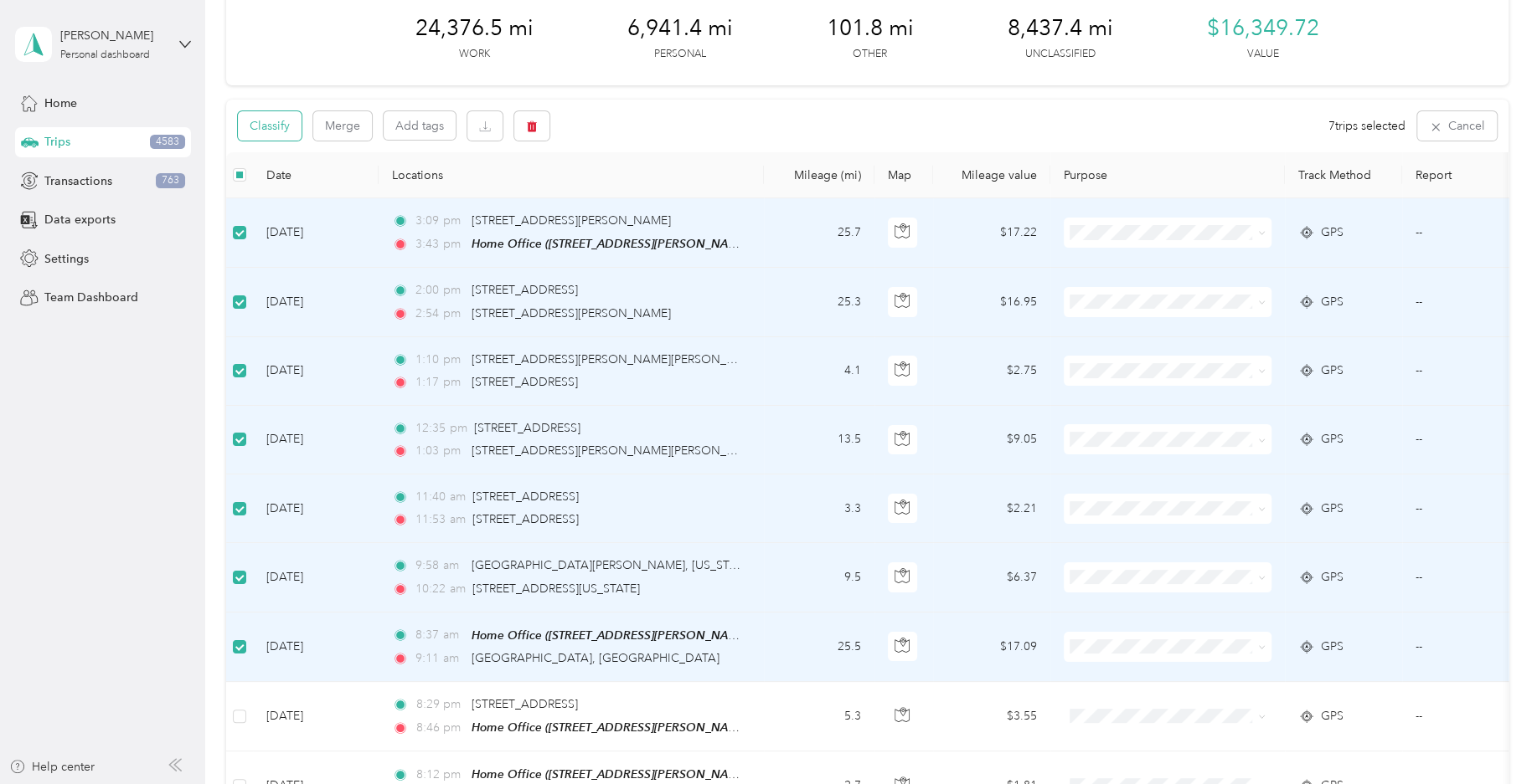
click at [284, 124] on button "Classify" at bounding box center [269, 126] width 64 height 29
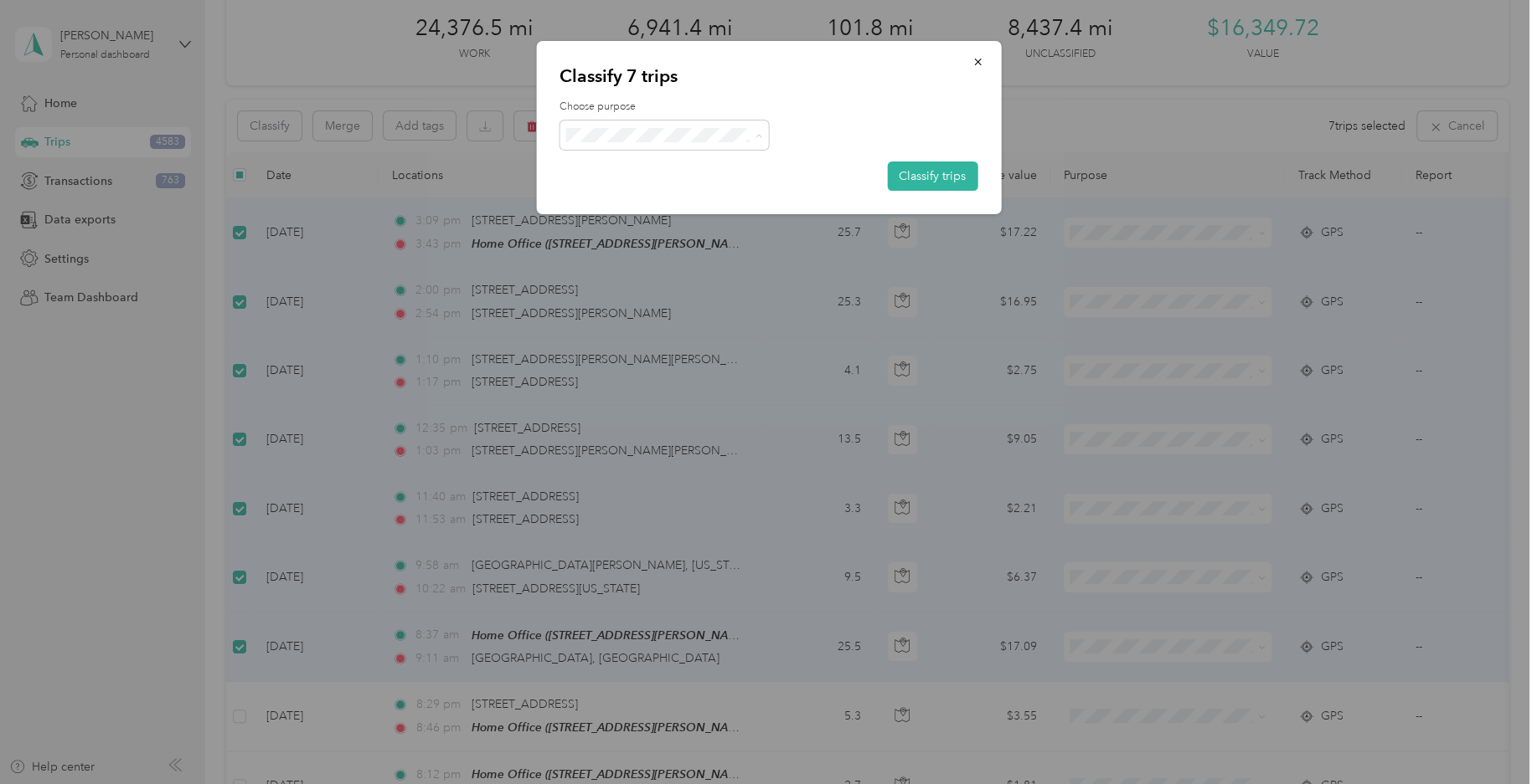
click at [675, 314] on span "Field Nation" at bounding box center [679, 319] width 156 height 18
click at [904, 173] on button "Classify trips" at bounding box center [932, 176] width 91 height 29
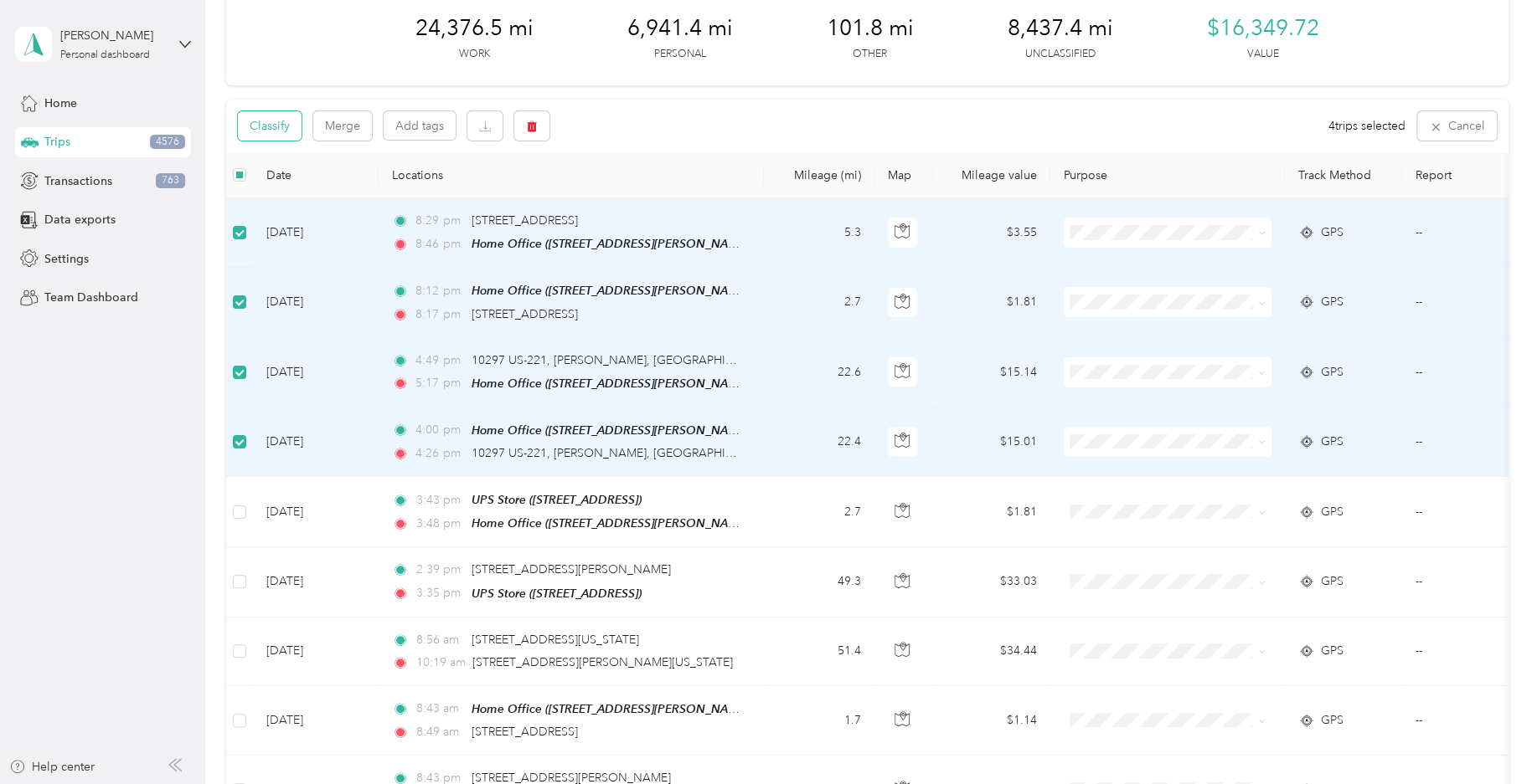
click at [287, 135] on button "Classify" at bounding box center [269, 126] width 64 height 29
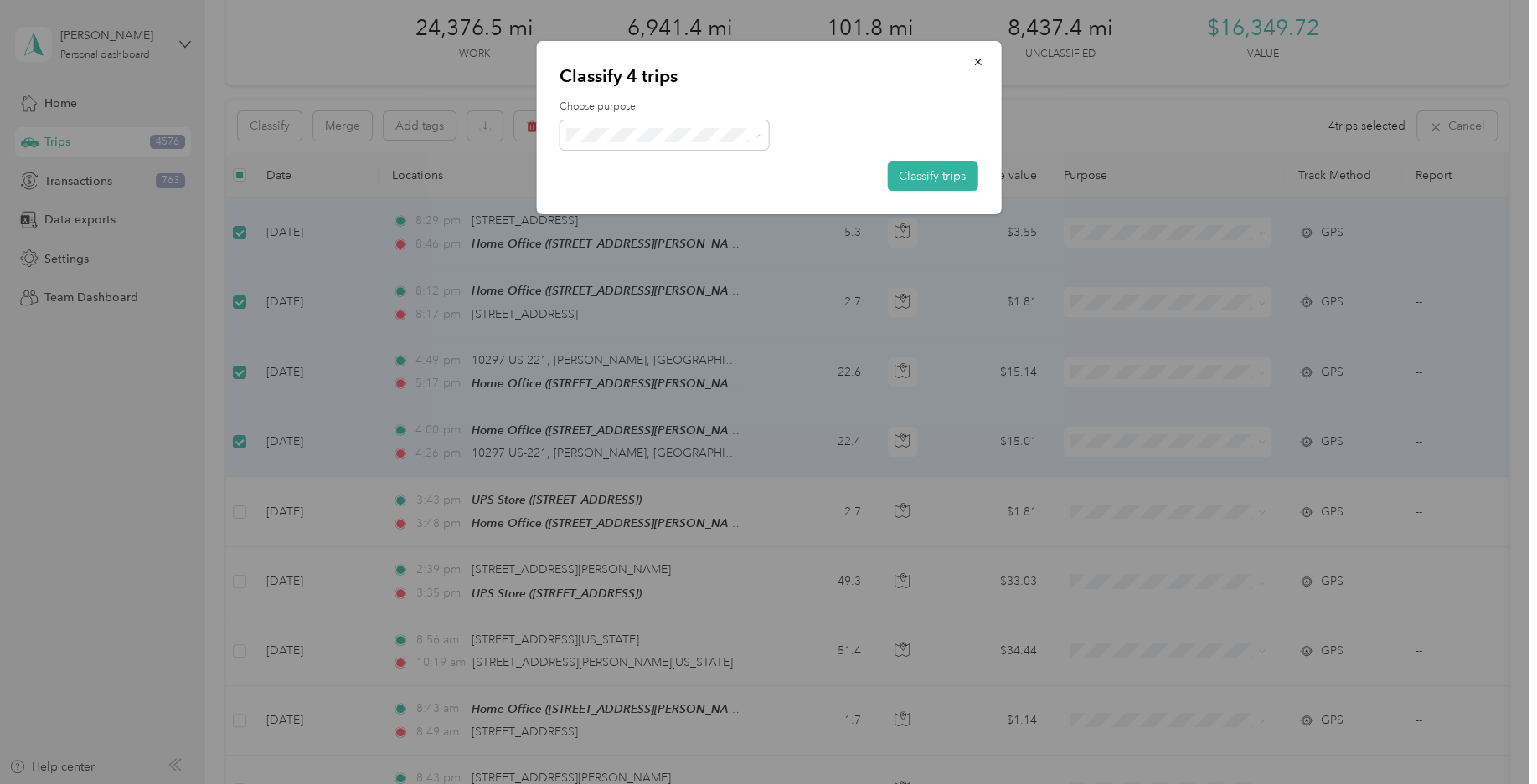
click at [676, 208] on li "Personal" at bounding box center [664, 200] width 210 height 33
click at [947, 175] on button "Classify trips" at bounding box center [932, 176] width 91 height 29
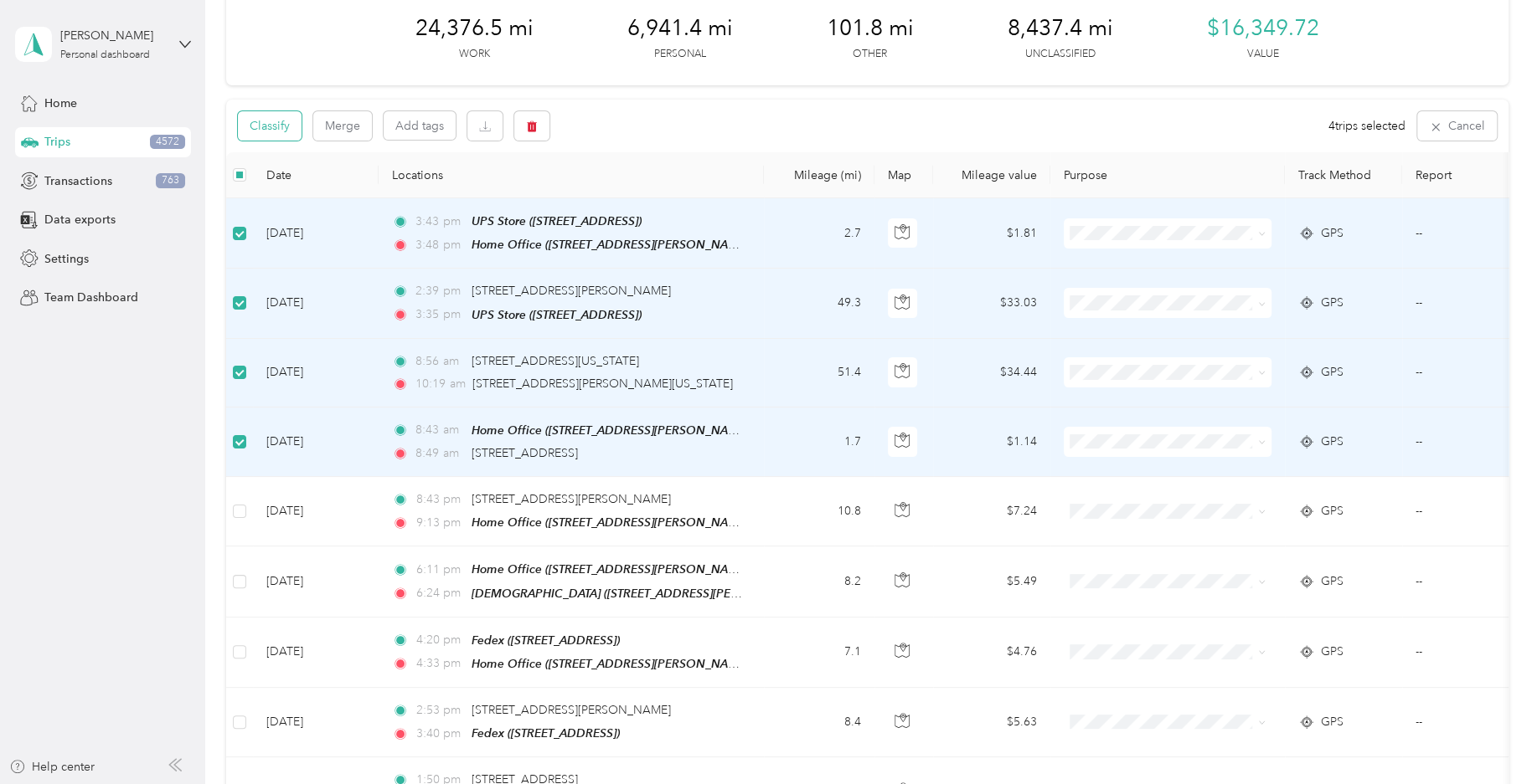
click at [276, 132] on button "Classify" at bounding box center [269, 126] width 64 height 29
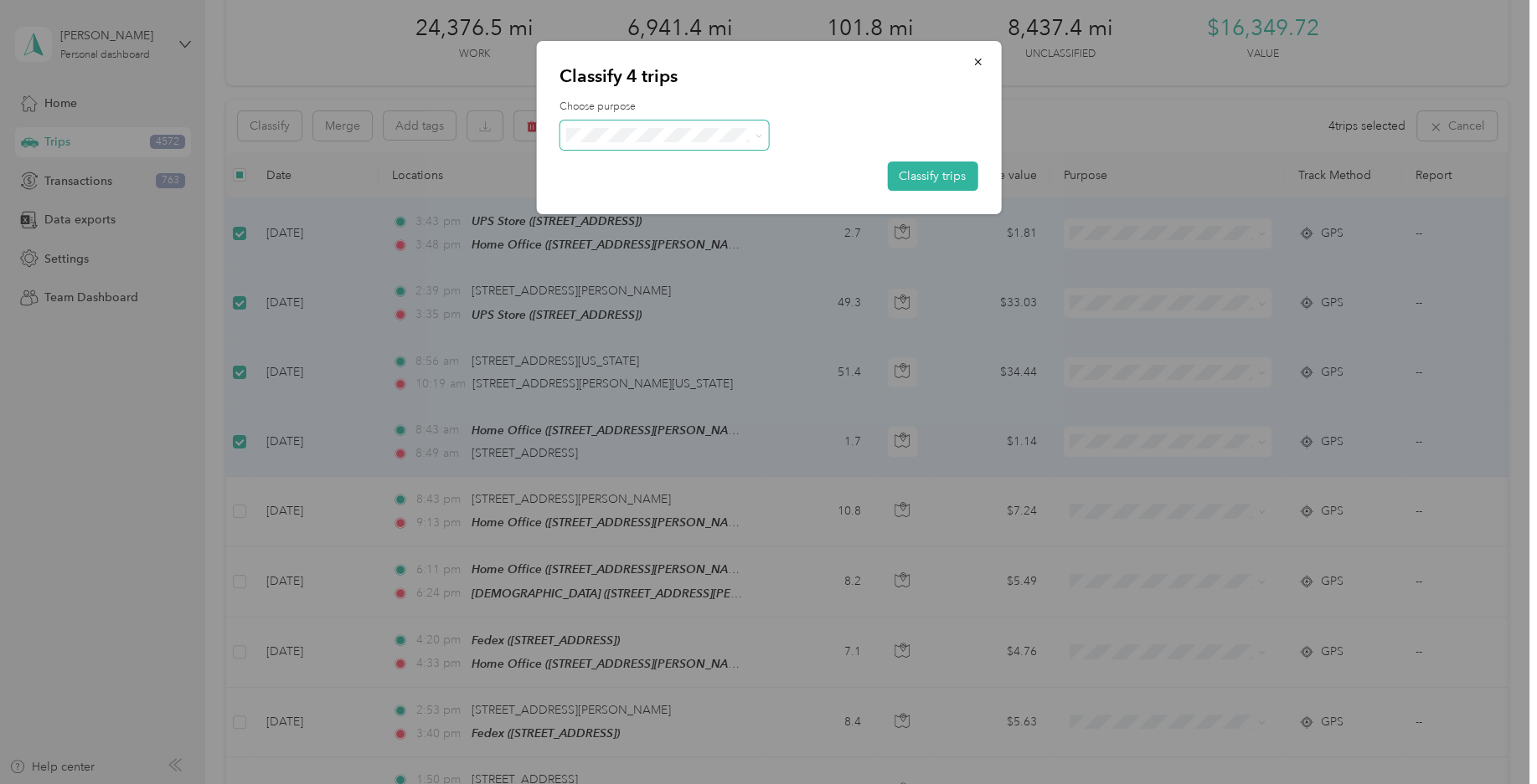
click at [759, 141] on span at bounding box center [758, 135] width 8 height 14
click at [661, 320] on span "Field Nation" at bounding box center [679, 314] width 156 height 18
click at [910, 176] on button "Classify trips" at bounding box center [932, 176] width 91 height 29
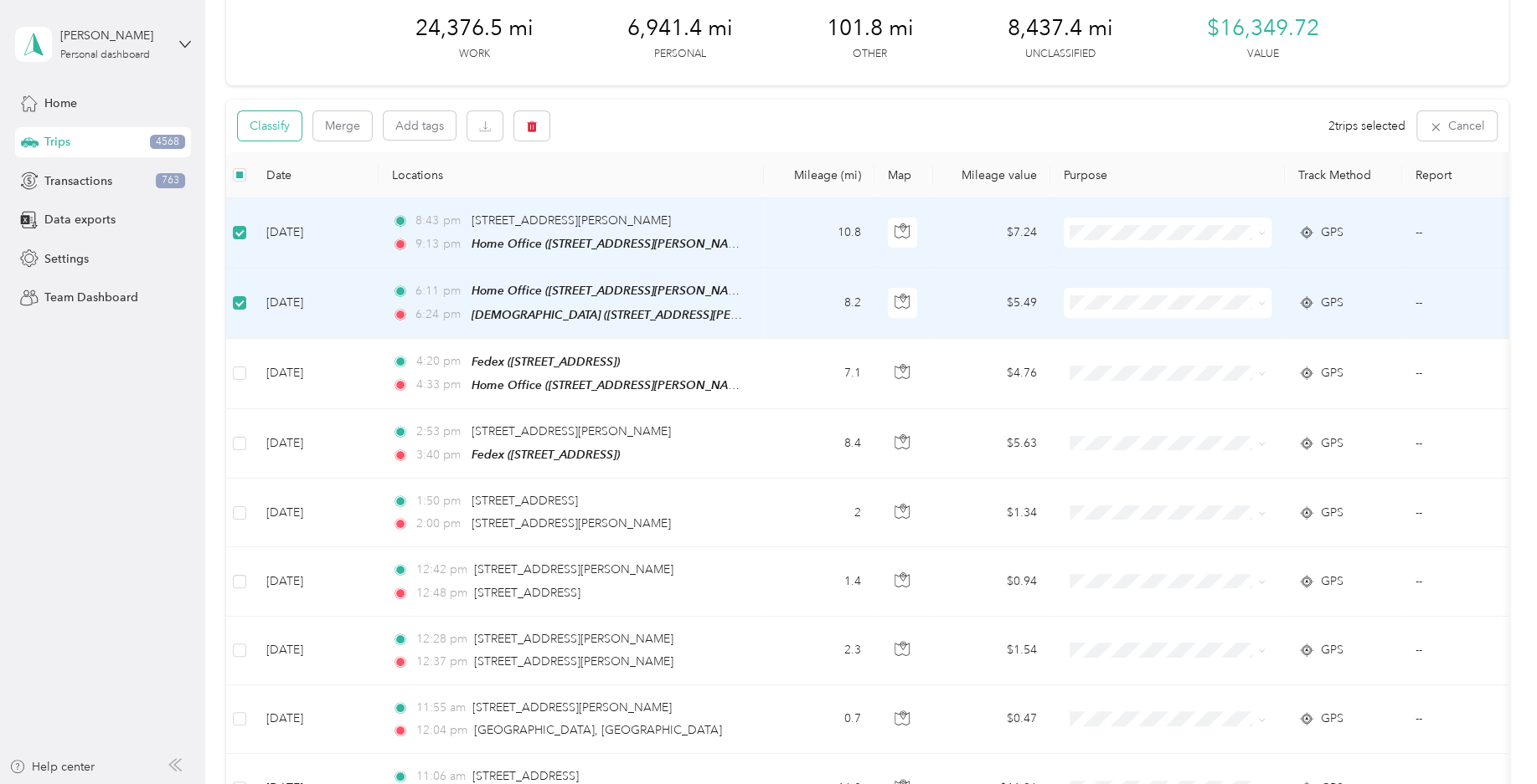
click at [287, 129] on button "Classify" at bounding box center [269, 126] width 64 height 29
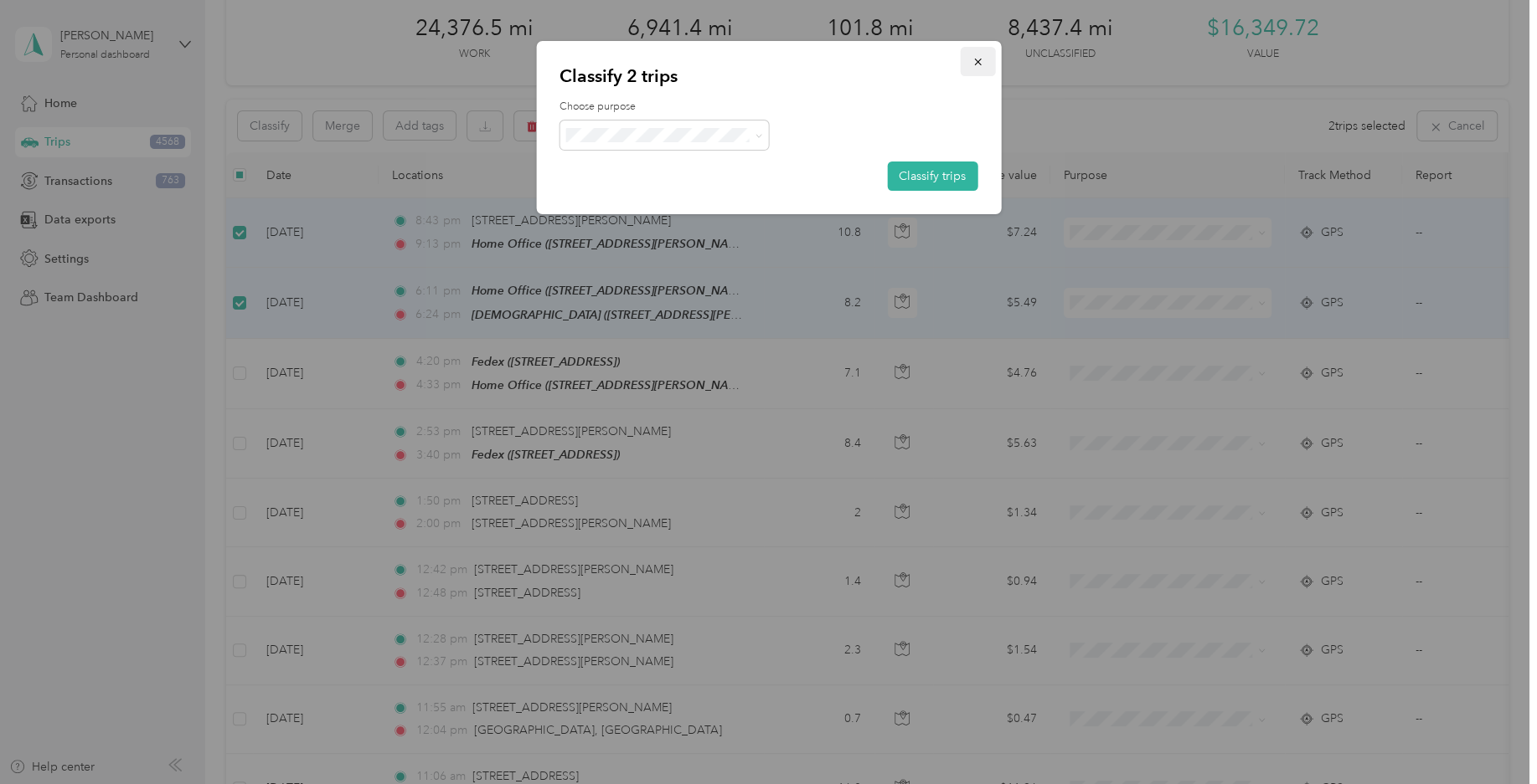
click at [979, 60] on icon "button" at bounding box center [977, 62] width 12 height 12
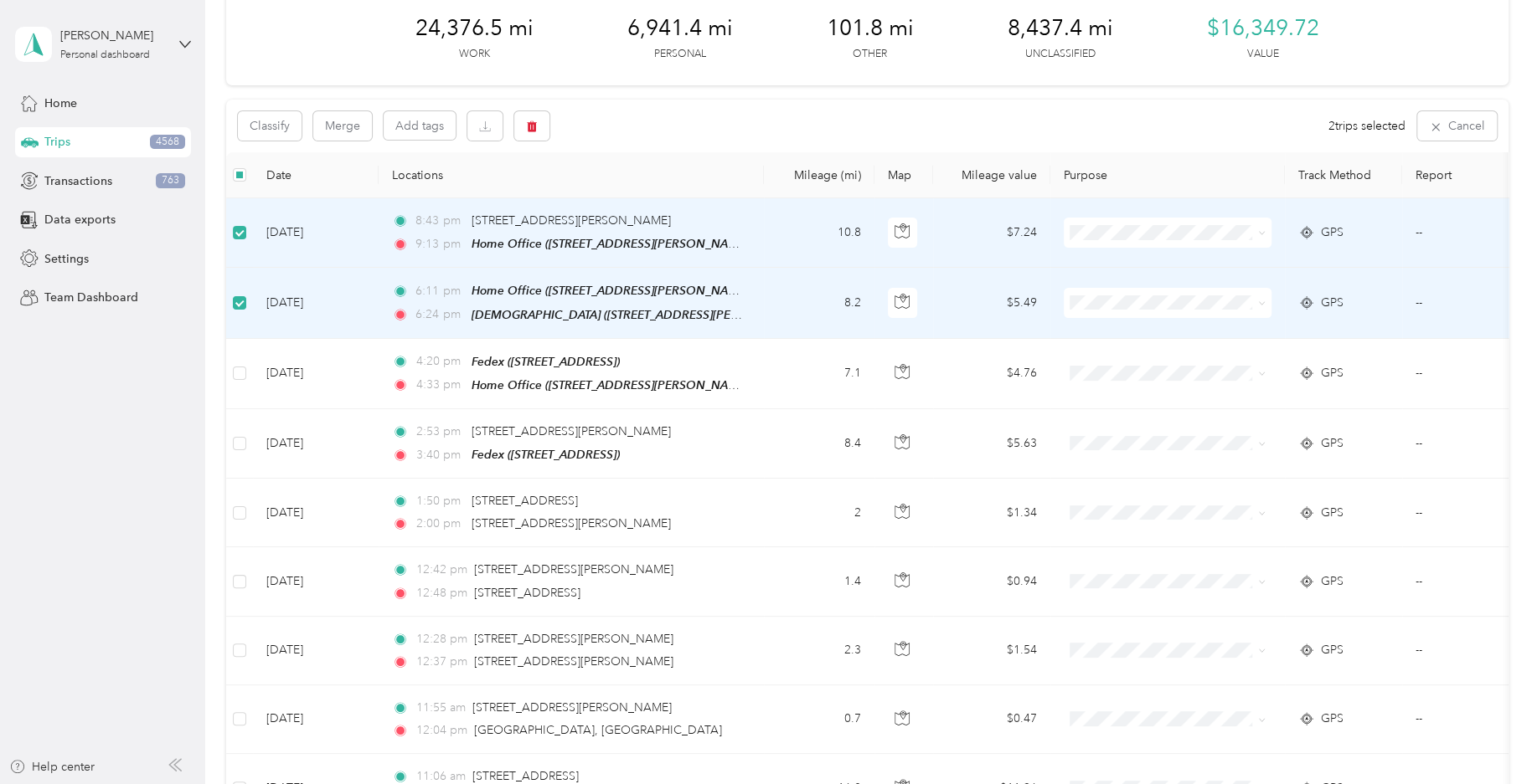
click at [242, 240] on label at bounding box center [239, 232] width 13 height 18
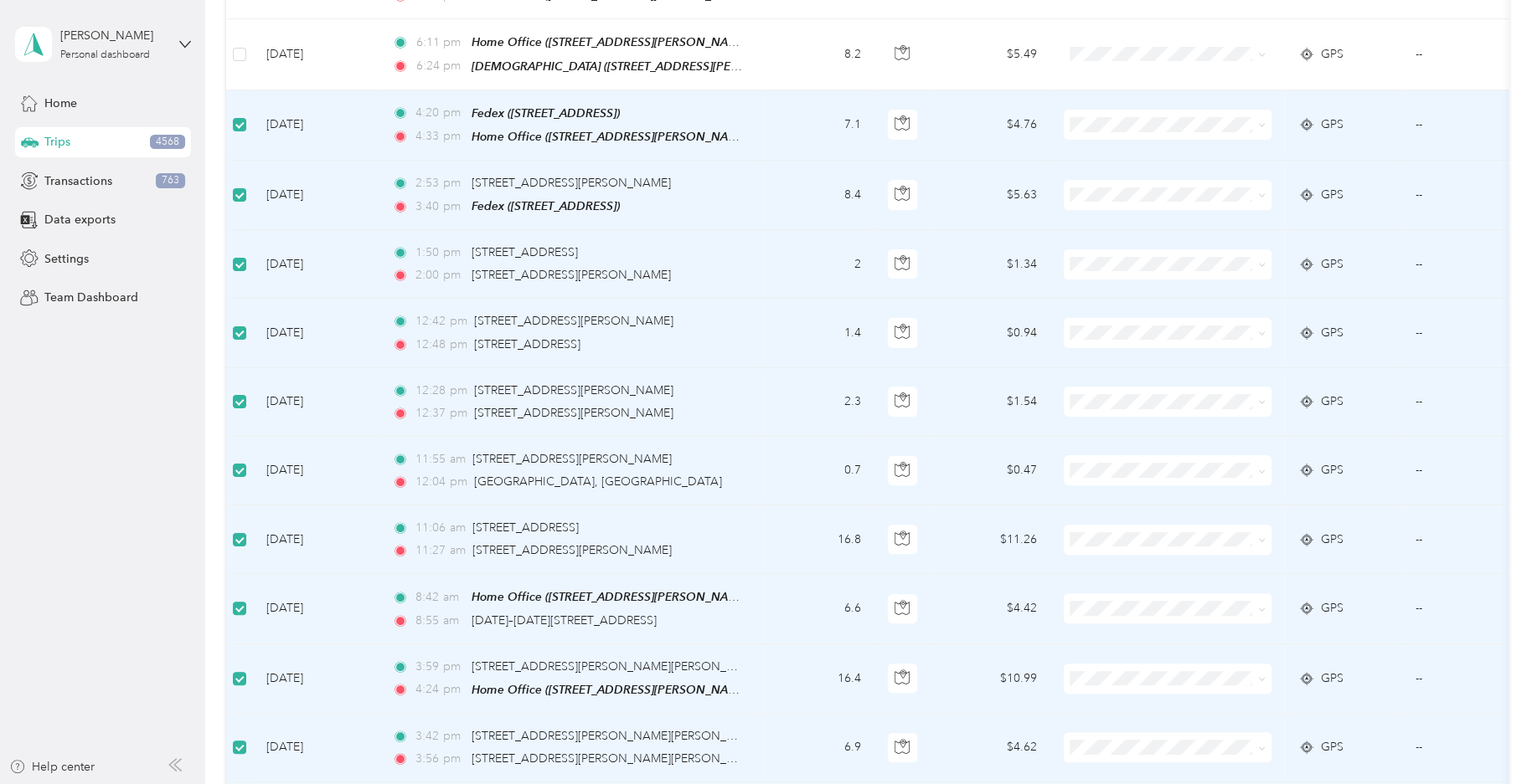
scroll to position [0, 0]
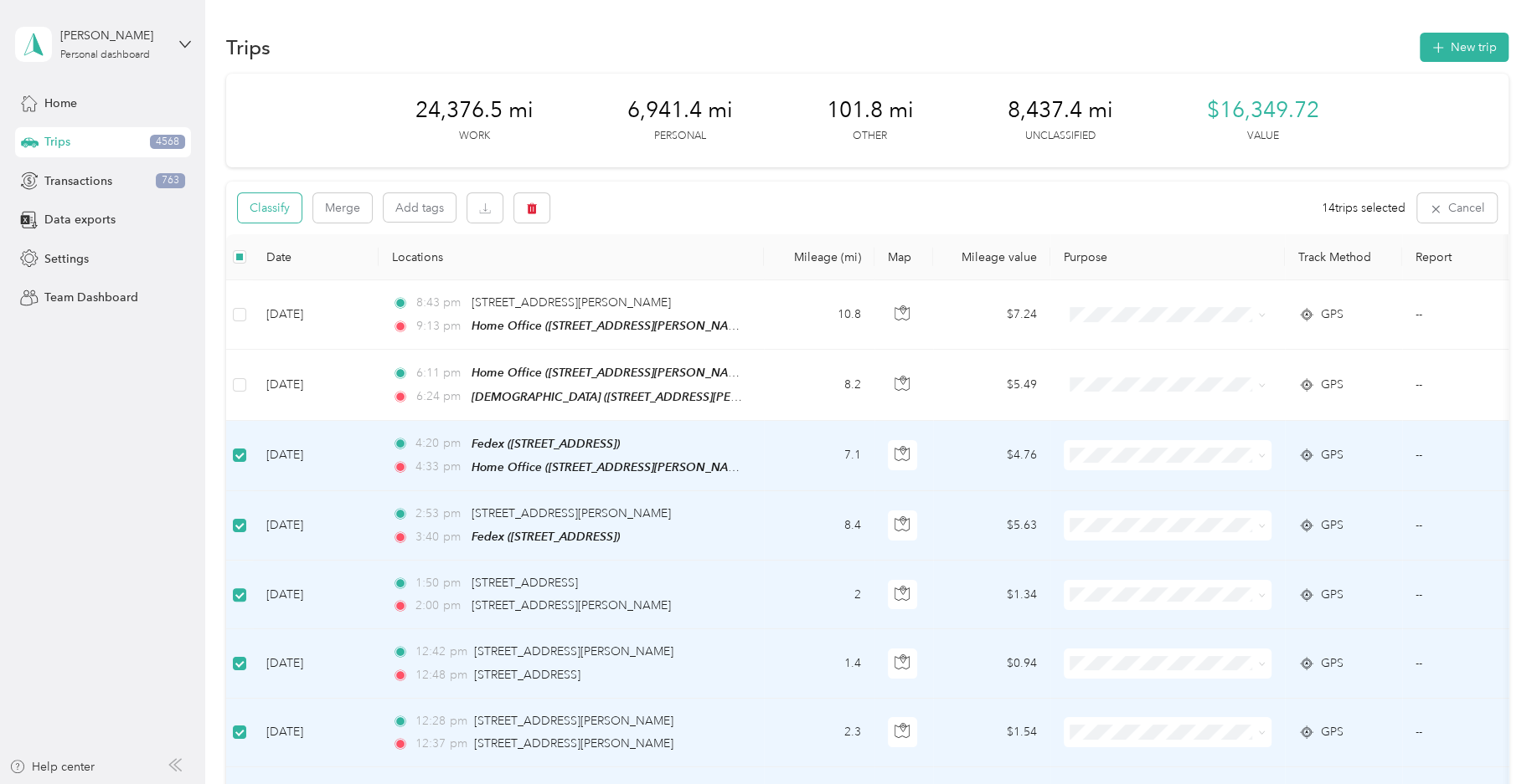
click at [284, 213] on button "Classify" at bounding box center [269, 208] width 64 height 29
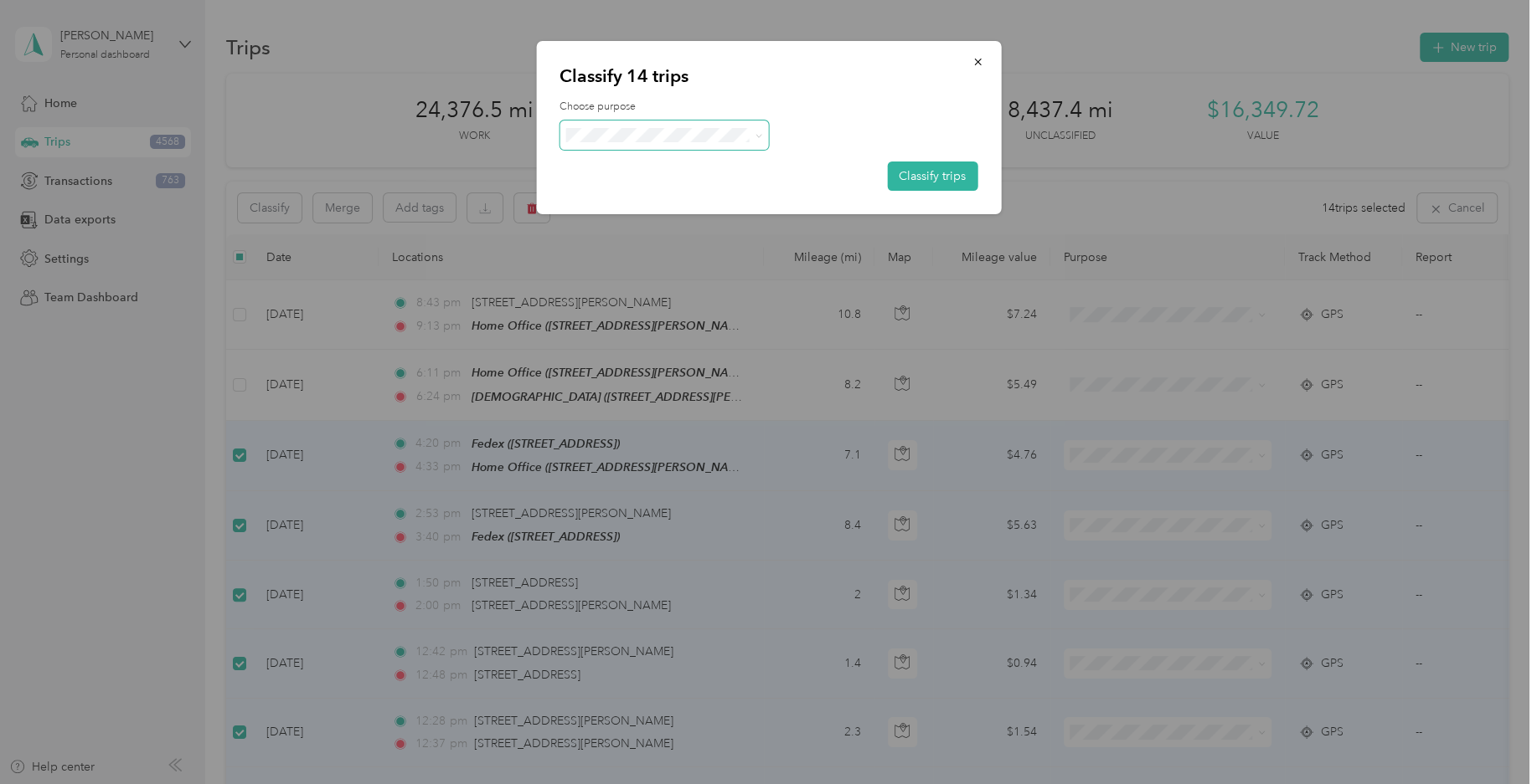
click at [627, 127] on span at bounding box center [664, 135] width 210 height 29
click at [777, 107] on label "Choose purpose" at bounding box center [768, 107] width 418 height 15
click at [935, 169] on button "Classify trips" at bounding box center [932, 176] width 91 height 29
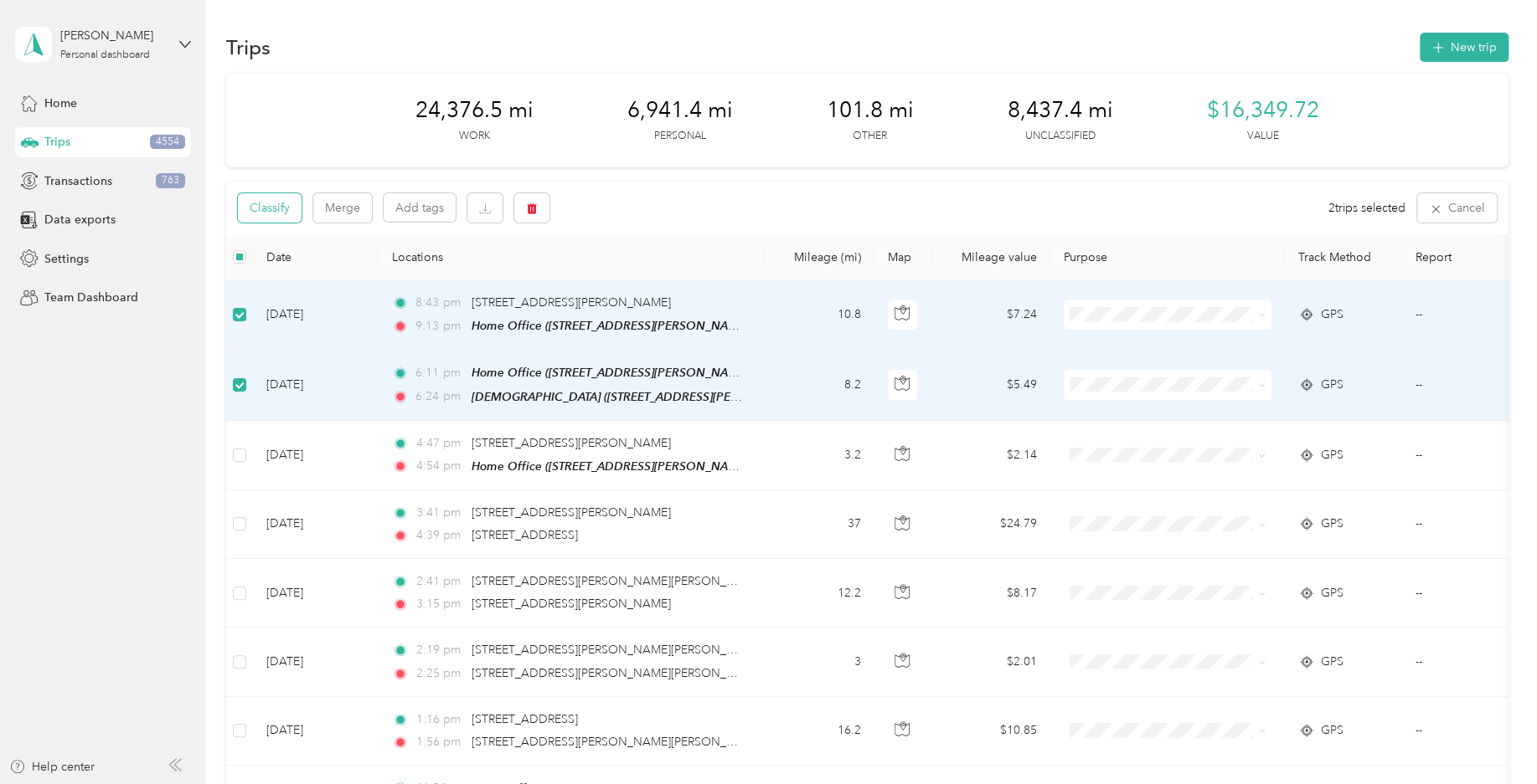
click at [285, 208] on button "Classify" at bounding box center [269, 208] width 64 height 29
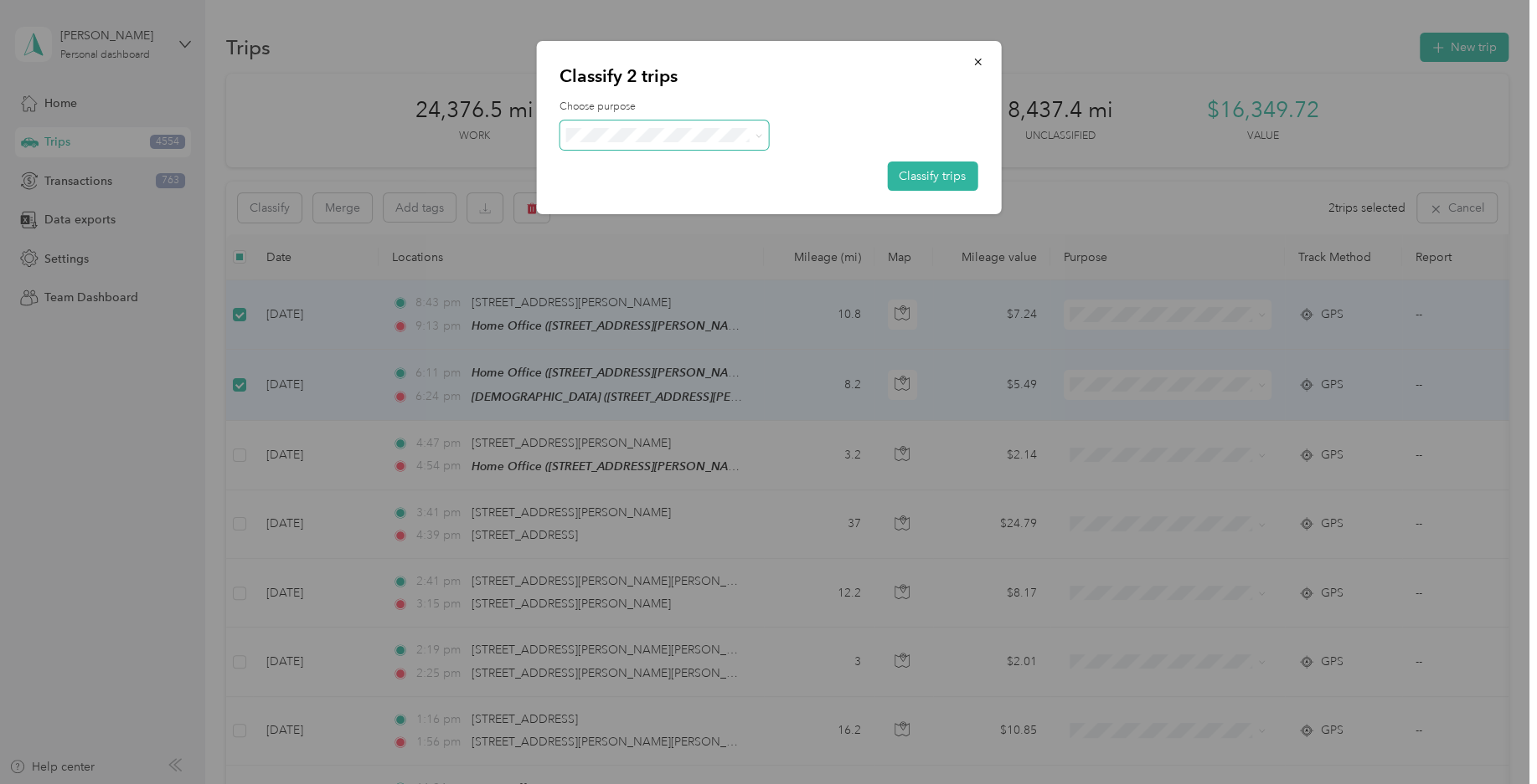
click at [632, 126] on span at bounding box center [664, 135] width 210 height 29
click at [645, 153] on div "Choose purpose Classify trips" at bounding box center [768, 145] width 418 height 91
click at [645, 203] on li "Personal" at bounding box center [664, 200] width 210 height 33
click at [925, 175] on button "Classify trips" at bounding box center [932, 176] width 91 height 29
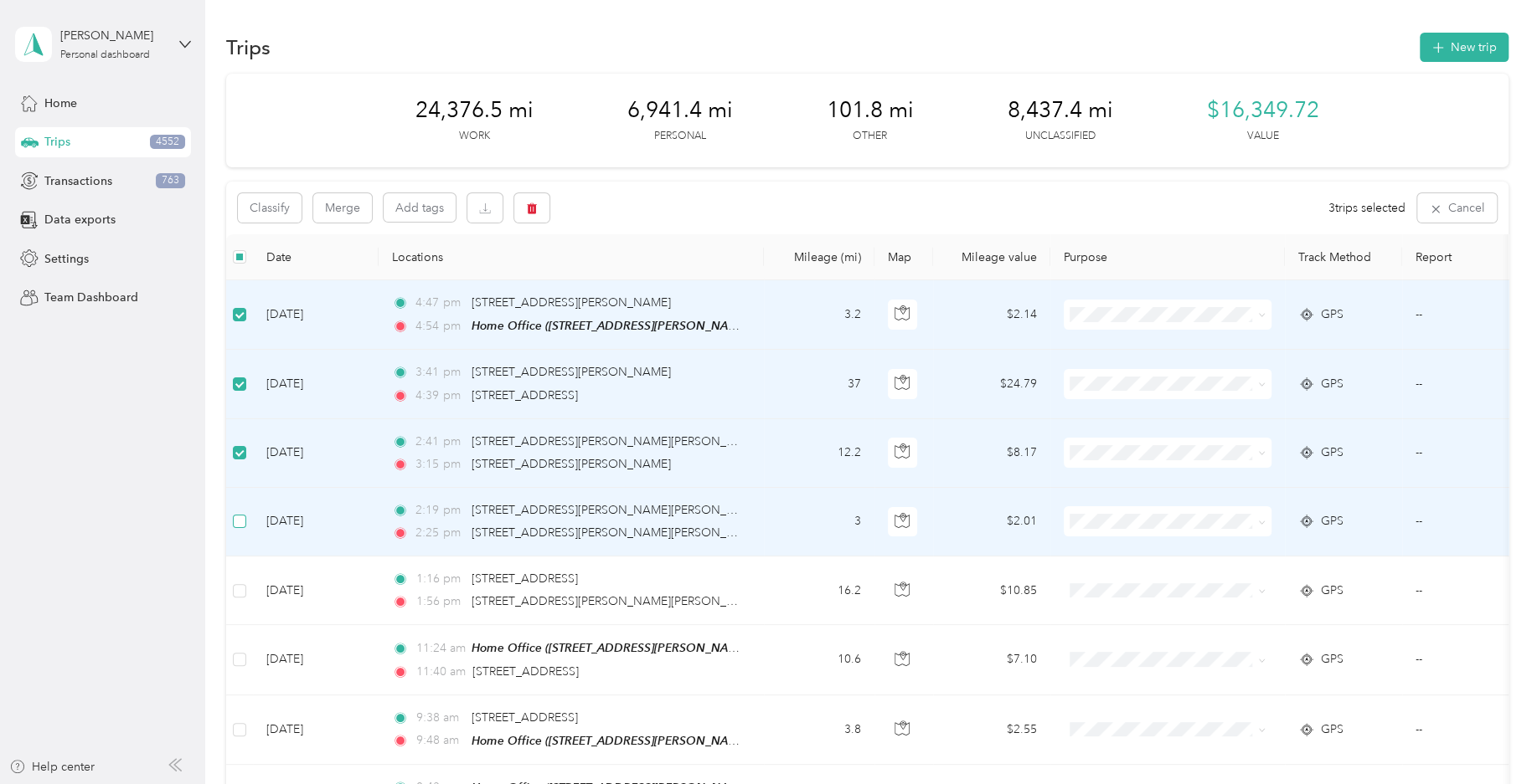
click at [236, 528] on label at bounding box center [239, 522] width 13 height 18
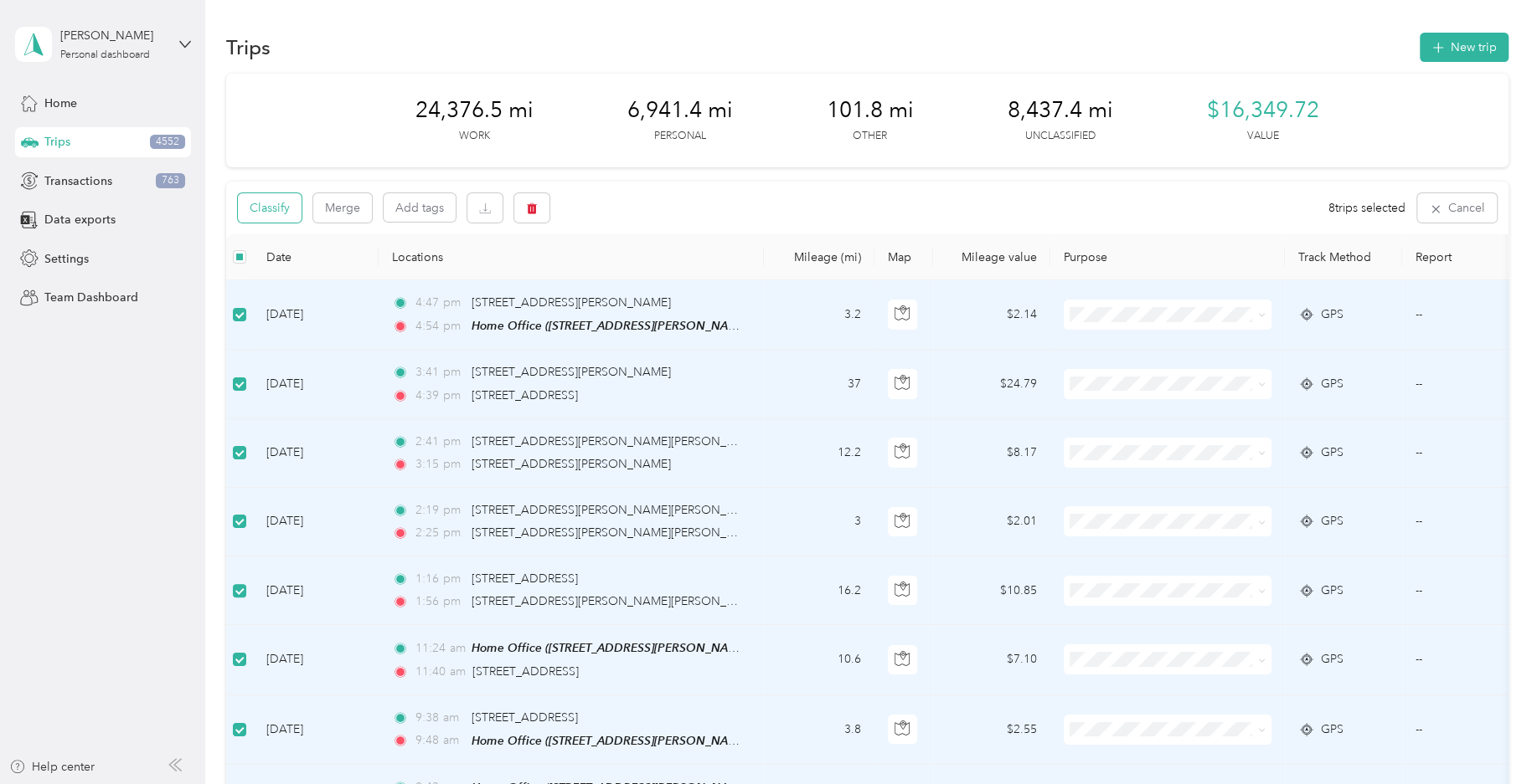
click at [283, 206] on button "Classify" at bounding box center [269, 208] width 64 height 29
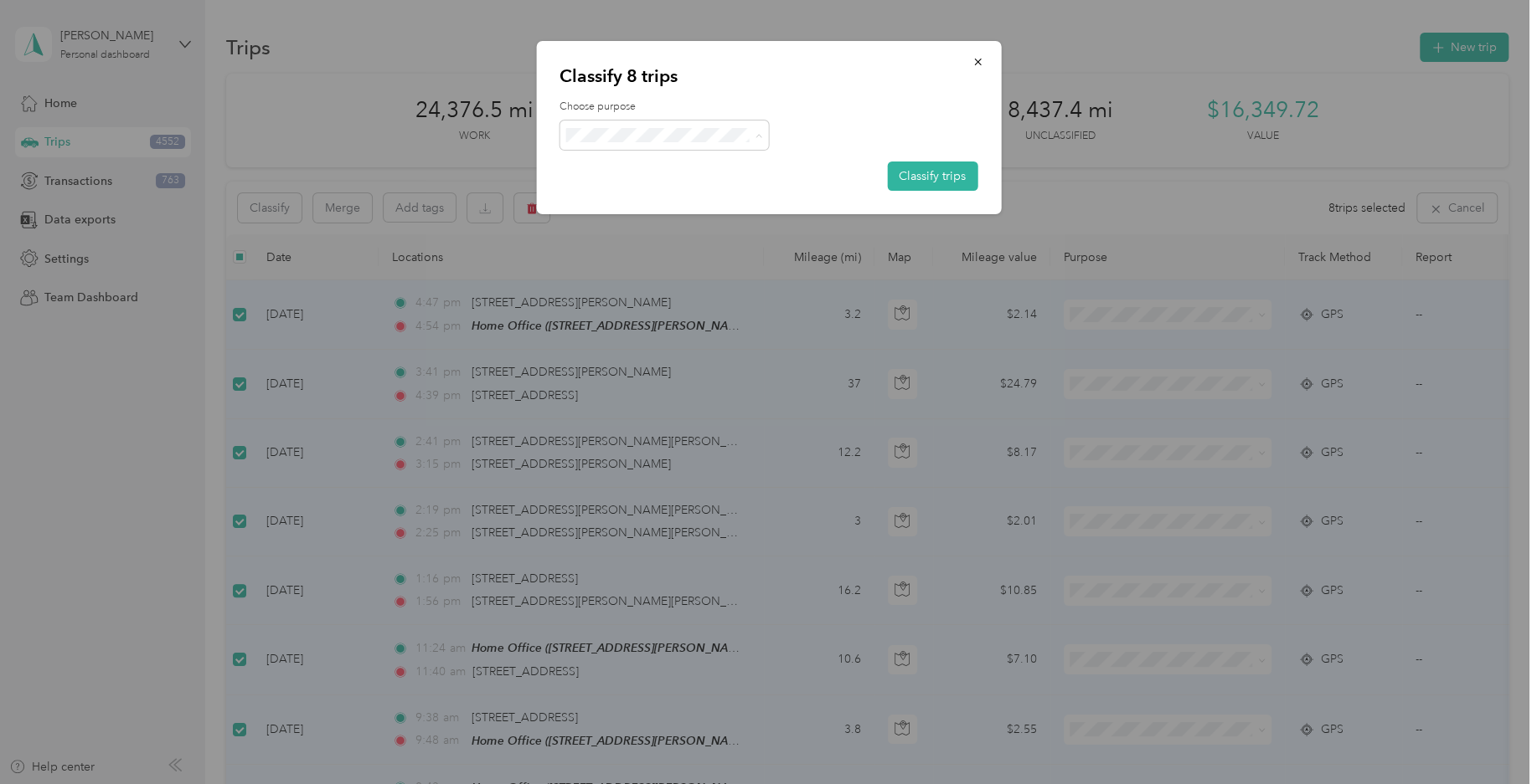
click at [693, 322] on span "Field Nation" at bounding box center [664, 319] width 186 height 21
click at [906, 182] on button "Classify trips" at bounding box center [932, 176] width 91 height 29
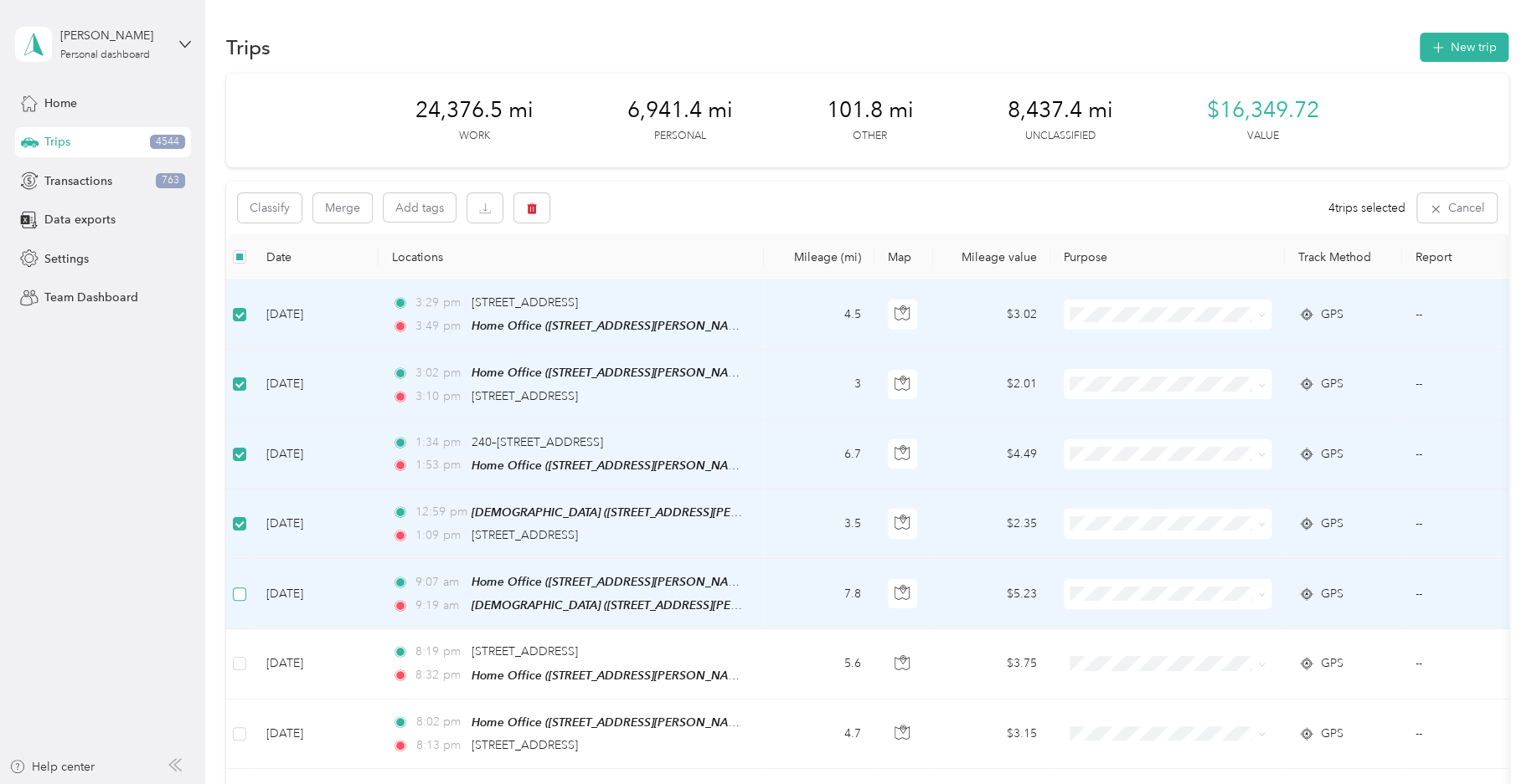
click at [241, 599] on label at bounding box center [239, 594] width 13 height 18
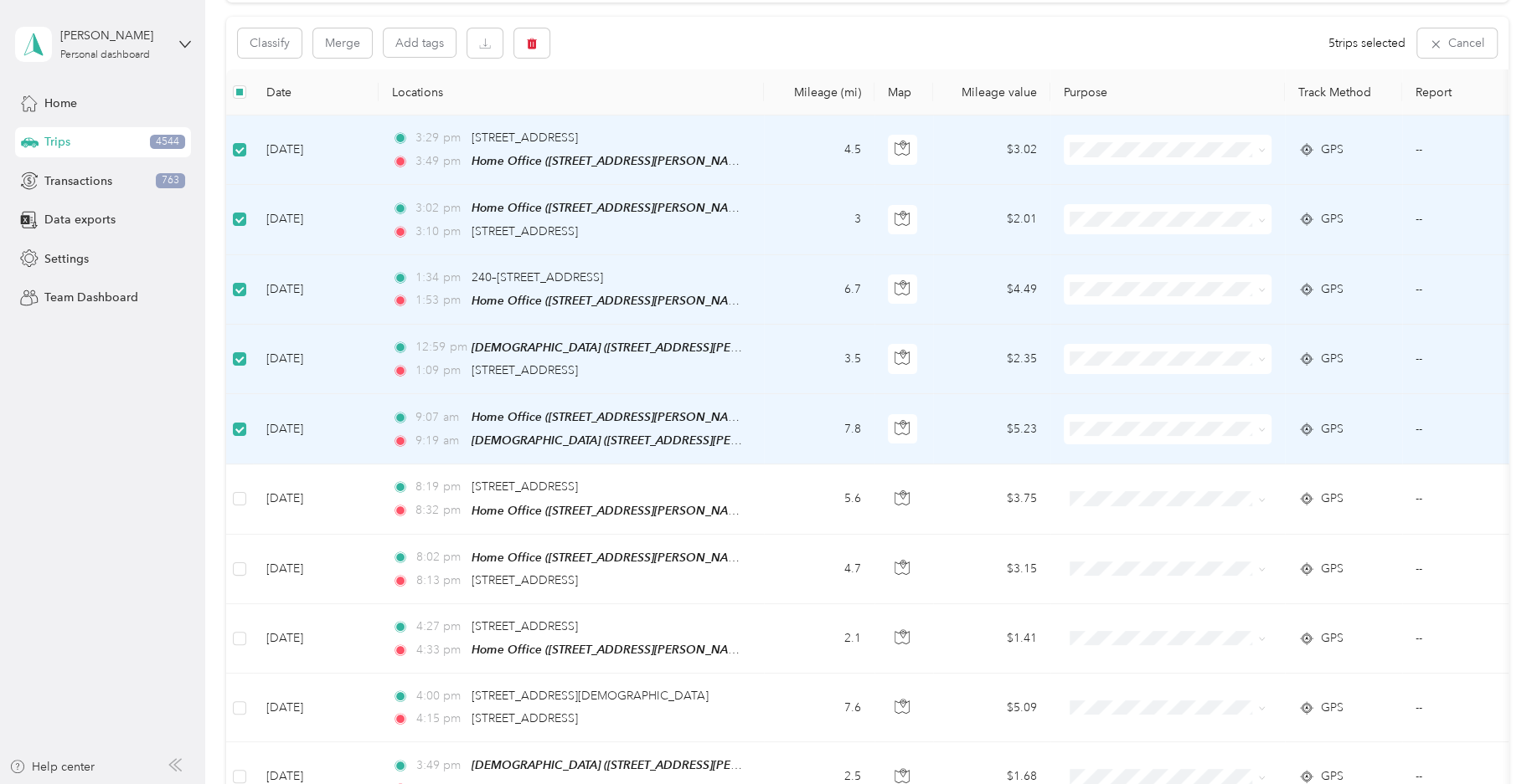
scroll to position [82, 0]
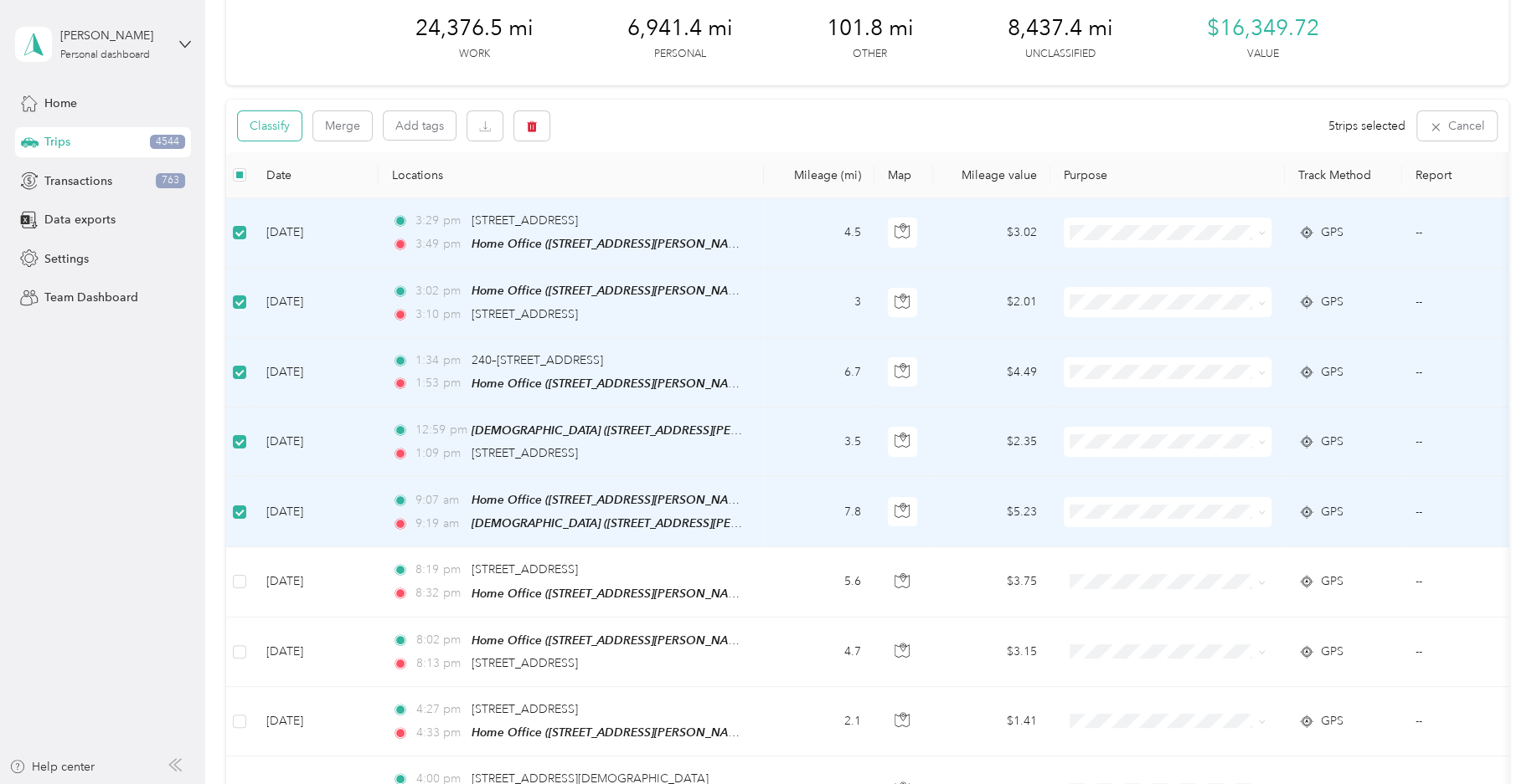
click at [292, 132] on button "Classify" at bounding box center [269, 126] width 64 height 29
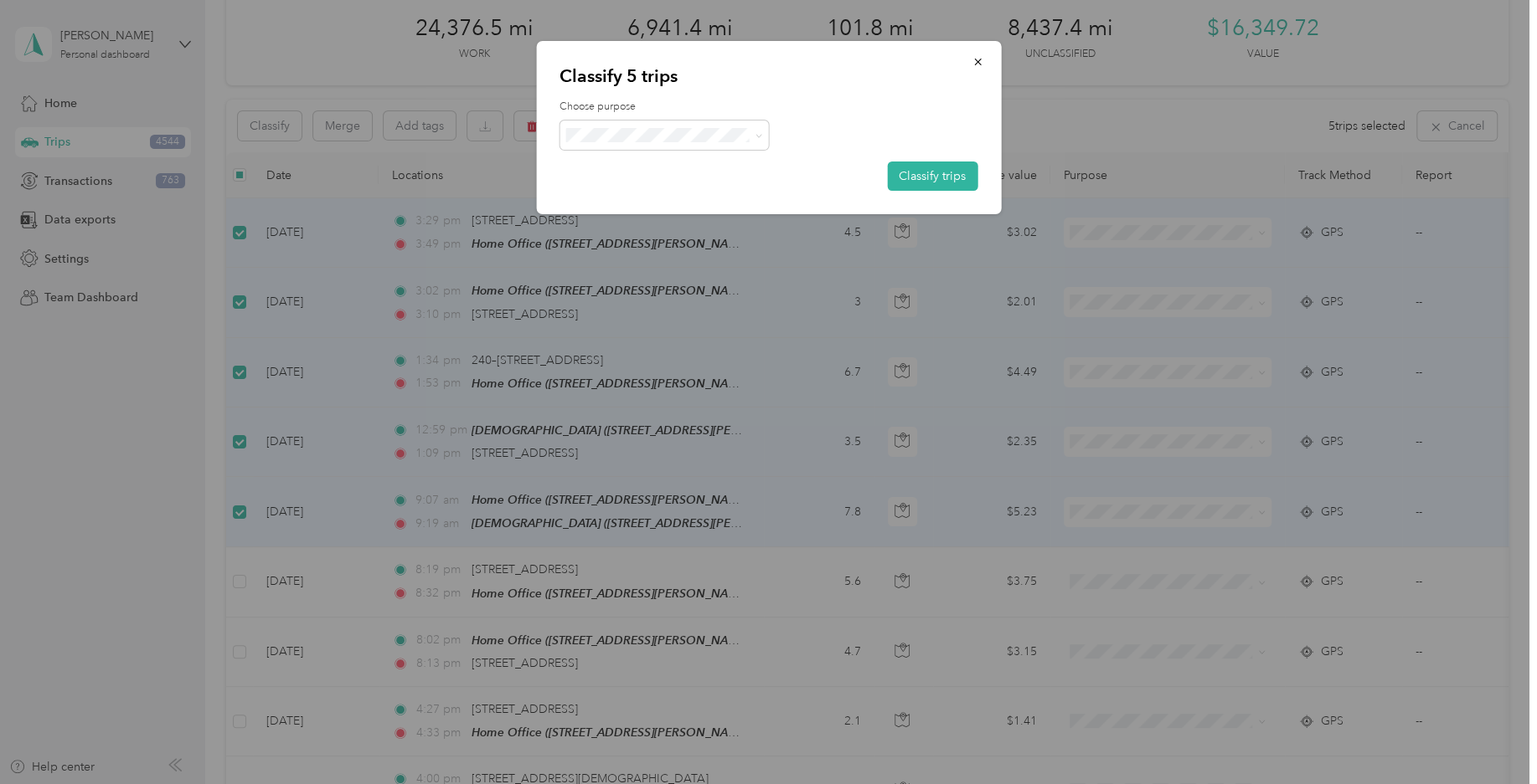
click at [654, 198] on span "Personal" at bounding box center [679, 200] width 156 height 18
click at [912, 168] on button "Classify trips" at bounding box center [932, 176] width 91 height 29
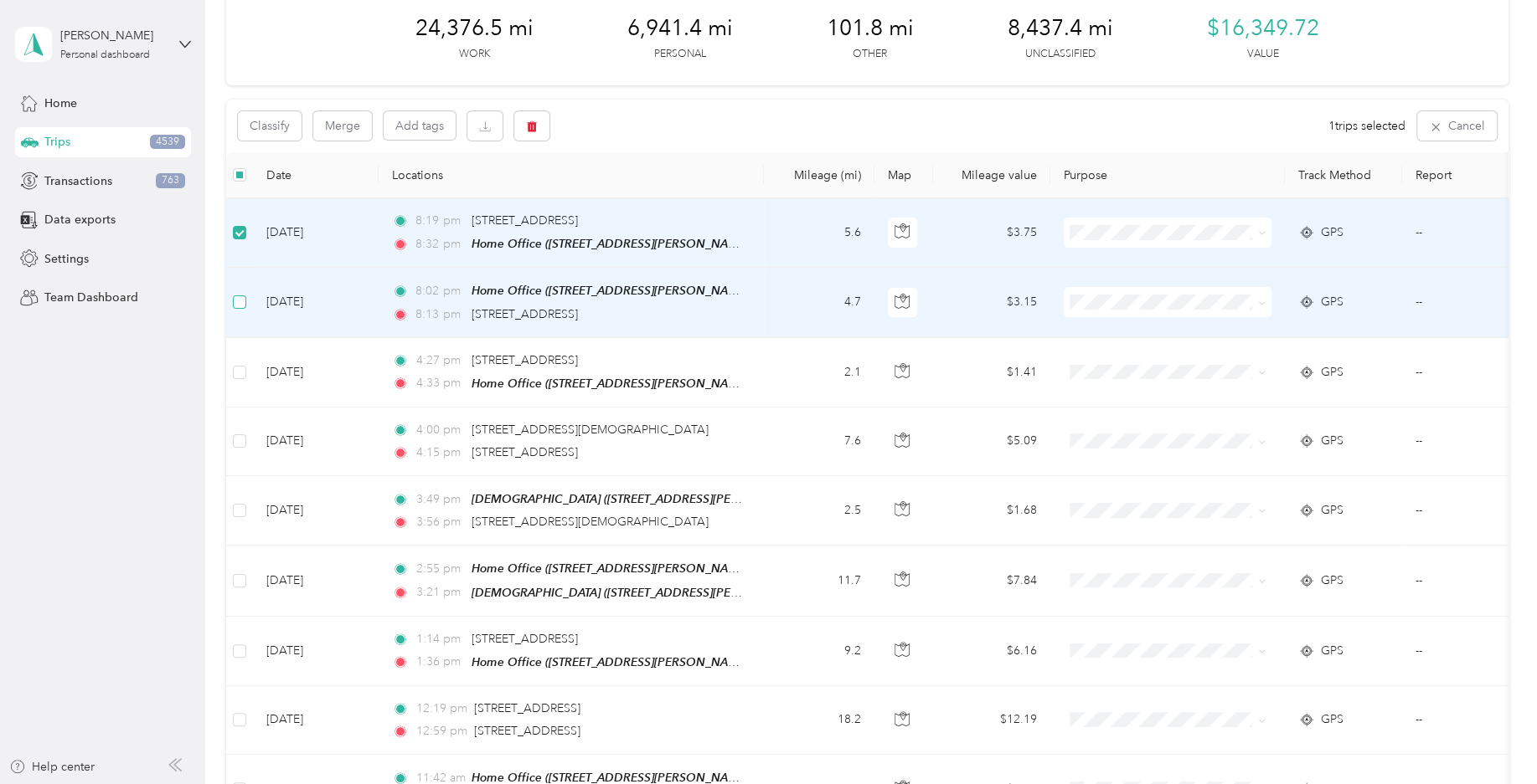
click at [234, 308] on label at bounding box center [239, 302] width 13 height 18
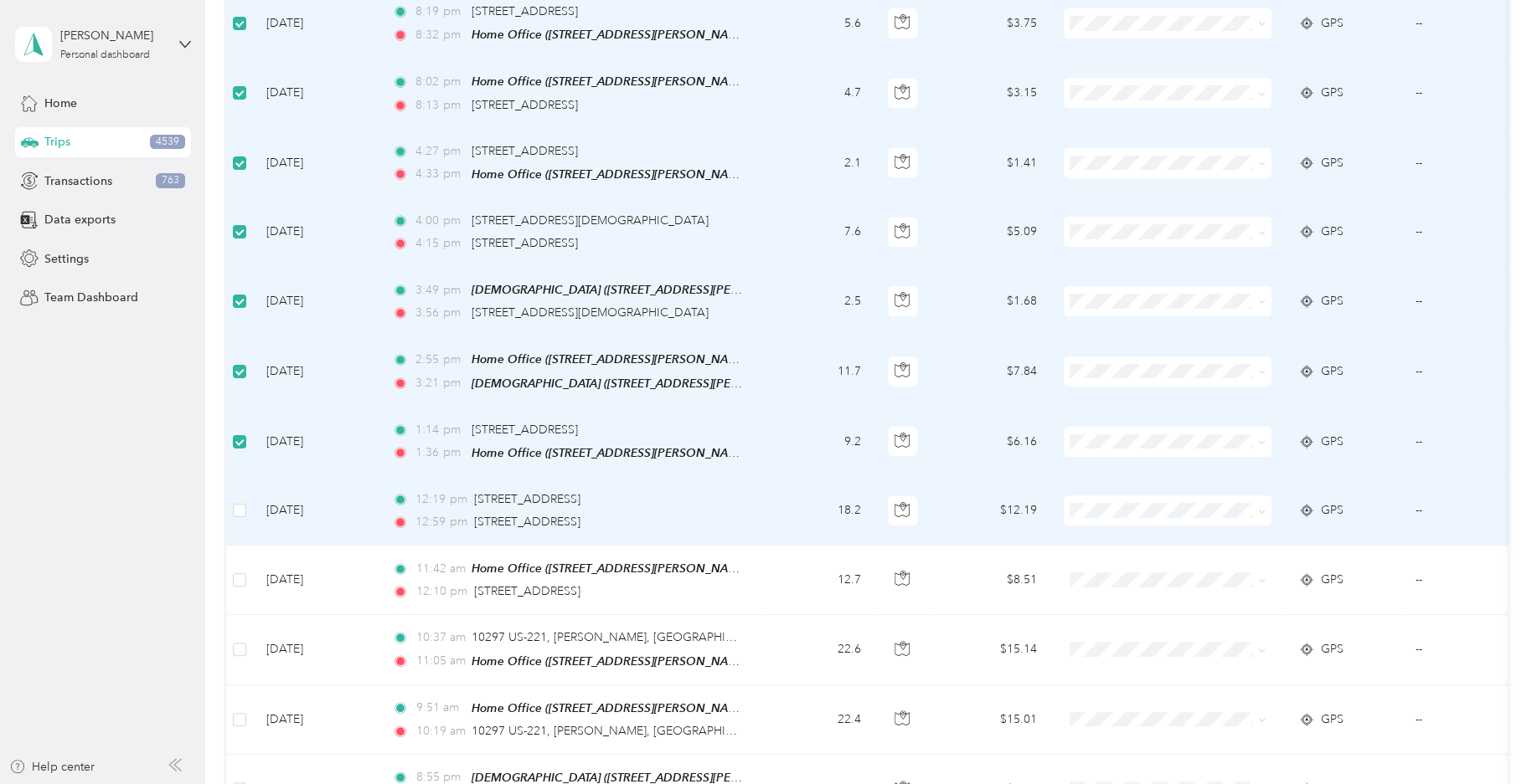
scroll to position [330, 0]
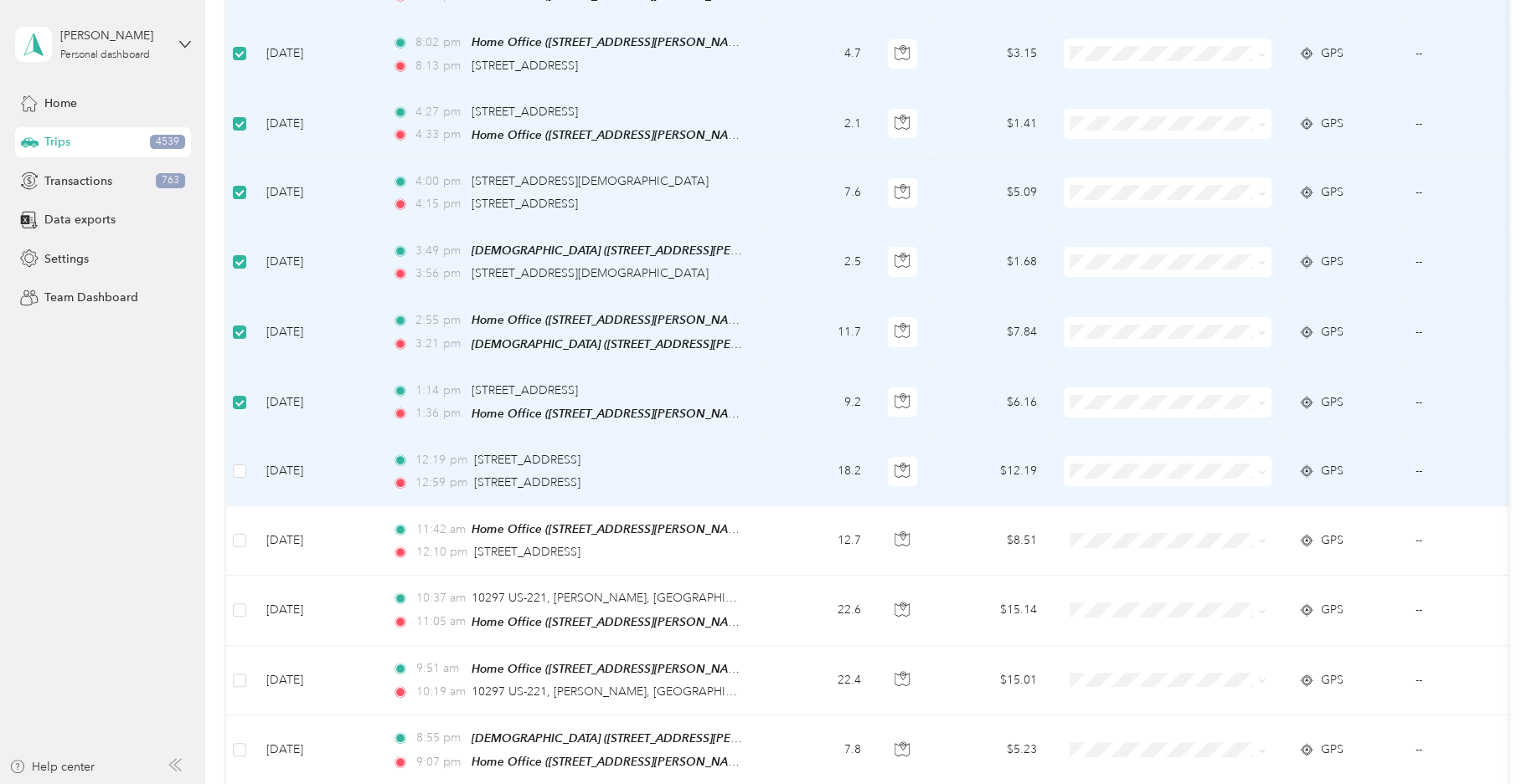
click at [239, 477] on td at bounding box center [239, 472] width 27 height 69
click at [240, 473] on label at bounding box center [239, 471] width 13 height 18
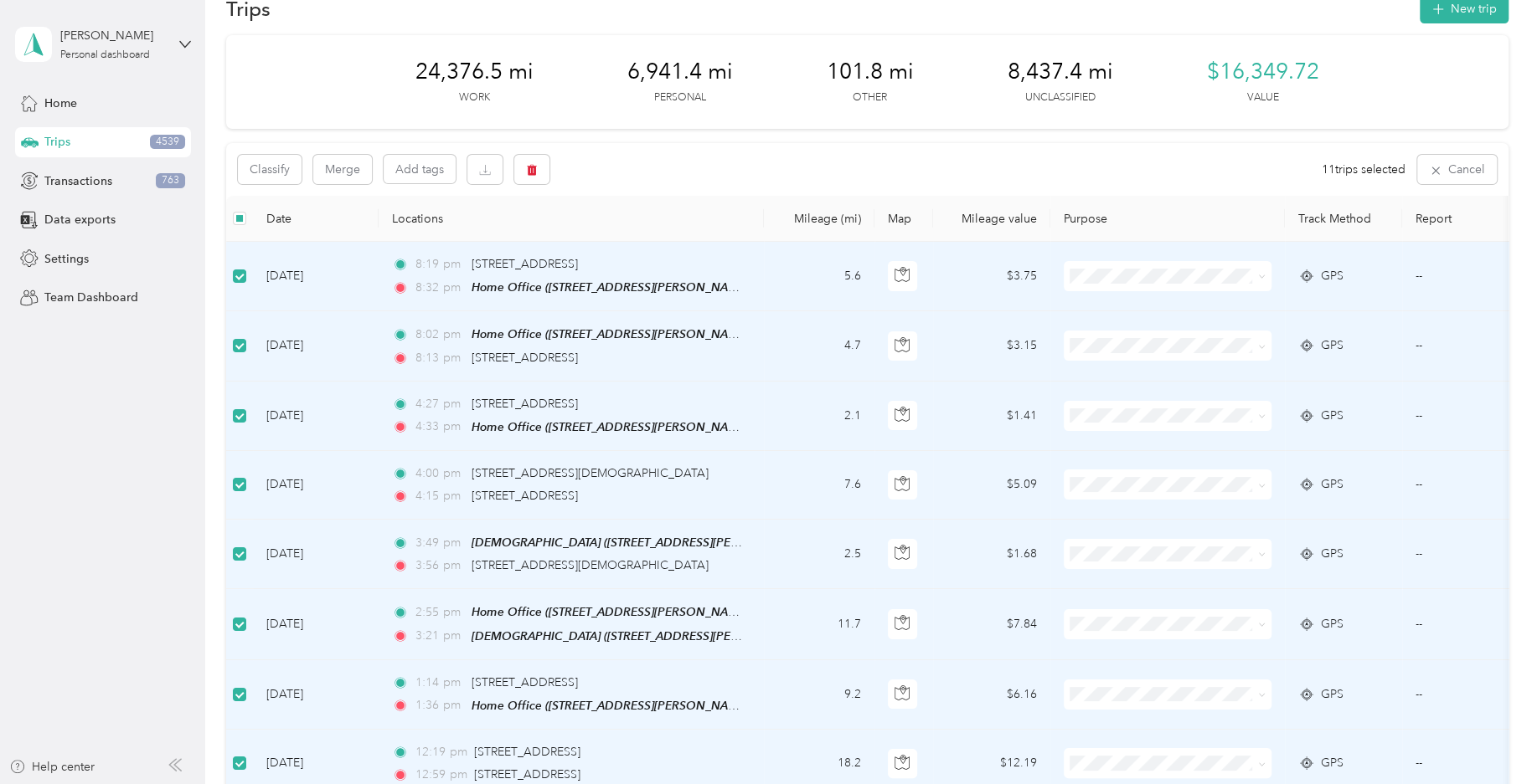
scroll to position [0, 0]
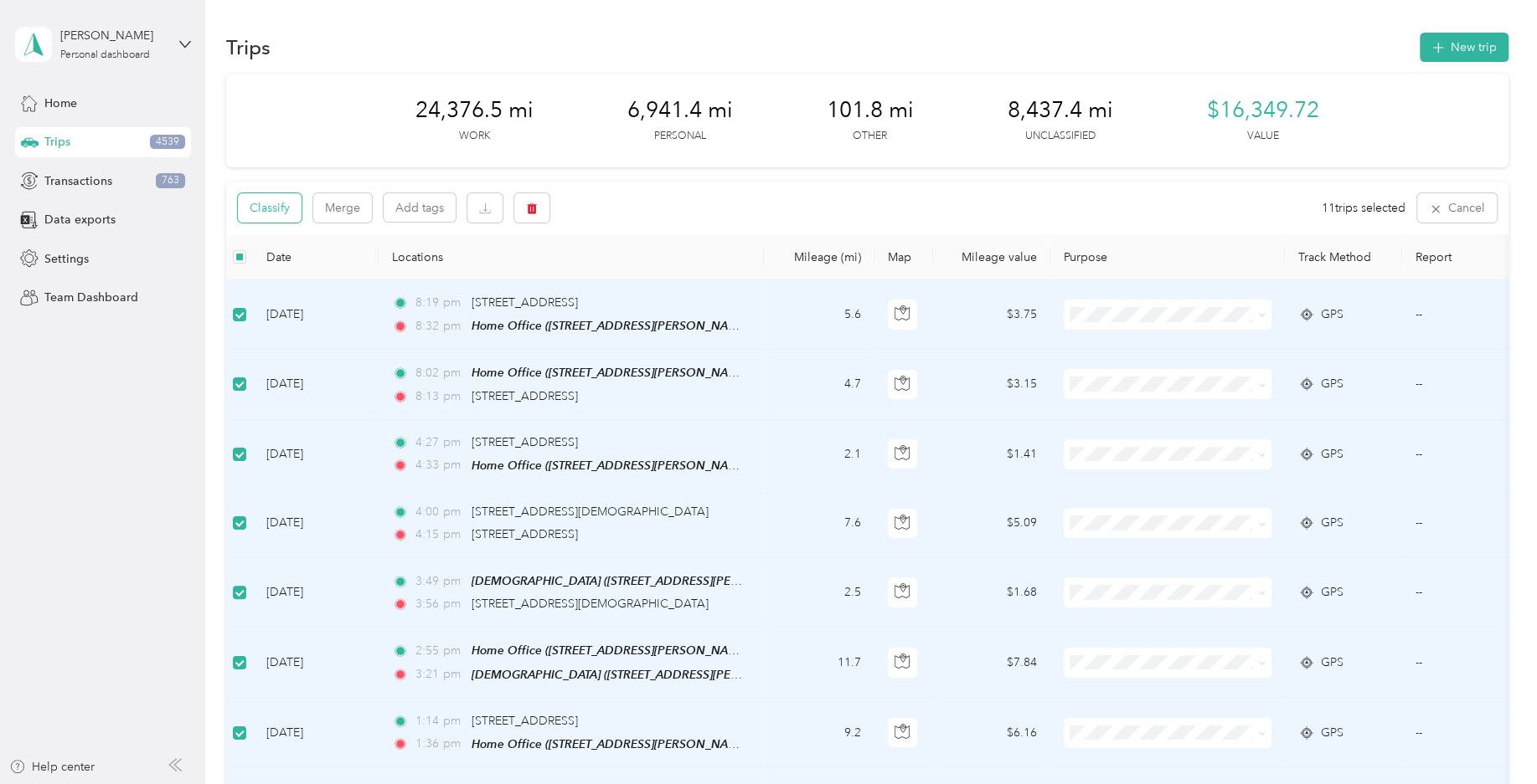
click at [282, 210] on button "Classify" at bounding box center [269, 208] width 64 height 29
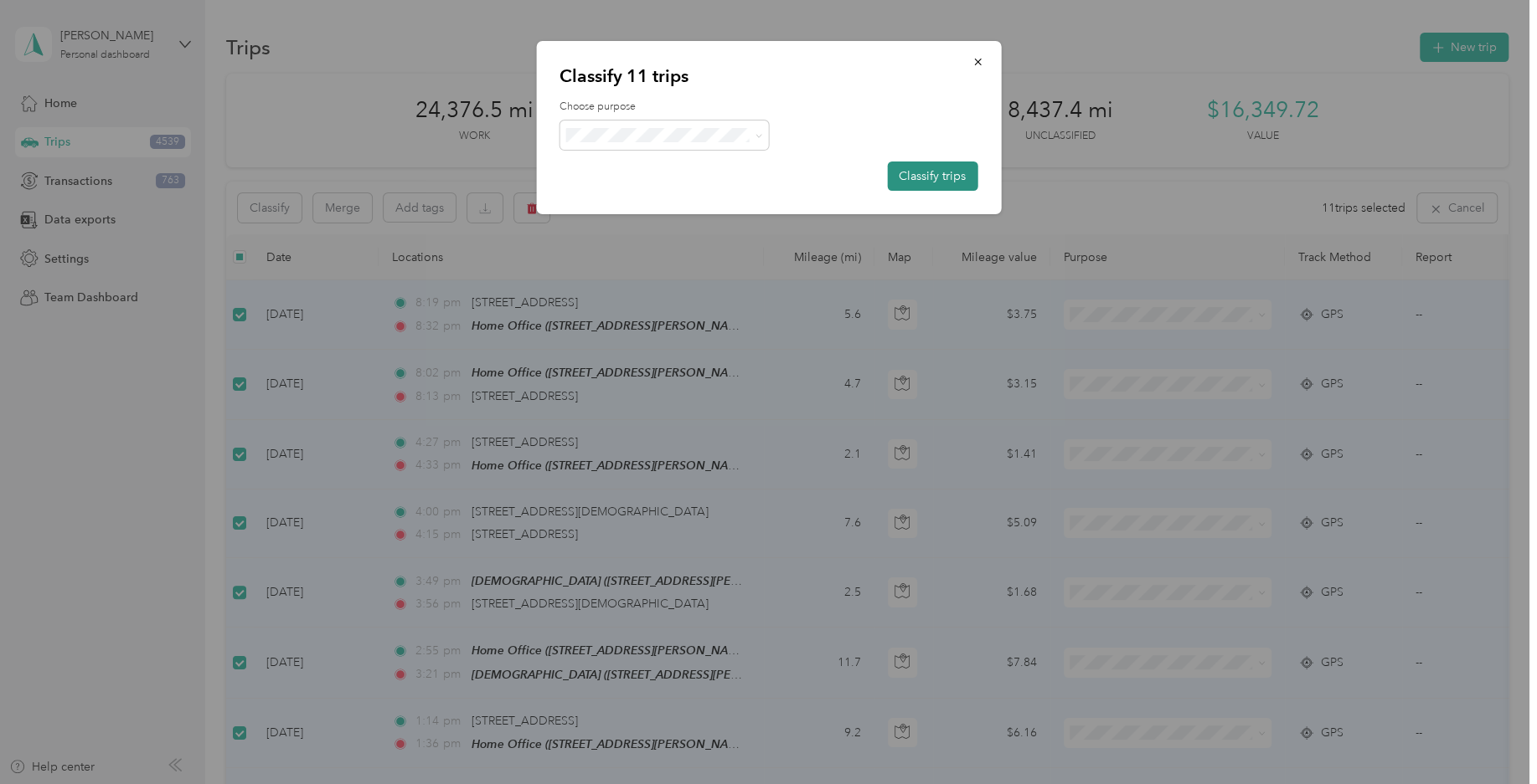
click at [916, 172] on button "Classify trips" at bounding box center [932, 176] width 91 height 29
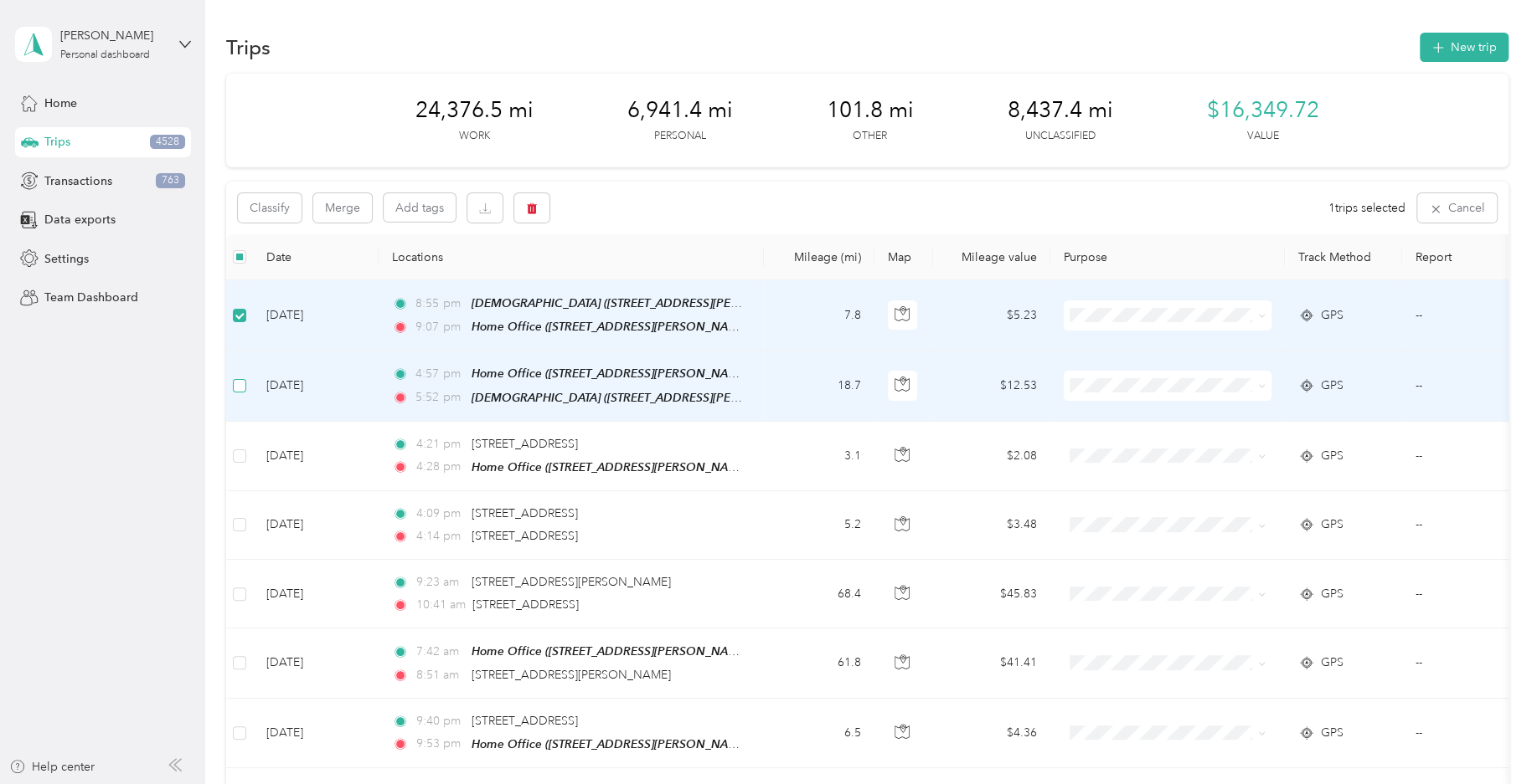
click at [242, 391] on label at bounding box center [239, 386] width 13 height 18
click at [274, 217] on button "Classify" at bounding box center [269, 208] width 64 height 29
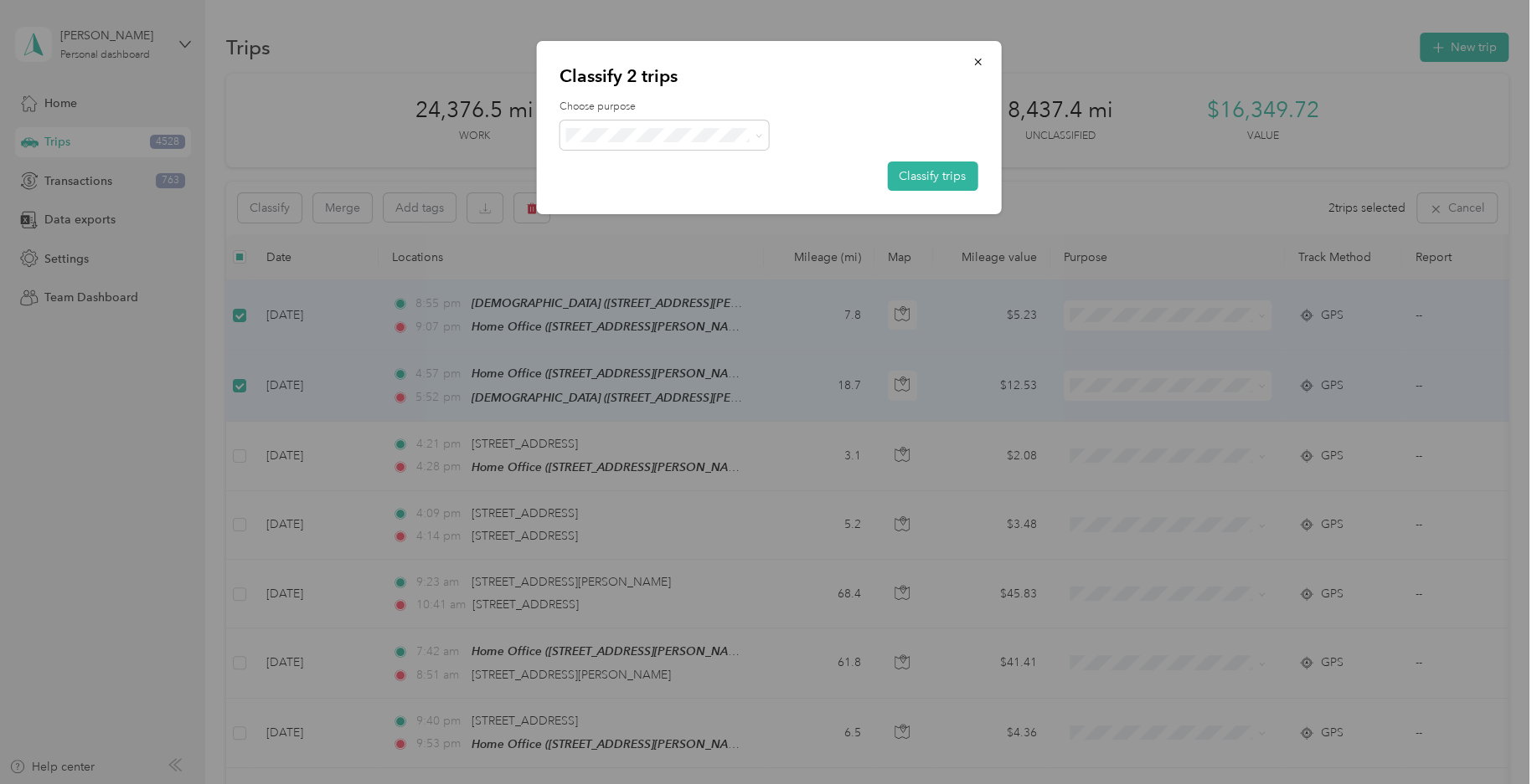
drag, startPoint x: 660, startPoint y: 283, endPoint x: 797, endPoint y: 215, distance: 152.9
click at [661, 283] on span "Consultant" at bounding box center [664, 276] width 186 height 42
click at [925, 169] on button "Classify trips" at bounding box center [932, 176] width 91 height 29
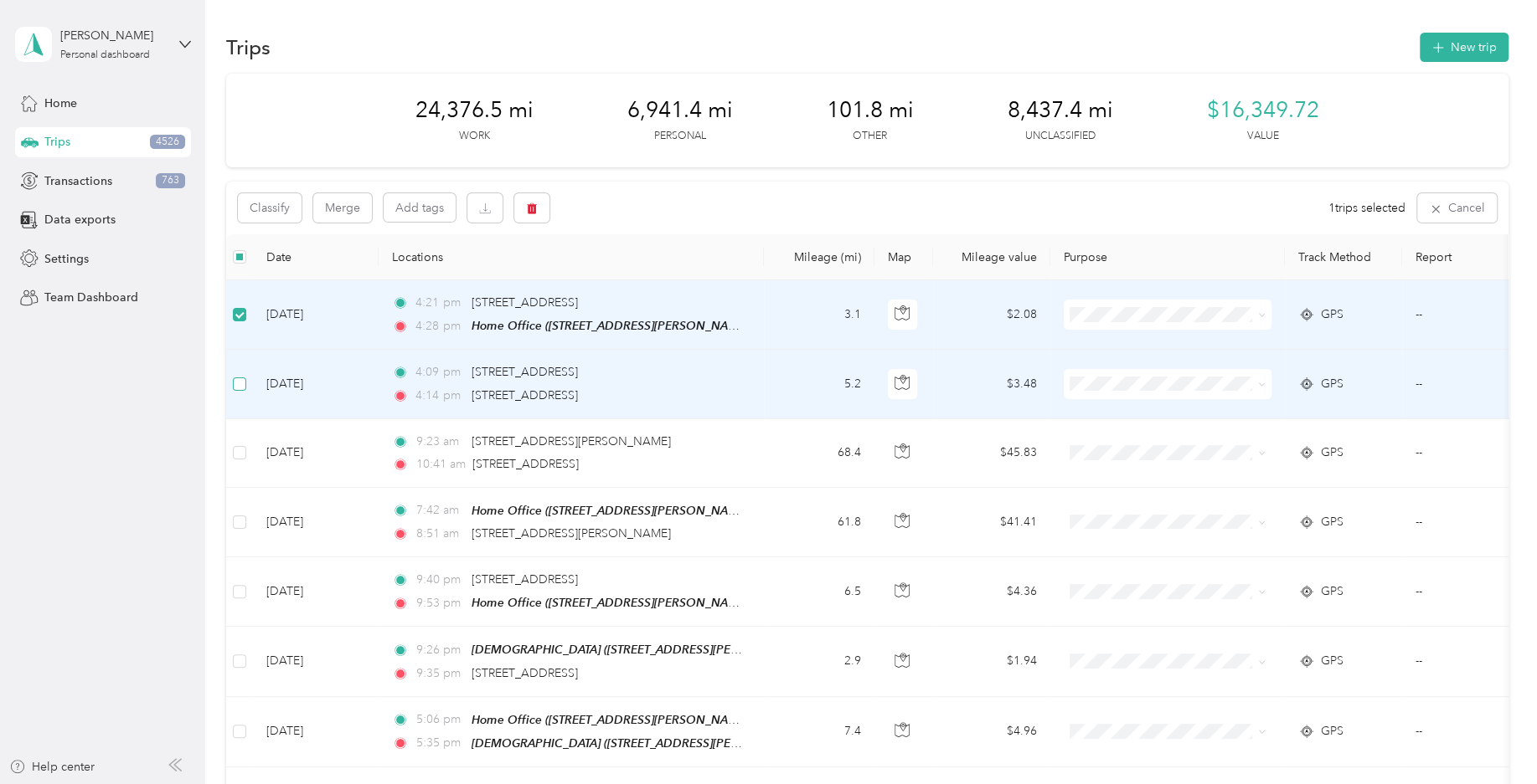
click at [245, 392] on label at bounding box center [239, 384] width 13 height 18
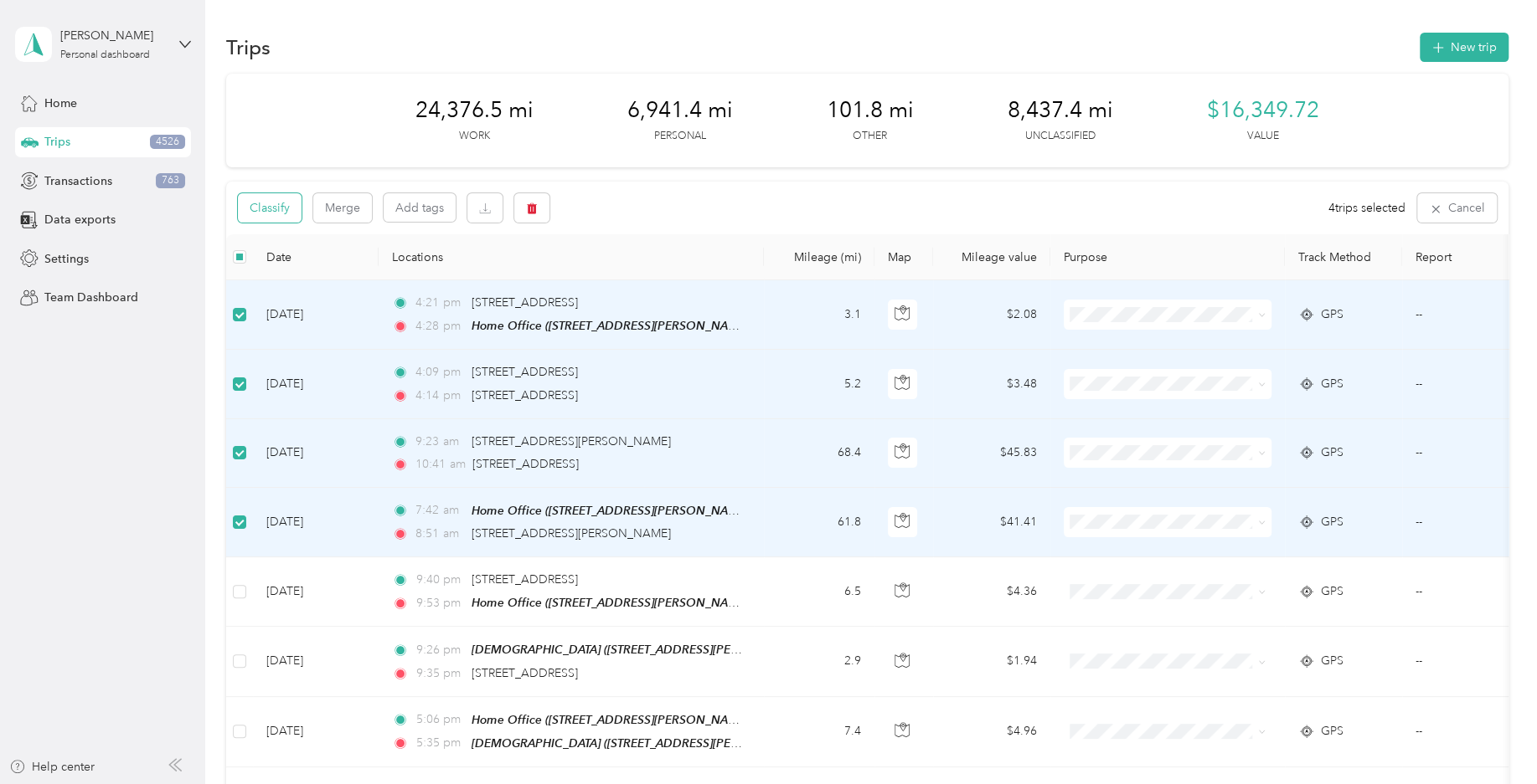
click at [287, 220] on button "Classify" at bounding box center [269, 208] width 64 height 29
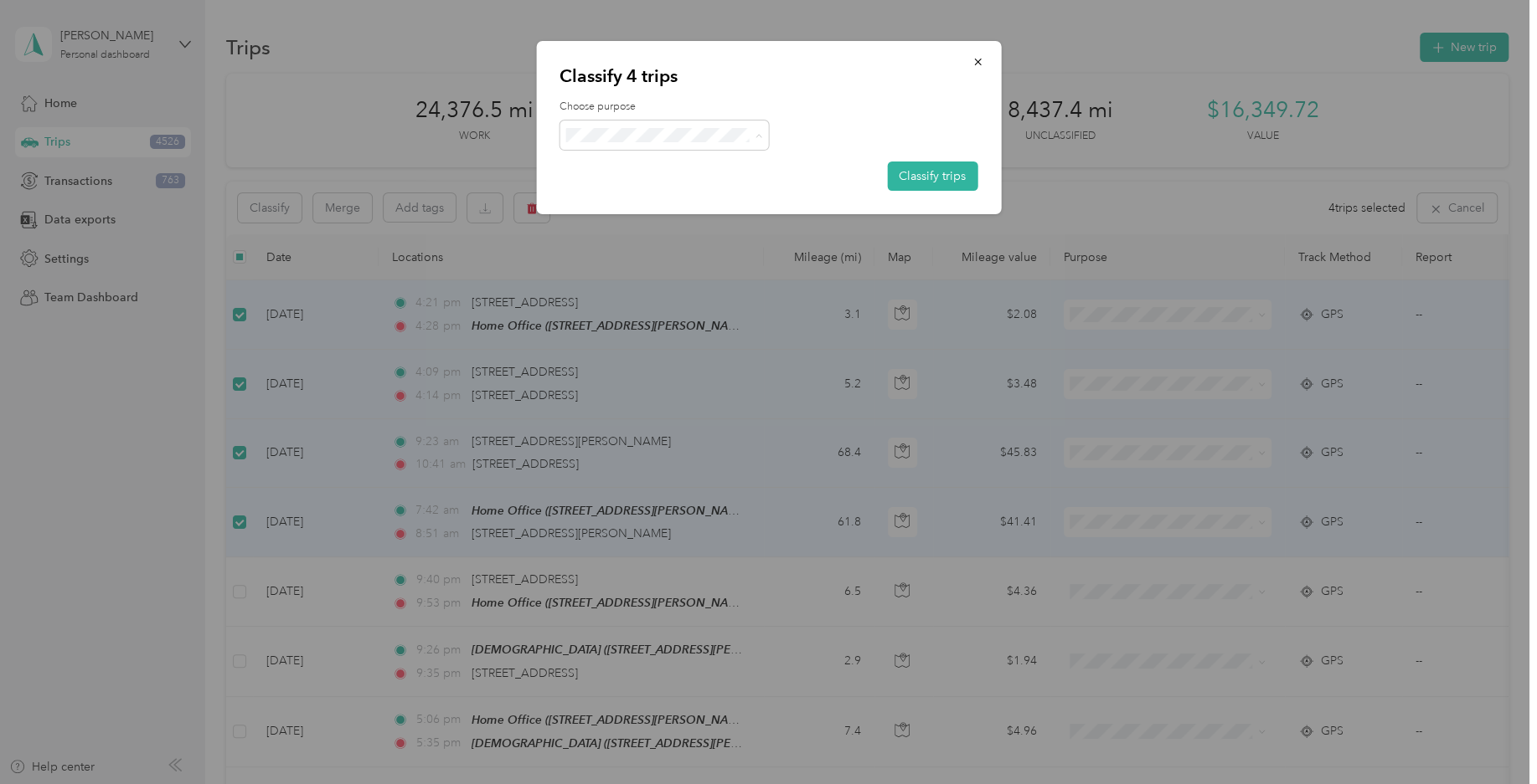
click at [678, 322] on span "Field Nation" at bounding box center [664, 319] width 186 height 21
click at [912, 176] on button "Classify trips" at bounding box center [932, 176] width 91 height 29
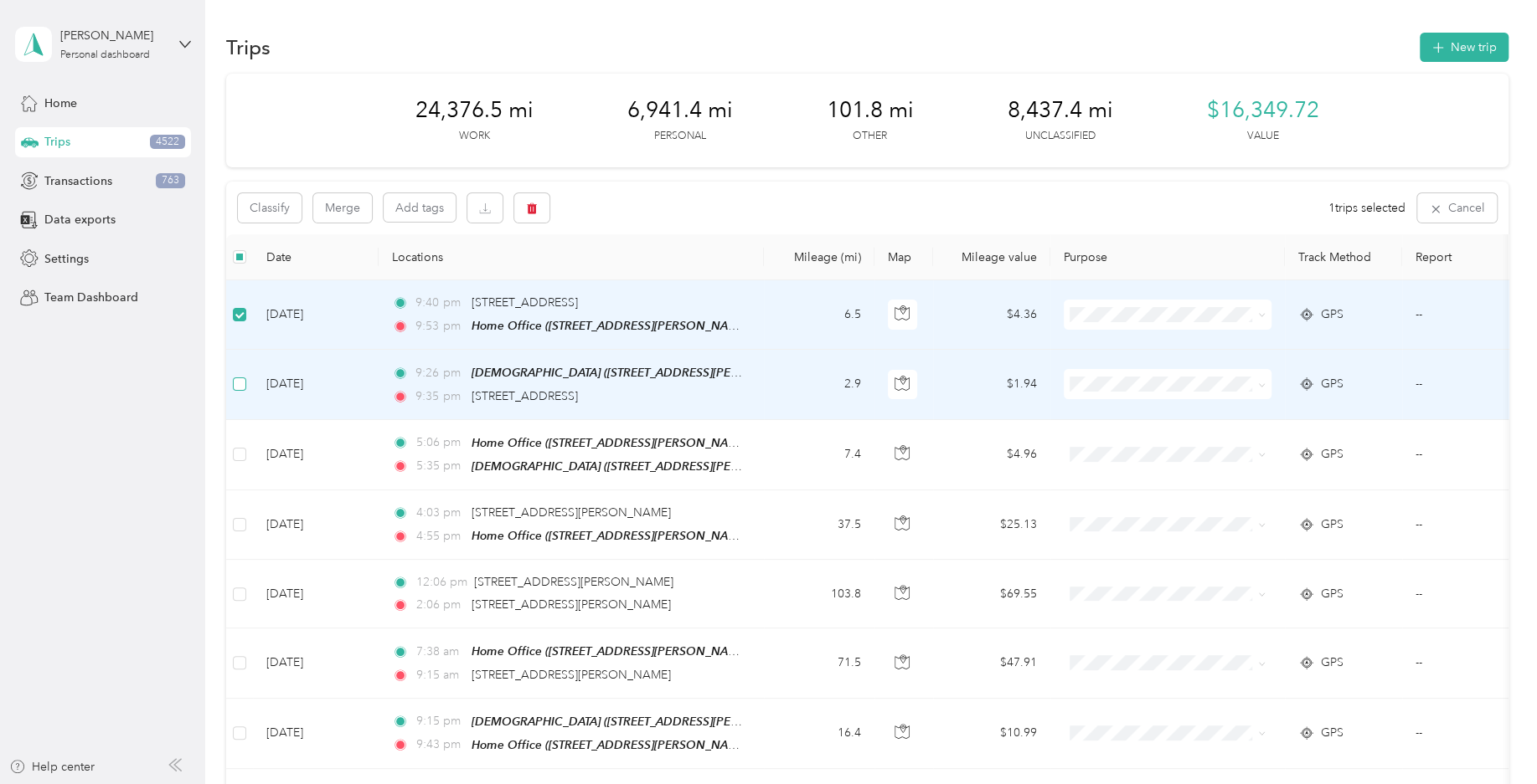
click at [240, 375] on label at bounding box center [239, 384] width 13 height 18
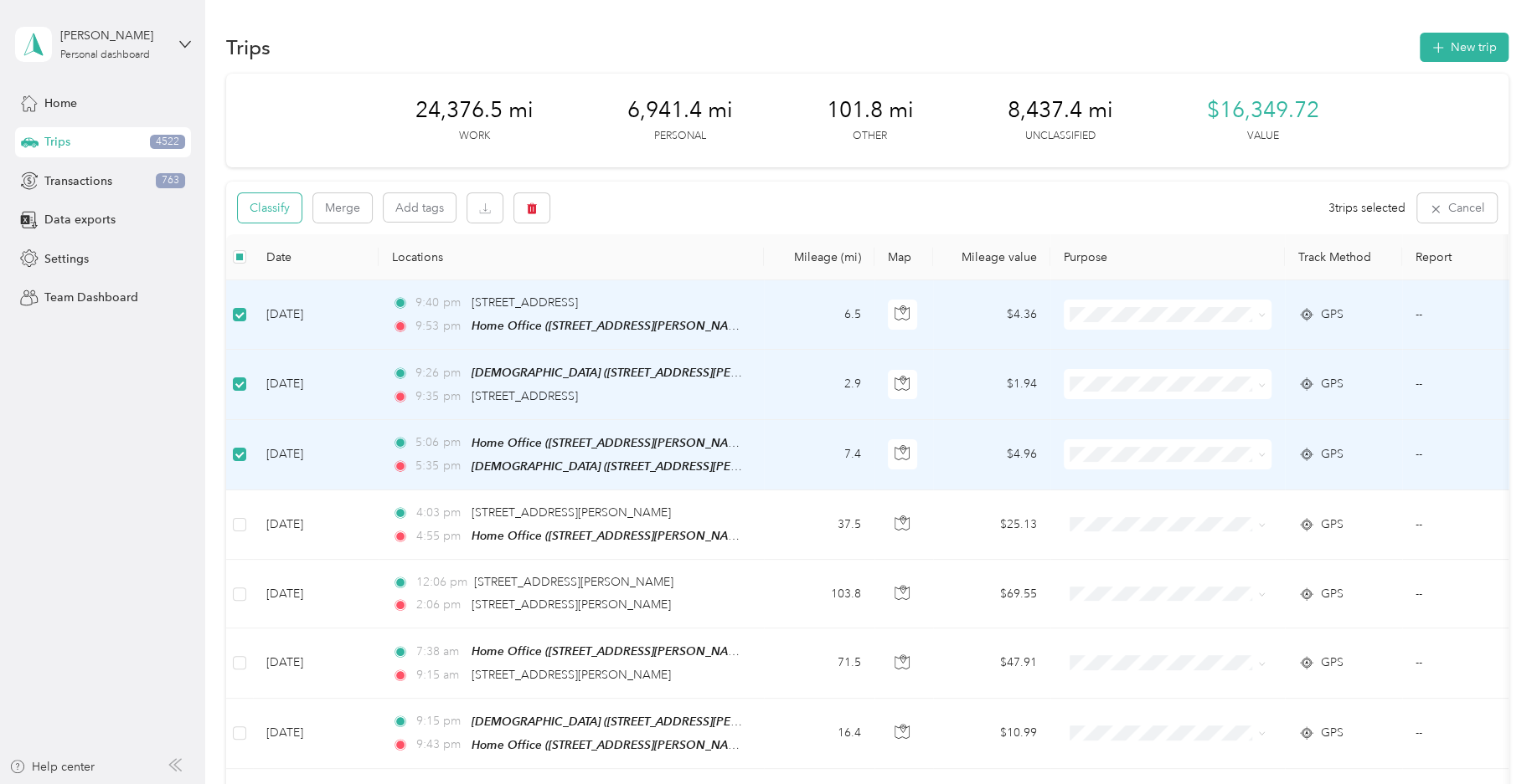
click at [284, 220] on button "Classify" at bounding box center [269, 208] width 64 height 29
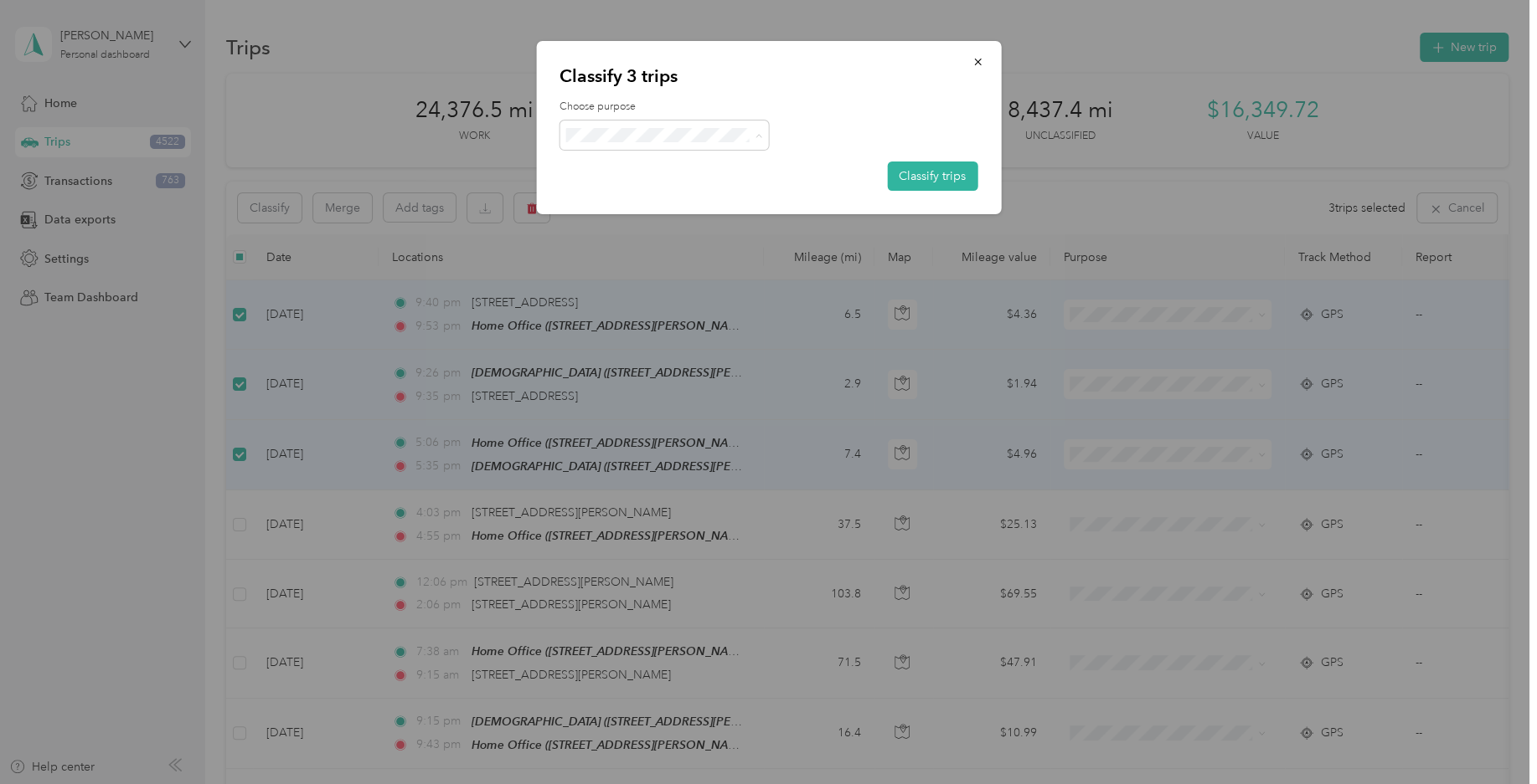
click at [656, 192] on span "Personal" at bounding box center [679, 200] width 156 height 18
click at [908, 171] on button "Classify trips" at bounding box center [932, 176] width 91 height 29
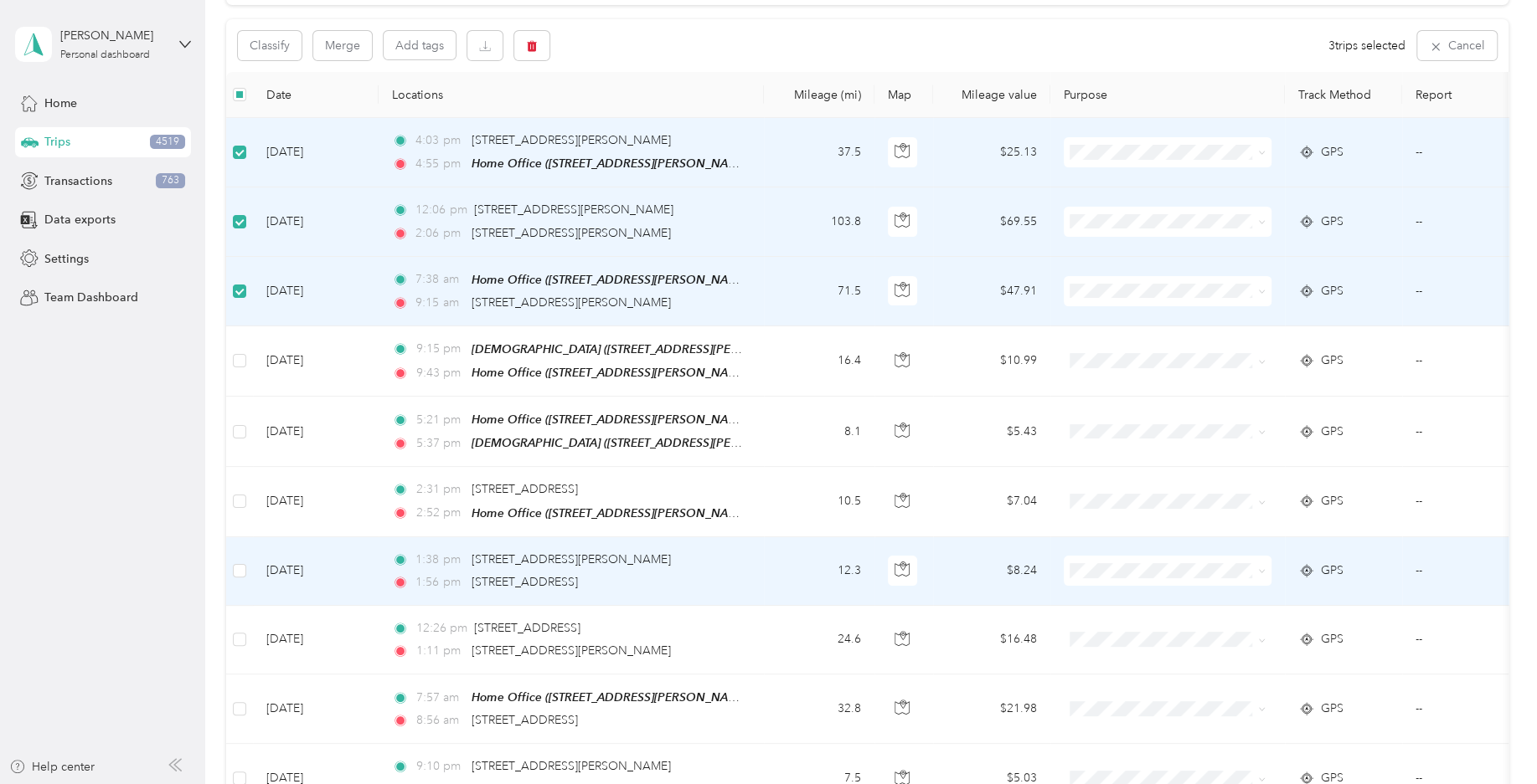
scroll to position [165, 0]
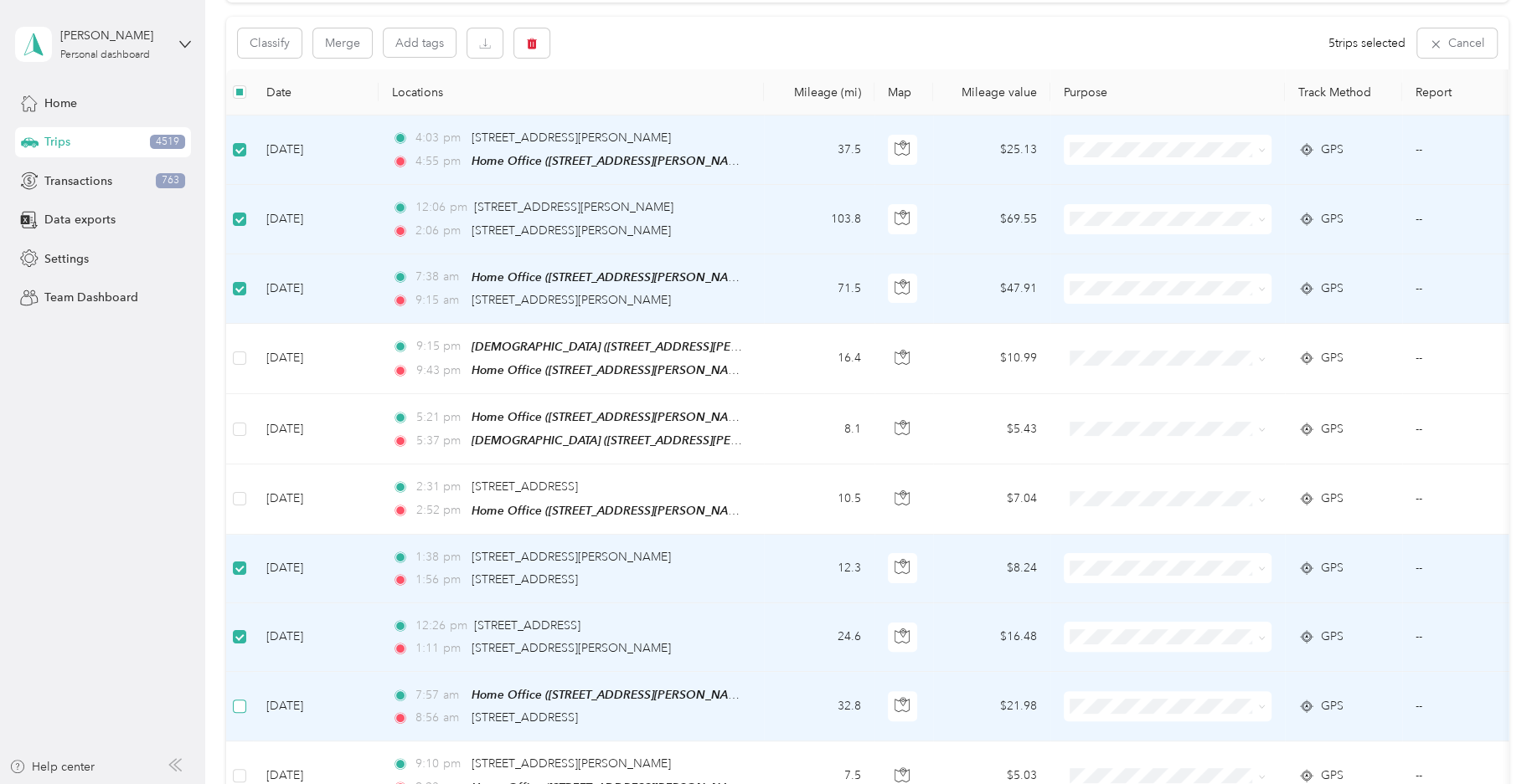
click at [236, 706] on label at bounding box center [239, 706] width 13 height 18
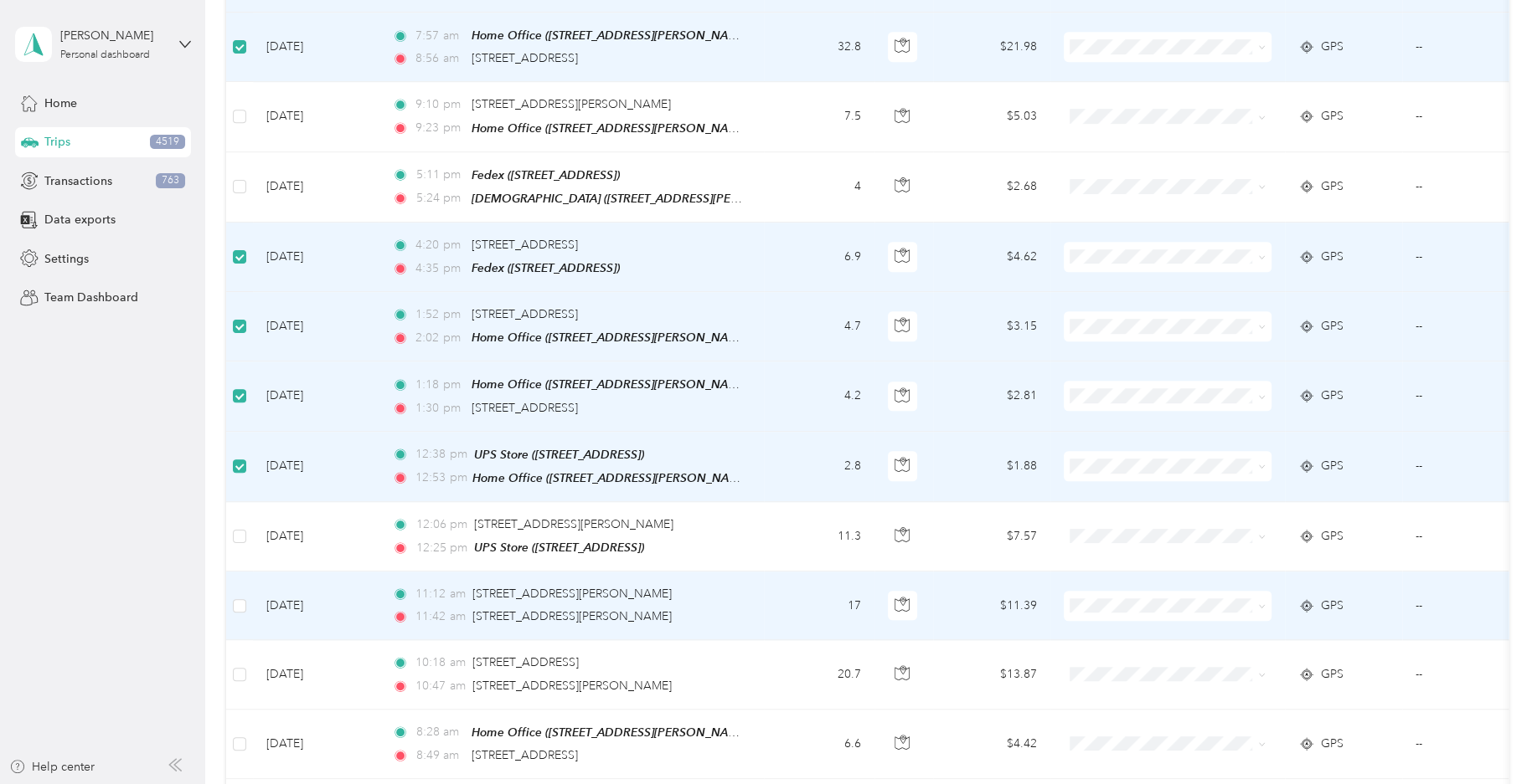
scroll to position [828, 0]
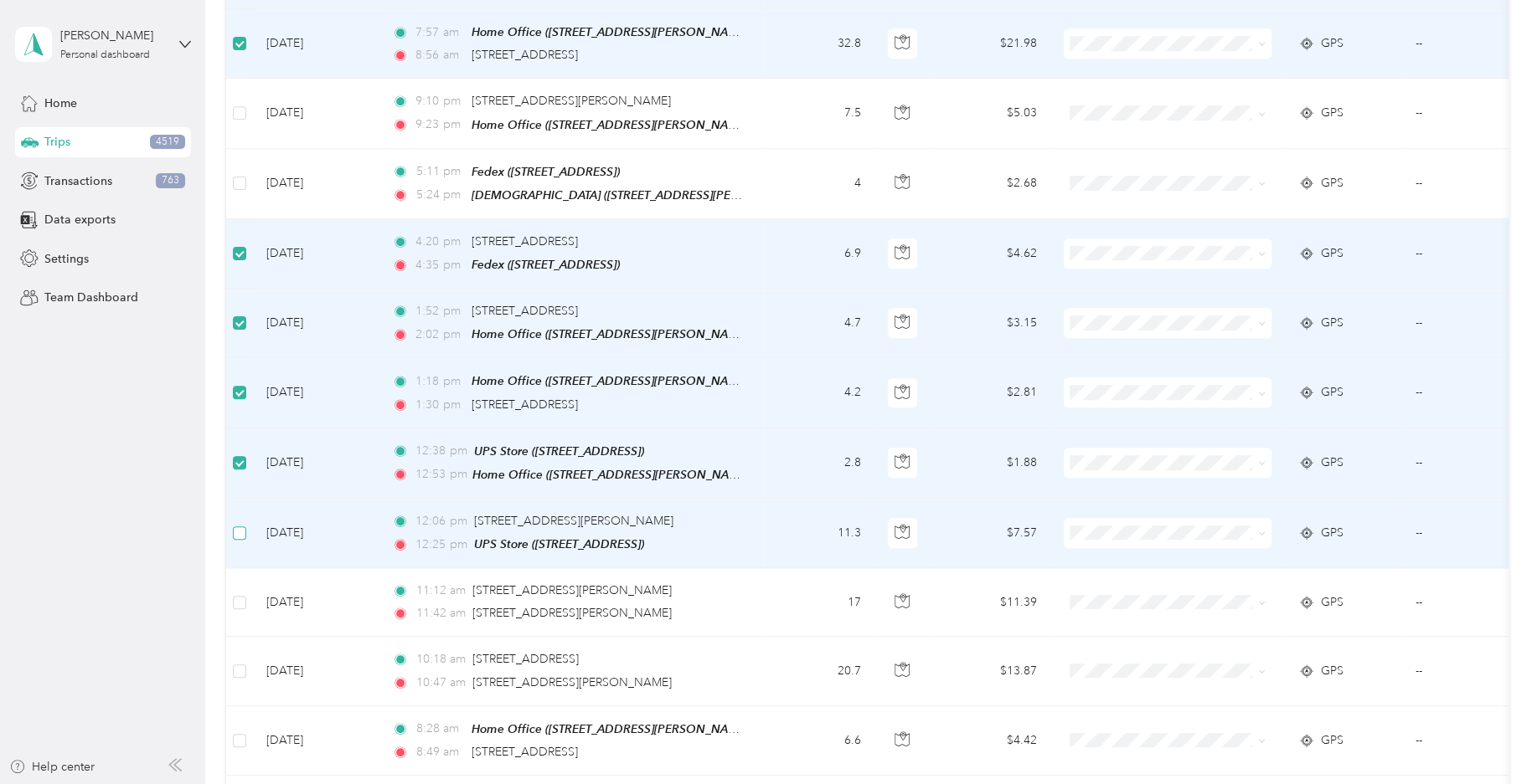
click at [237, 530] on label at bounding box center [239, 533] width 13 height 18
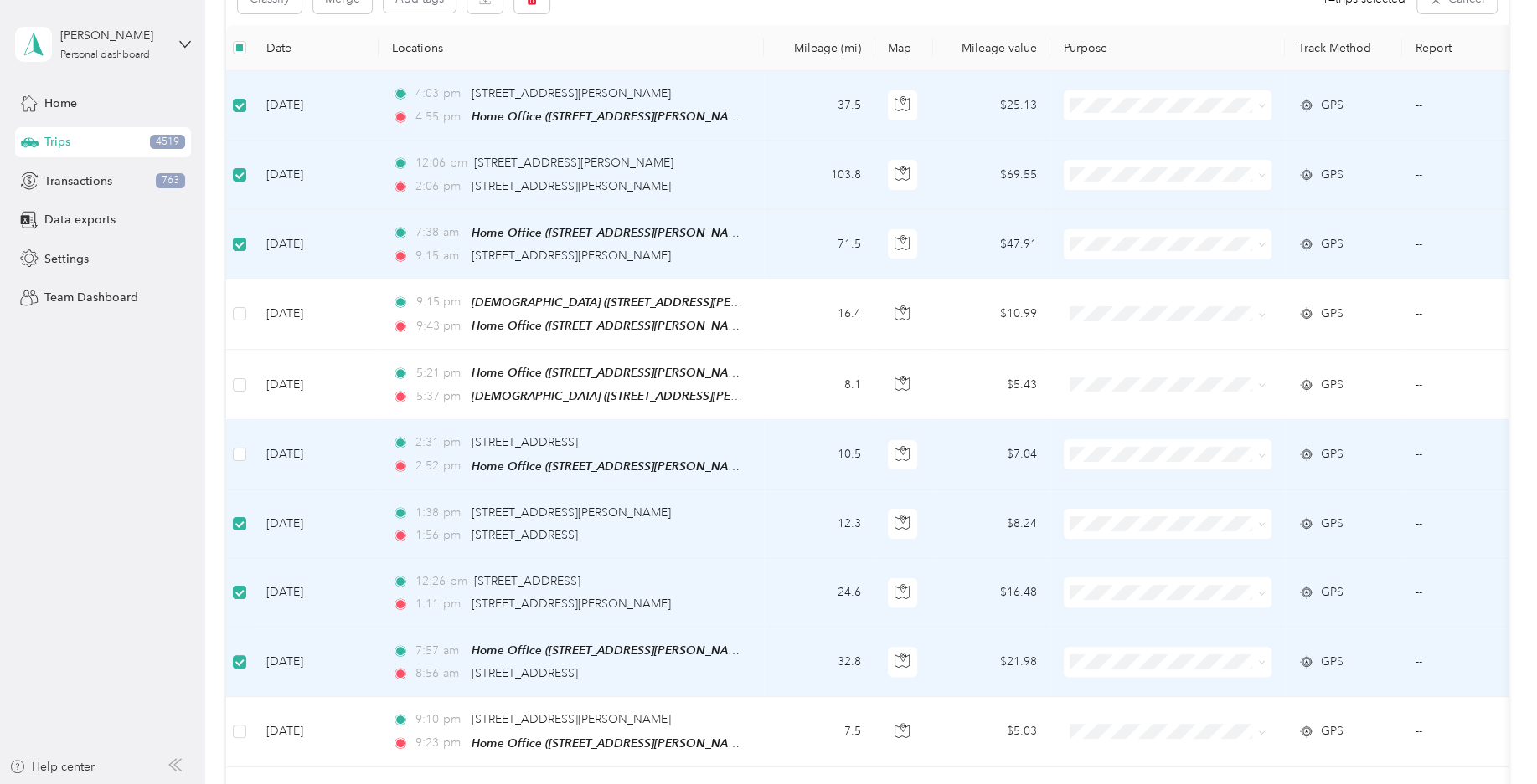
scroll to position [0, 0]
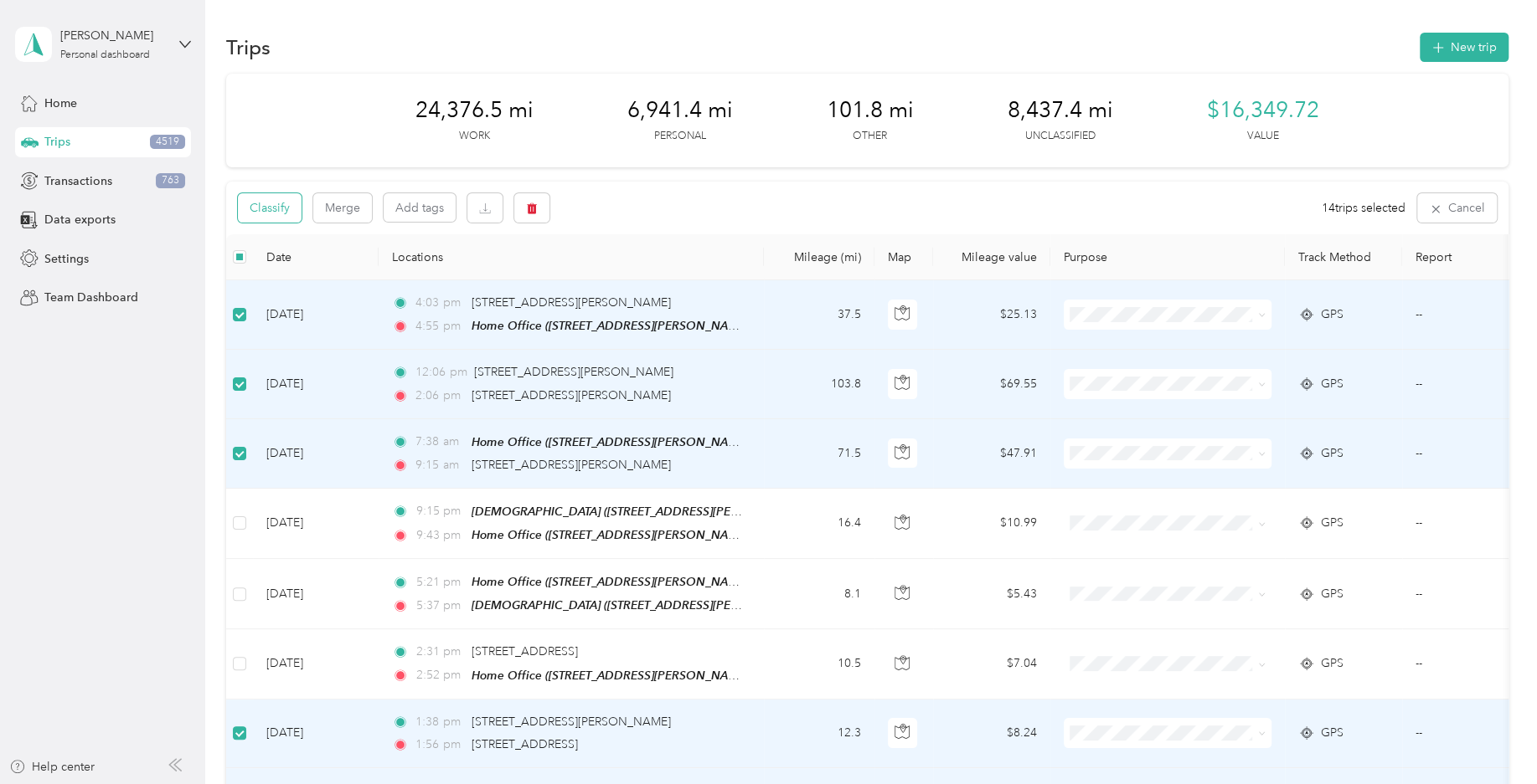
click at [288, 200] on button "Classify" at bounding box center [269, 208] width 64 height 29
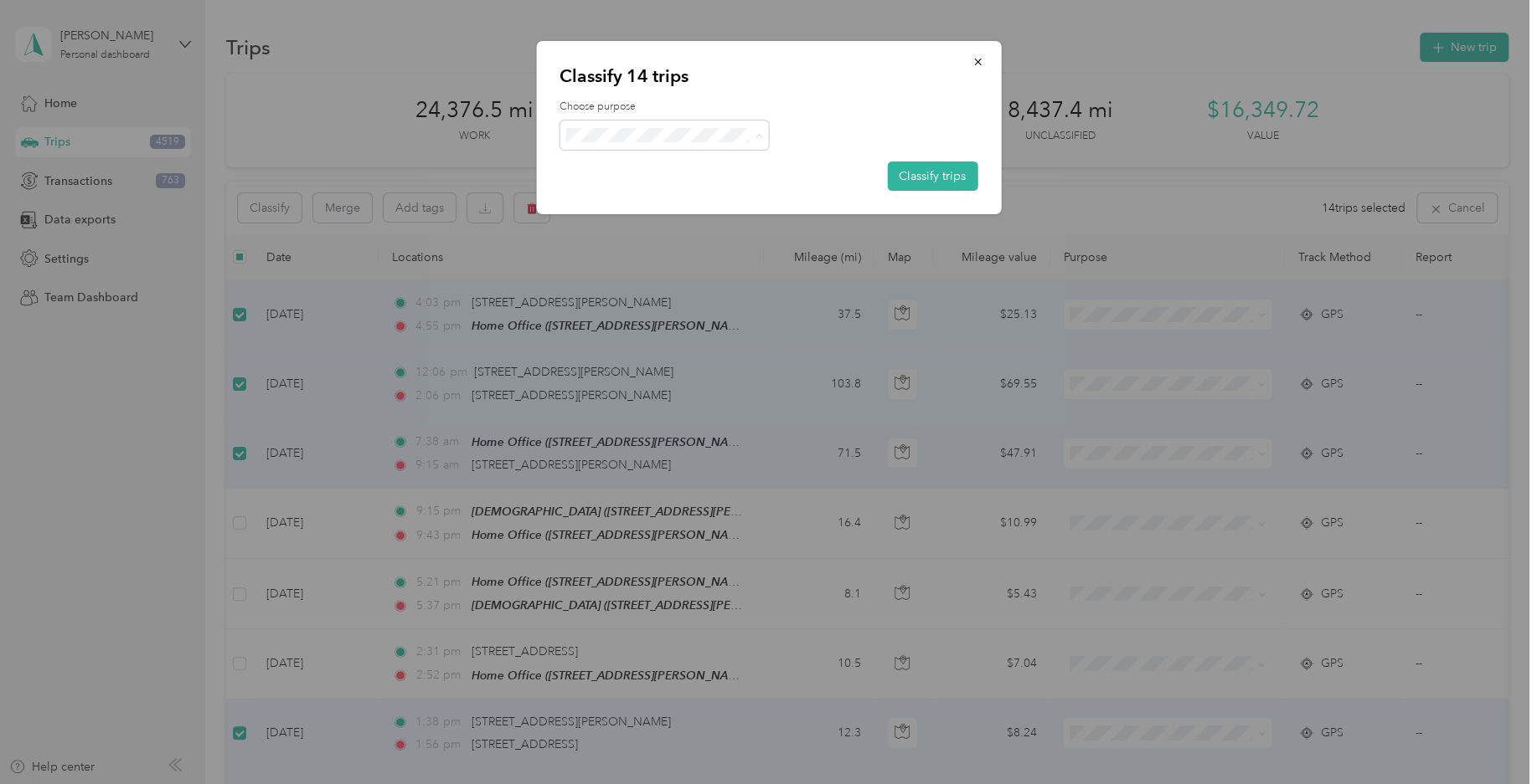
click at [659, 320] on span "Field Nation" at bounding box center [679, 319] width 156 height 18
click at [903, 179] on button "Classify trips" at bounding box center [932, 176] width 91 height 29
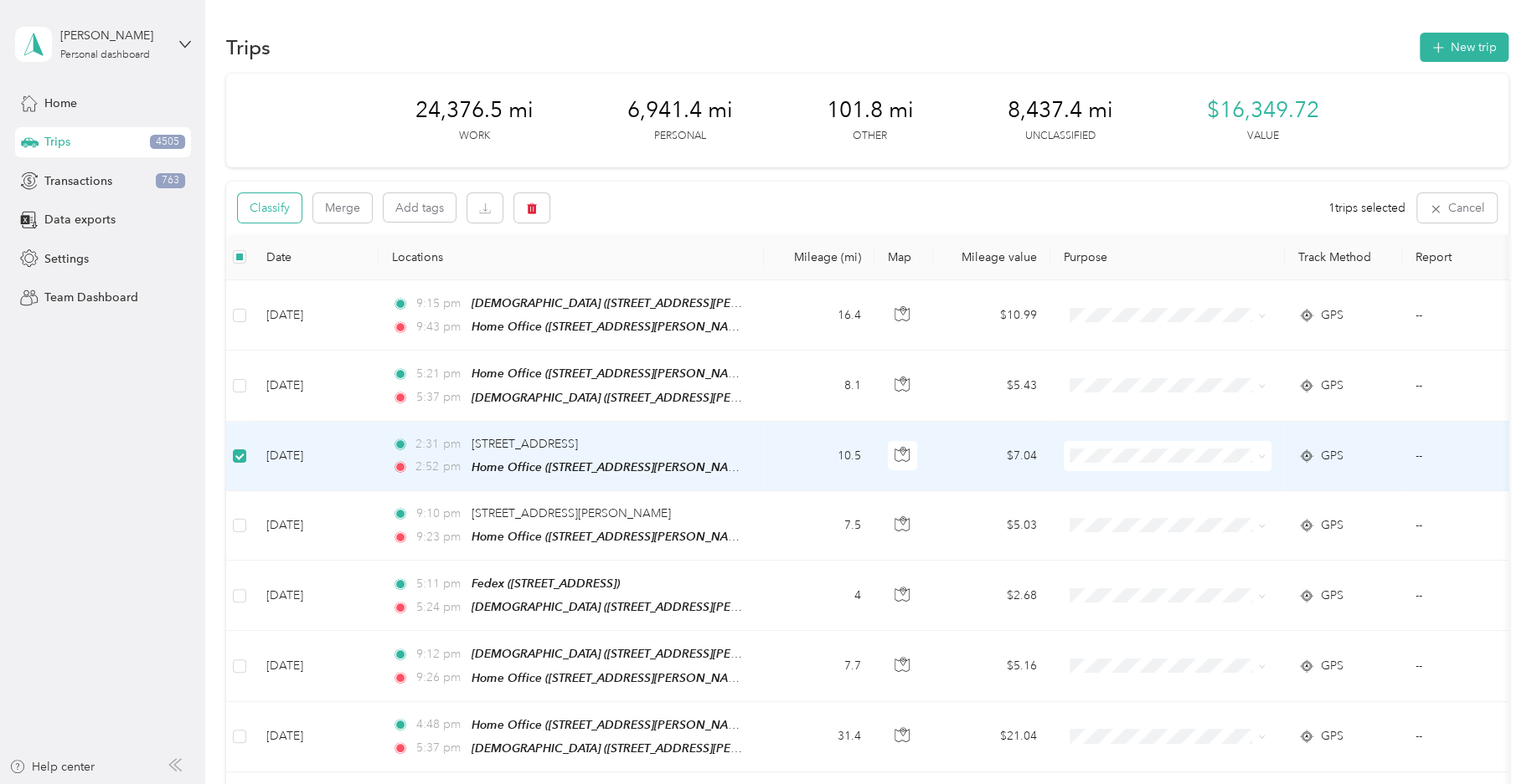
click at [287, 207] on button "Classify" at bounding box center [269, 208] width 64 height 29
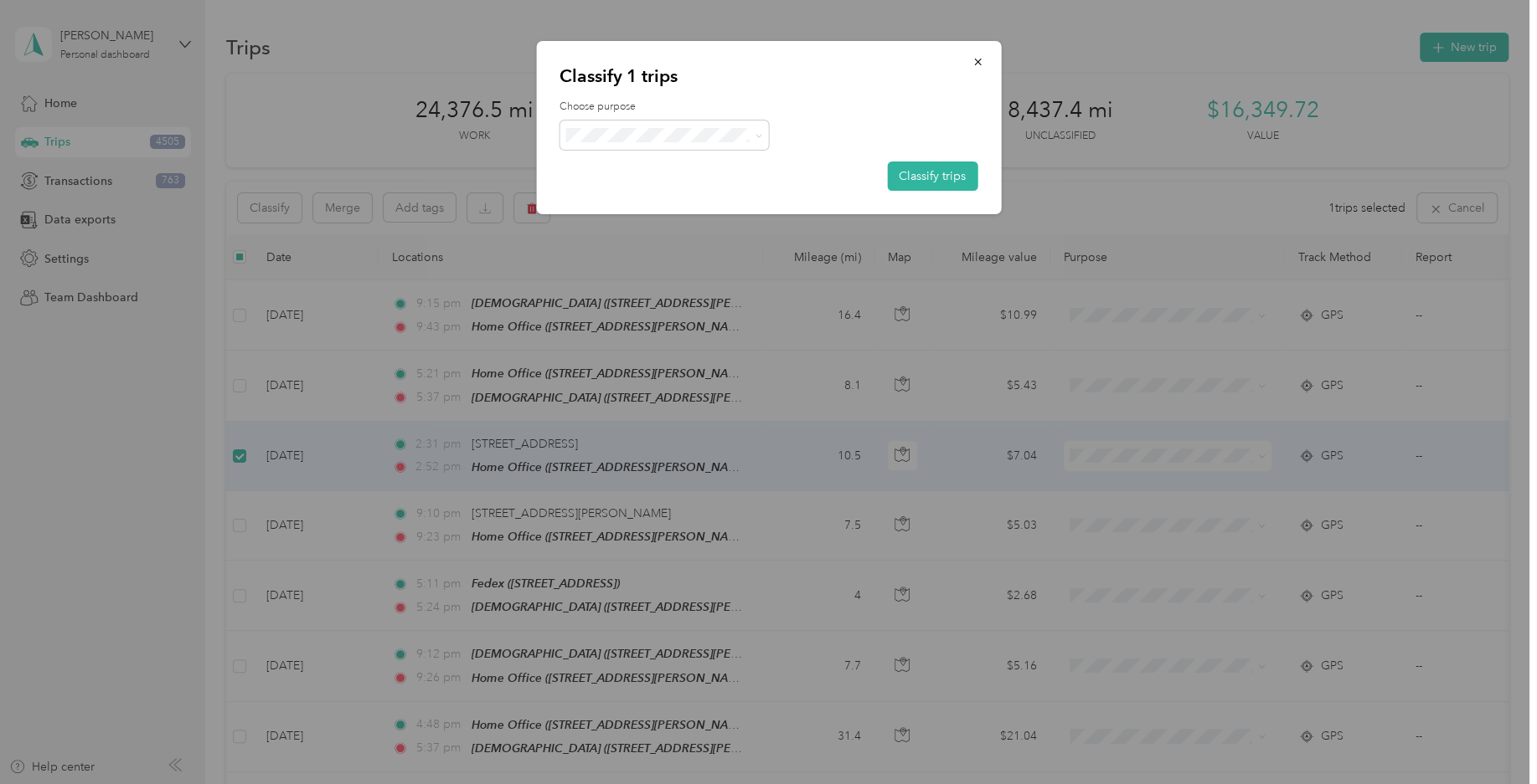
click at [659, 278] on span "Consultant" at bounding box center [664, 273] width 186 height 42
click at [944, 173] on button "Classify trips" at bounding box center [932, 176] width 91 height 29
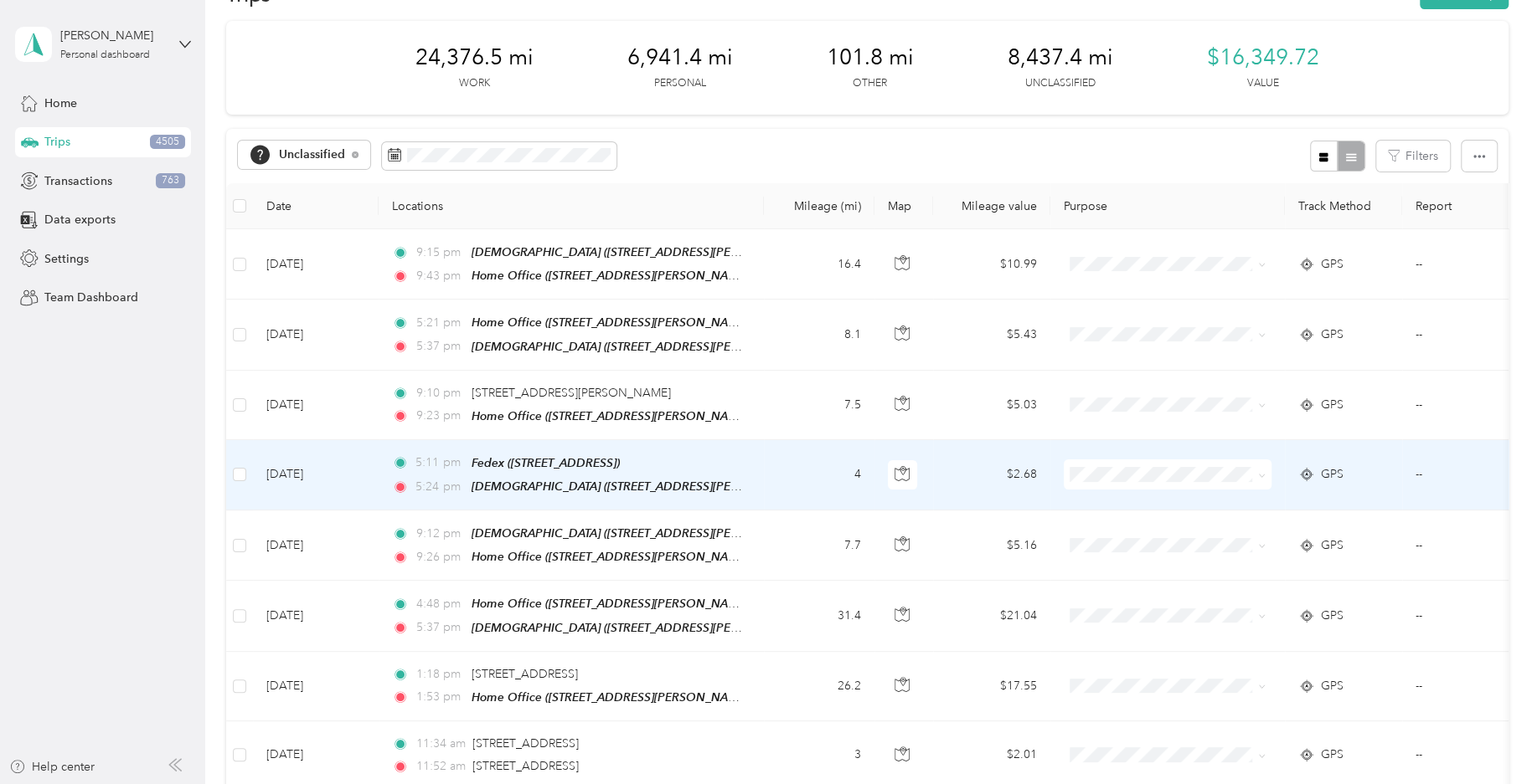
scroll to position [82, 0]
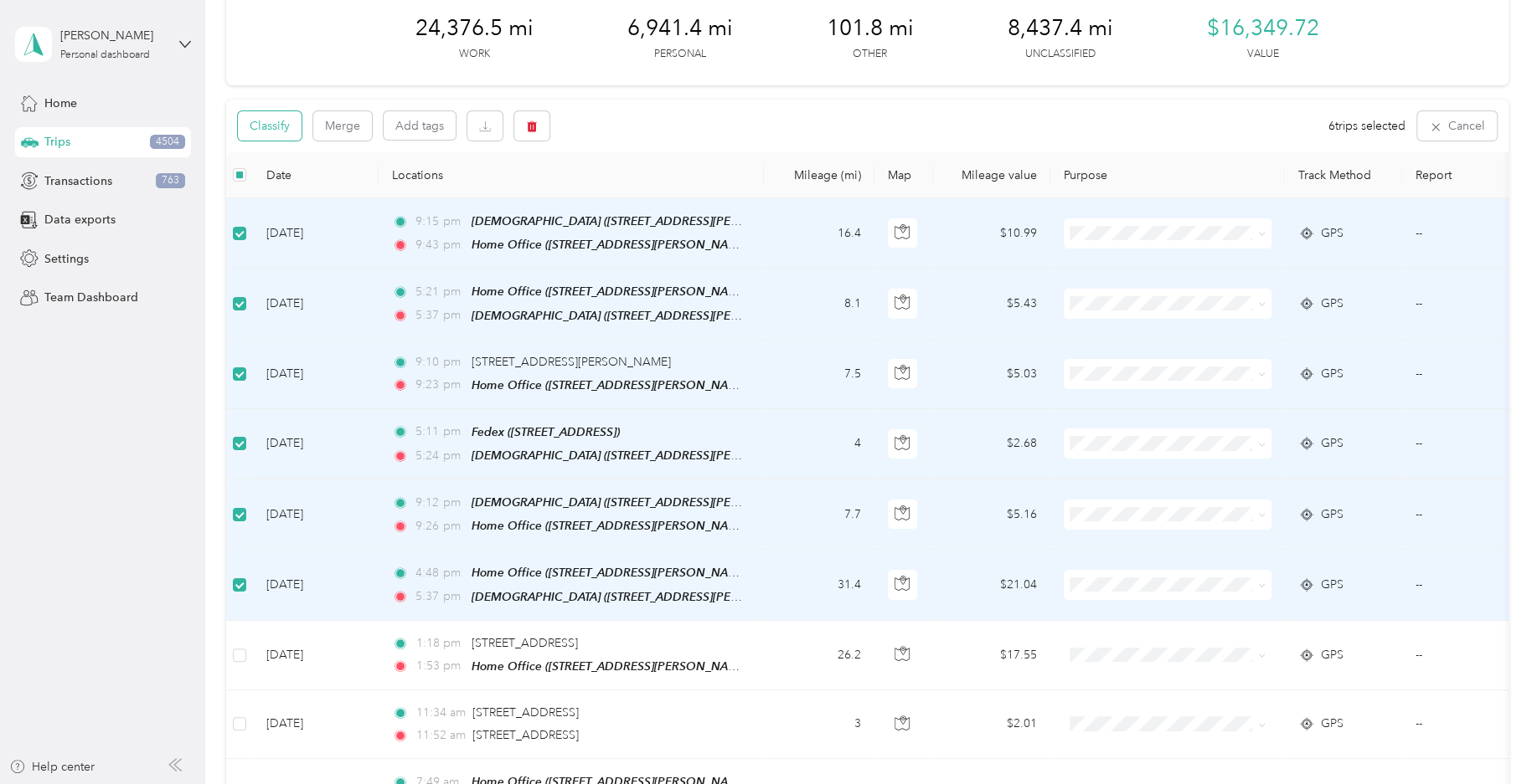
click at [265, 126] on button "Classify" at bounding box center [269, 126] width 64 height 29
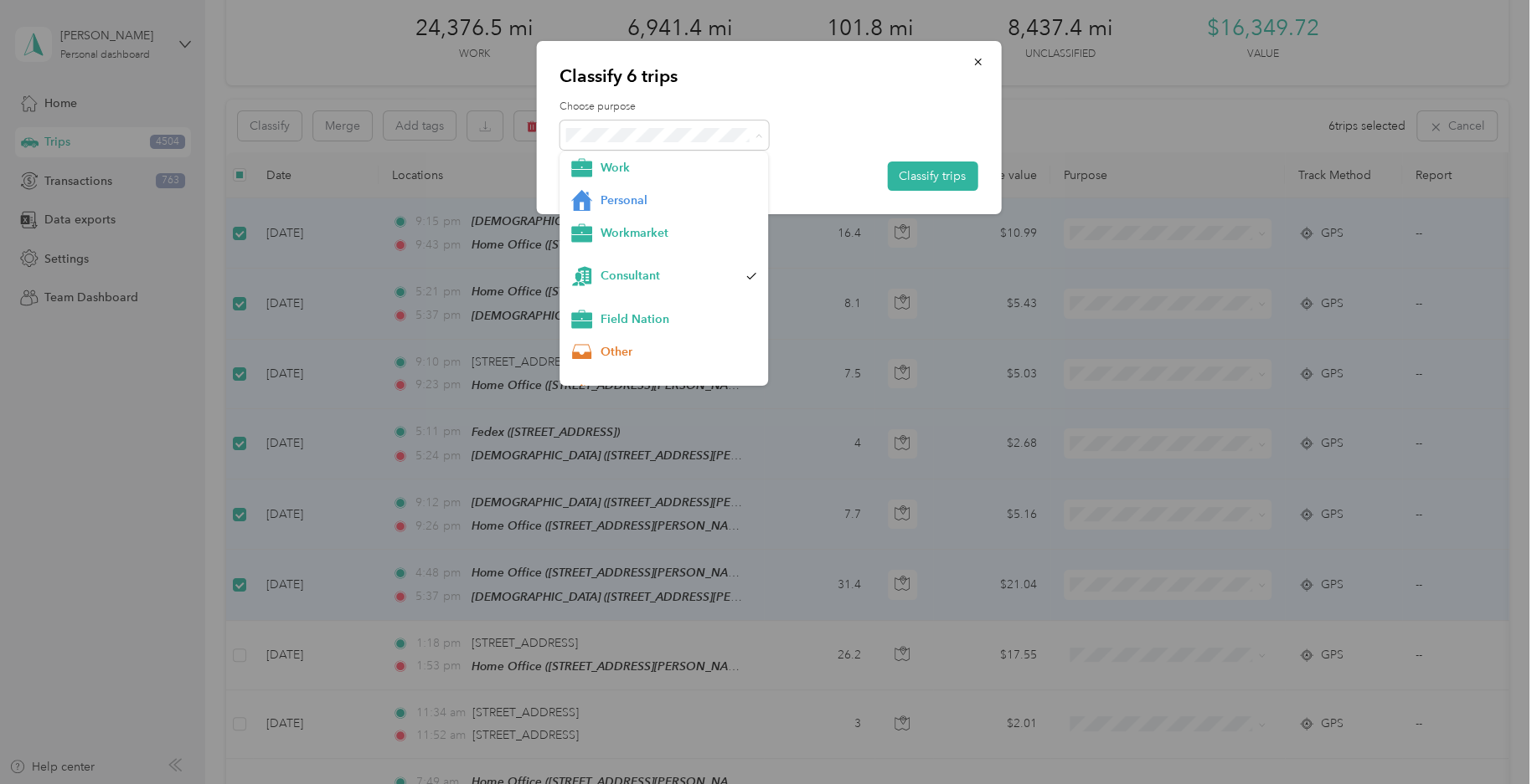
click at [869, 145] on div at bounding box center [768, 135] width 418 height 29
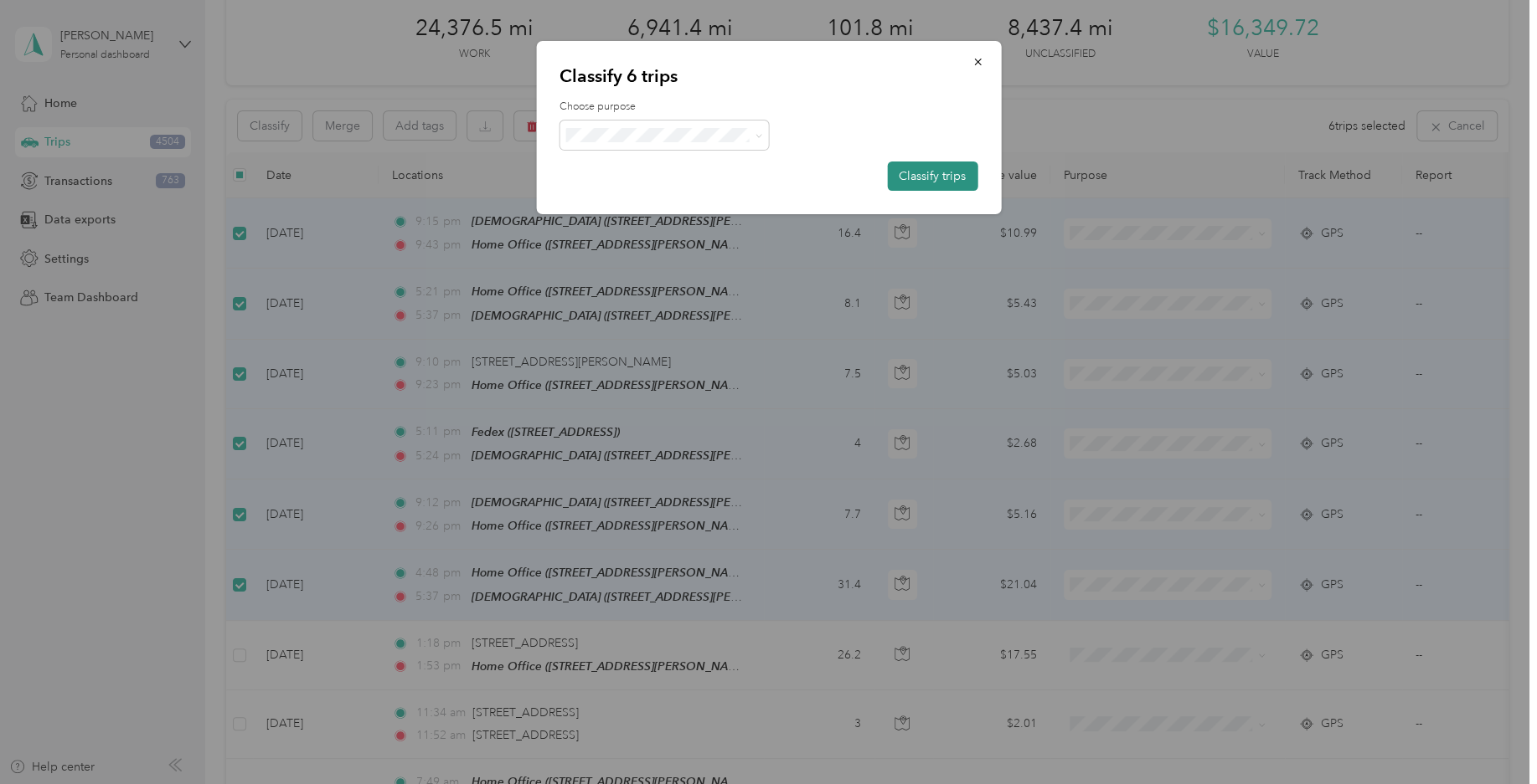
click at [932, 178] on button "Classify trips" at bounding box center [932, 176] width 91 height 29
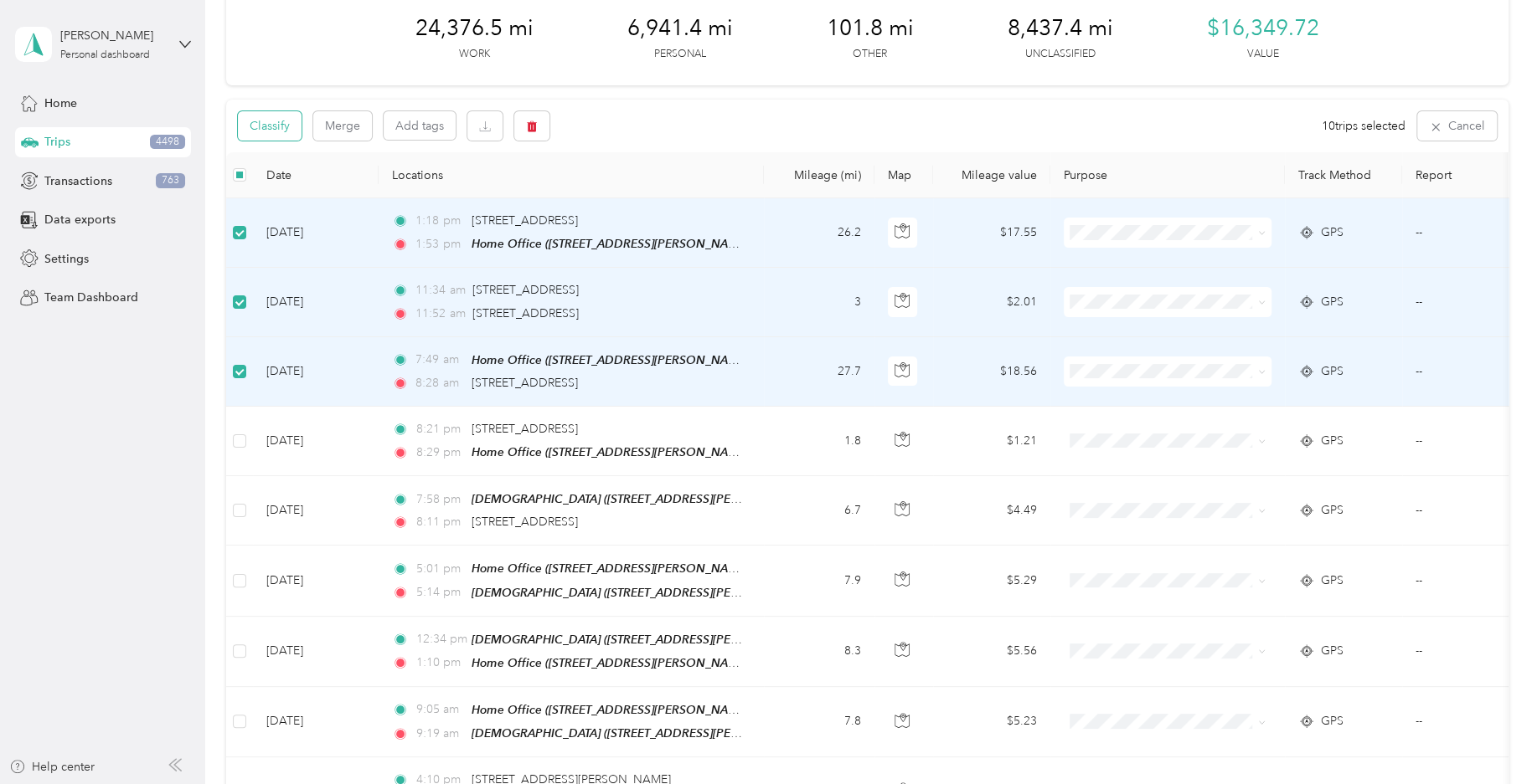
click at [289, 131] on button "Classify" at bounding box center [269, 126] width 64 height 29
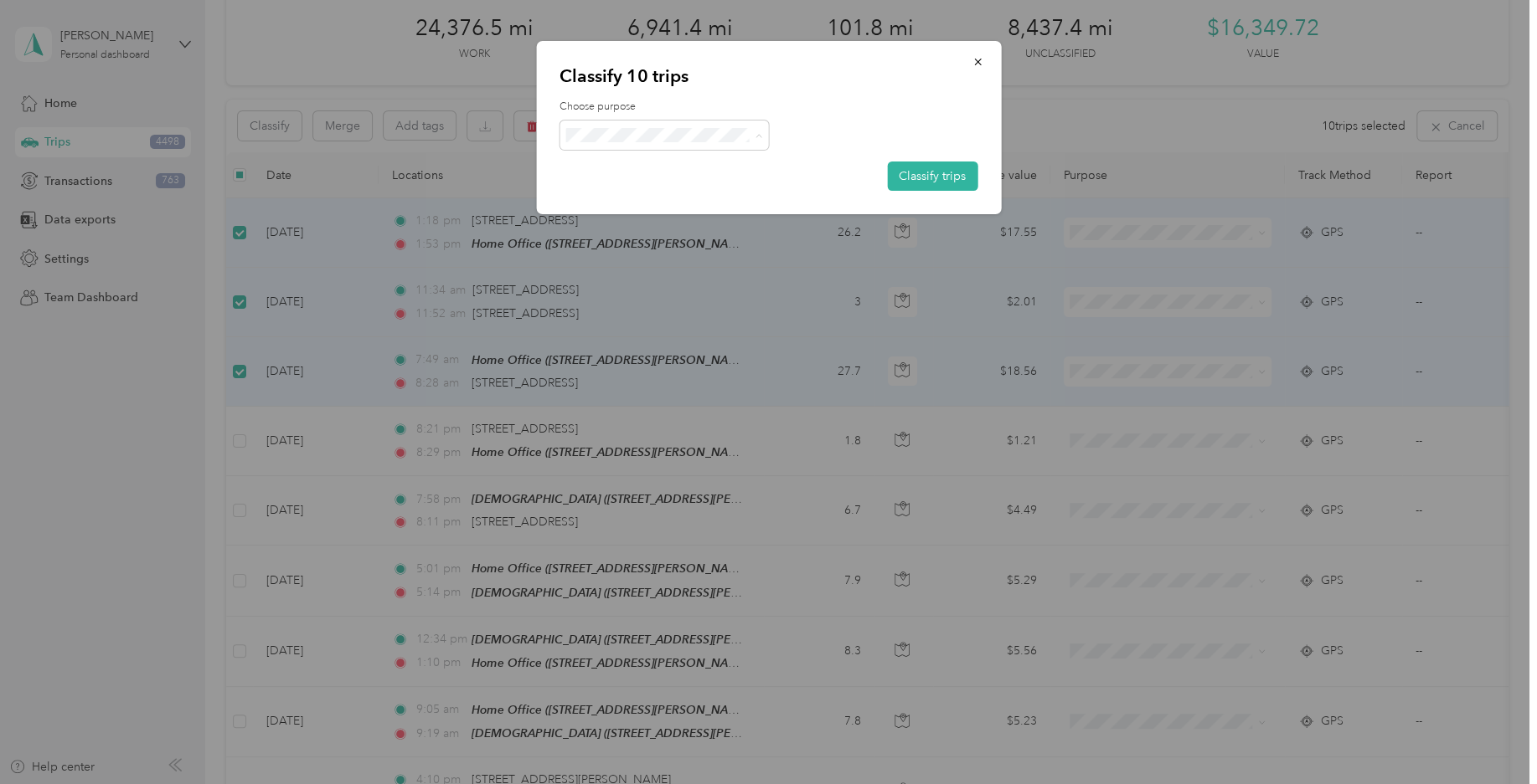
click at [666, 327] on li "Field Nation" at bounding box center [664, 319] width 210 height 33
click at [916, 181] on button "Classify trips" at bounding box center [932, 176] width 91 height 29
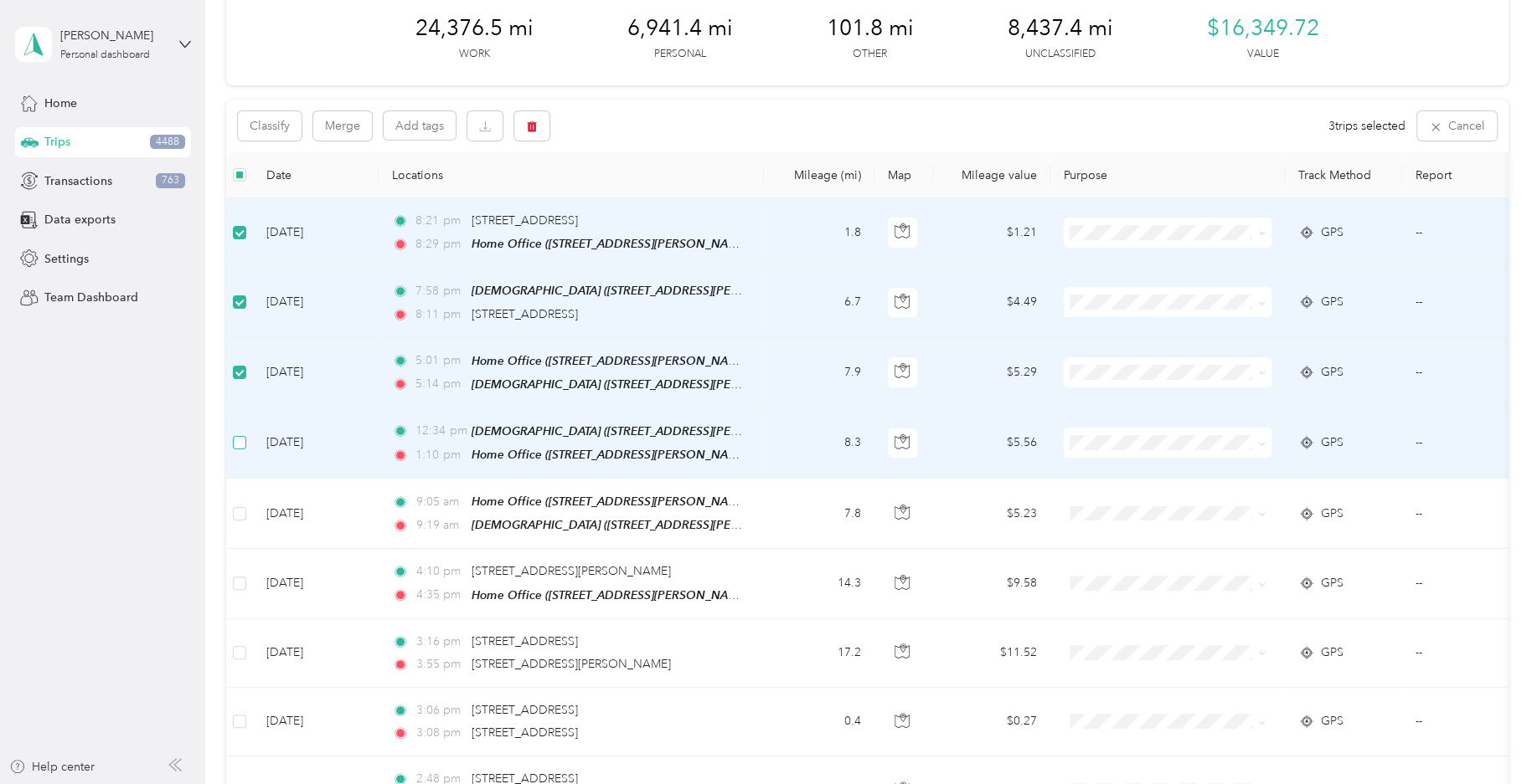
click at [238, 445] on label at bounding box center [239, 443] width 13 height 18
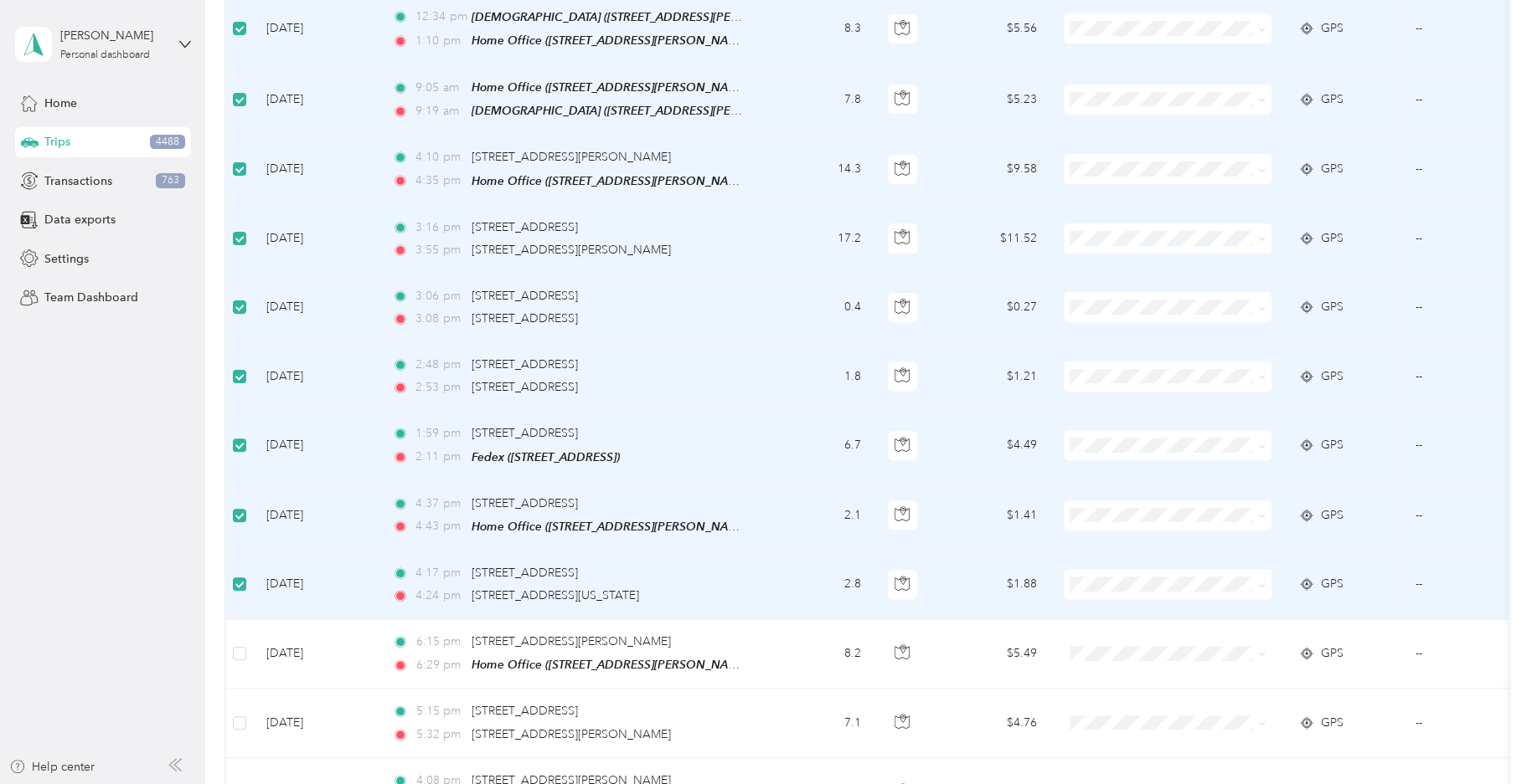
scroll to position [0, 0]
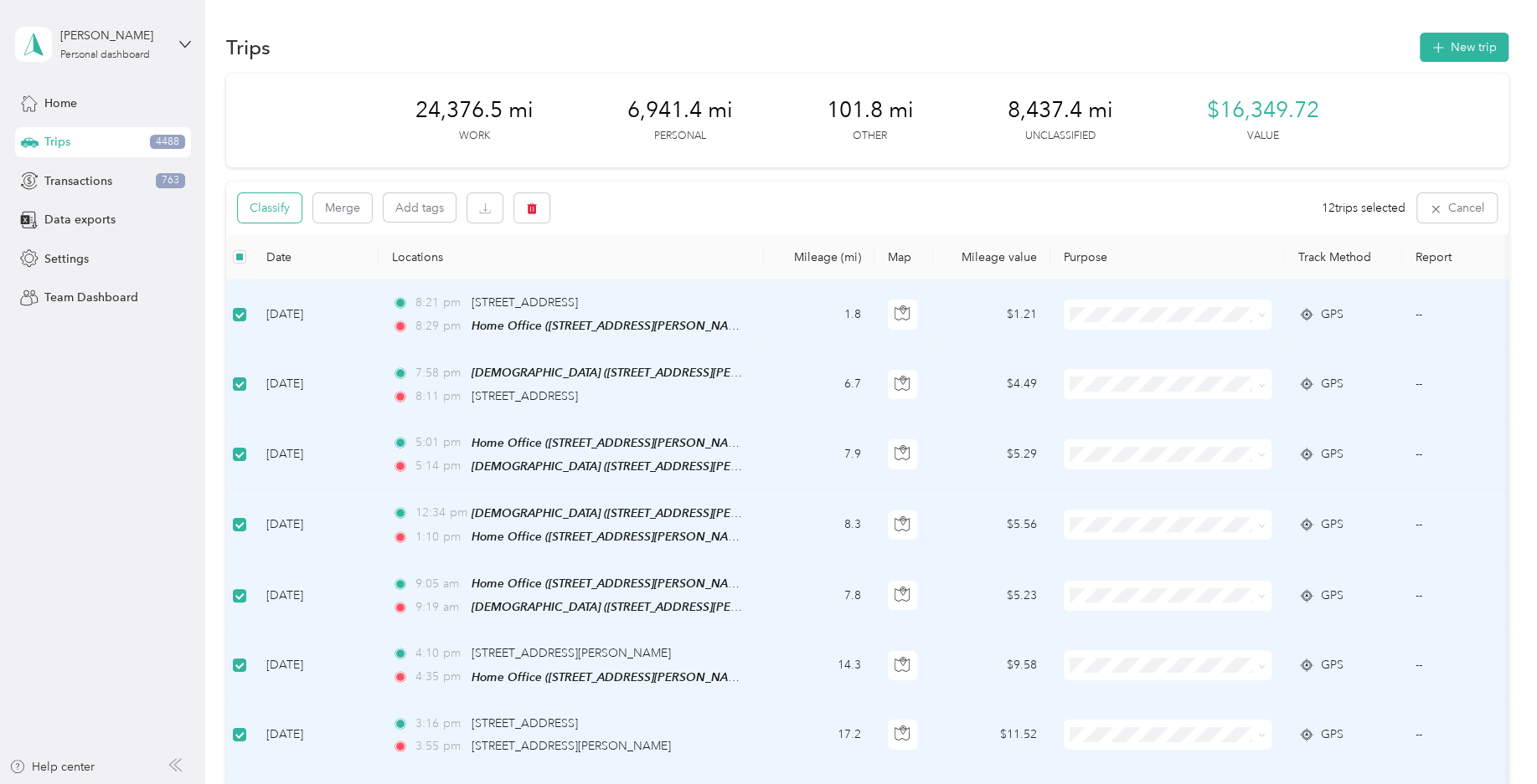
click at [289, 210] on button "Classify" at bounding box center [269, 208] width 64 height 29
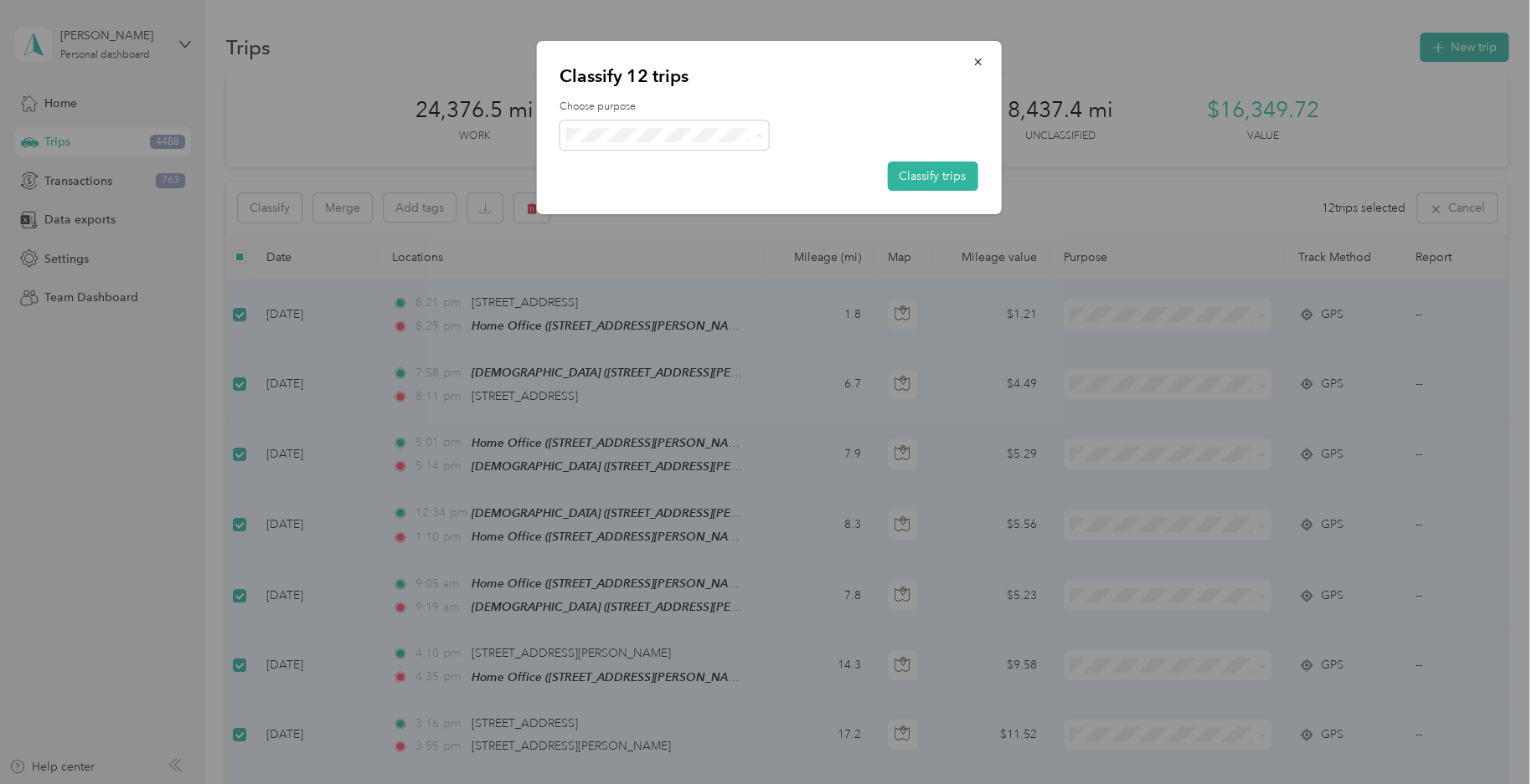
click at [685, 198] on span "Personal" at bounding box center [679, 200] width 156 height 18
click at [896, 172] on button "Classify trips" at bounding box center [932, 176] width 91 height 29
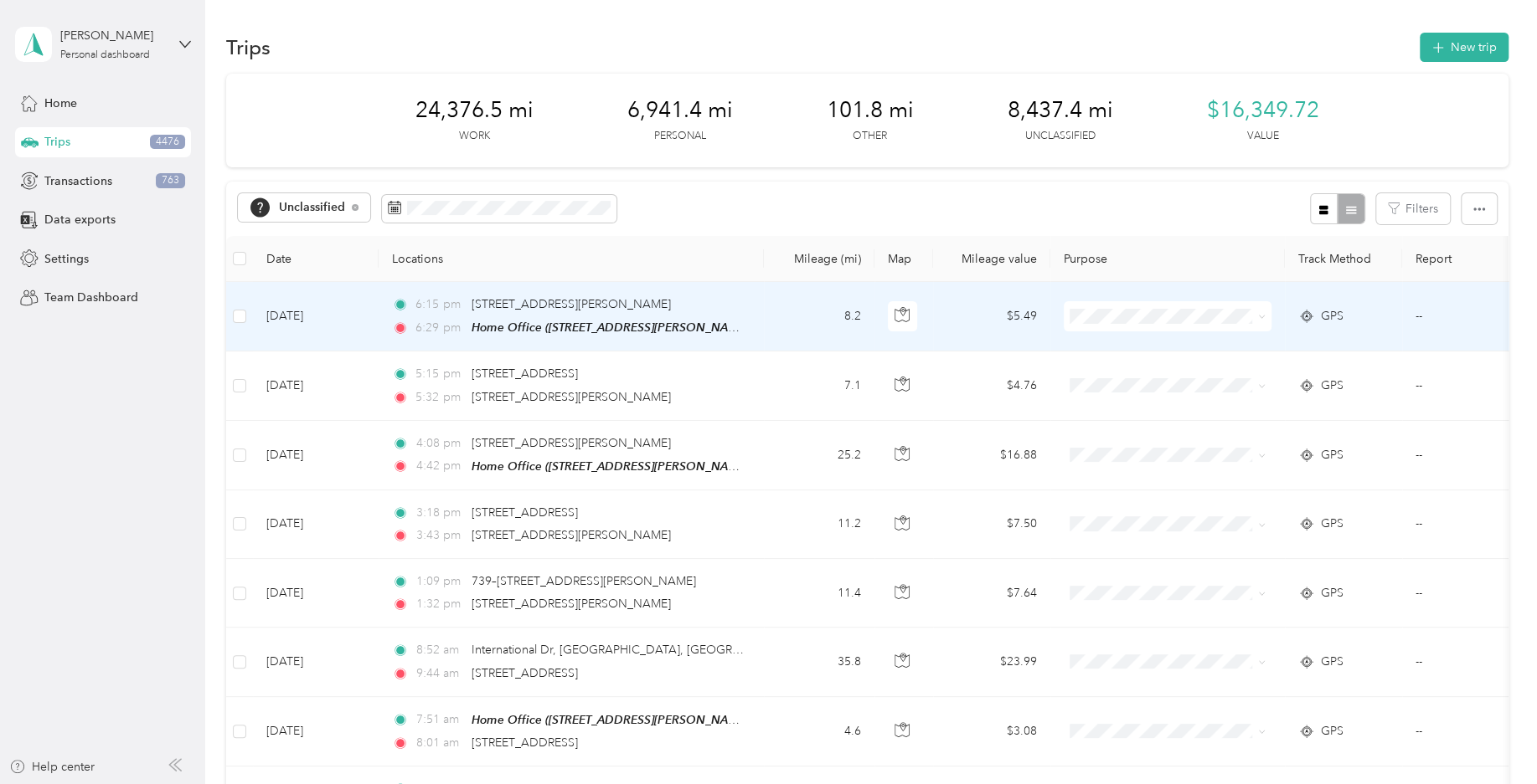
click at [248, 321] on td at bounding box center [239, 316] width 27 height 70
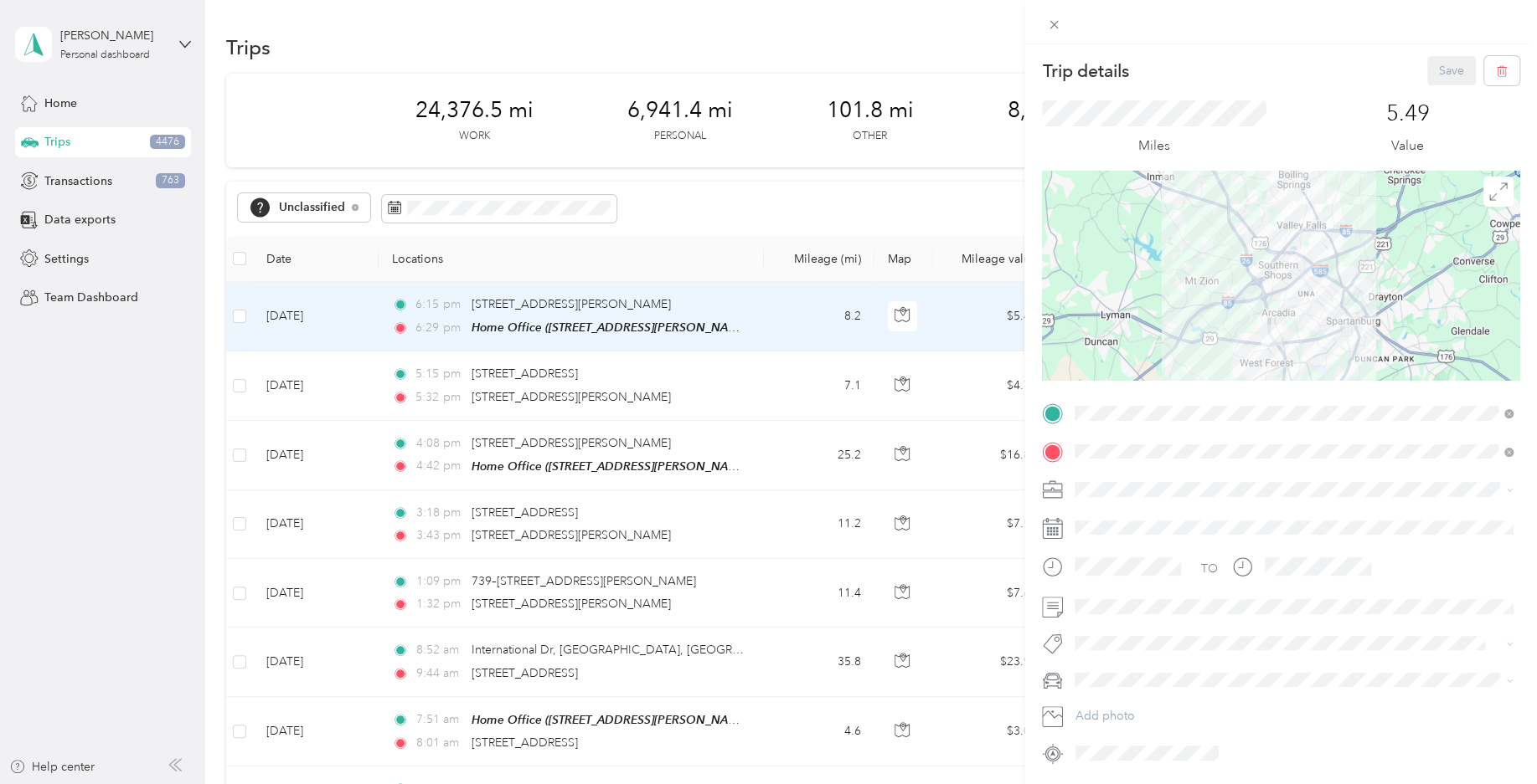
click at [248, 322] on div "Trip details Save This trip cannot be edited because it is either under review,…" at bounding box center [768, 392] width 1537 height 784
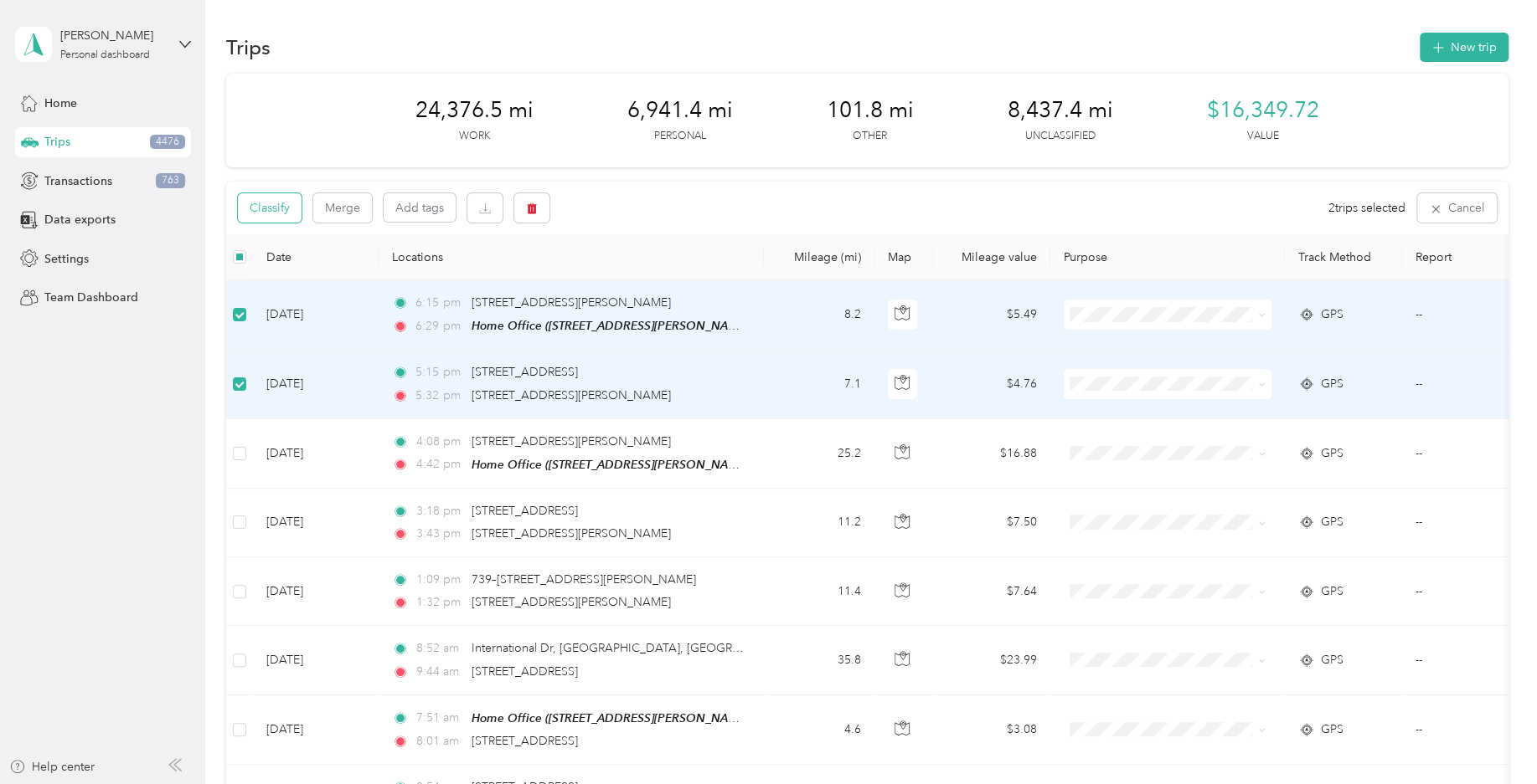
click at [263, 210] on button "Classify" at bounding box center [269, 208] width 64 height 29
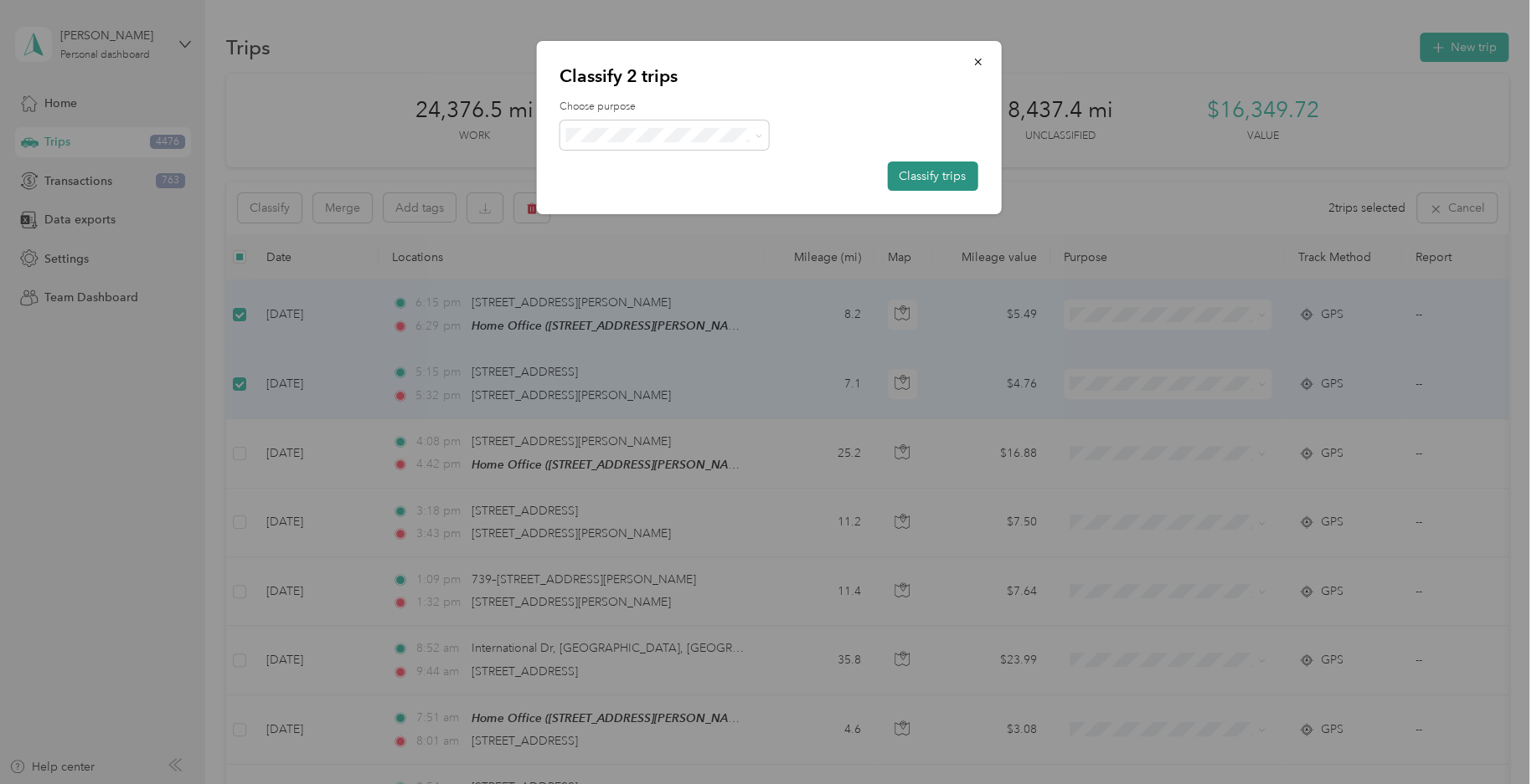
click at [956, 174] on button "Classify trips" at bounding box center [932, 176] width 91 height 29
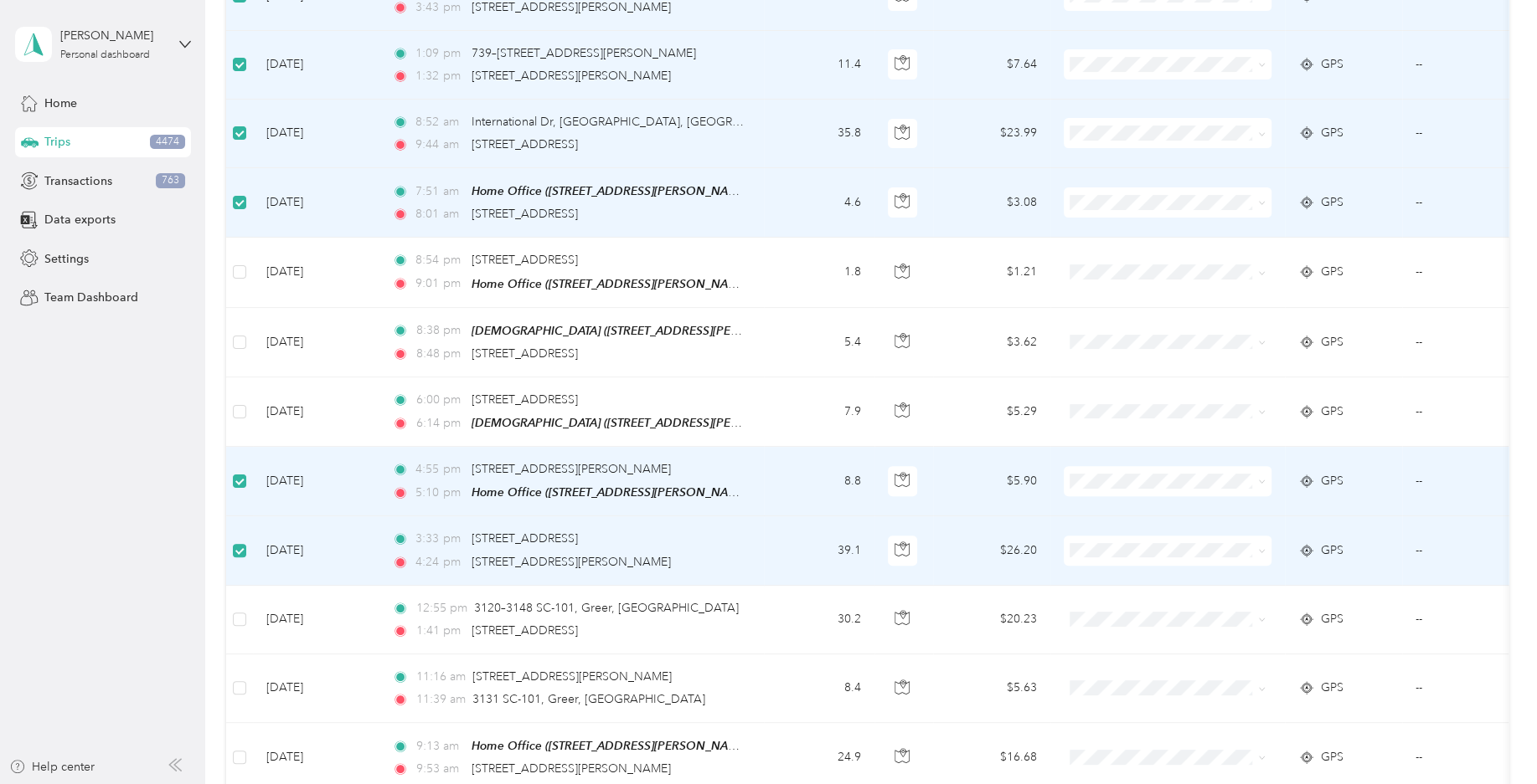
scroll to position [413, 0]
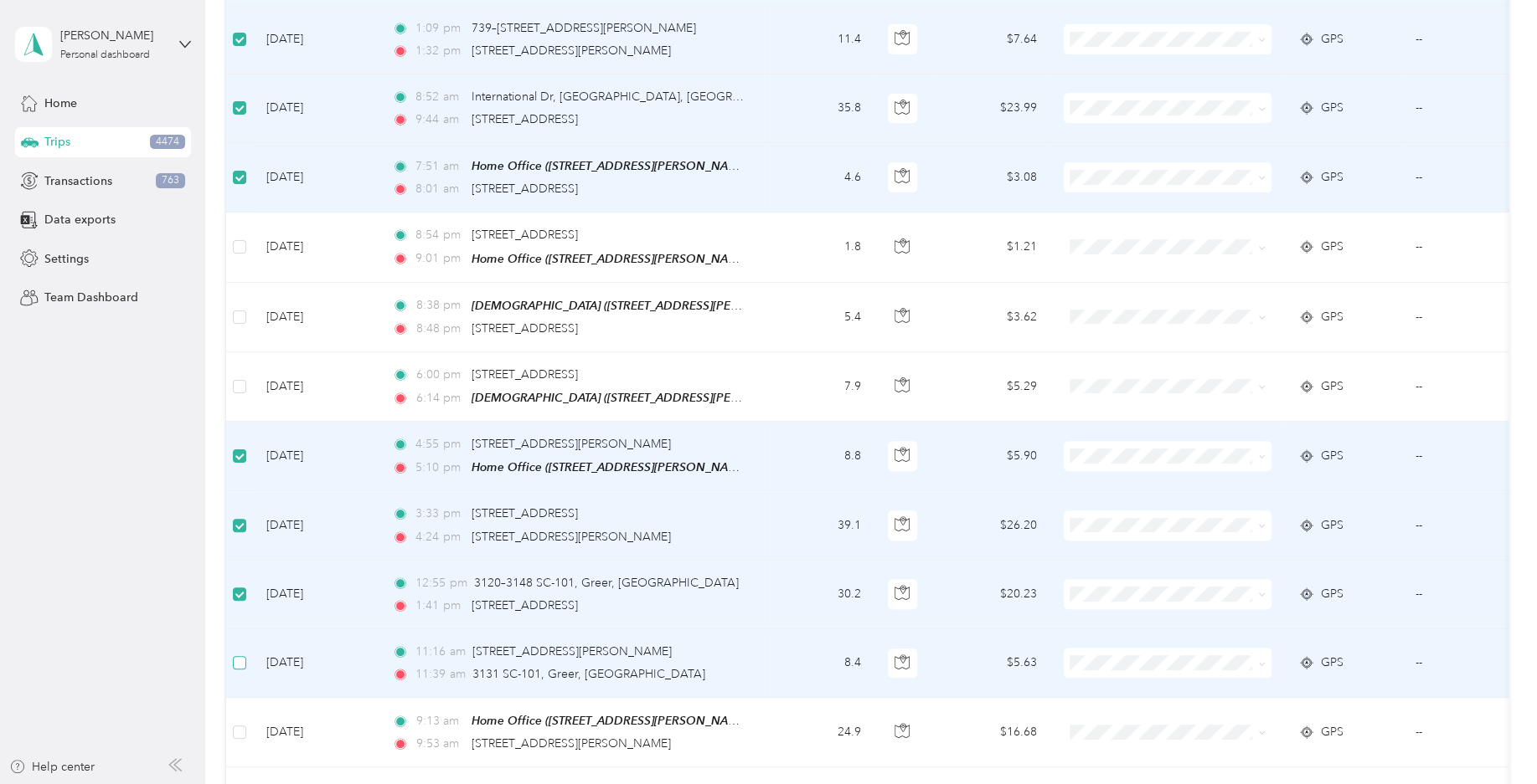
click at [240, 664] on label at bounding box center [239, 663] width 13 height 18
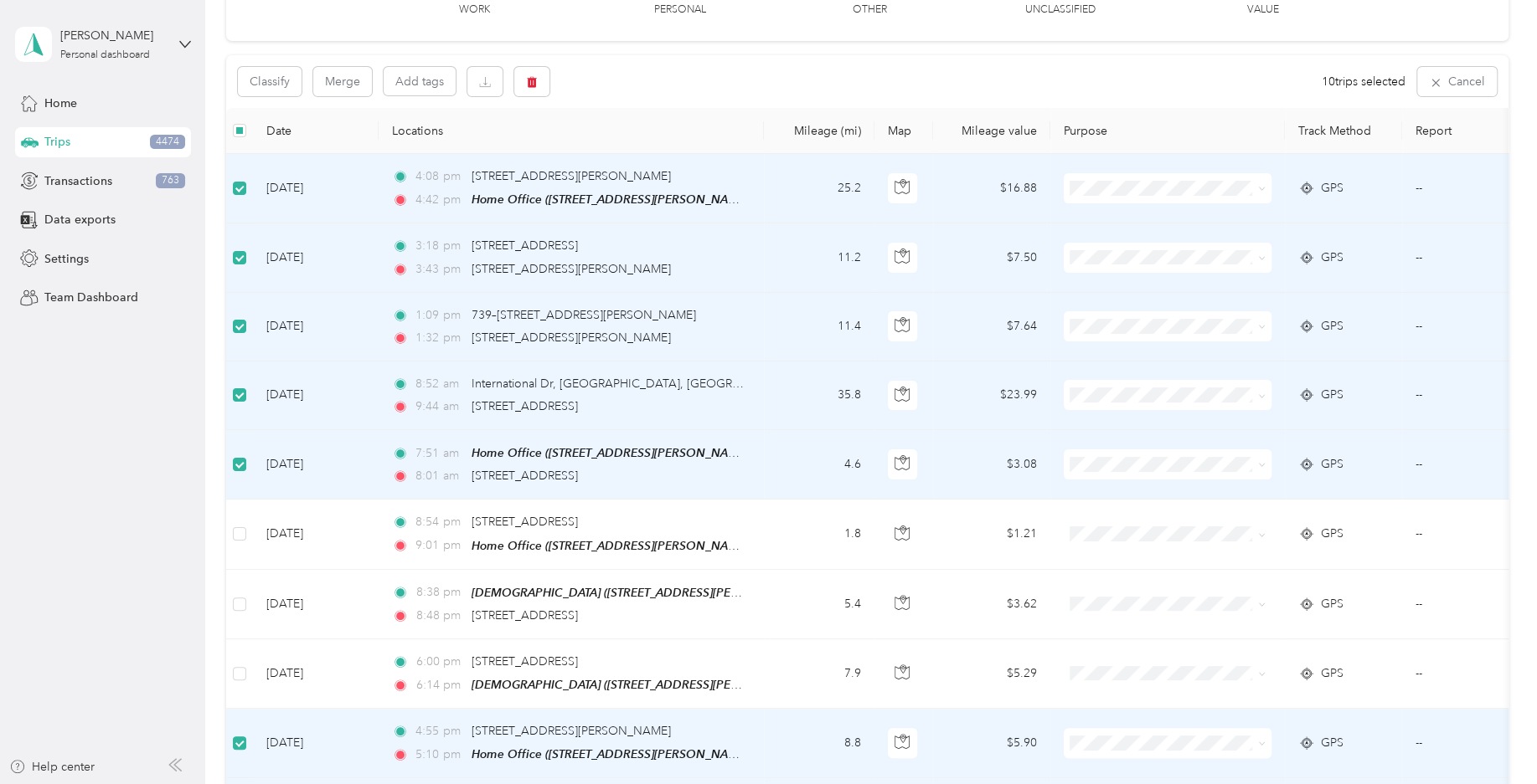
scroll to position [0, 0]
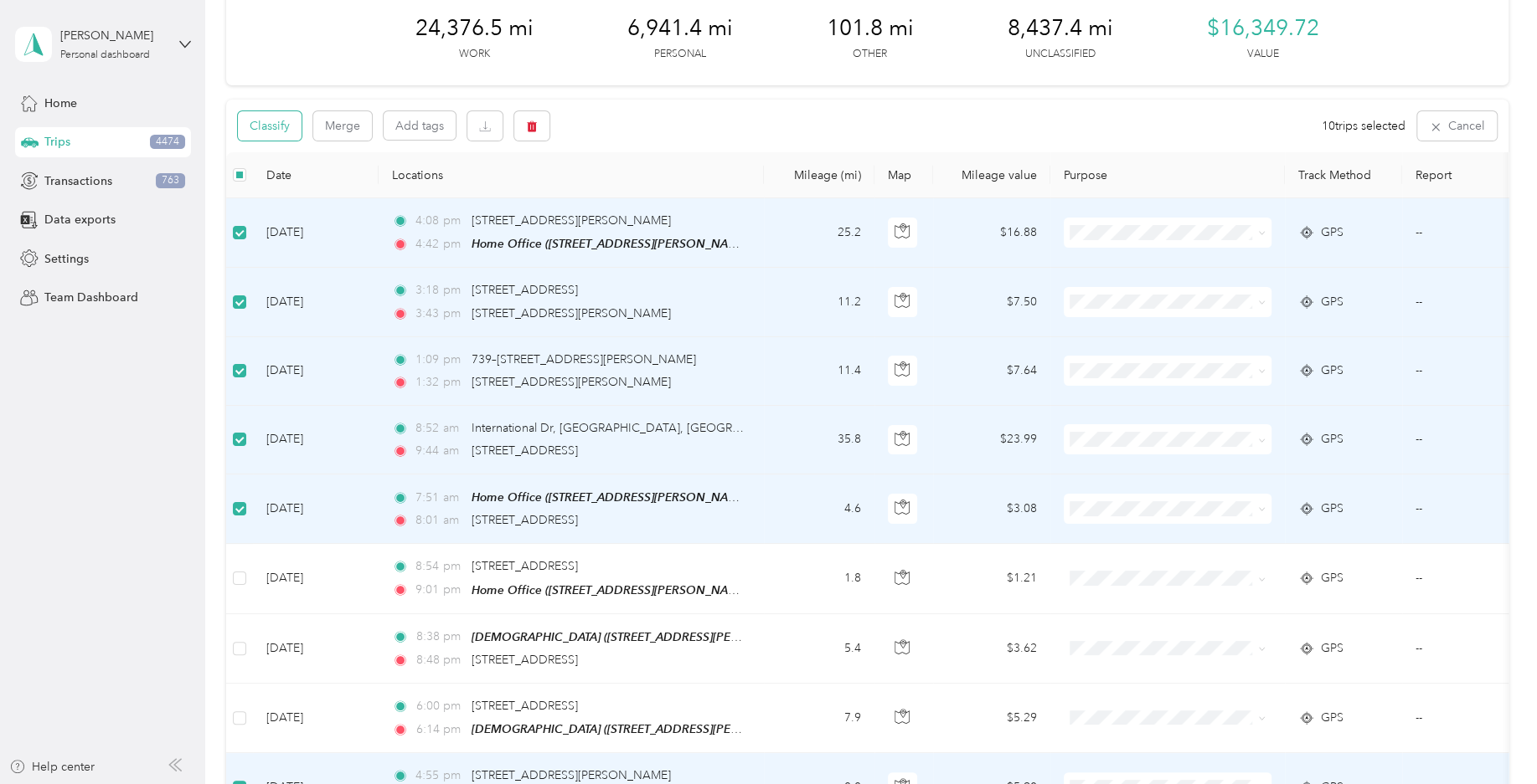
click at [290, 133] on button "Classify" at bounding box center [269, 126] width 64 height 29
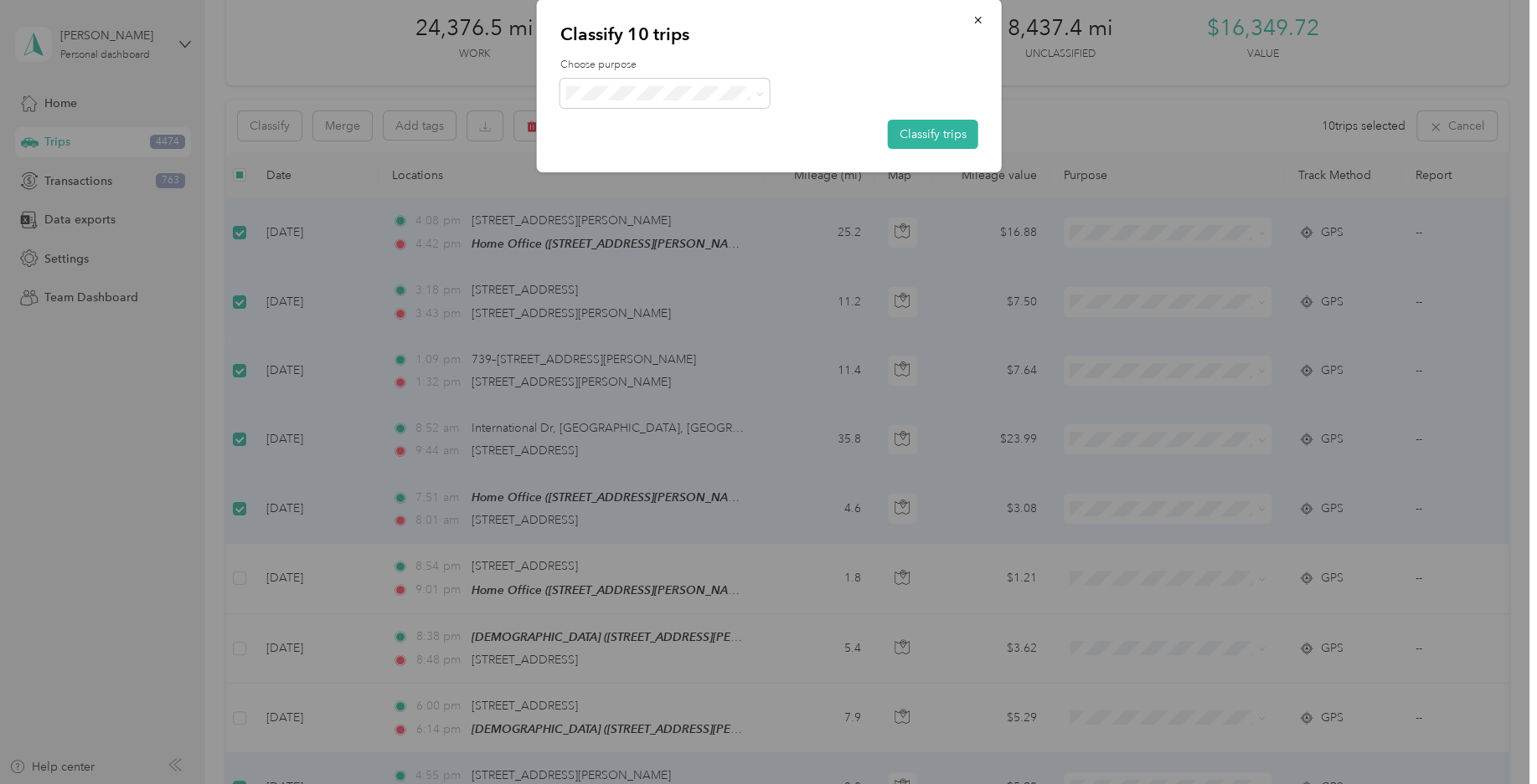
scroll to position [82, 0]
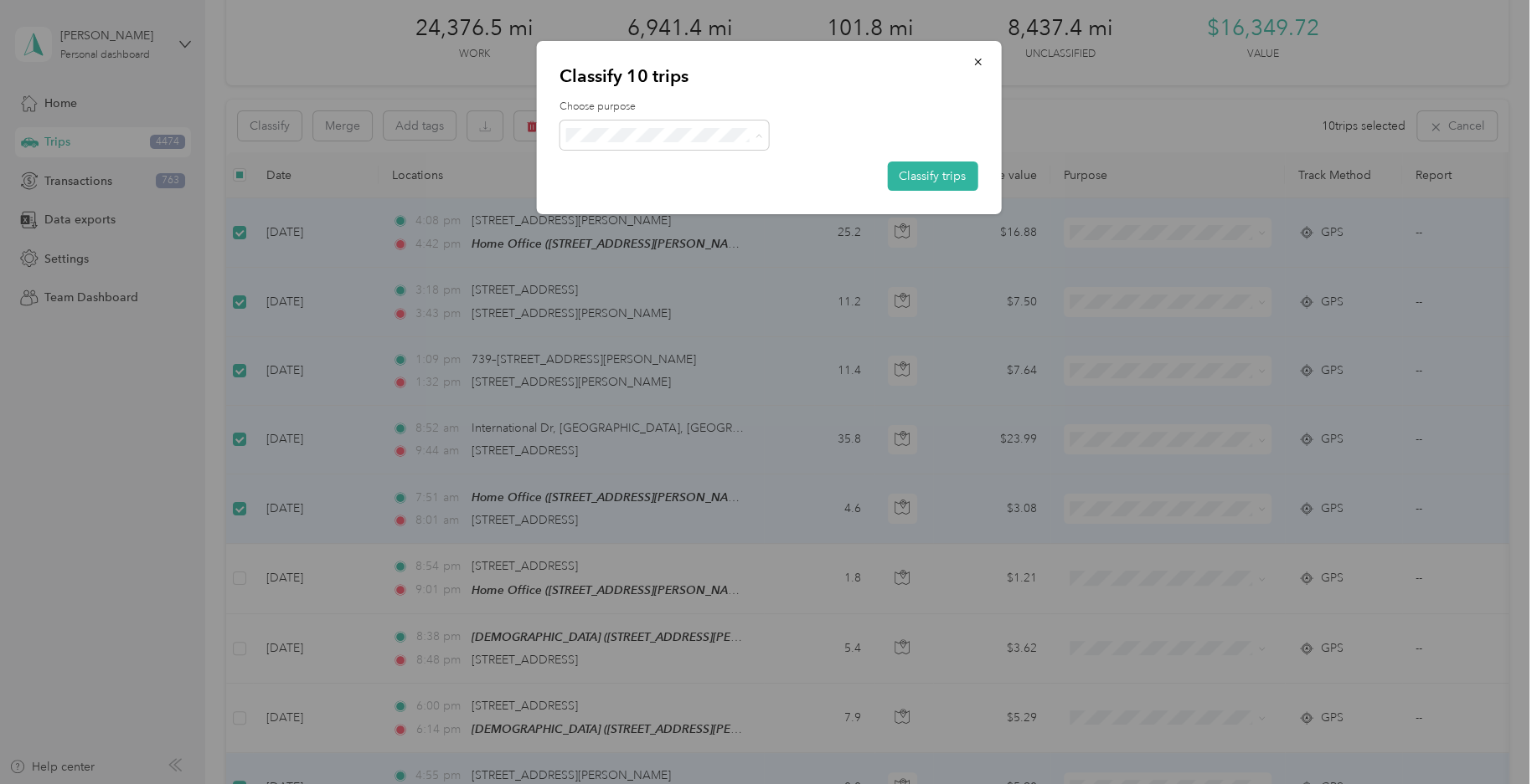
click at [662, 331] on li "Field Nation" at bounding box center [664, 319] width 210 height 33
click at [918, 179] on button "Classify trips" at bounding box center [932, 176] width 91 height 29
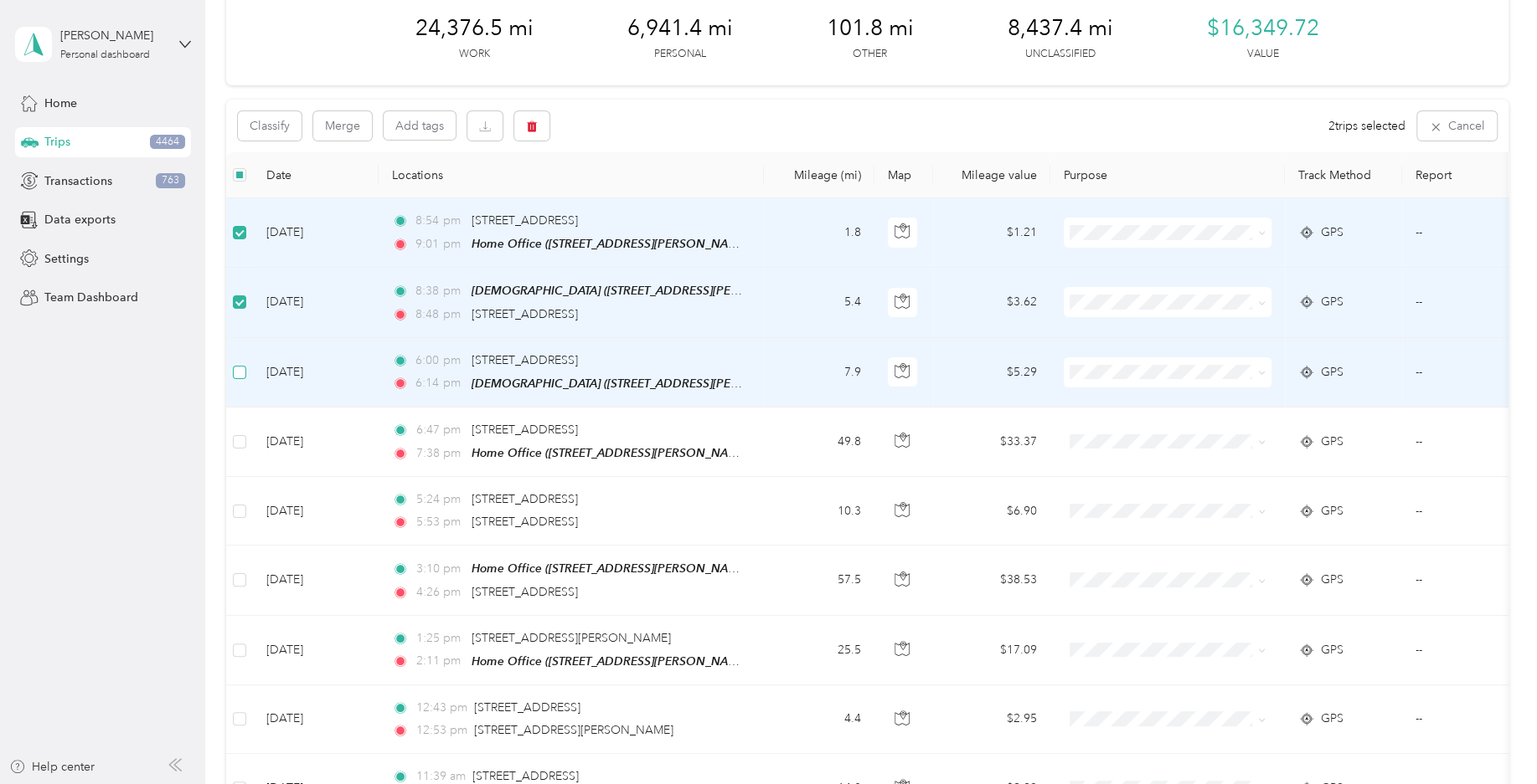
click at [236, 377] on label at bounding box center [239, 372] width 13 height 18
click at [289, 126] on button "Classify" at bounding box center [269, 126] width 64 height 29
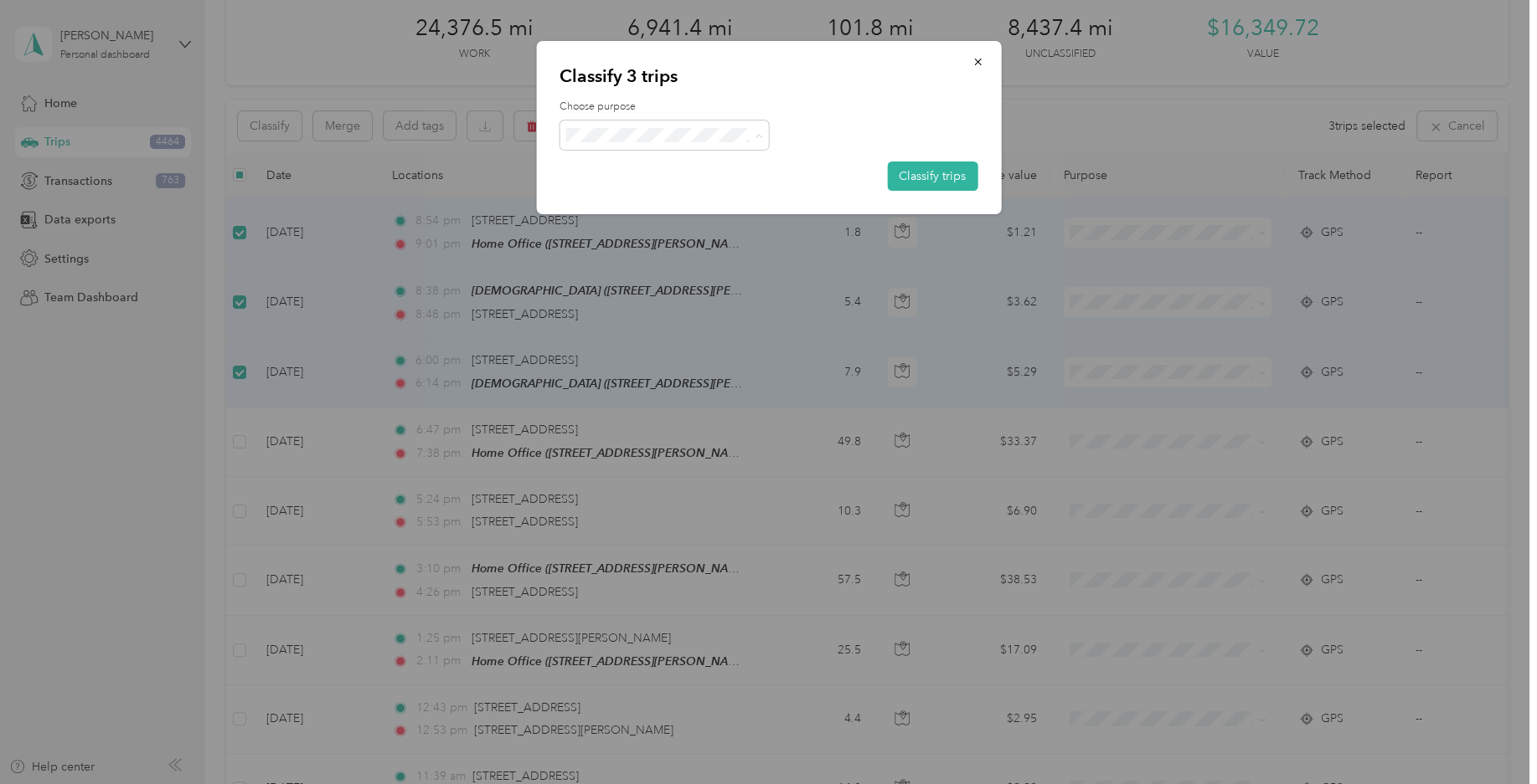
click at [683, 265] on span "Consultant" at bounding box center [664, 276] width 186 height 42
click at [922, 169] on button "Classify trips" at bounding box center [932, 176] width 91 height 29
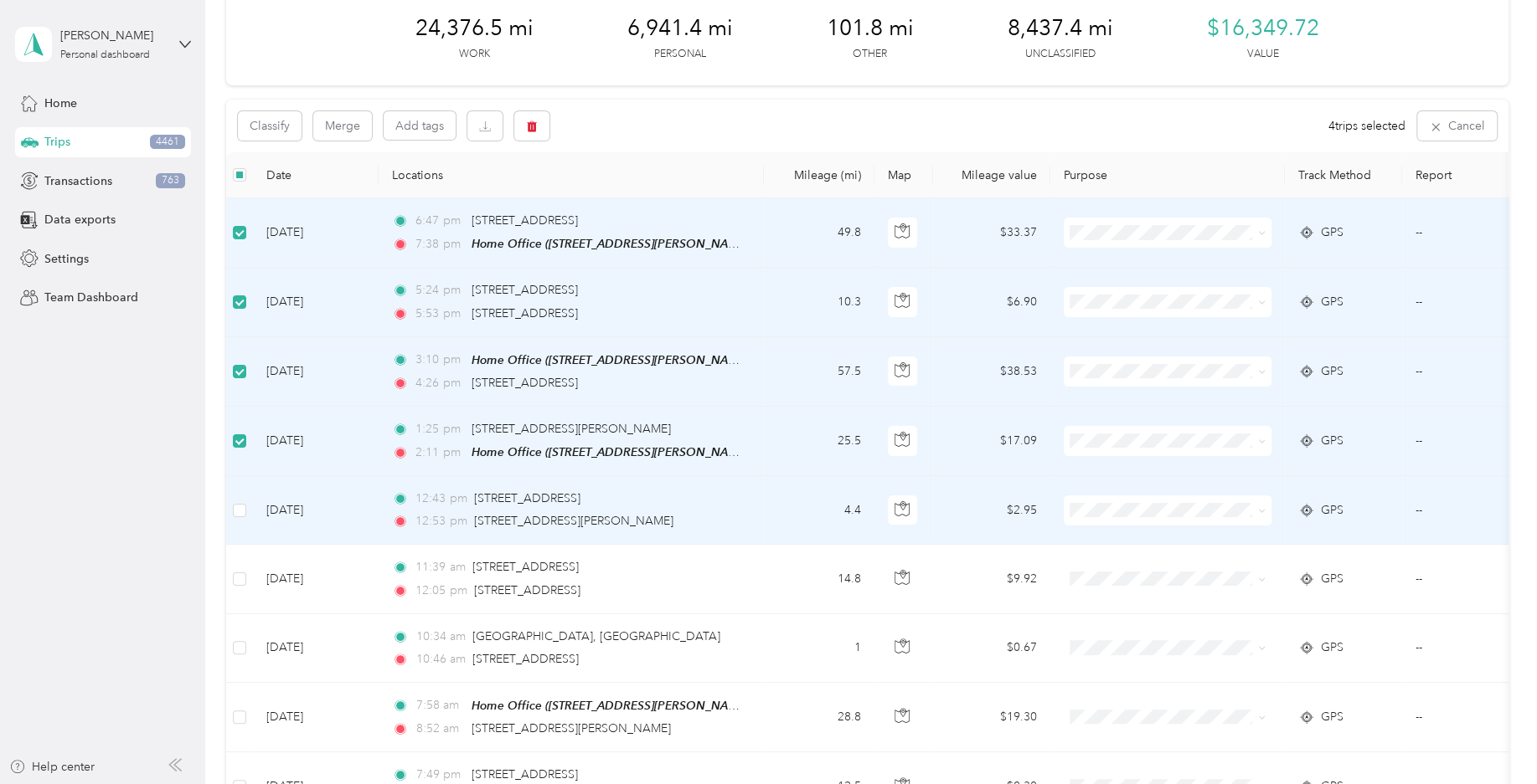
click at [249, 513] on td at bounding box center [239, 511] width 27 height 69
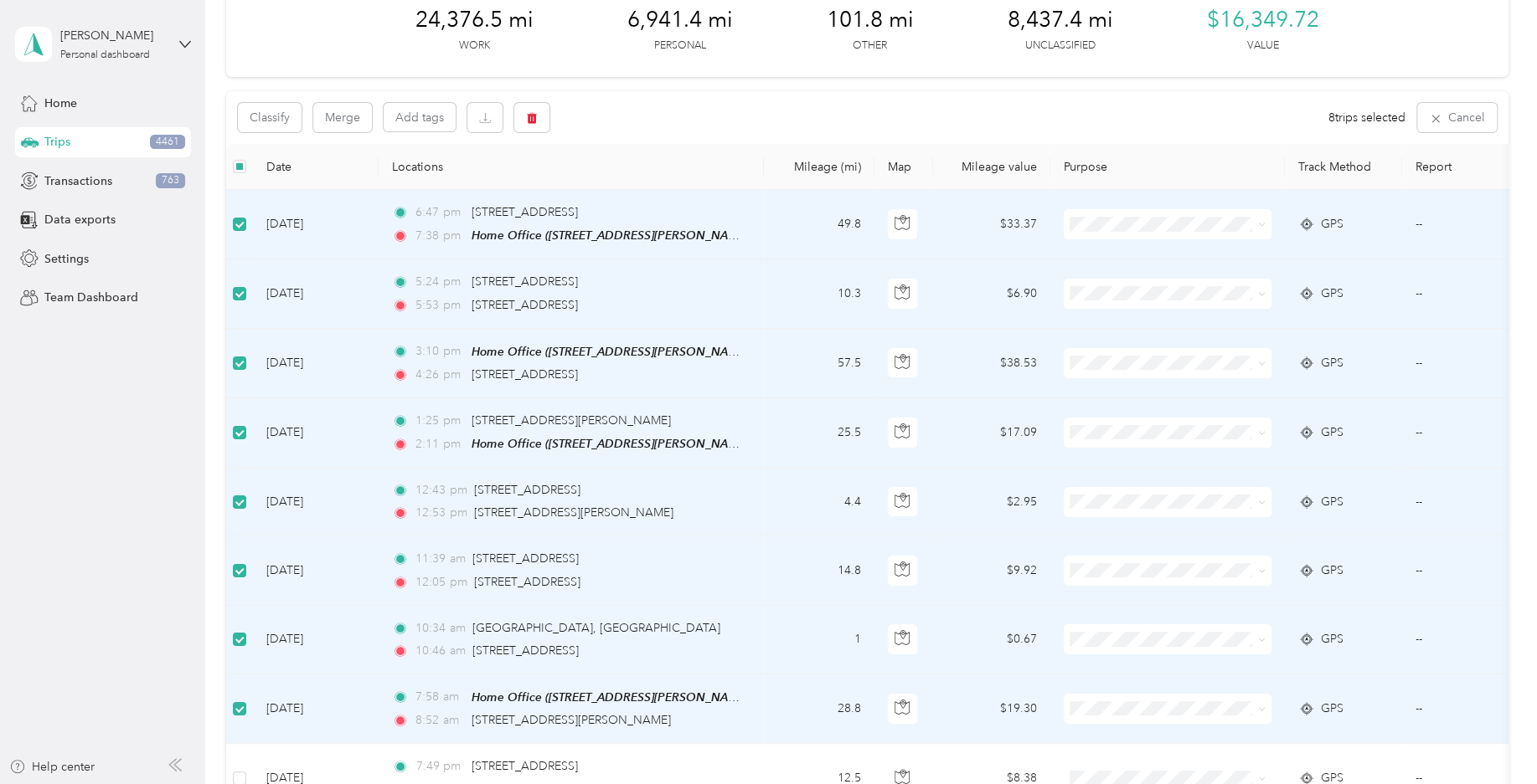
scroll to position [0, 0]
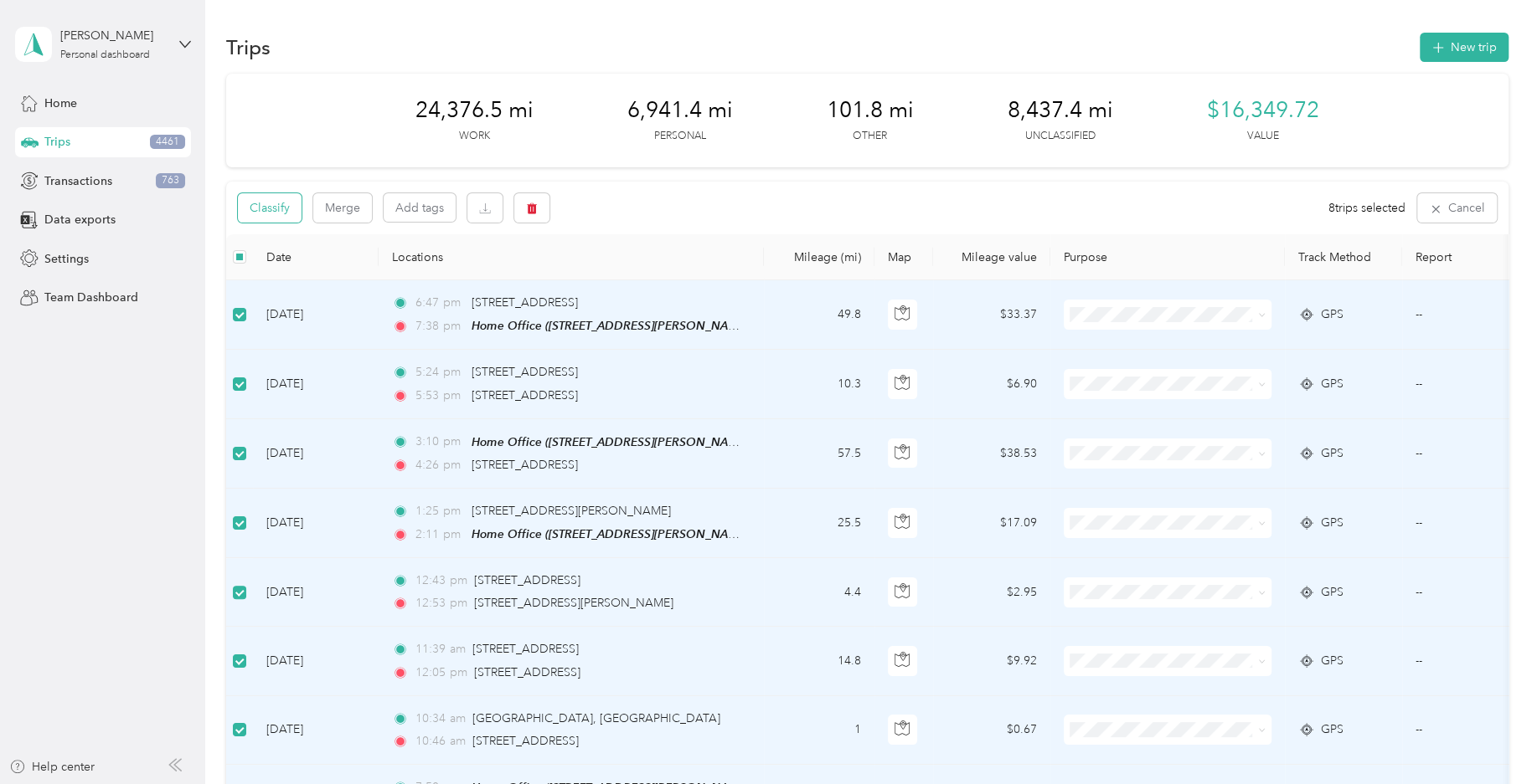
click at [298, 214] on button "Classify" at bounding box center [269, 208] width 64 height 29
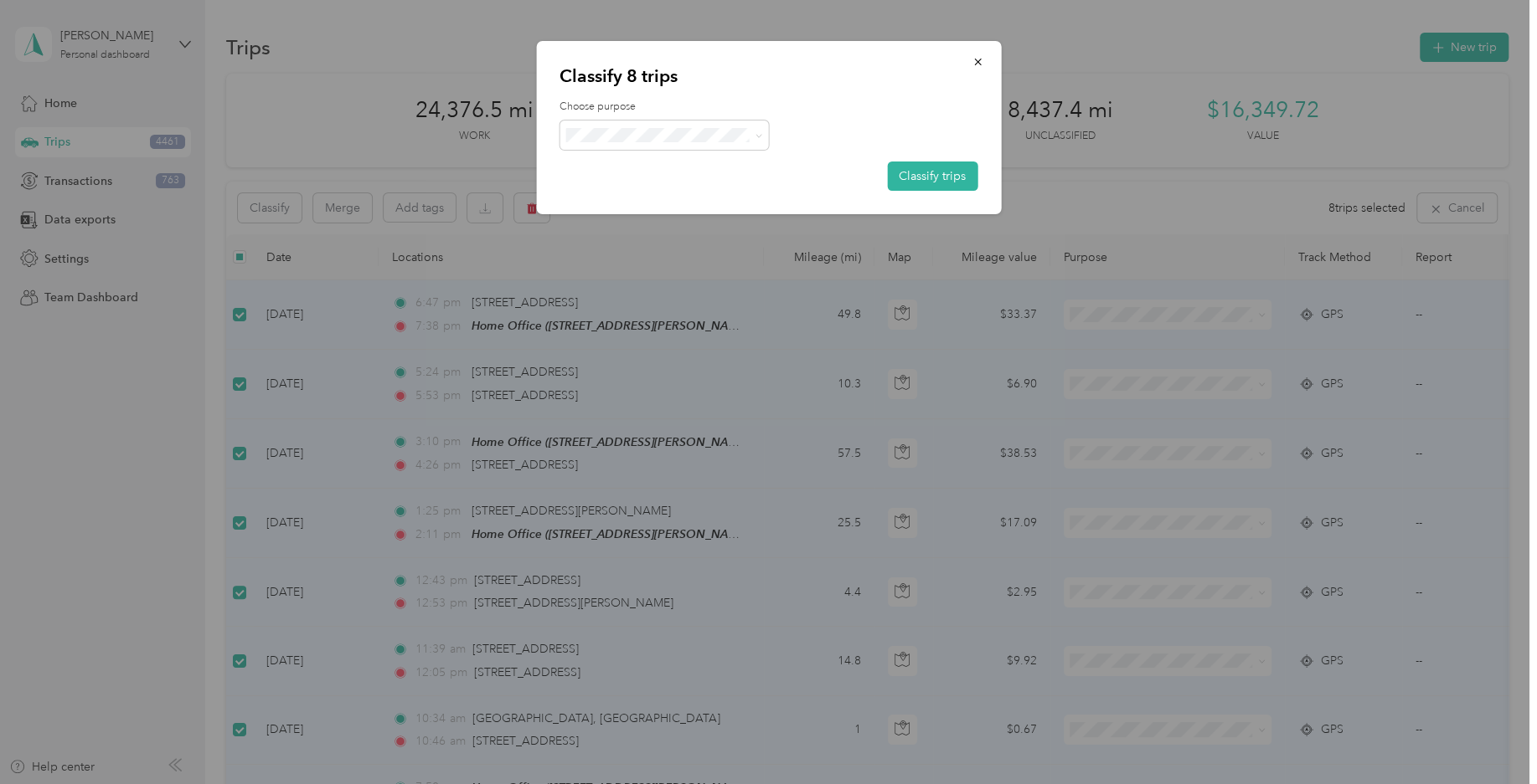
click at [674, 325] on li "Field Nation" at bounding box center [664, 319] width 210 height 33
click at [914, 179] on button "Classify trips" at bounding box center [932, 176] width 91 height 29
